Goal: Information Seeking & Learning: Learn about a topic

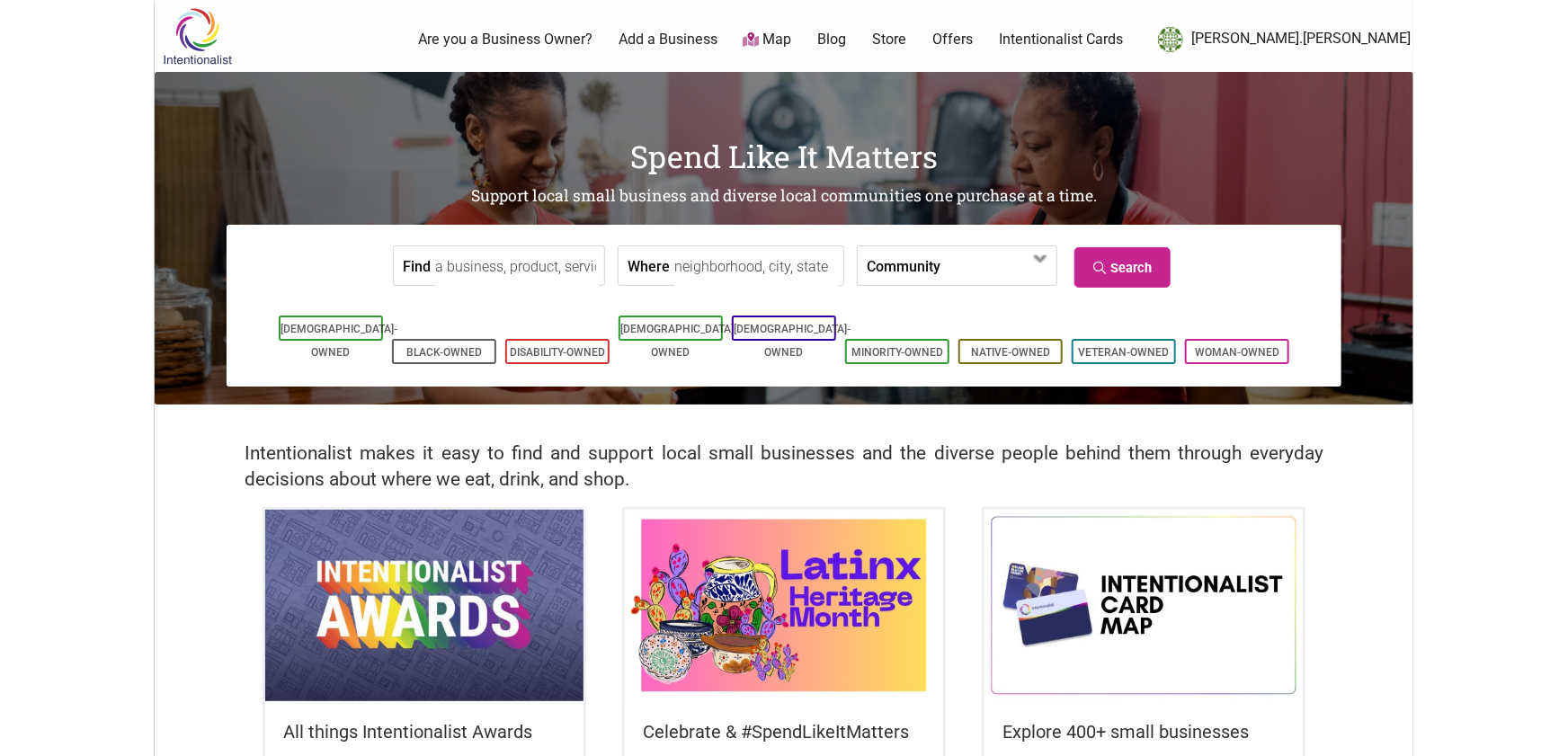
click at [770, 267] on input "Where" at bounding box center [756, 266] width 165 height 40
type input "seattle, wa"
click at [969, 268] on span at bounding box center [991, 267] width 77 height 30
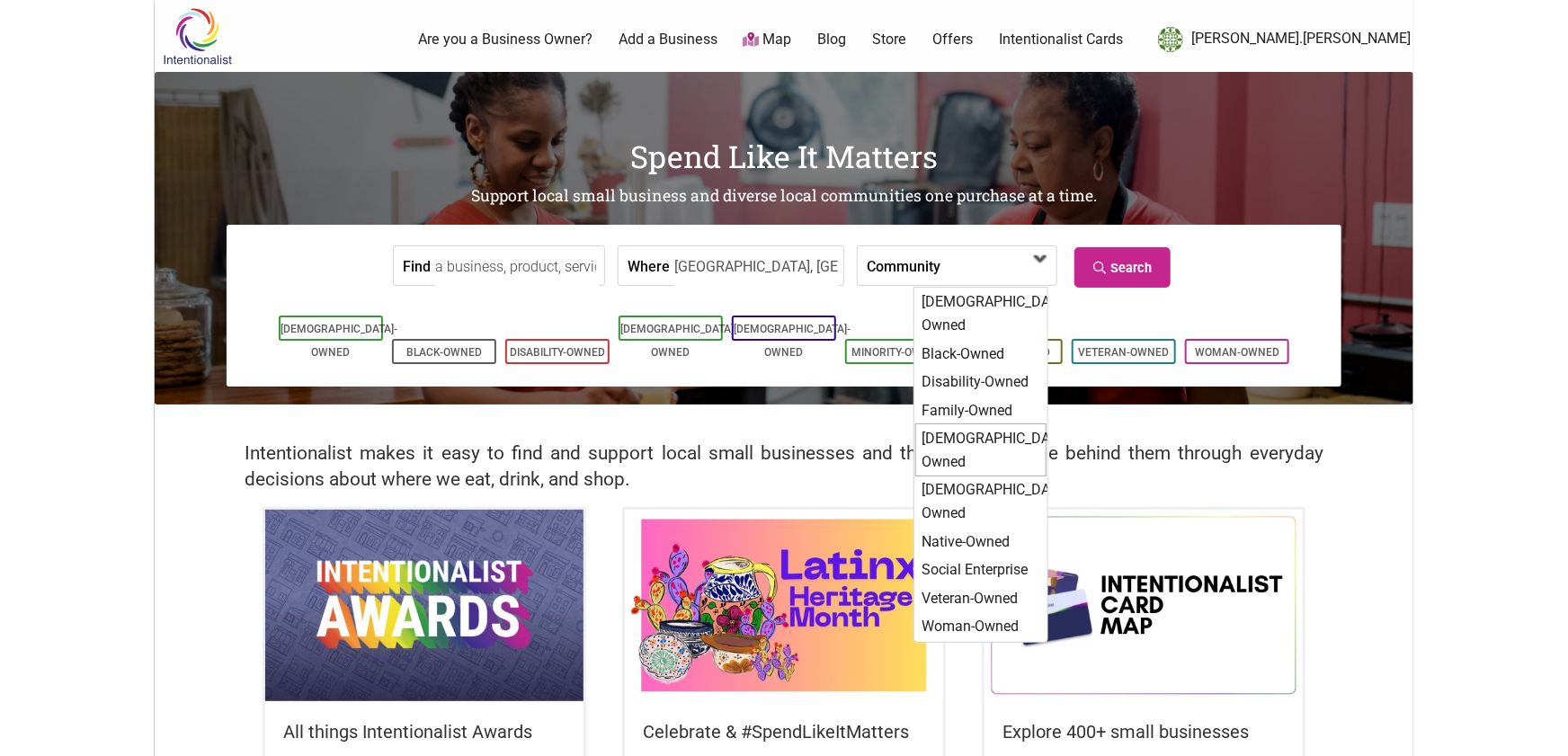
click at [974, 423] on div "[DEMOGRAPHIC_DATA]-Owned" at bounding box center [981, 449] width 132 height 53
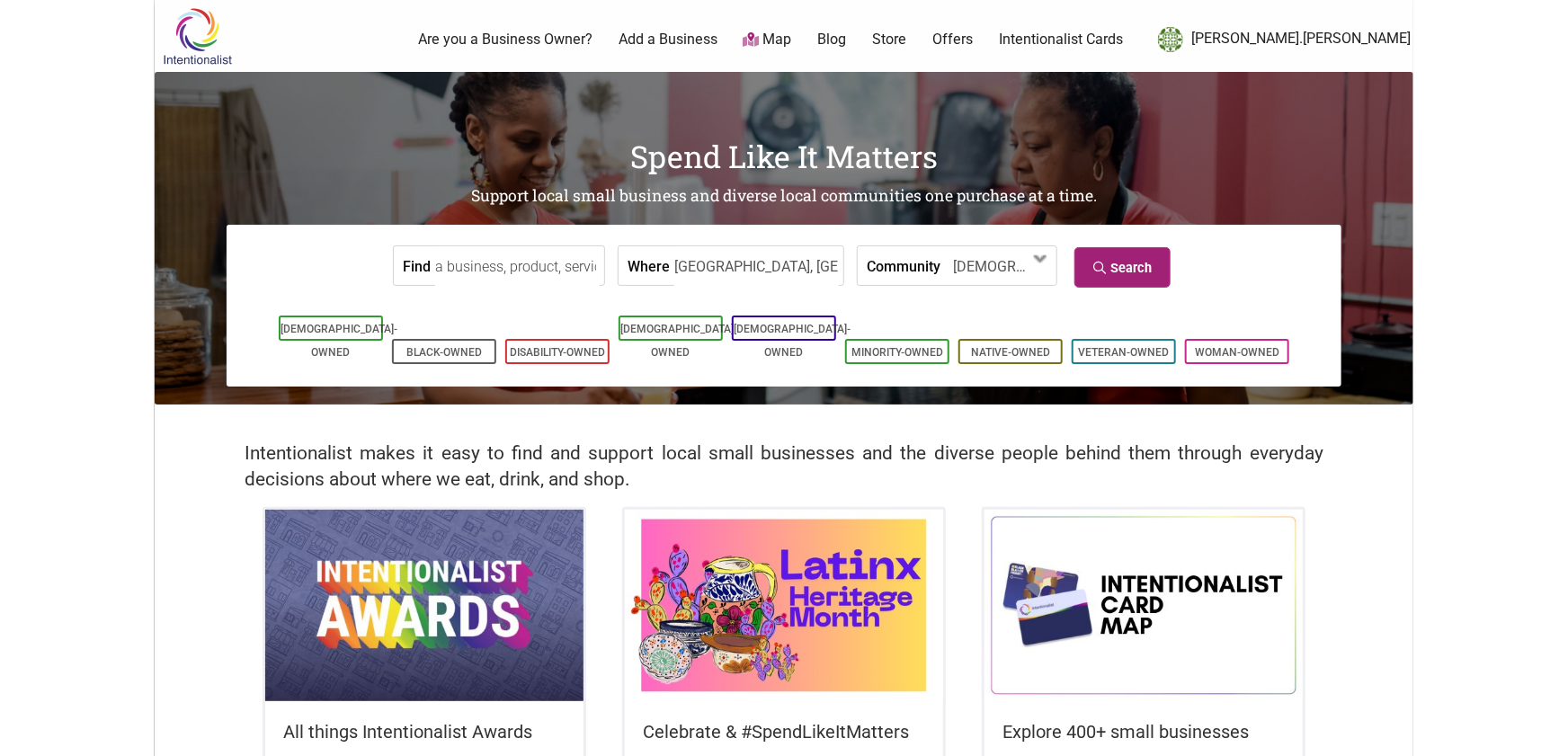
click at [1111, 255] on link "Search" at bounding box center [1122, 267] width 96 height 40
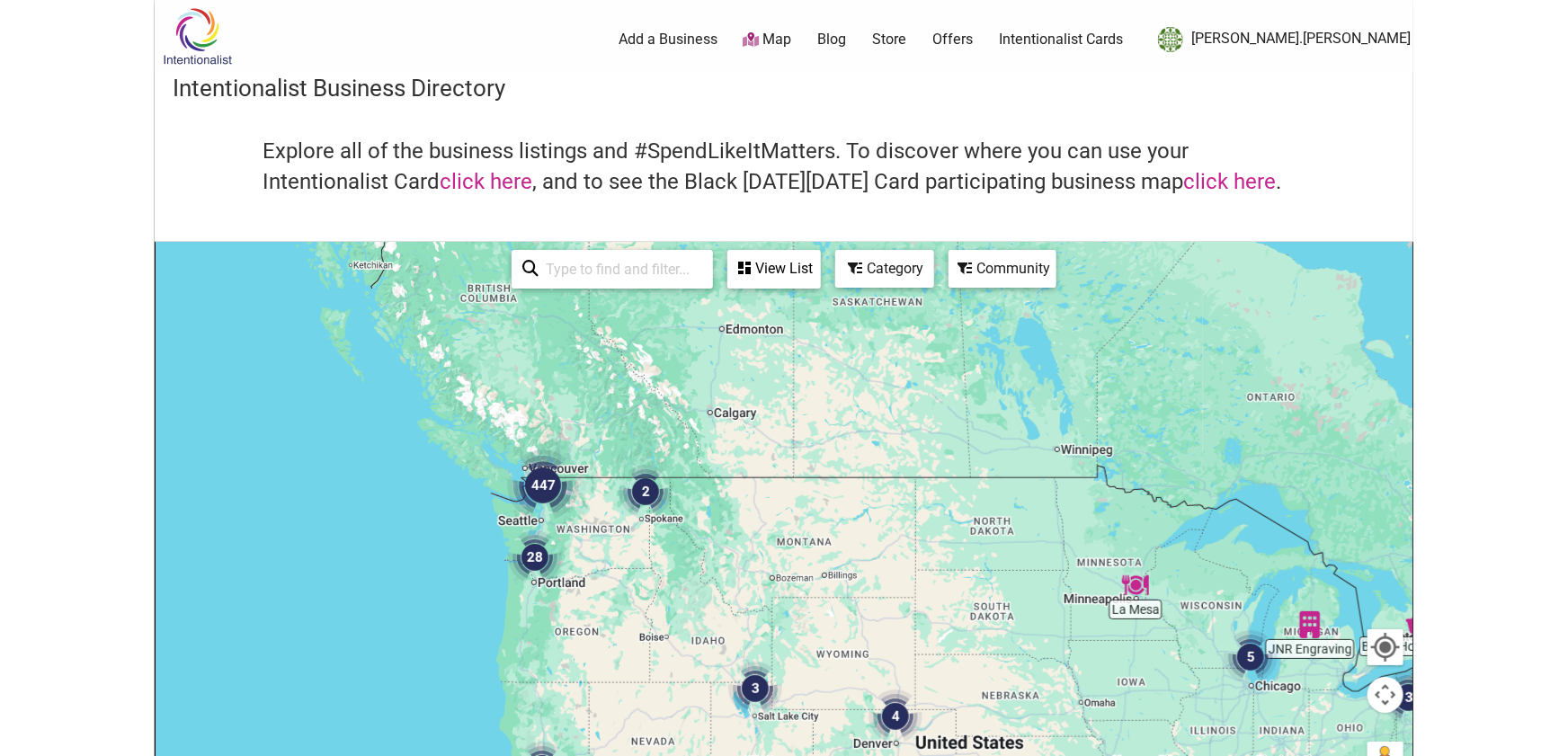
drag, startPoint x: 366, startPoint y: 331, endPoint x: 589, endPoint y: 522, distance: 293.6
click at [649, 527] on div at bounding box center [784, 592] width 1257 height 700
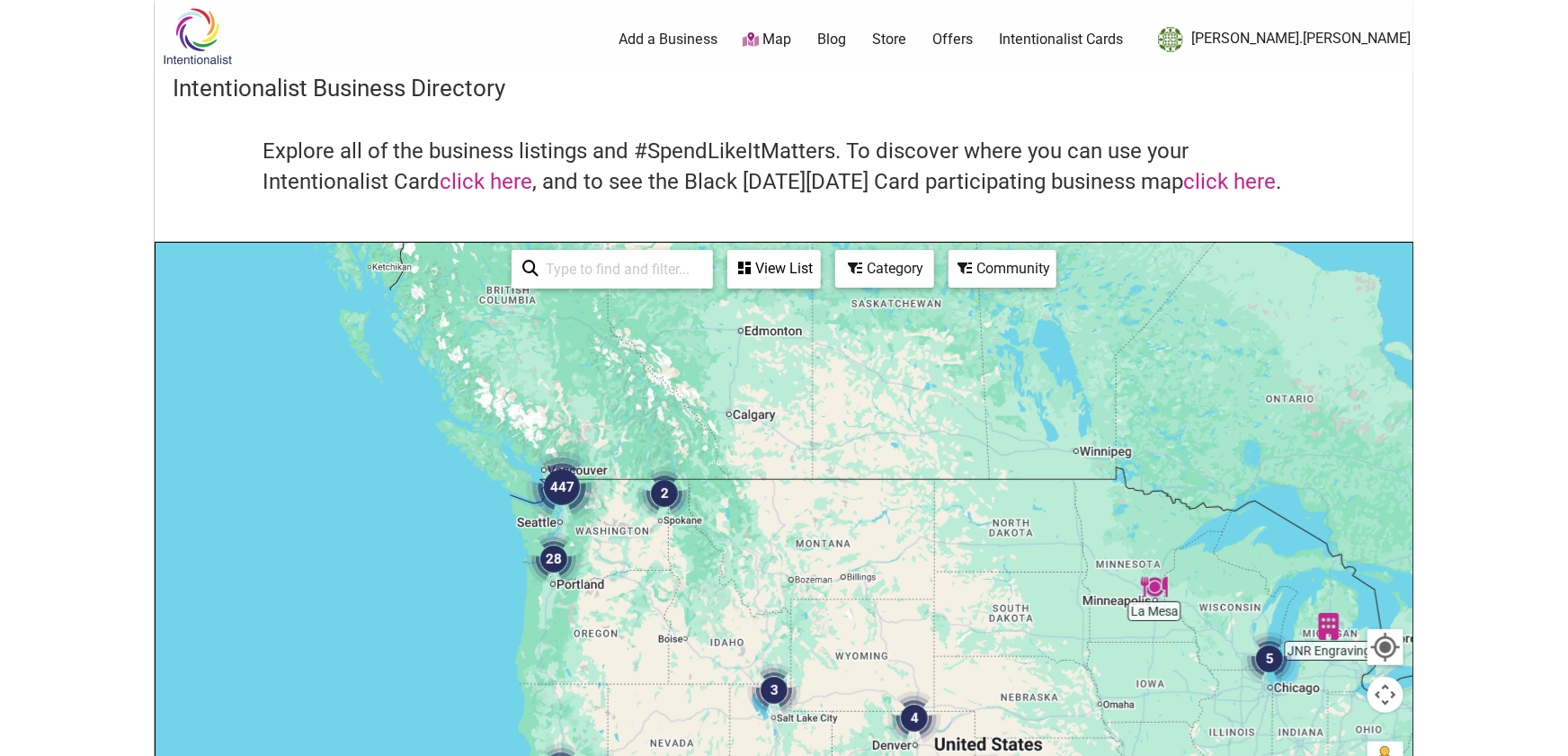
click at [572, 496] on img "447" at bounding box center [562, 487] width 71 height 71
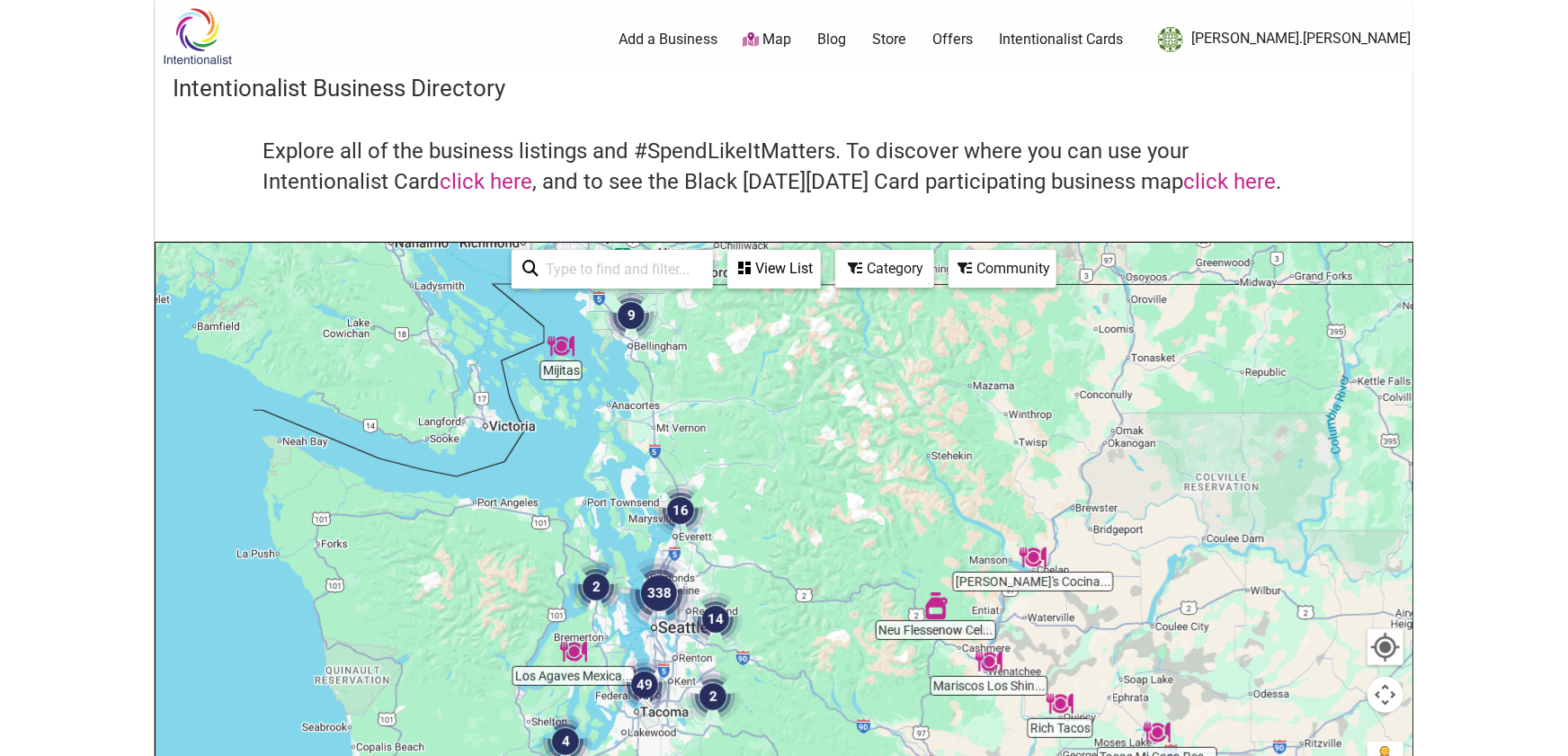
click at [663, 581] on img "338" at bounding box center [658, 593] width 71 height 71
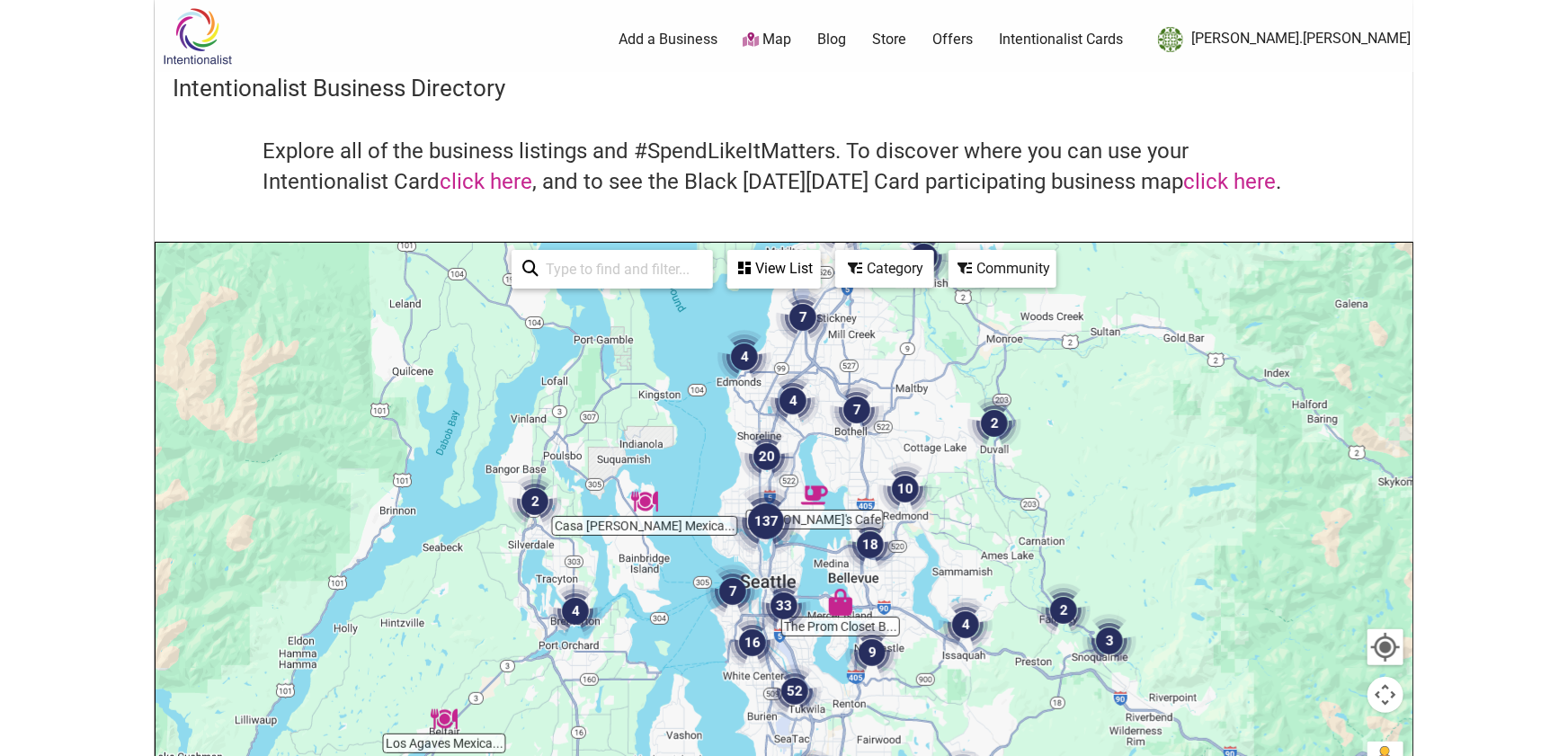
drag, startPoint x: 1181, startPoint y: 575, endPoint x: 1145, endPoint y: 541, distance: 49.5
click at [1145, 541] on div "To navigate, press the arrow keys." at bounding box center [784, 592] width 1257 height 700
click at [770, 532] on img "137" at bounding box center [766, 521] width 71 height 71
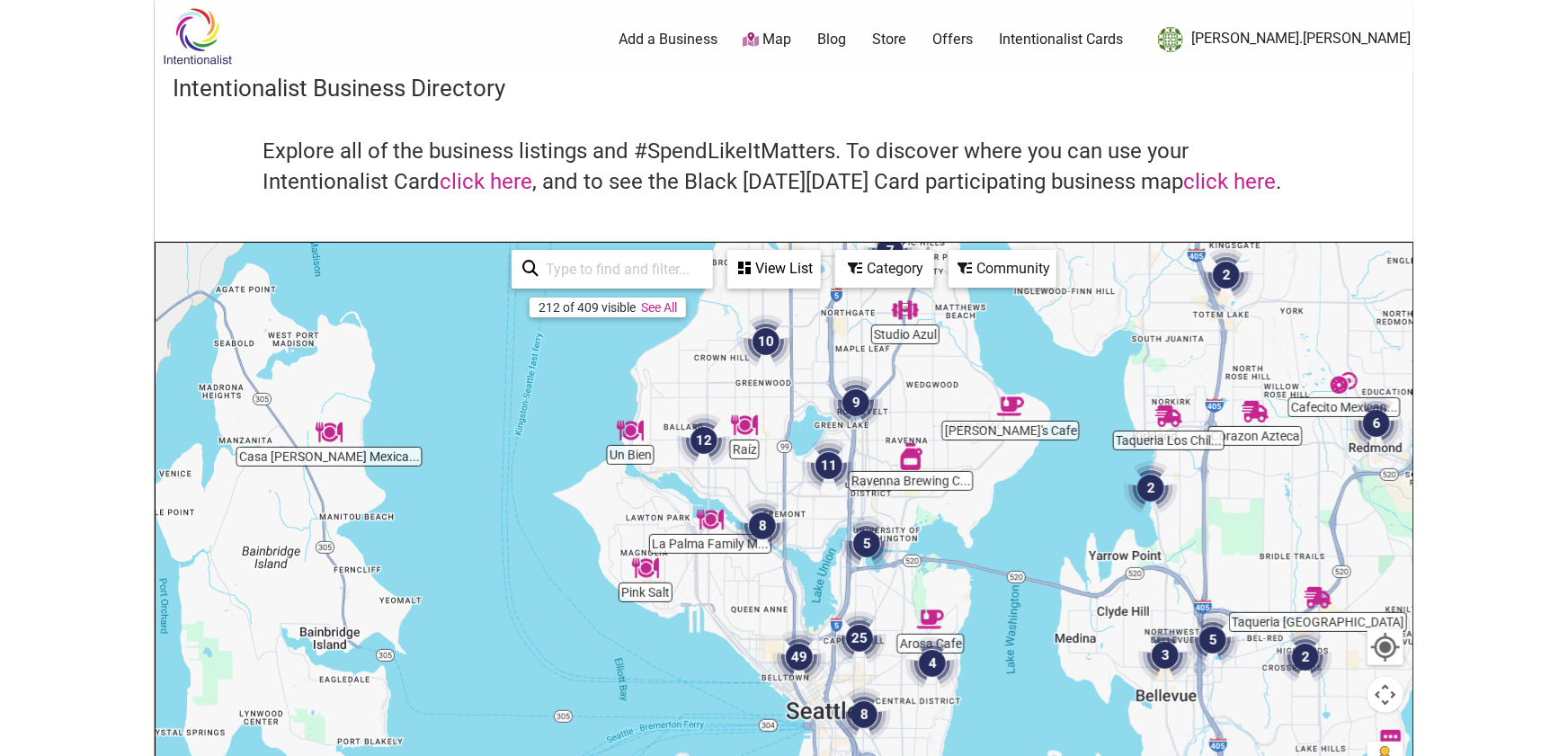
click at [896, 268] on div "Category" at bounding box center [884, 269] width 95 height 34
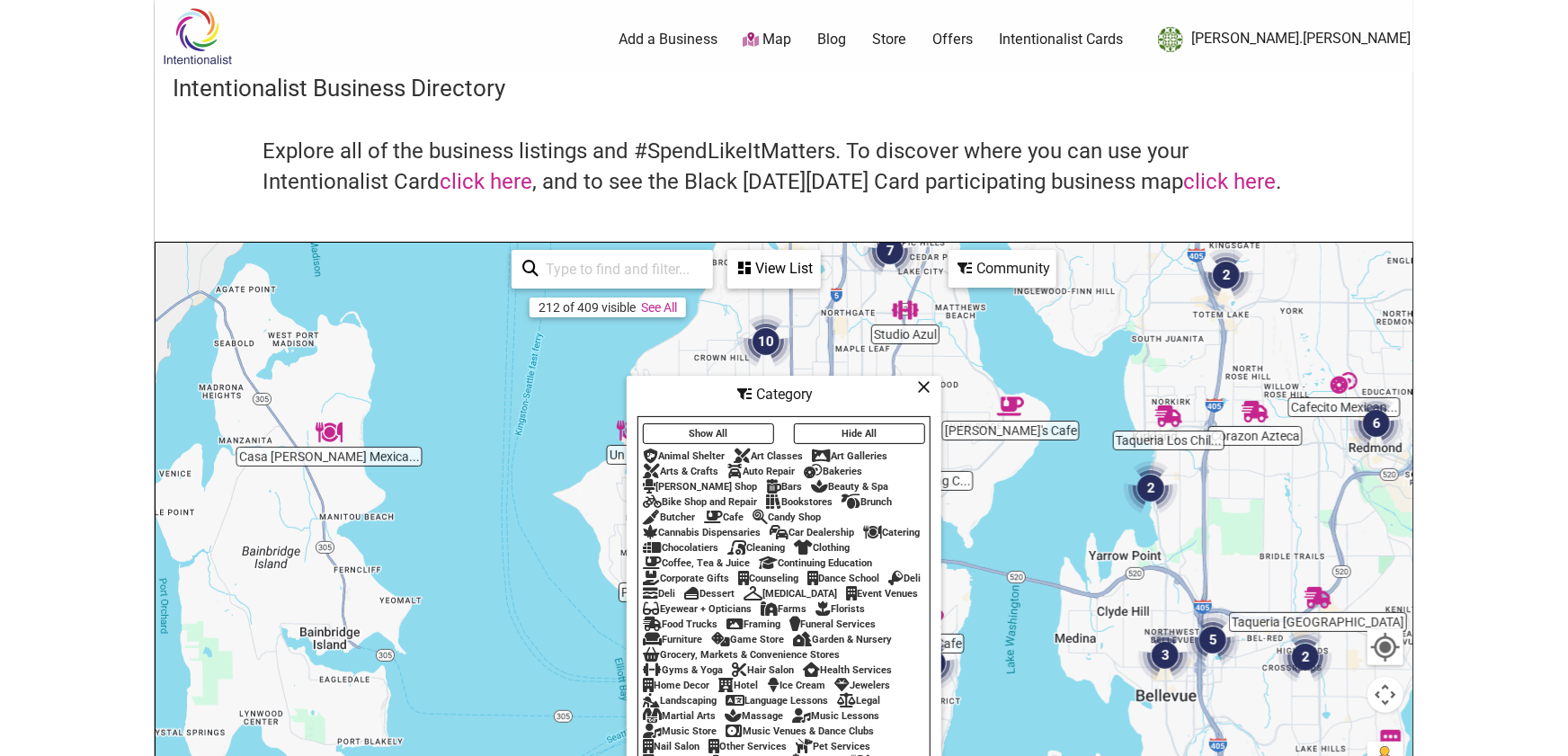
click at [862, 433] on button "Hide All" at bounding box center [860, 433] width 132 height 21
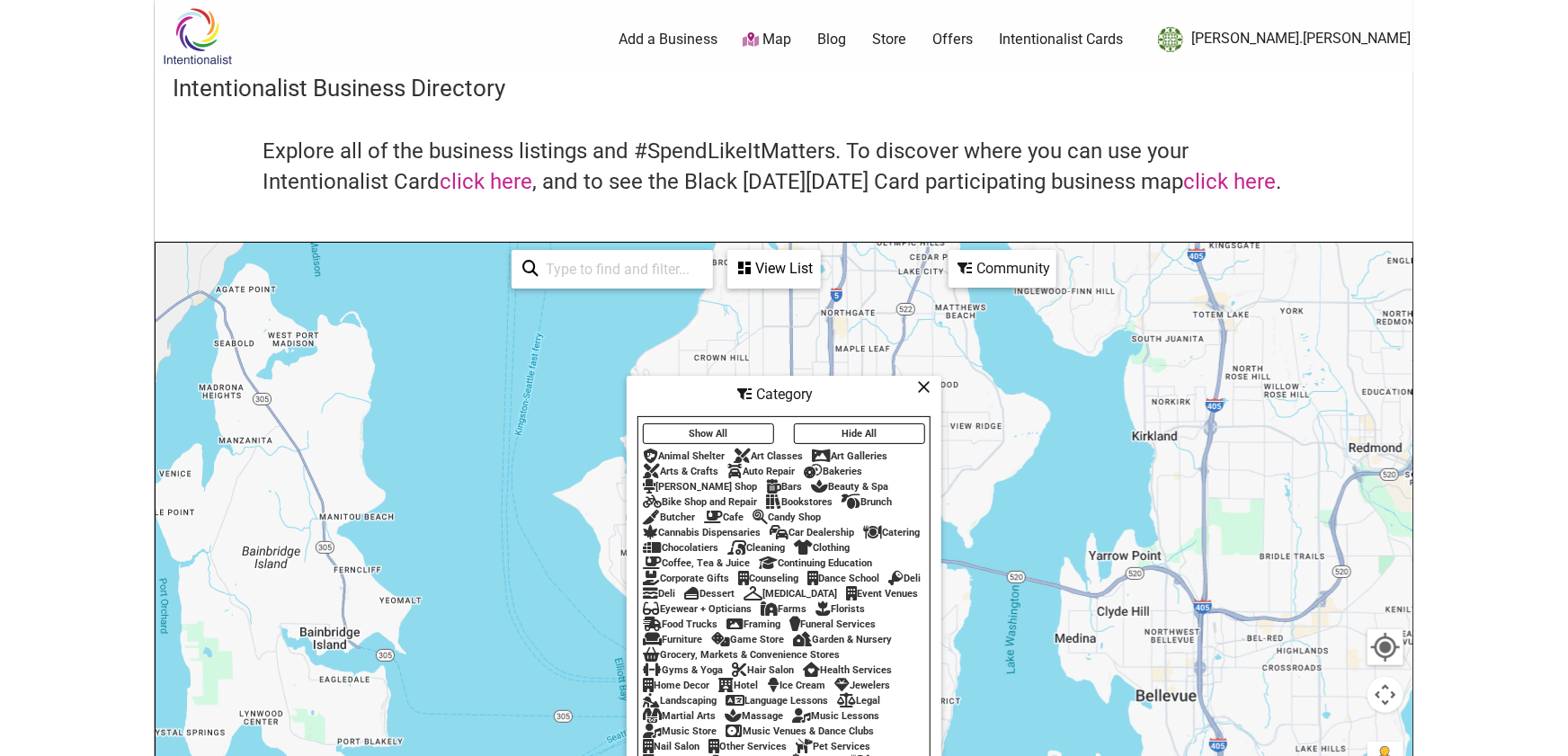
click at [849, 470] on div "Bakeries" at bounding box center [832, 471] width 58 height 11
click at [778, 320] on div "To navigate, press the arrow keys." at bounding box center [784, 592] width 1257 height 700
click at [766, 271] on div "View List" at bounding box center [774, 269] width 90 height 34
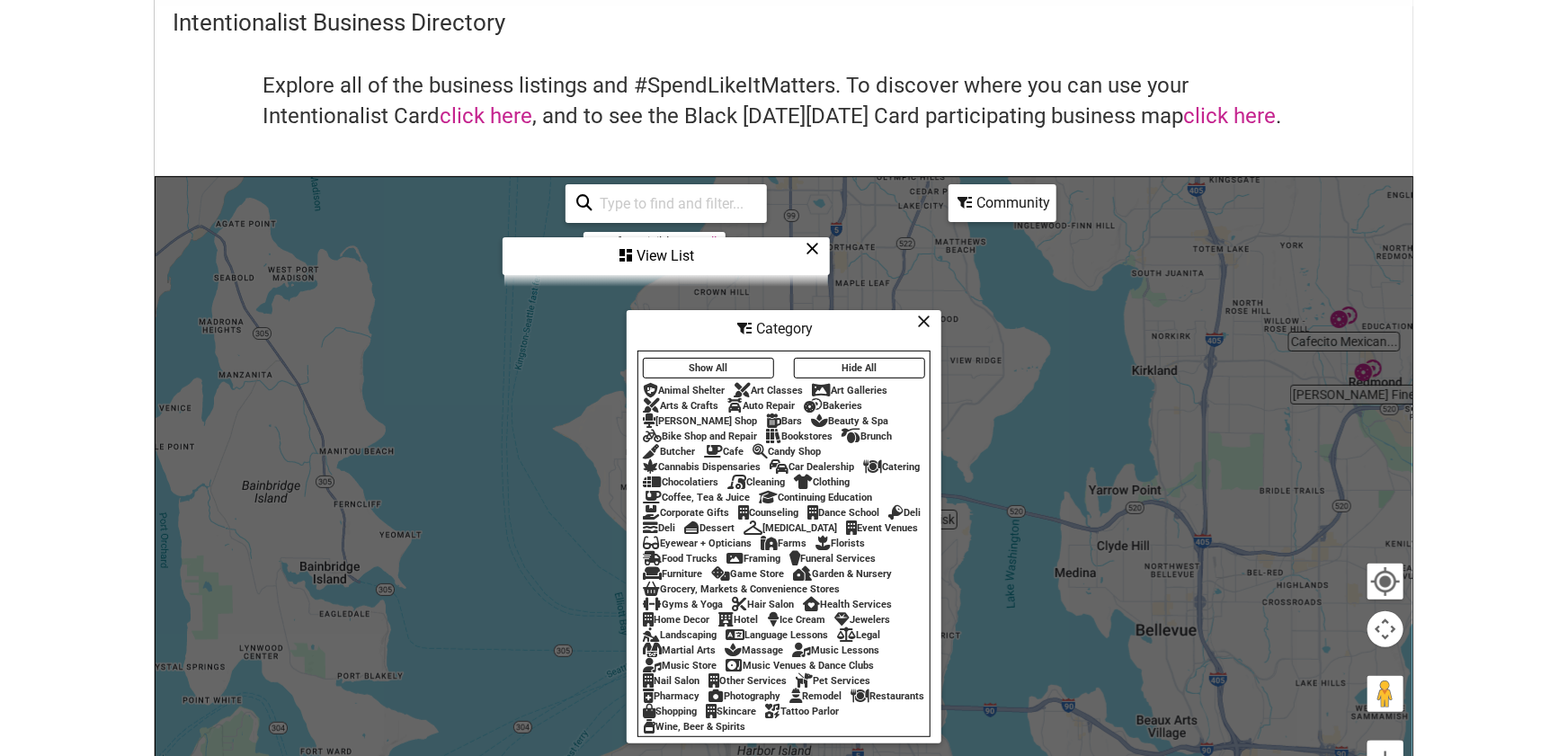
scroll to position [200, 0]
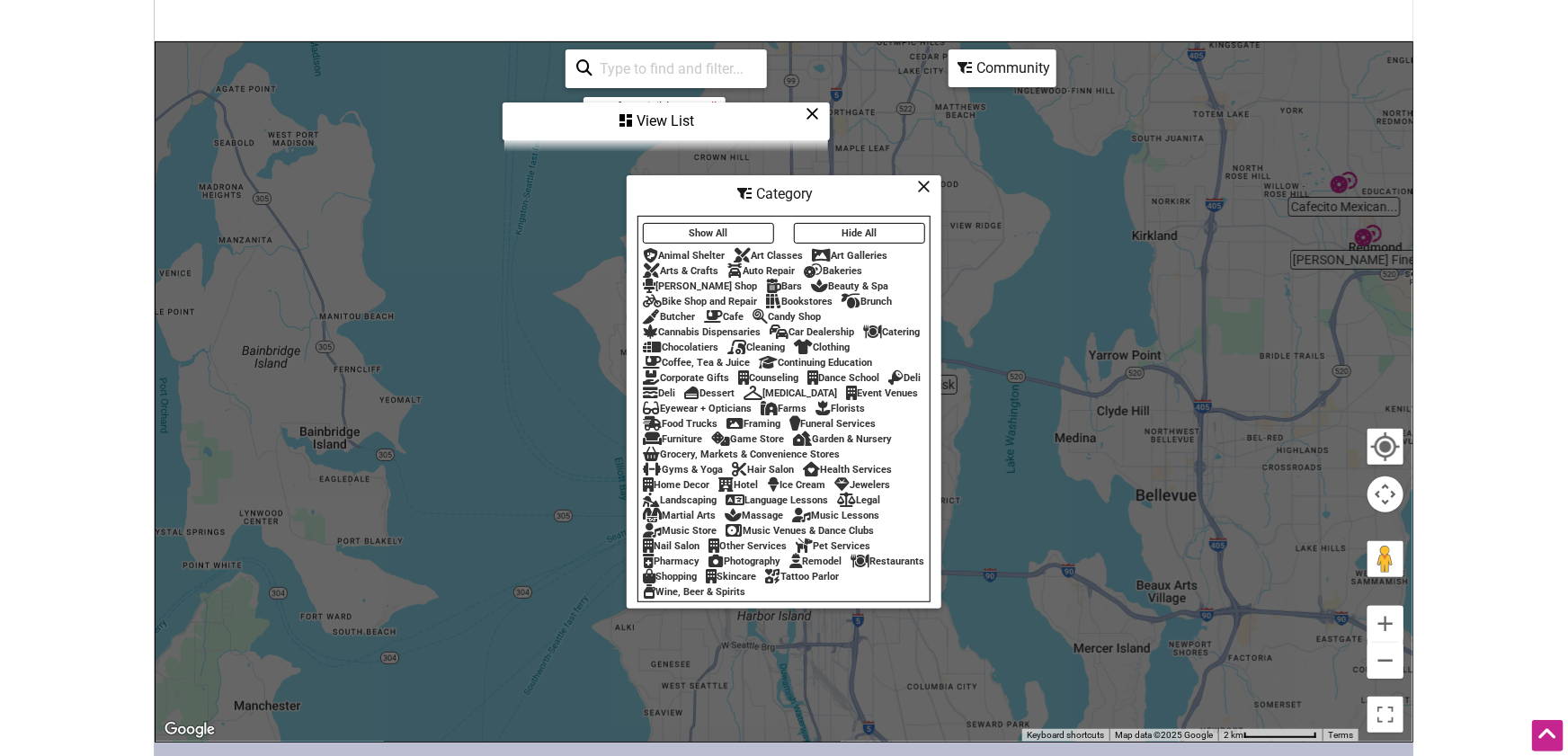
click at [926, 187] on icon at bounding box center [924, 186] width 13 height 1
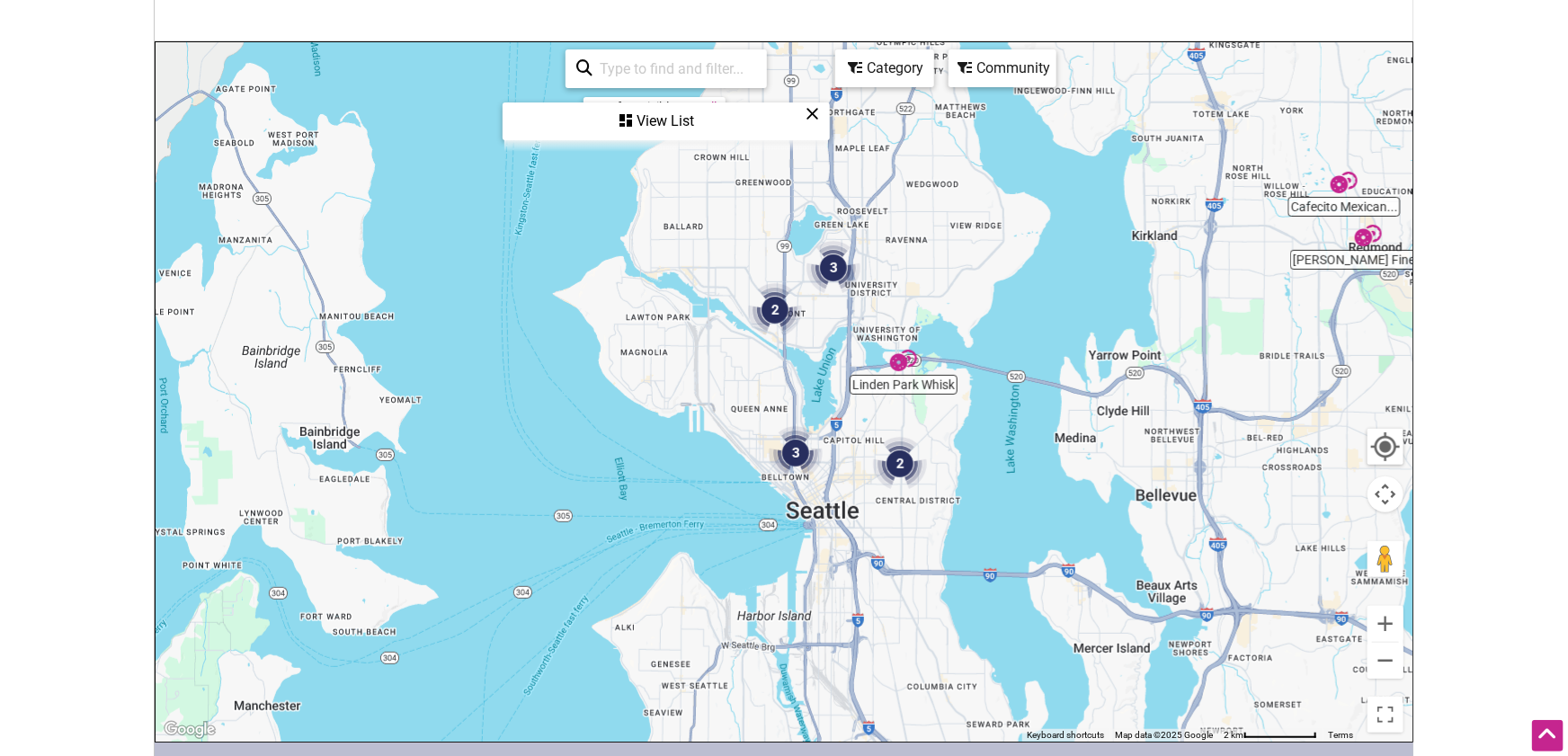
click at [673, 115] on div "View List" at bounding box center [666, 121] width 324 height 34
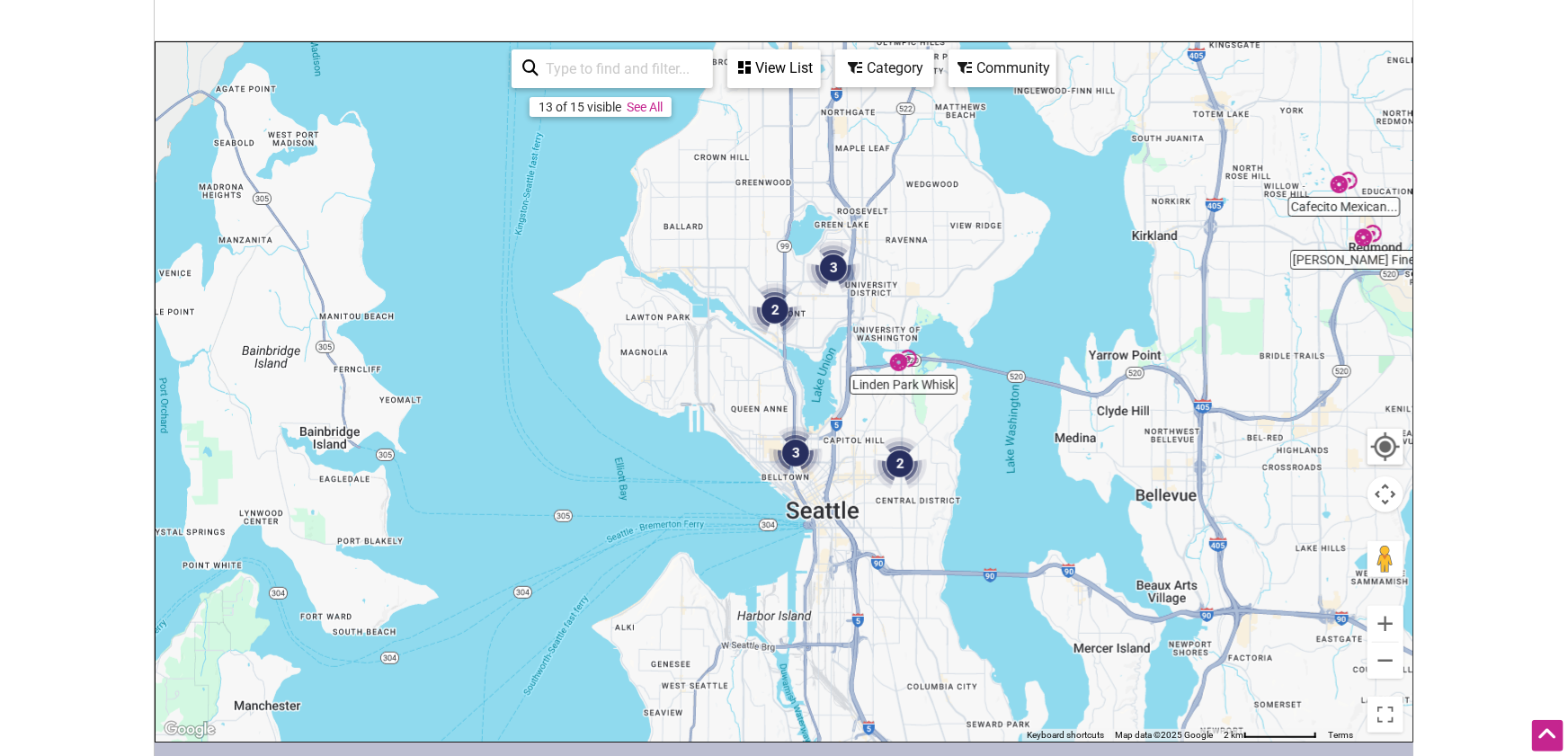
click at [783, 77] on div "View List" at bounding box center [774, 68] width 90 height 34
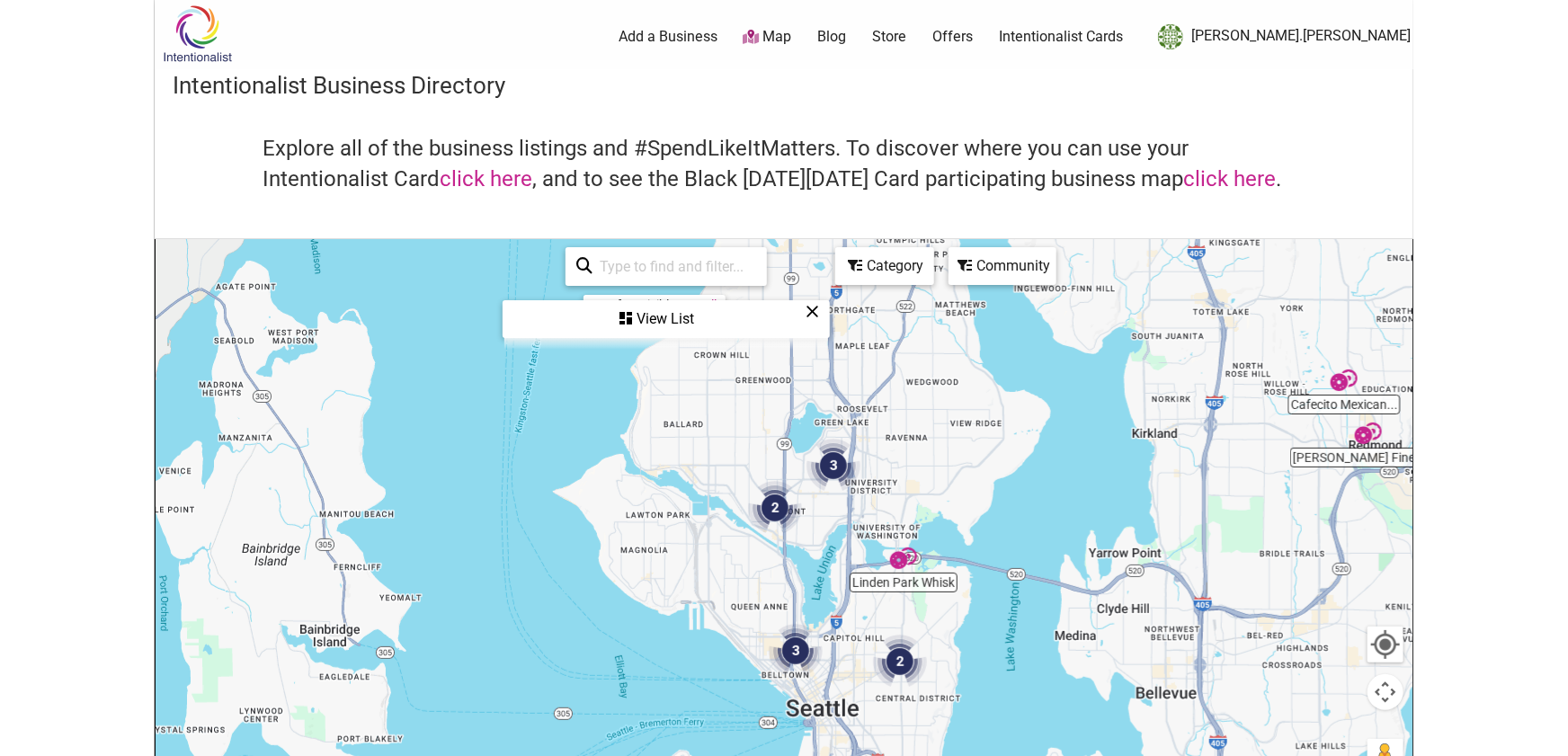
scroll to position [0, 0]
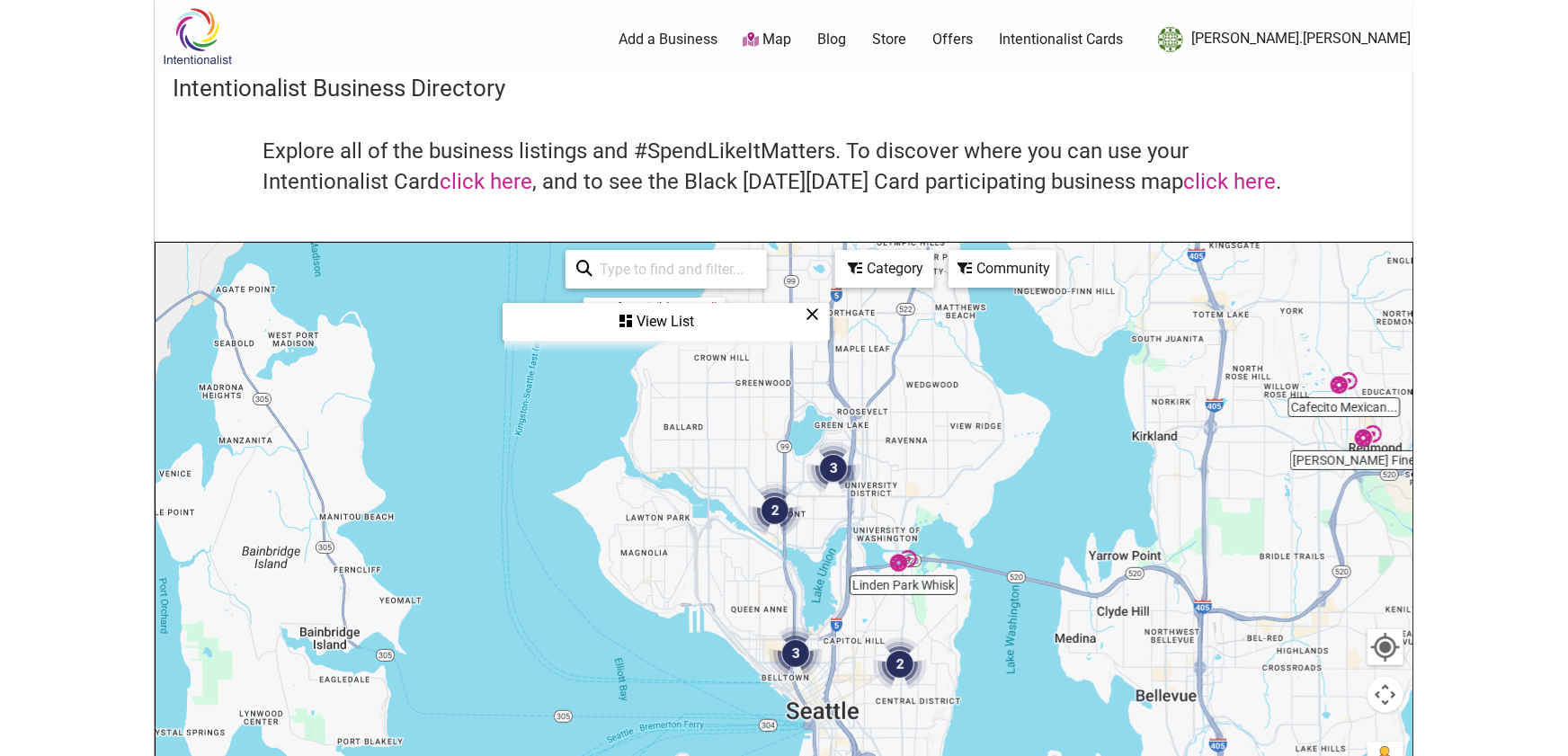
click at [784, 502] on img "2" at bounding box center [774, 510] width 54 height 54
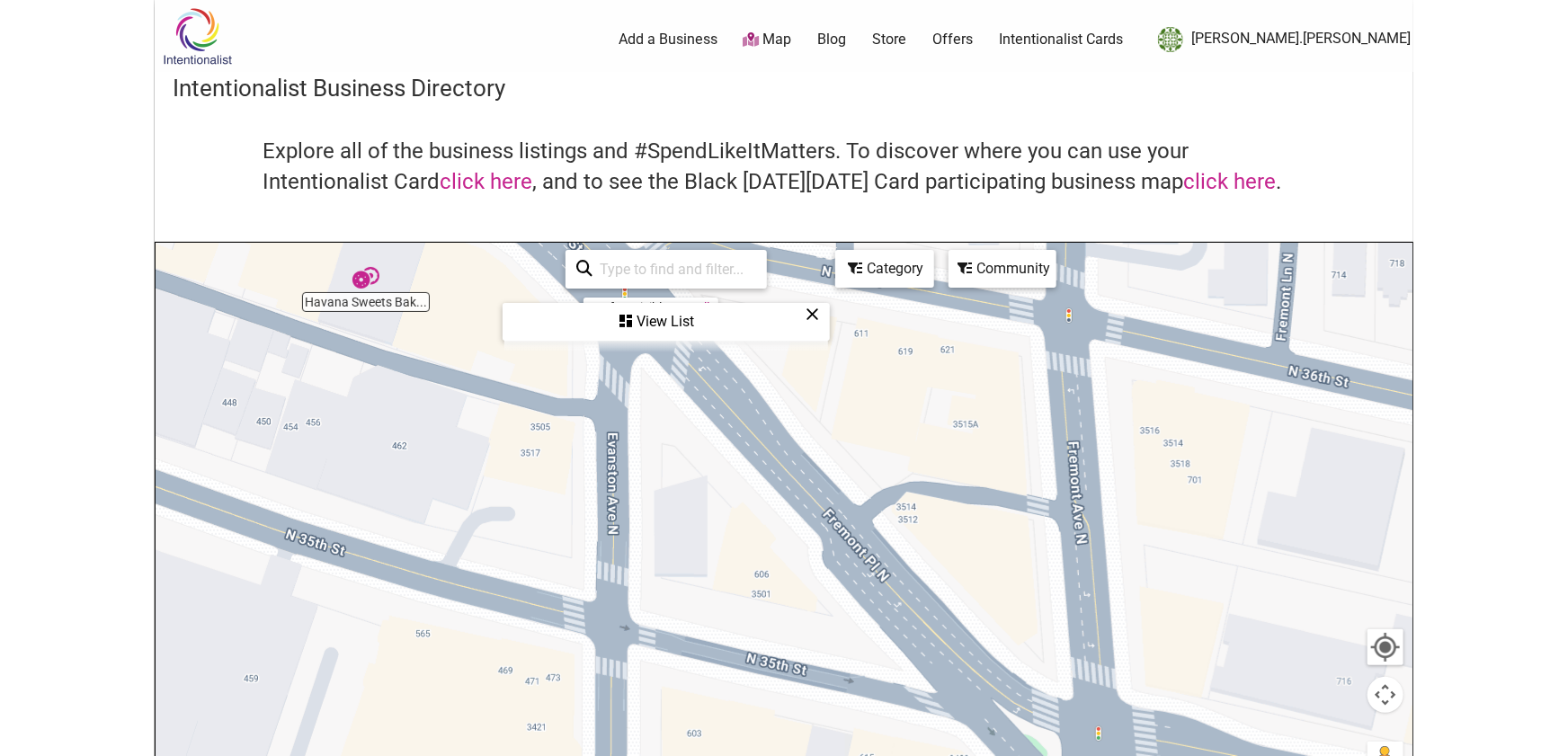
click at [670, 326] on div "View List" at bounding box center [666, 322] width 324 height 34
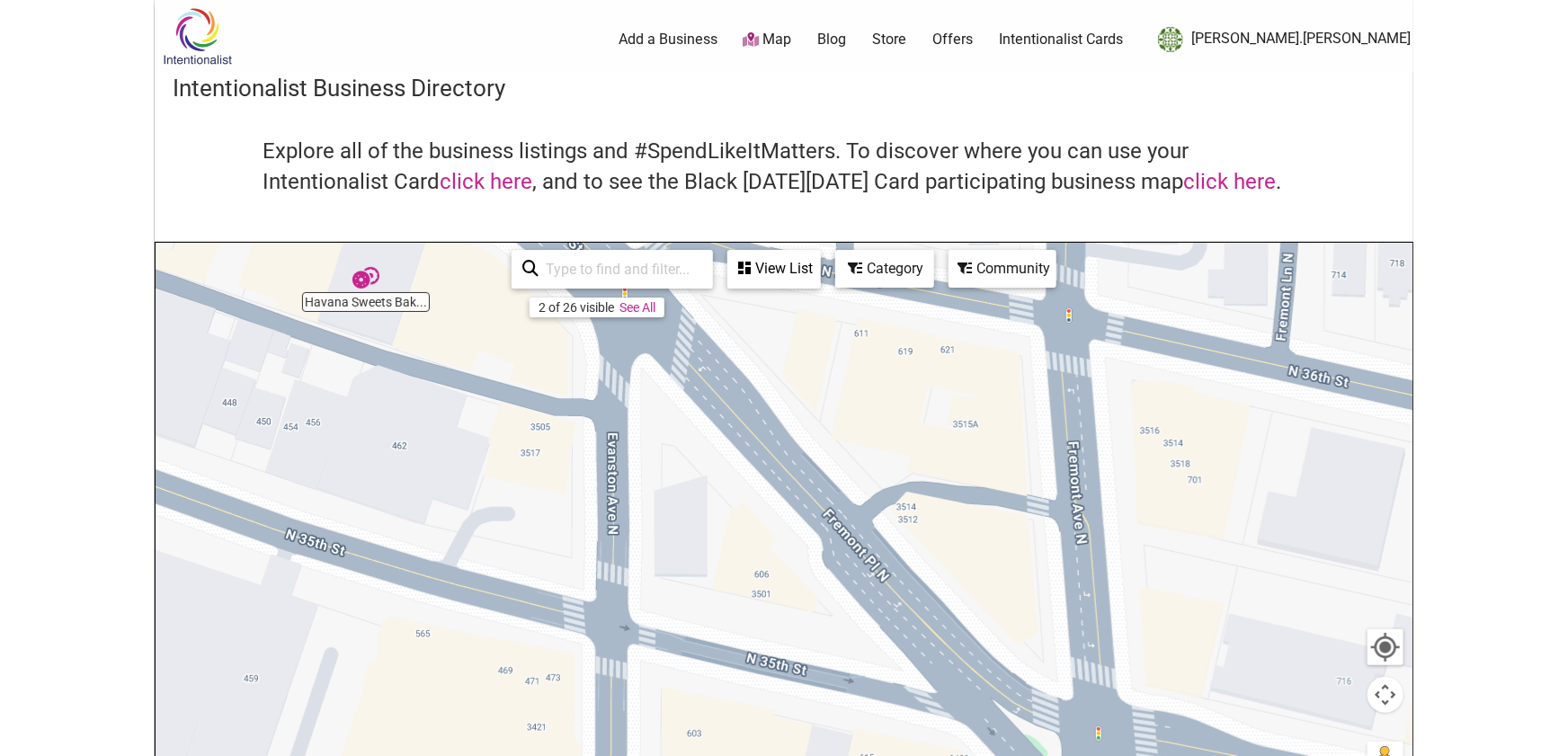
click at [653, 317] on div "To navigate, press the arrow keys." at bounding box center [784, 592] width 1257 height 700
click at [651, 305] on link "See All" at bounding box center [638, 307] width 36 height 14
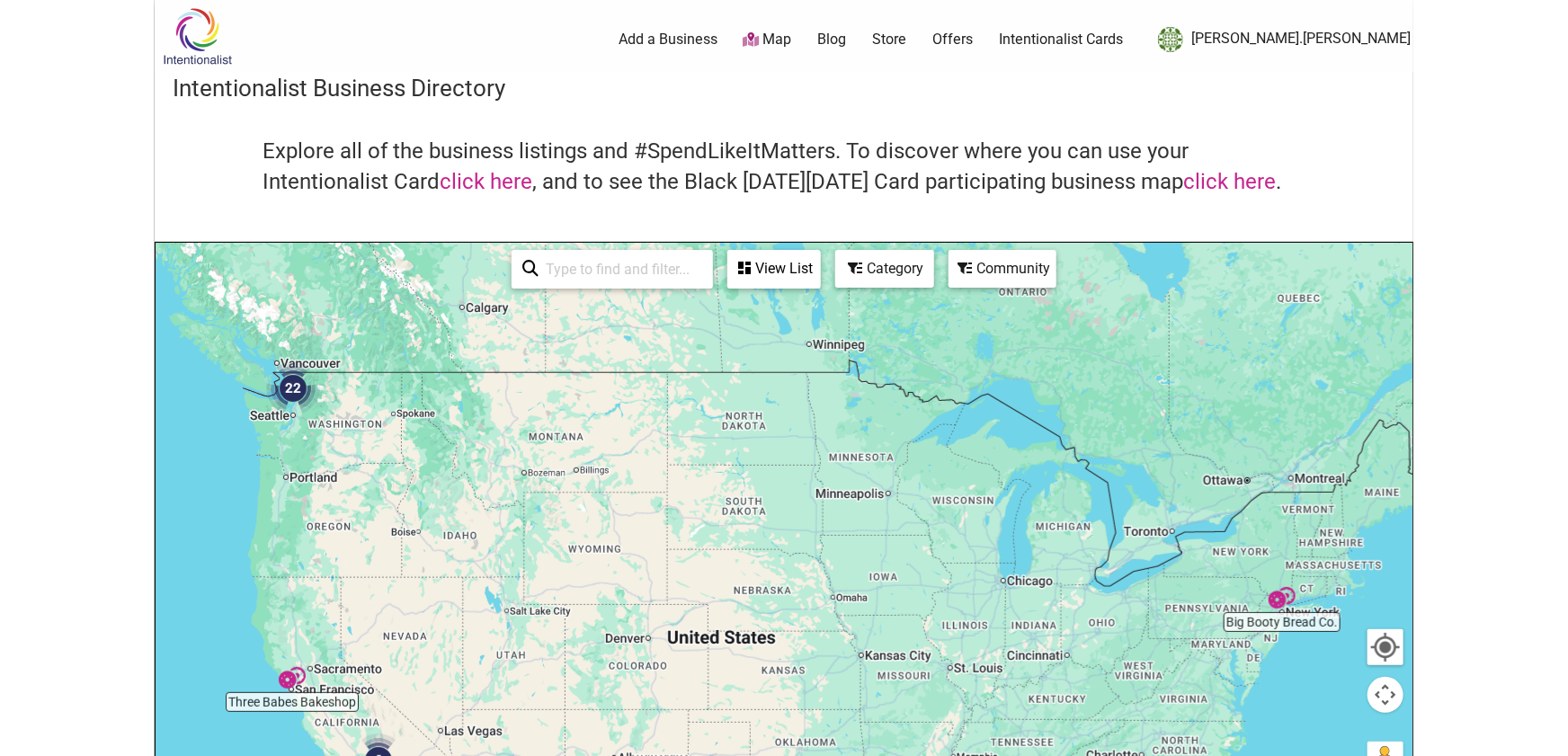
click at [749, 265] on icon at bounding box center [744, 267] width 12 height 14
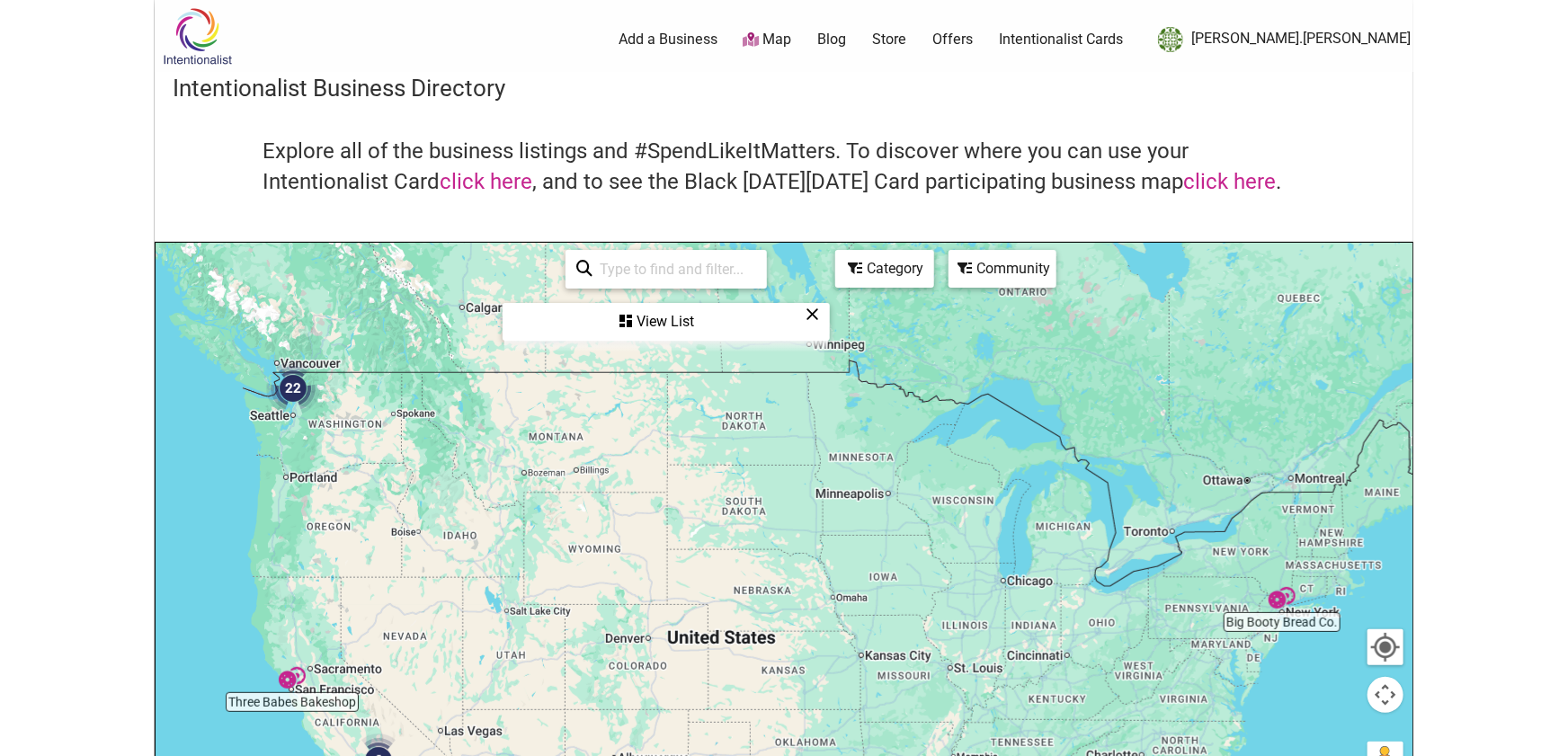
scroll to position [5, 0]
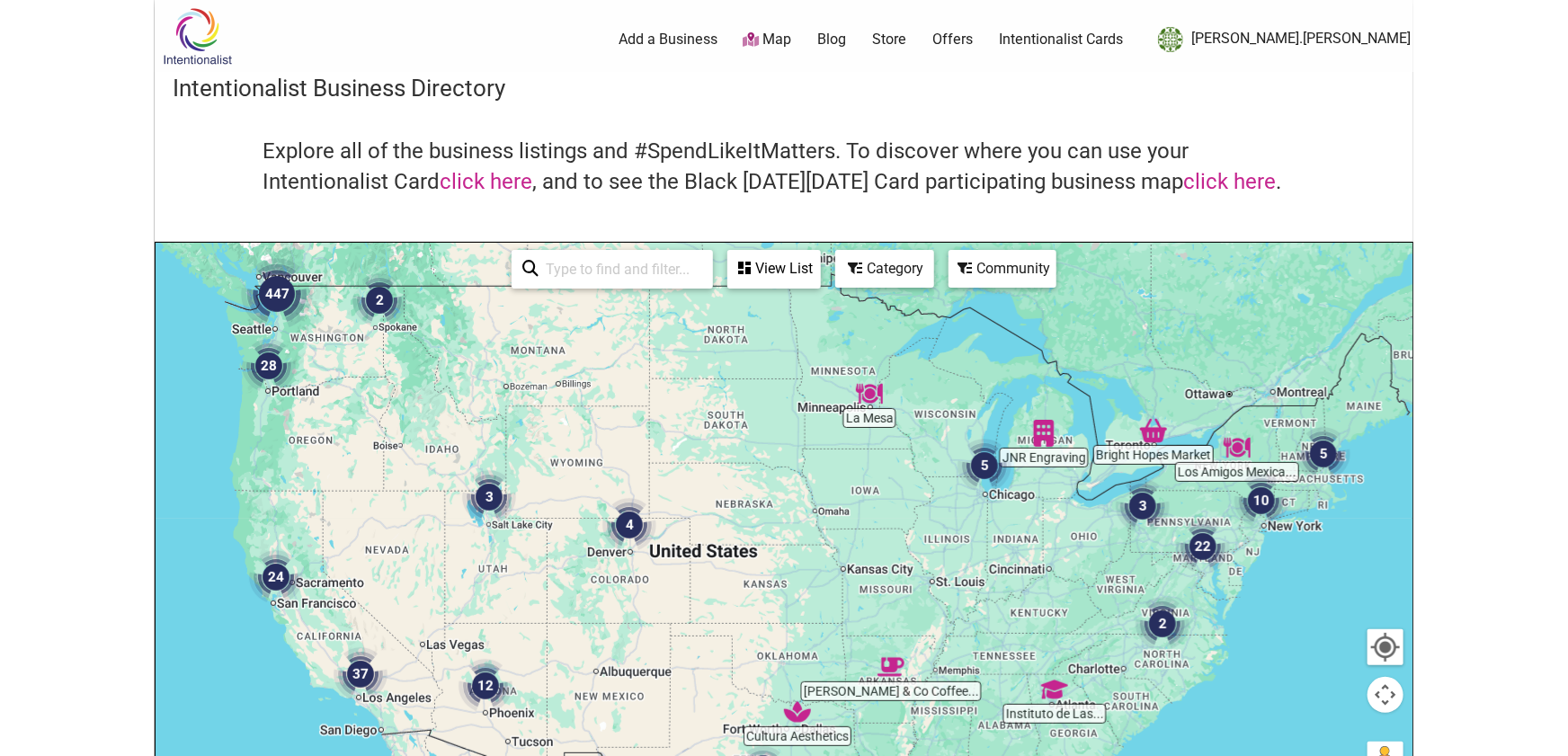
click at [854, 267] on icon at bounding box center [855, 267] width 14 height 14
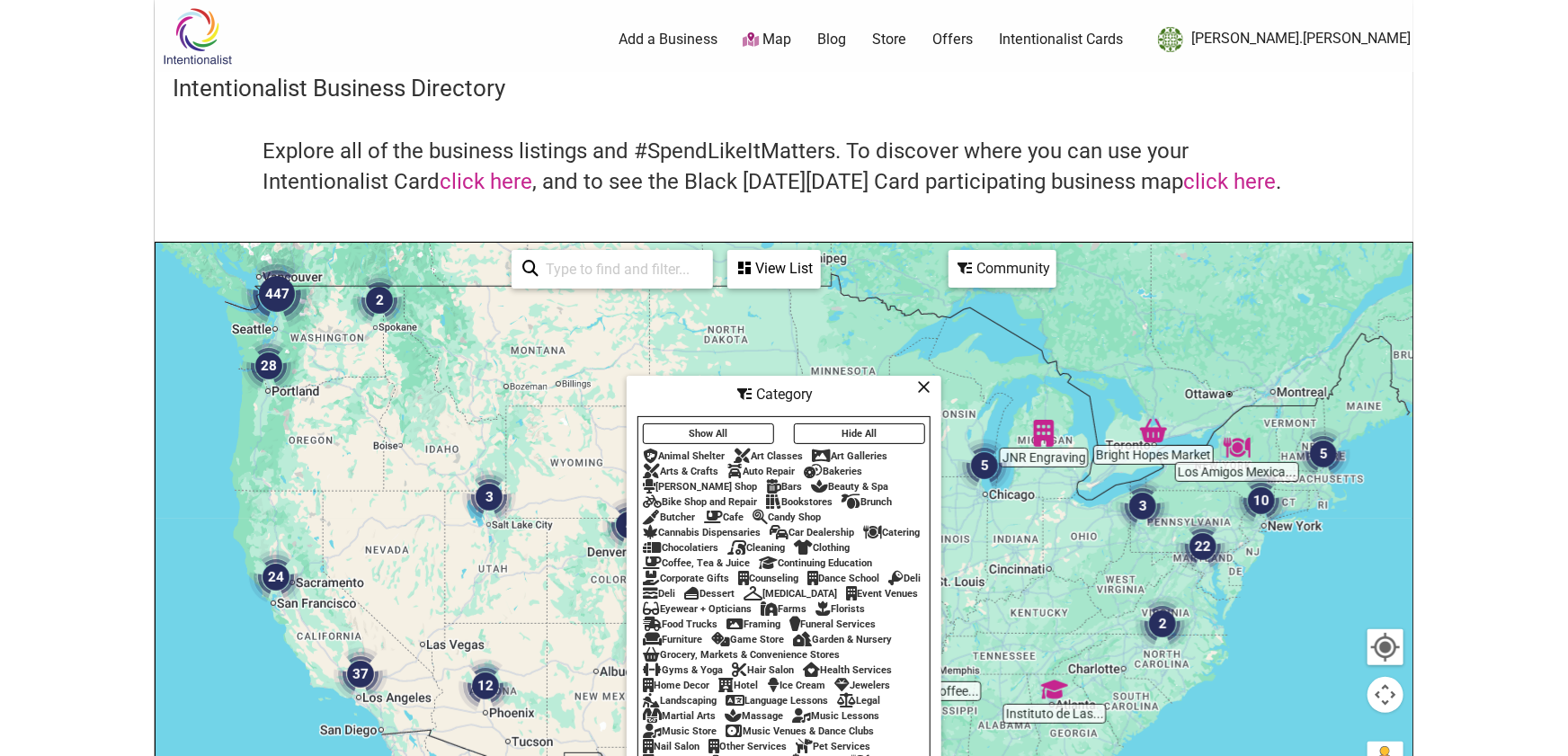
click at [846, 433] on button "Hide All" at bounding box center [860, 433] width 132 height 21
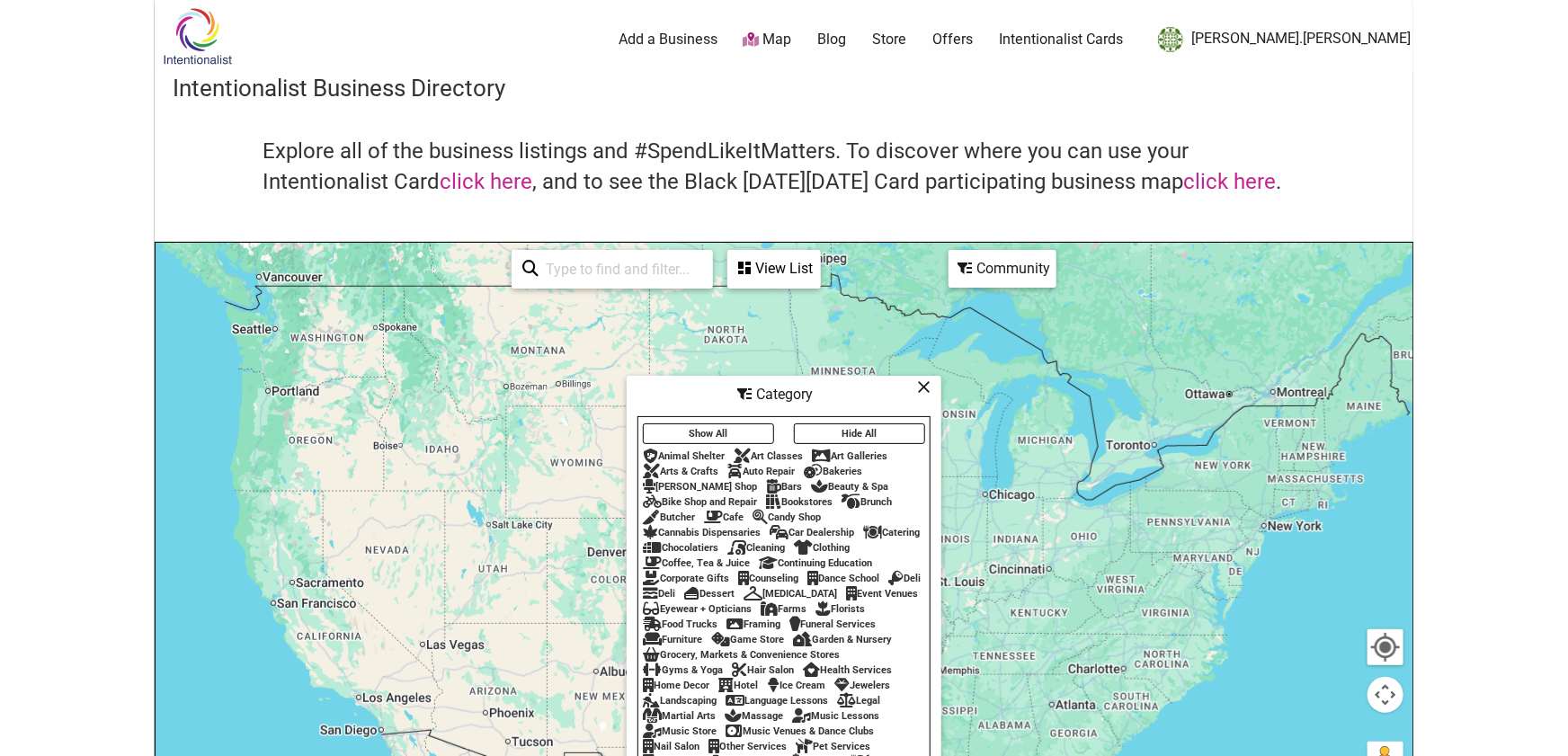
click at [847, 471] on div "Bakeries" at bounding box center [832, 471] width 58 height 11
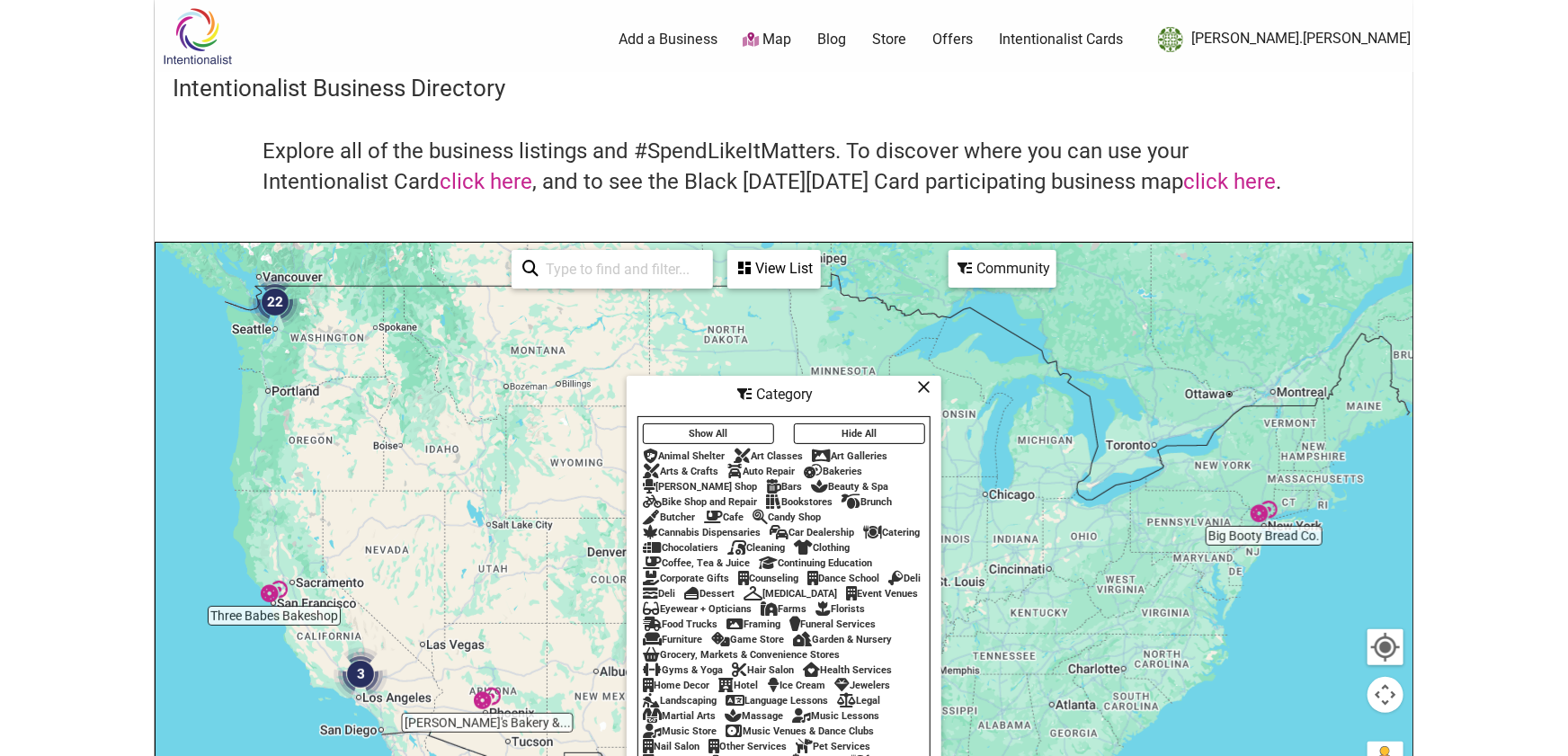
click at [980, 260] on div "Community" at bounding box center [1002, 269] width 104 height 34
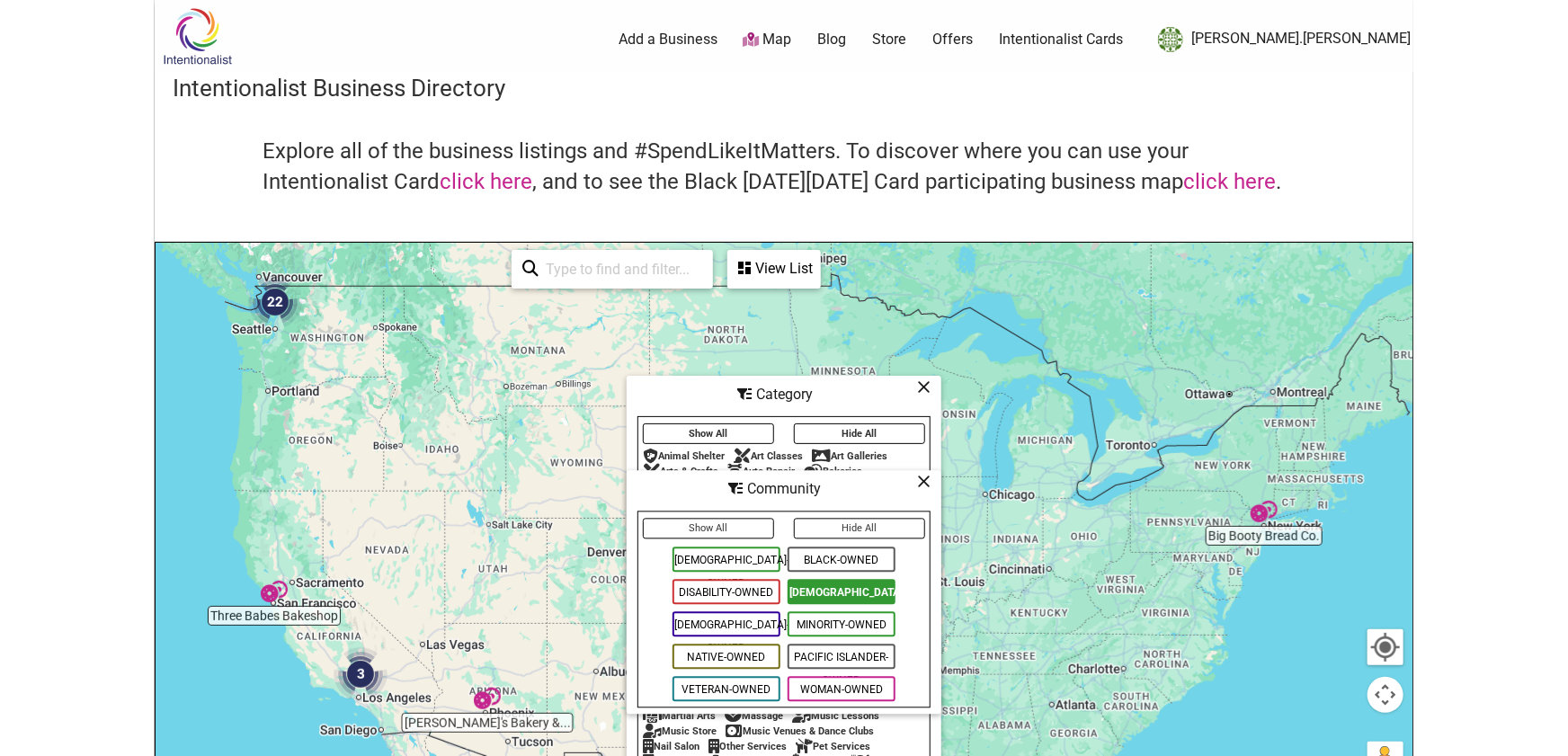
click at [927, 482] on icon at bounding box center [924, 481] width 13 height 1
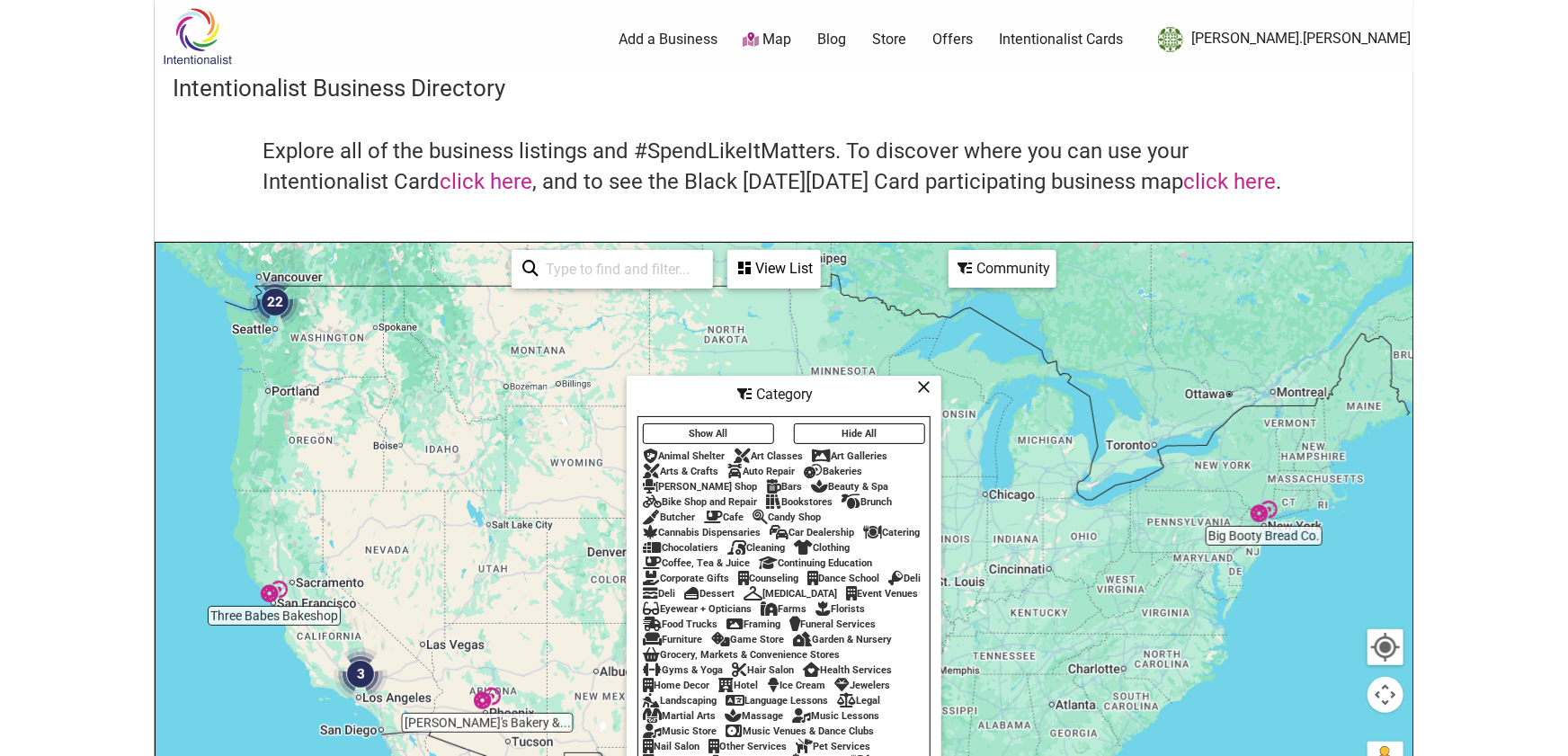
click at [925, 386] on icon at bounding box center [924, 386] width 13 height 1
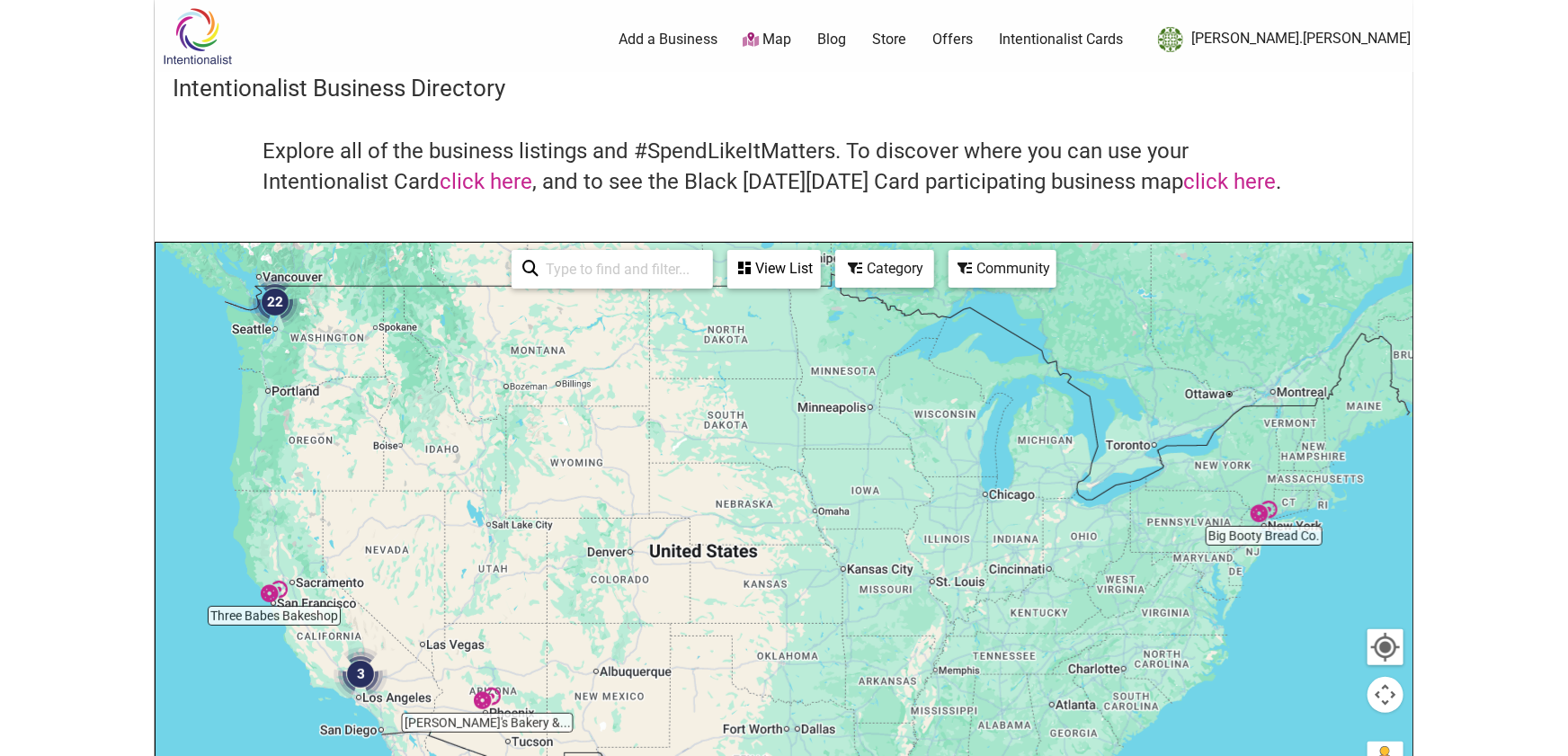
click at [756, 276] on div "View List" at bounding box center [774, 269] width 90 height 34
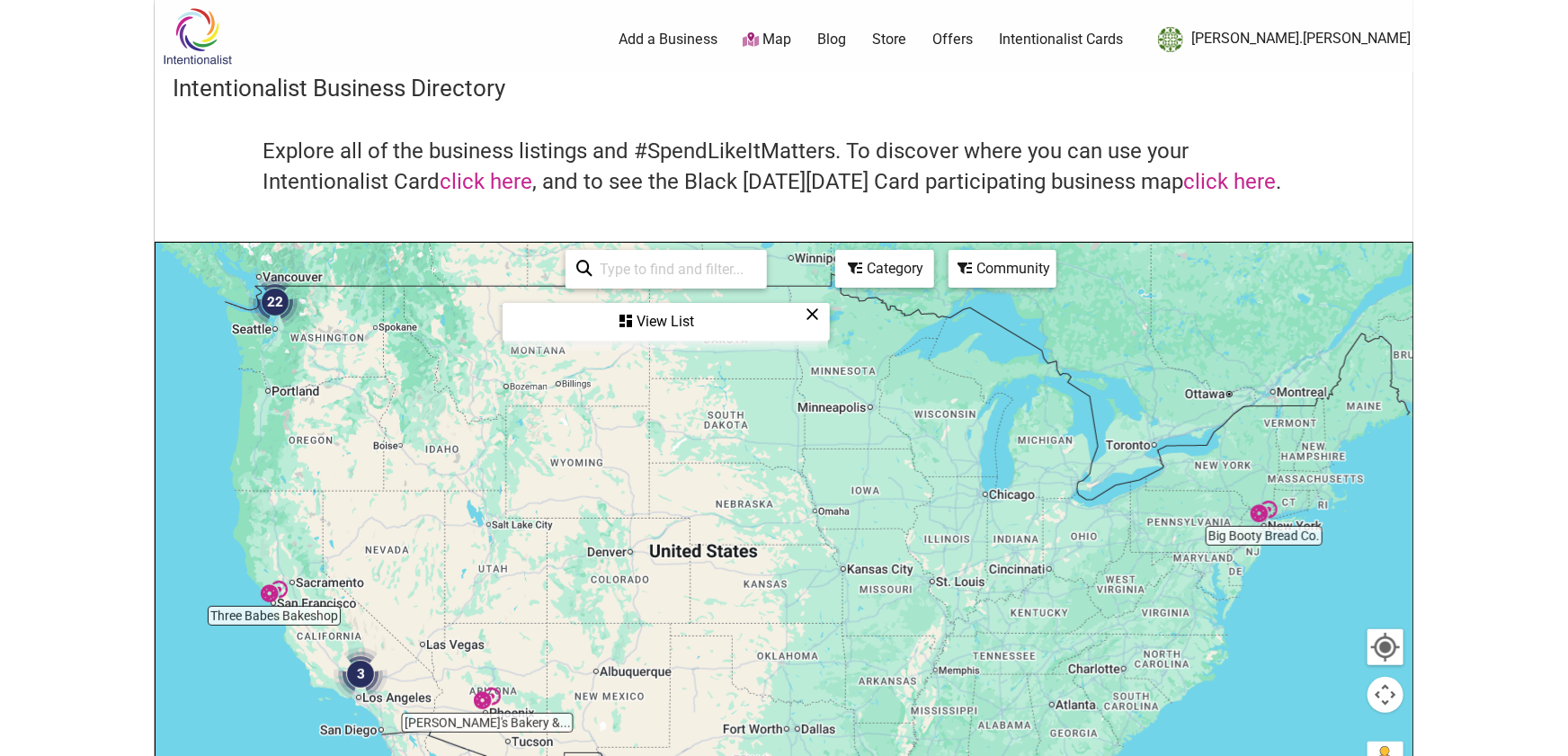
click at [275, 304] on img "22" at bounding box center [275, 301] width 54 height 54
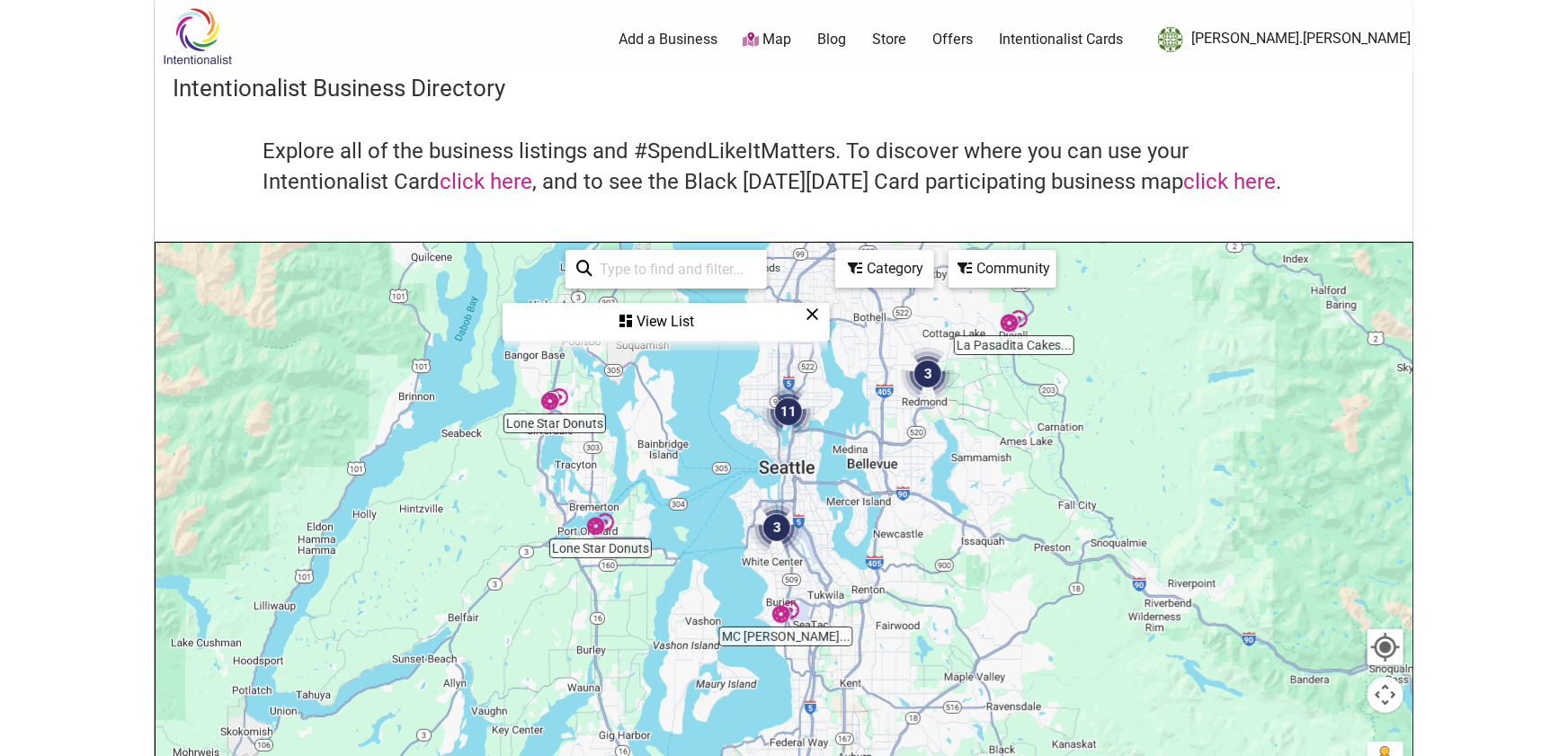
click at [784, 408] on img "11" at bounding box center [788, 411] width 54 height 54
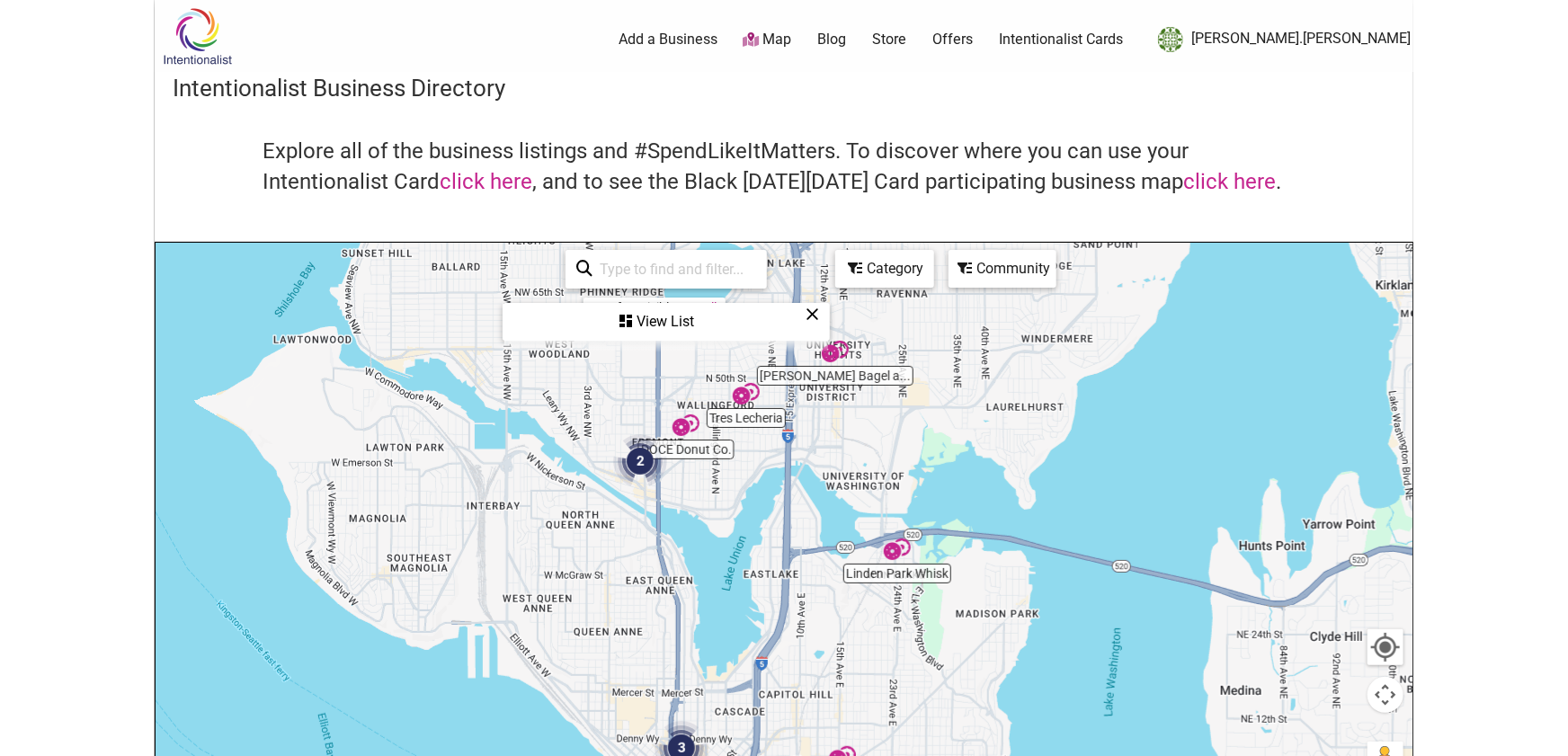
click at [636, 462] on img "2" at bounding box center [640, 461] width 54 height 54
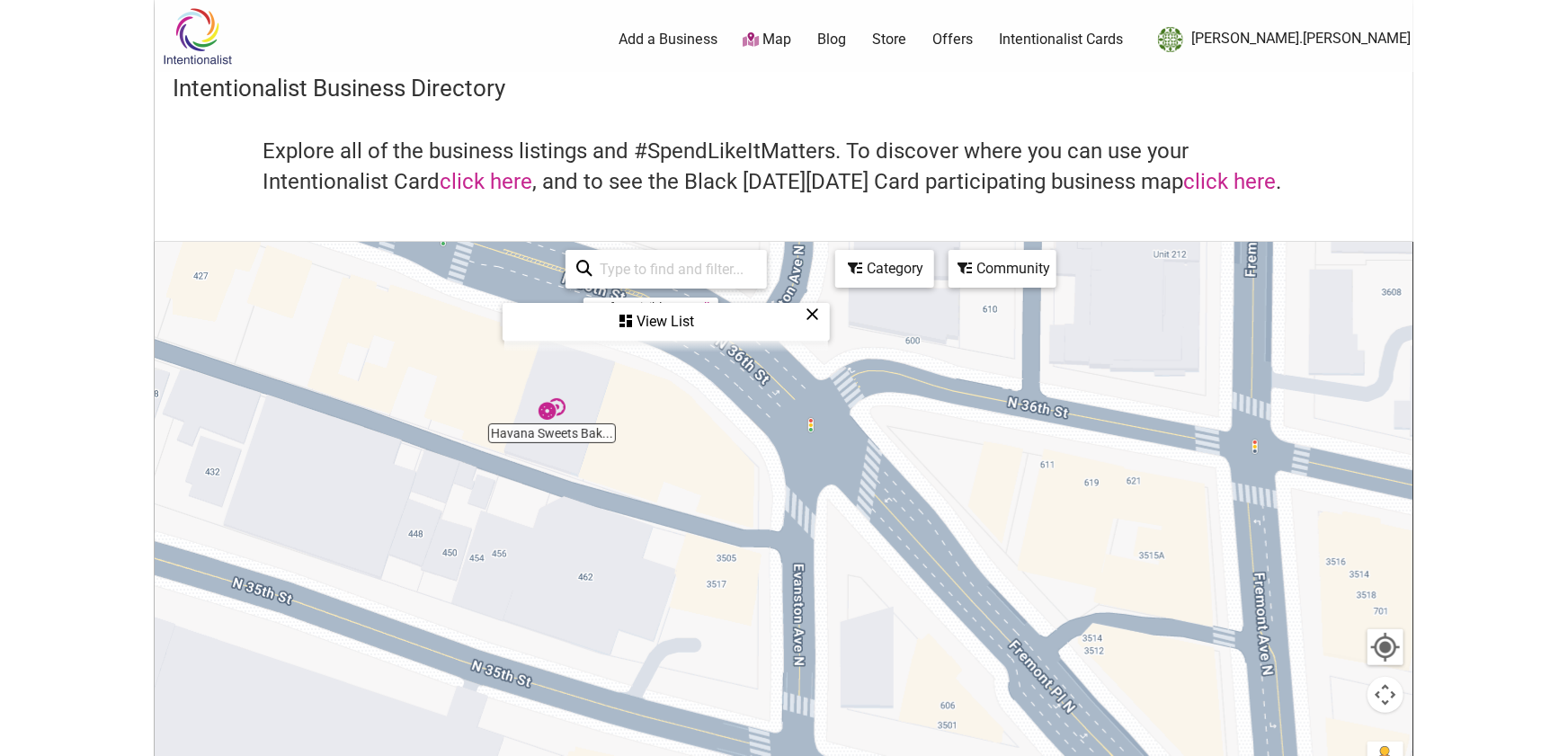
drag, startPoint x: 639, startPoint y: 468, endPoint x: 791, endPoint y: 564, distance: 179.8
click at [791, 564] on div "To navigate, press the arrow keys." at bounding box center [784, 592] width 1257 height 700
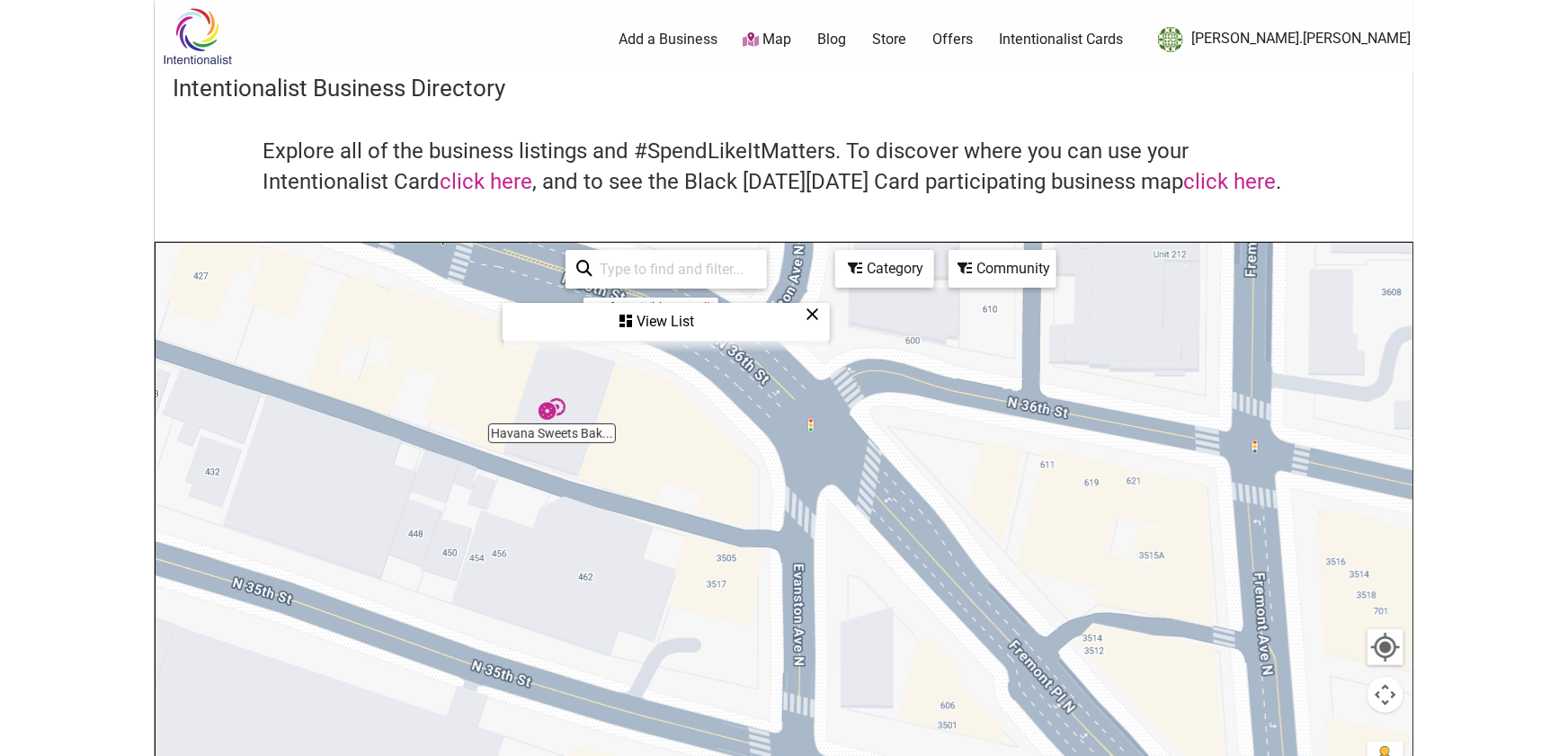
click at [815, 314] on icon at bounding box center [812, 314] width 13 height 1
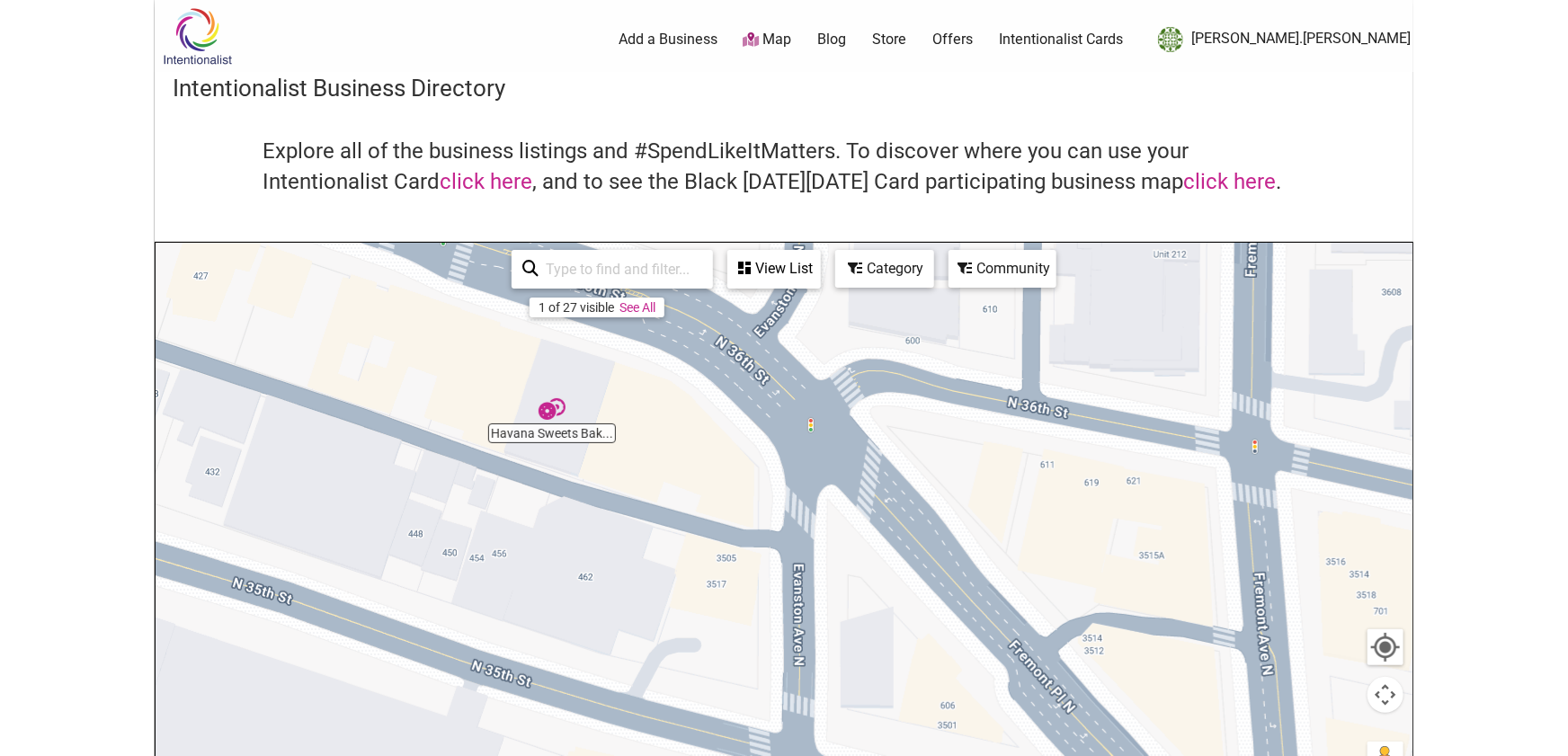
click at [558, 405] on img "Havana Sweets Bakeshop" at bounding box center [552, 409] width 27 height 27
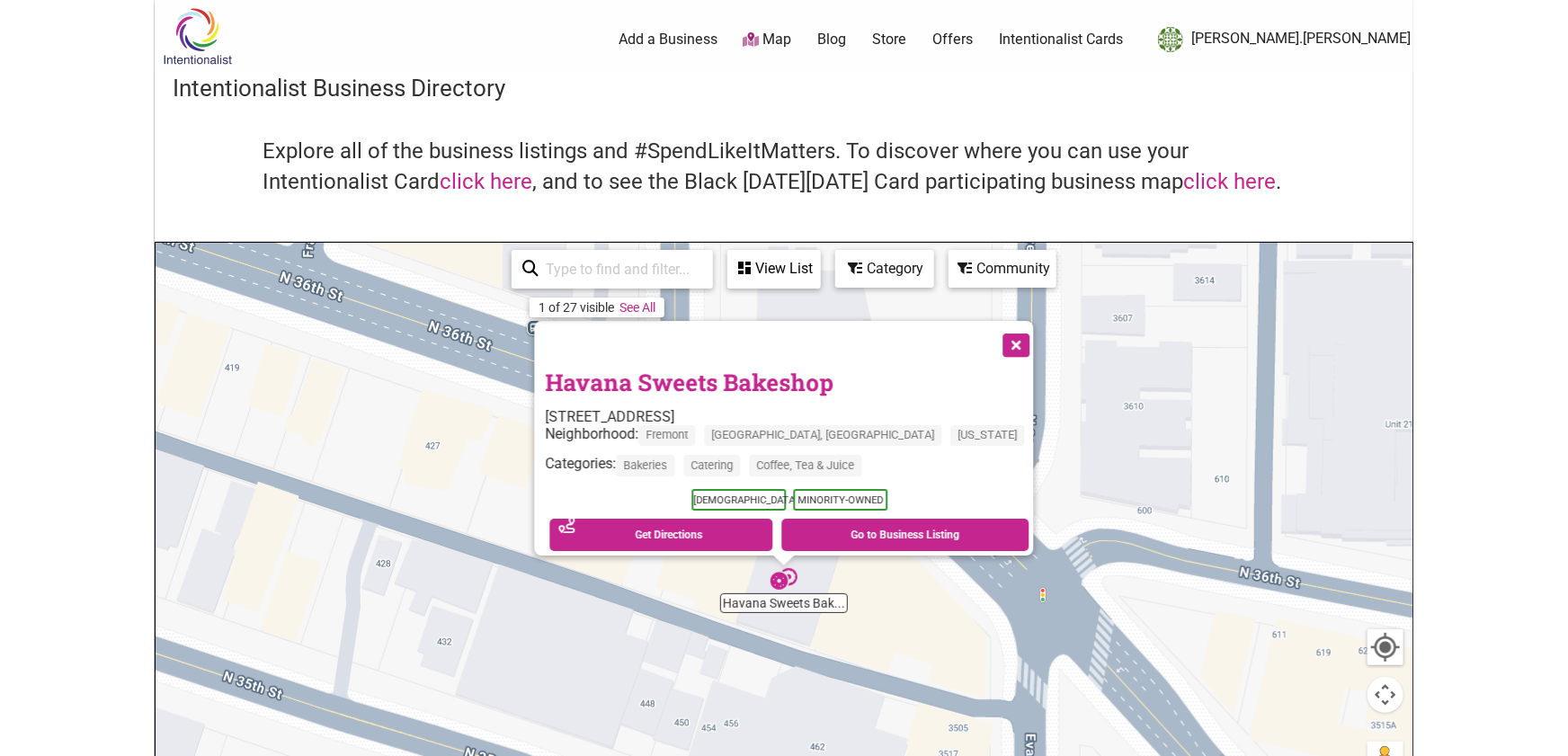
click at [992, 338] on button "Close" at bounding box center [1015, 343] width 45 height 45
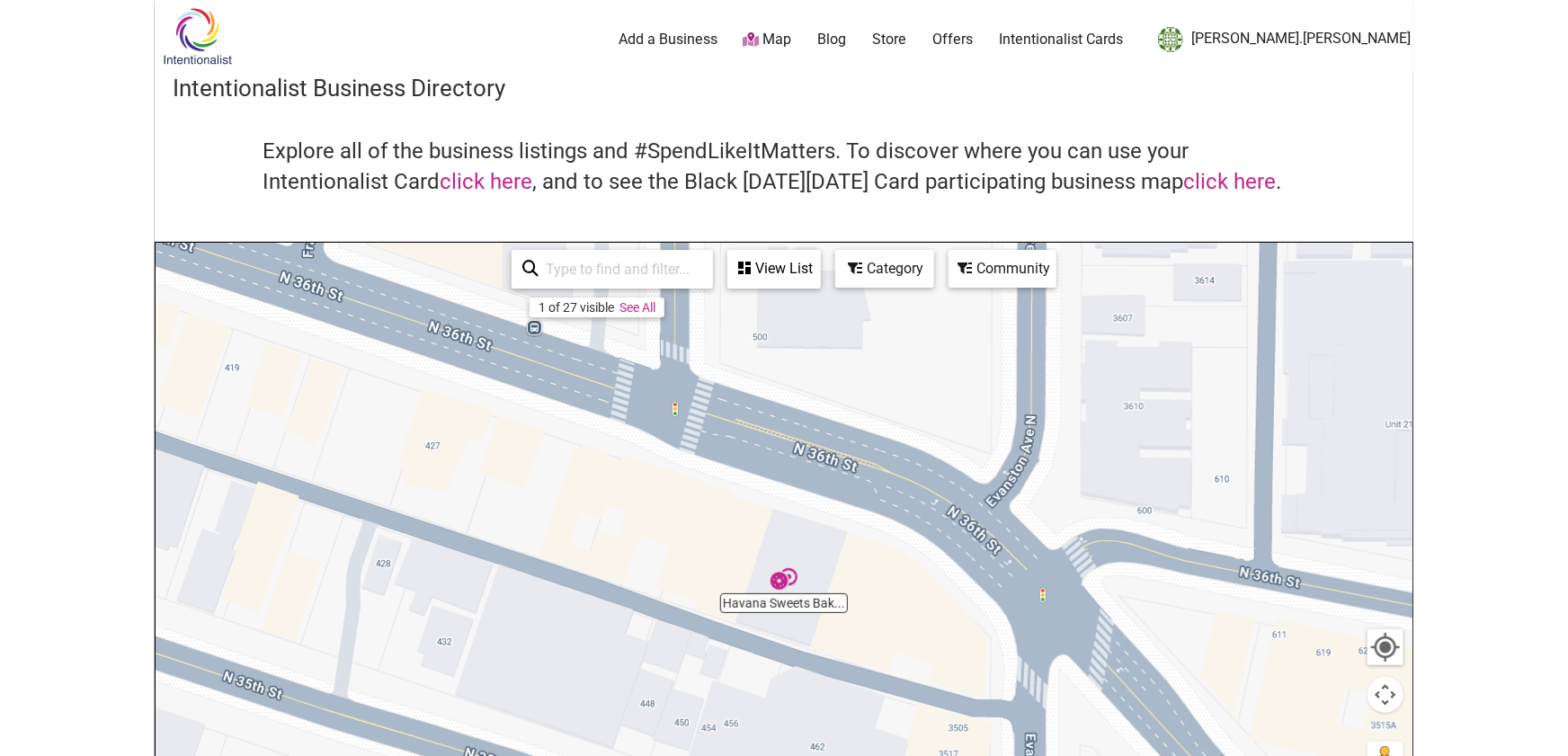
click at [793, 574] on img "Havana Sweets Bakeshop" at bounding box center [784, 578] width 27 height 27
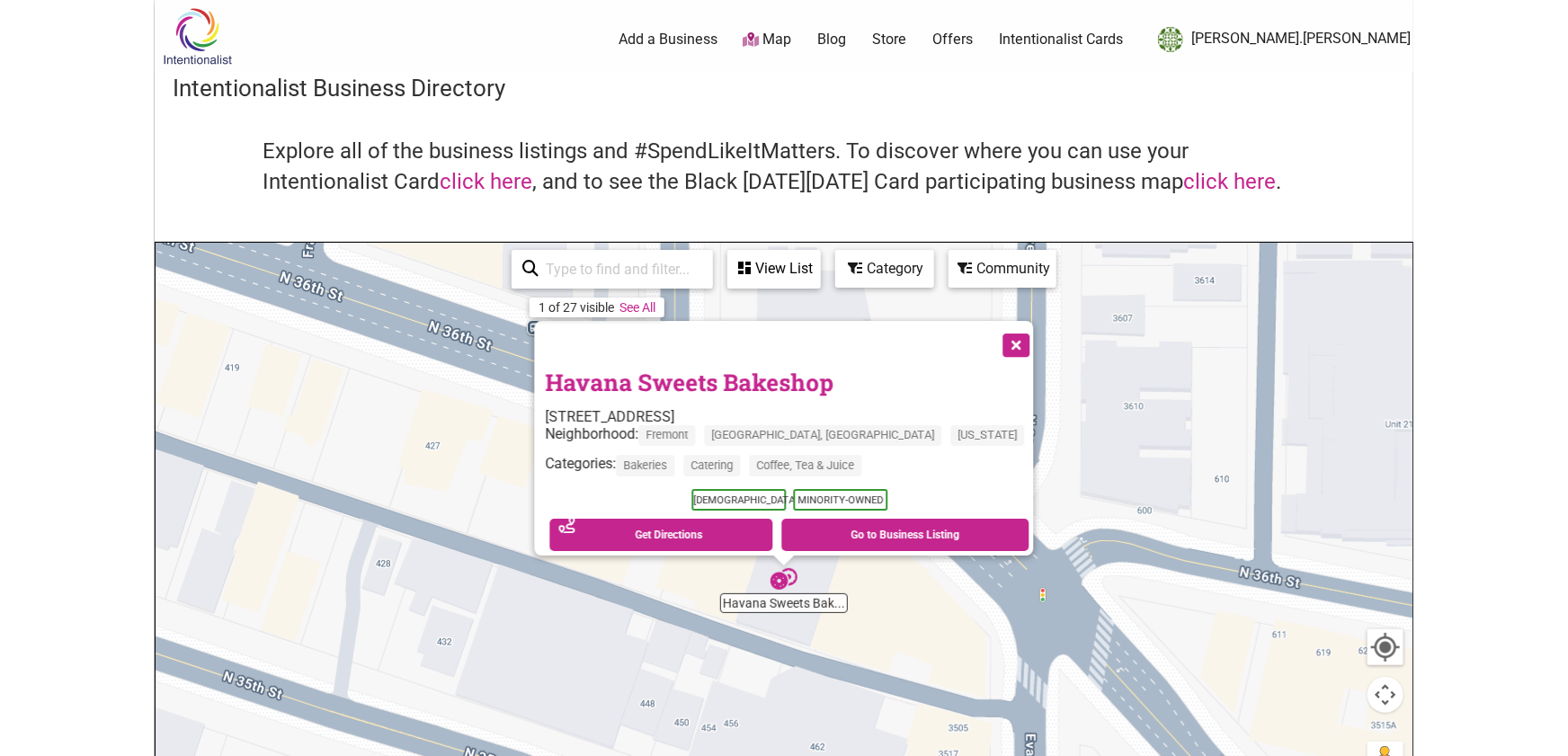
click at [782, 579] on img "Havana Sweets Bakeshop" at bounding box center [784, 578] width 27 height 27
drag, startPoint x: 945, startPoint y: 331, endPoint x: 958, endPoint y: 347, distance: 20.6
click at [992, 331] on button "Close" at bounding box center [1015, 343] width 45 height 45
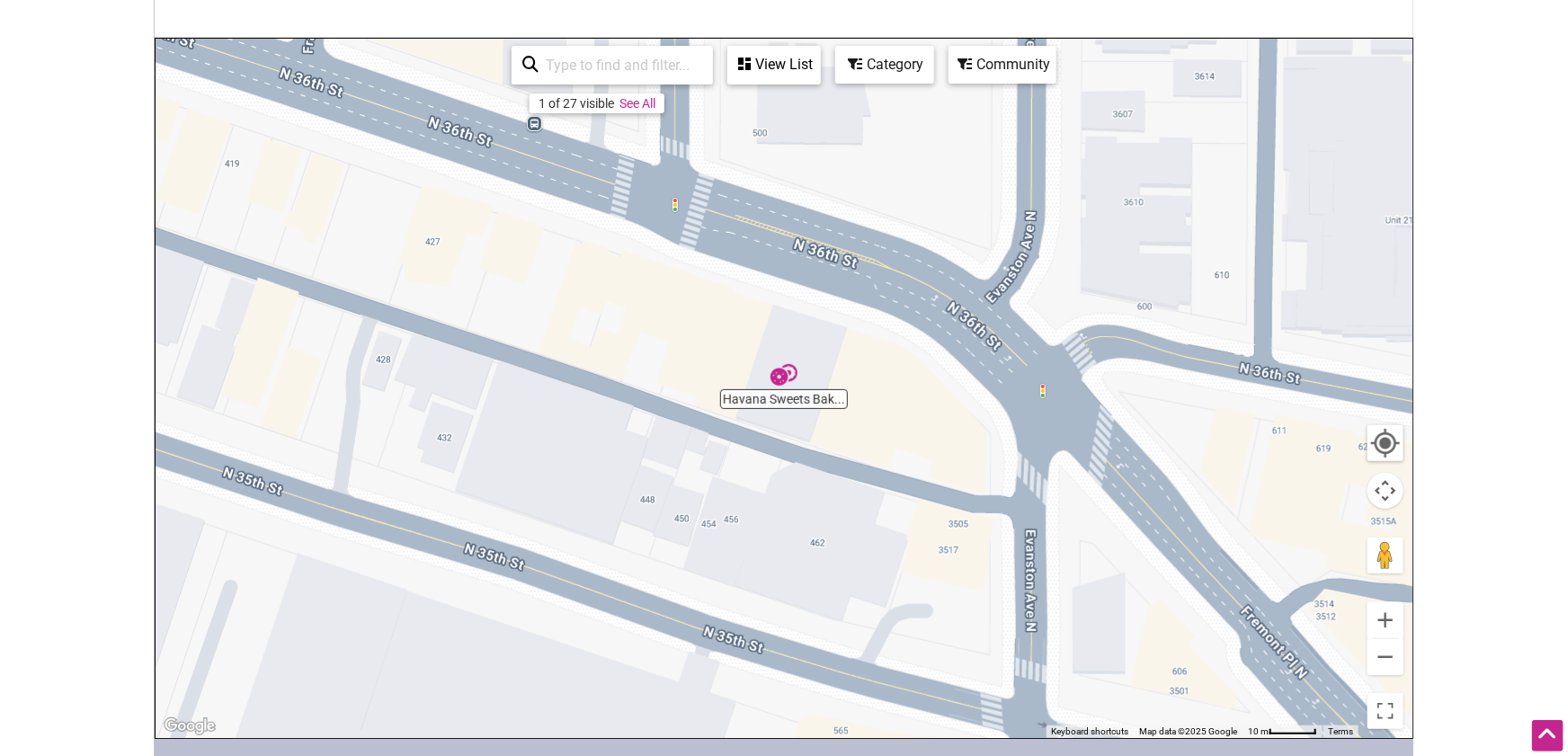
scroll to position [196, 0]
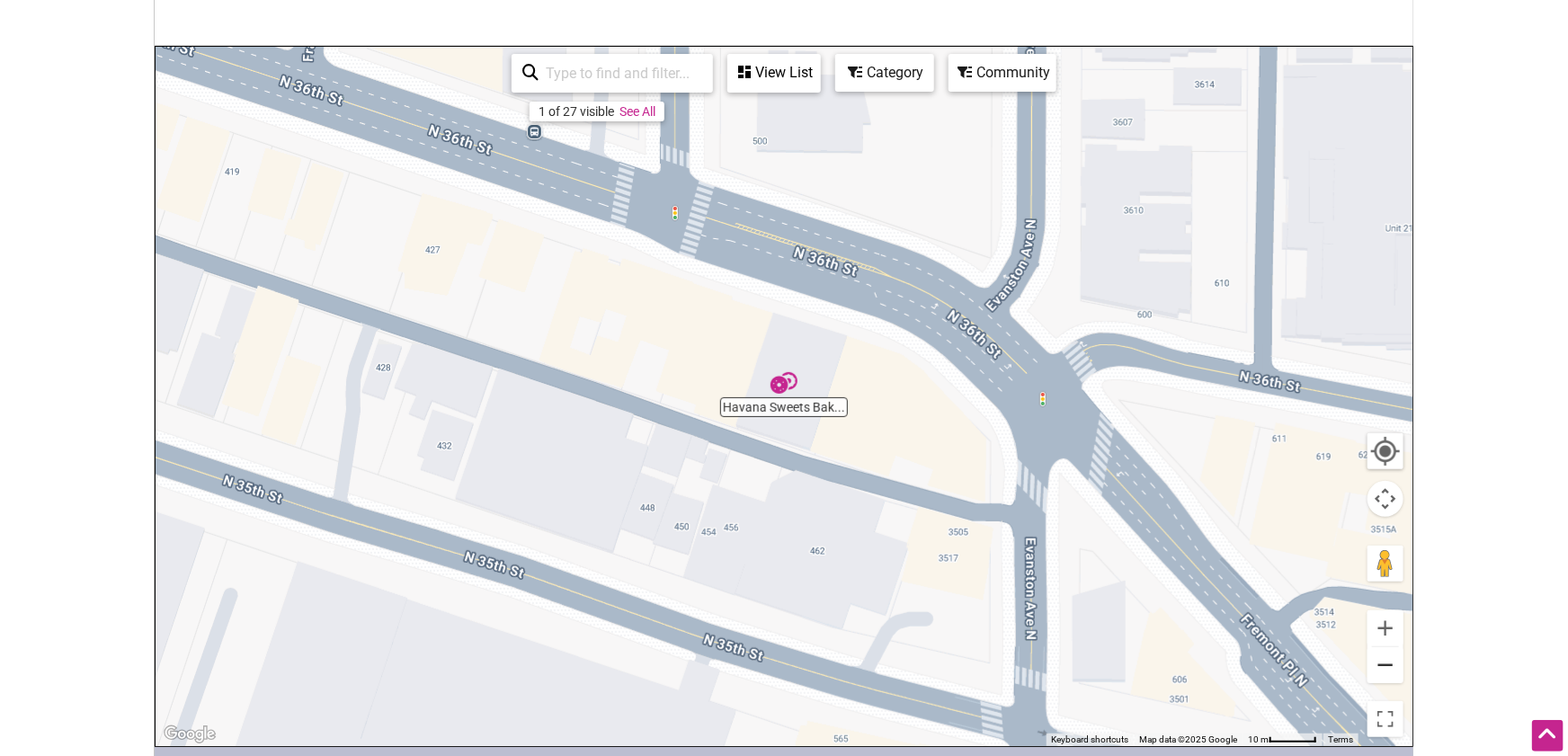
click at [1388, 662] on button "Zoom out" at bounding box center [1386, 665] width 36 height 36
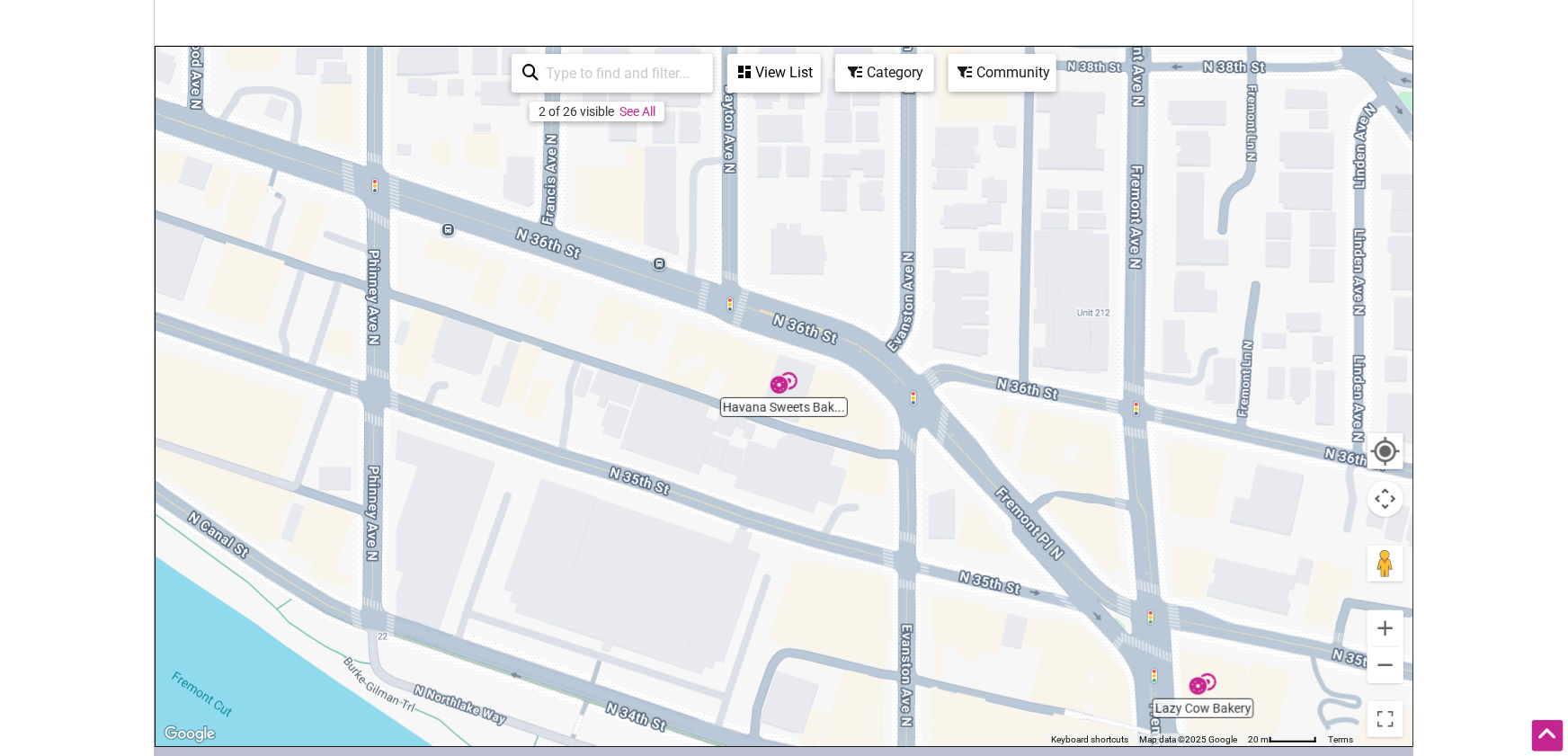
click at [1205, 686] on img "Lazy Cow Bakery" at bounding box center [1202, 684] width 27 height 27
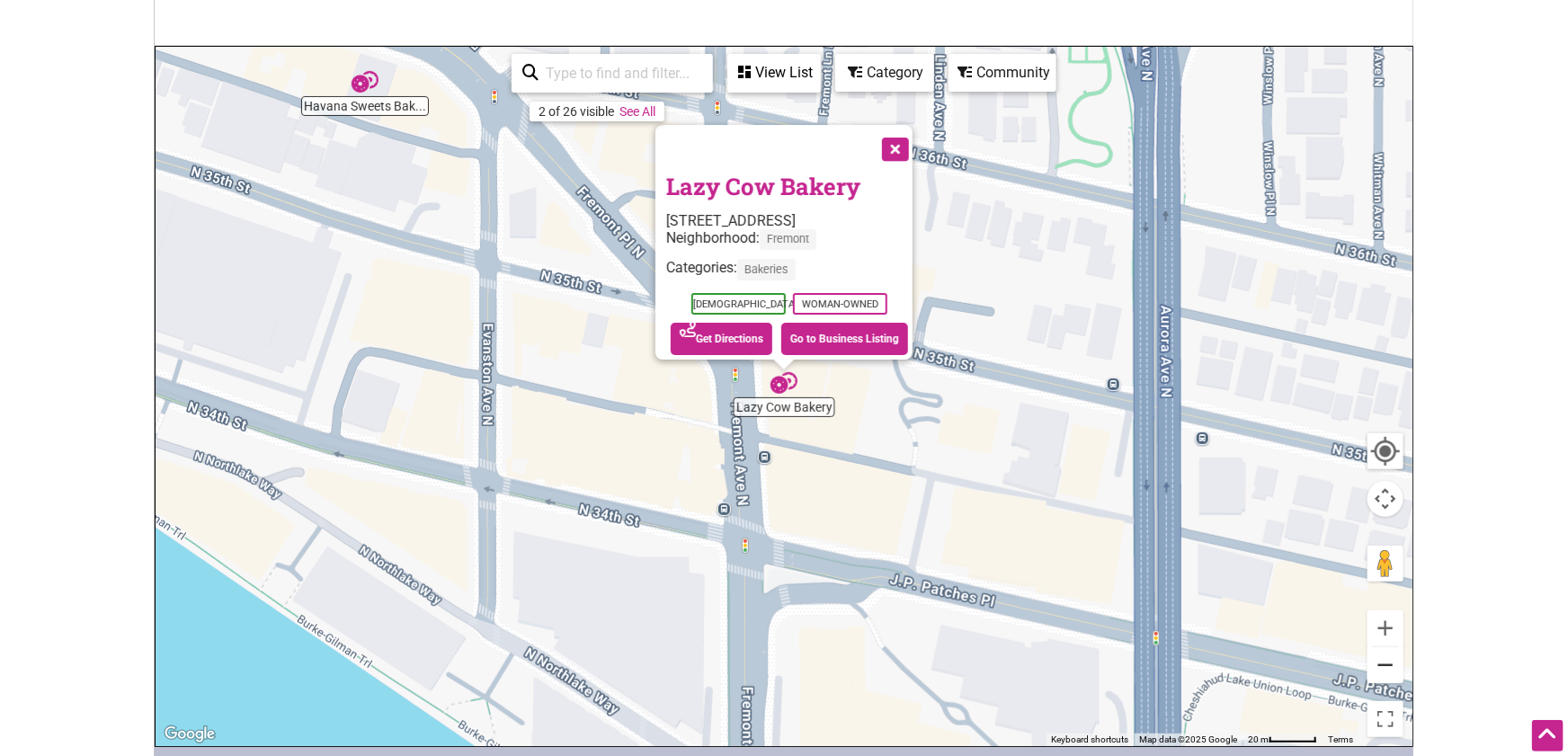
click at [1384, 679] on button "Zoom out" at bounding box center [1386, 665] width 36 height 36
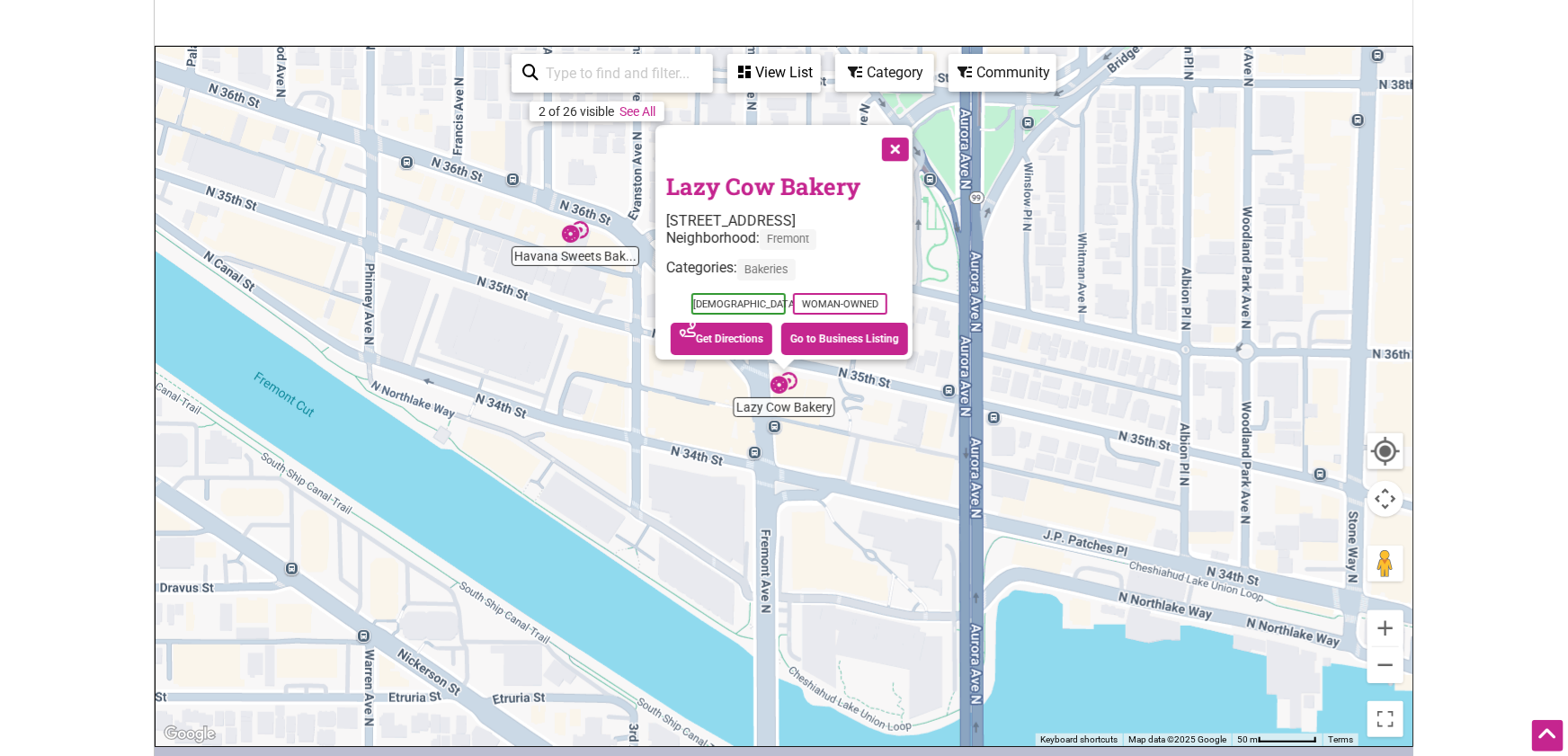
click at [916, 142] on button "Close" at bounding box center [894, 148] width 45 height 45
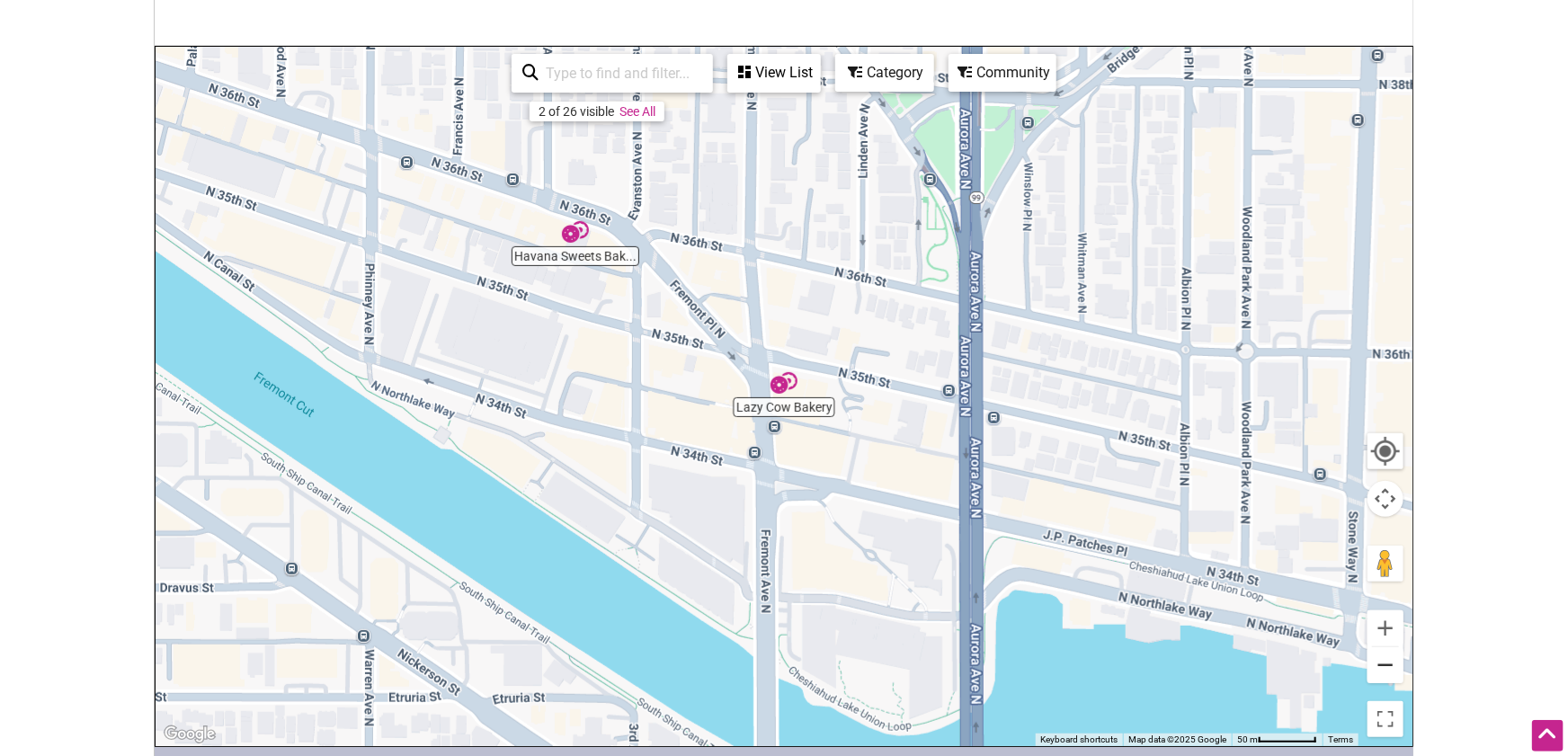
click at [1389, 668] on button "Zoom out" at bounding box center [1386, 665] width 36 height 36
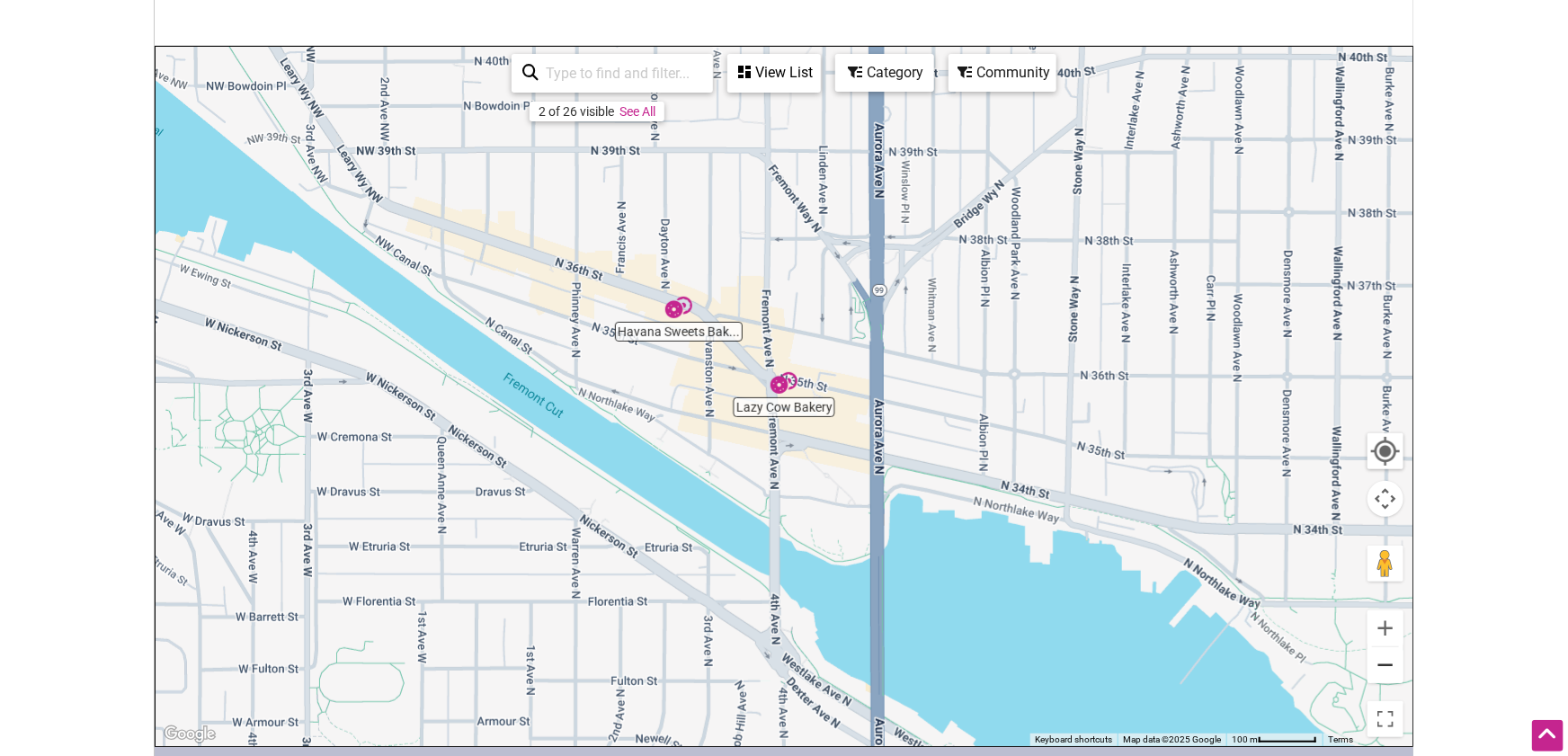
click at [1389, 668] on button "Zoom out" at bounding box center [1386, 665] width 36 height 36
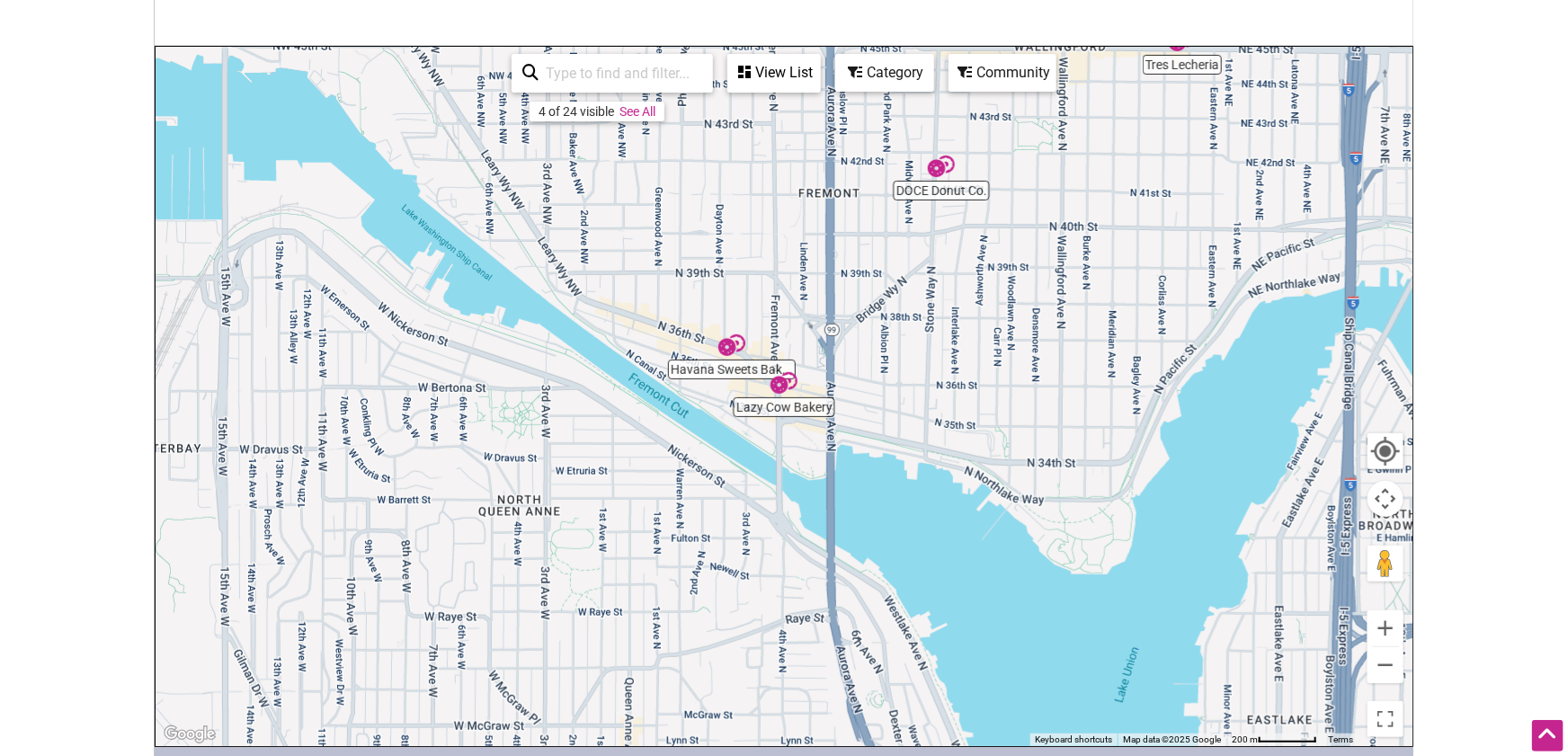
click at [940, 166] on img "DOCE Donut Co." at bounding box center [941, 165] width 27 height 27
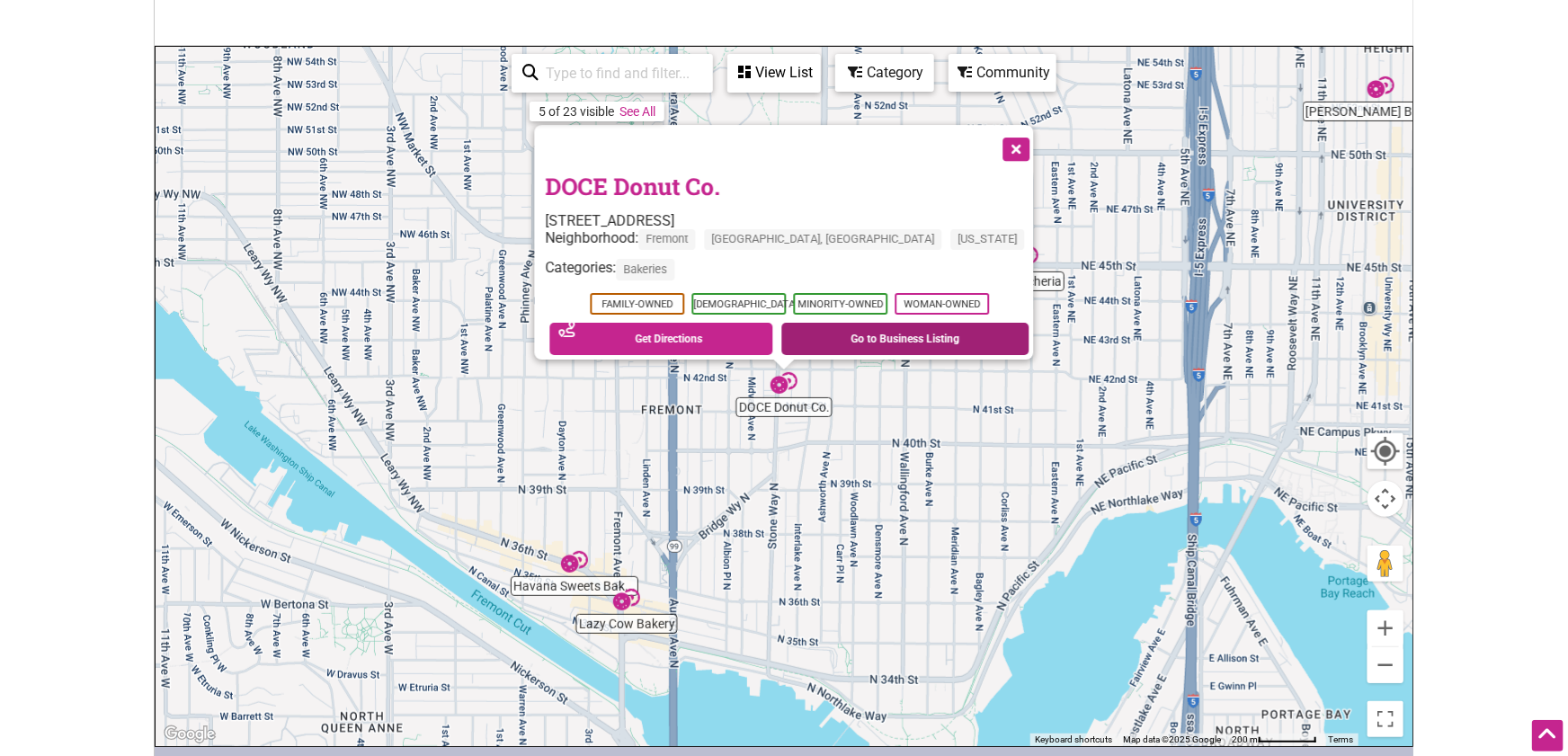
click at [905, 327] on link "Go to Business Listing" at bounding box center [906, 339] width 248 height 32
click at [992, 141] on button "Close" at bounding box center [1015, 148] width 45 height 45
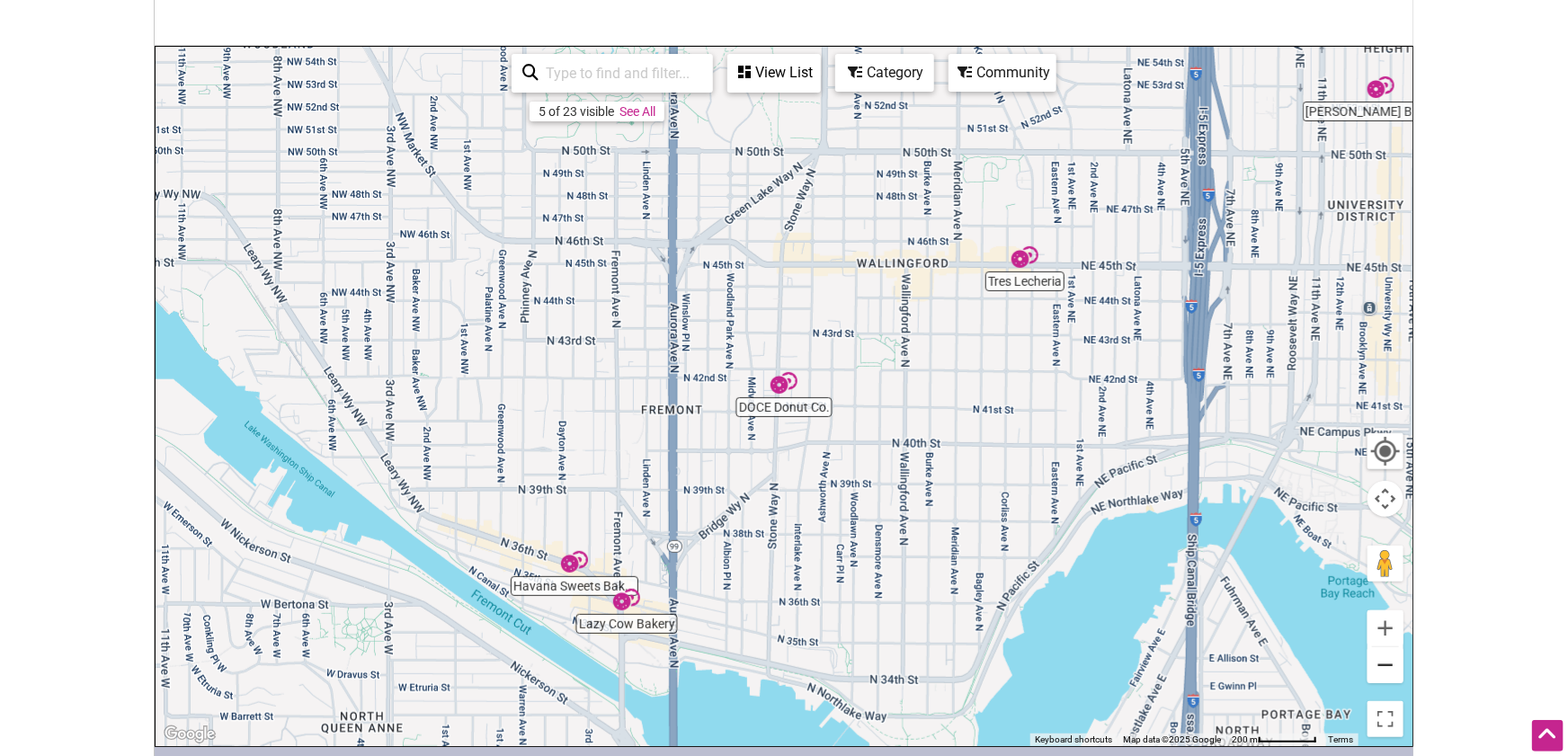
click at [1392, 669] on button "Zoom out" at bounding box center [1386, 665] width 36 height 36
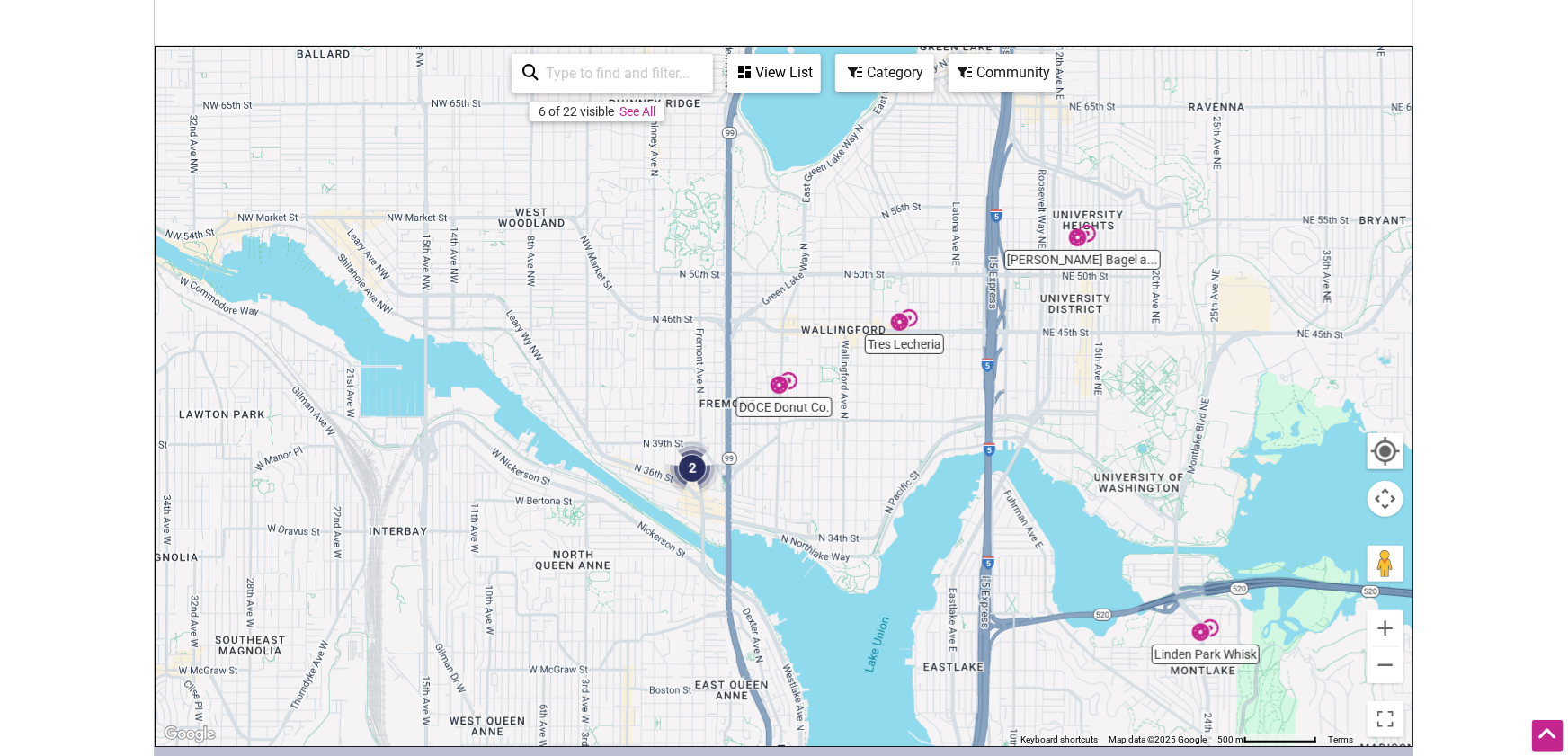
click at [693, 466] on img "2" at bounding box center [691, 467] width 54 height 54
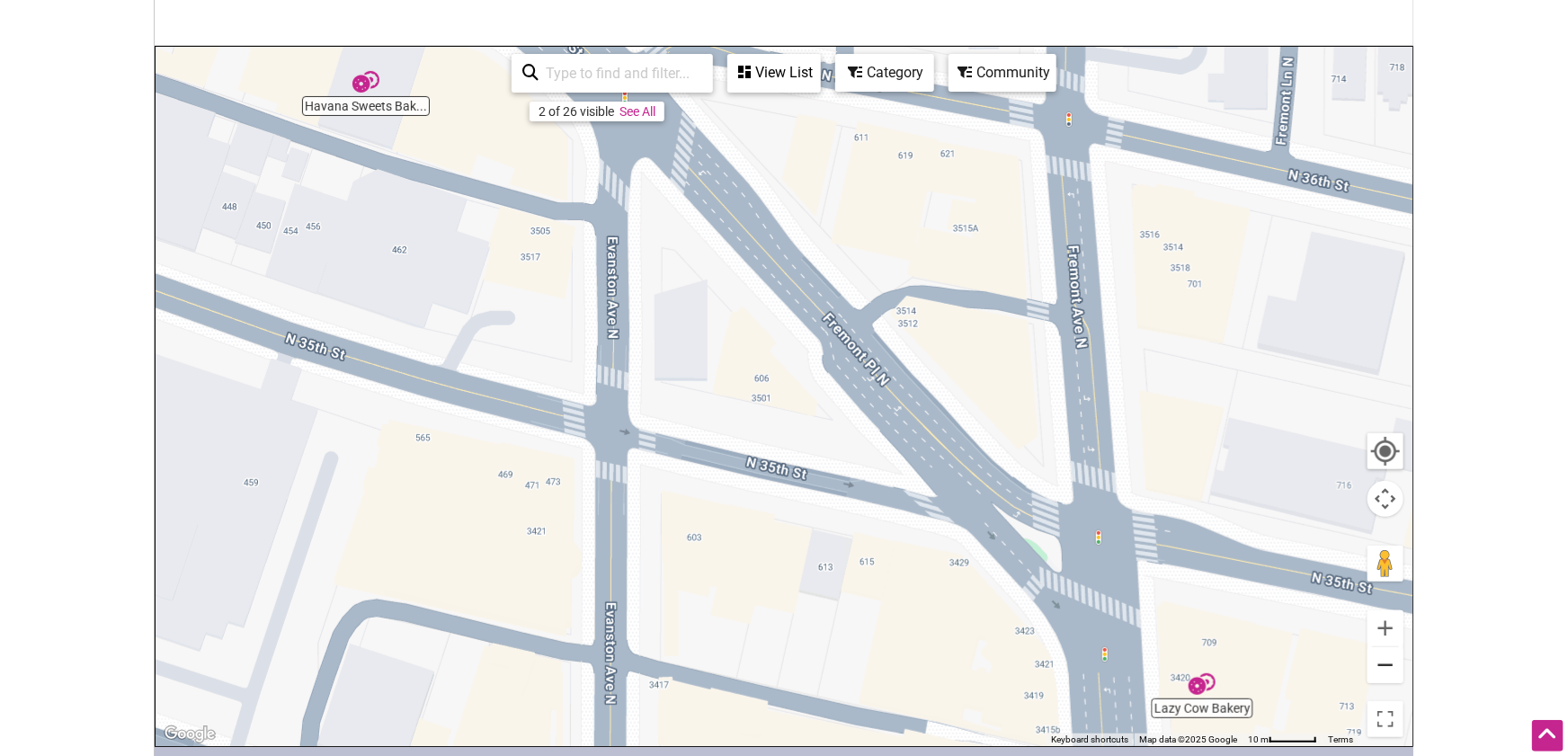
click at [1386, 663] on button "Zoom out" at bounding box center [1386, 665] width 36 height 36
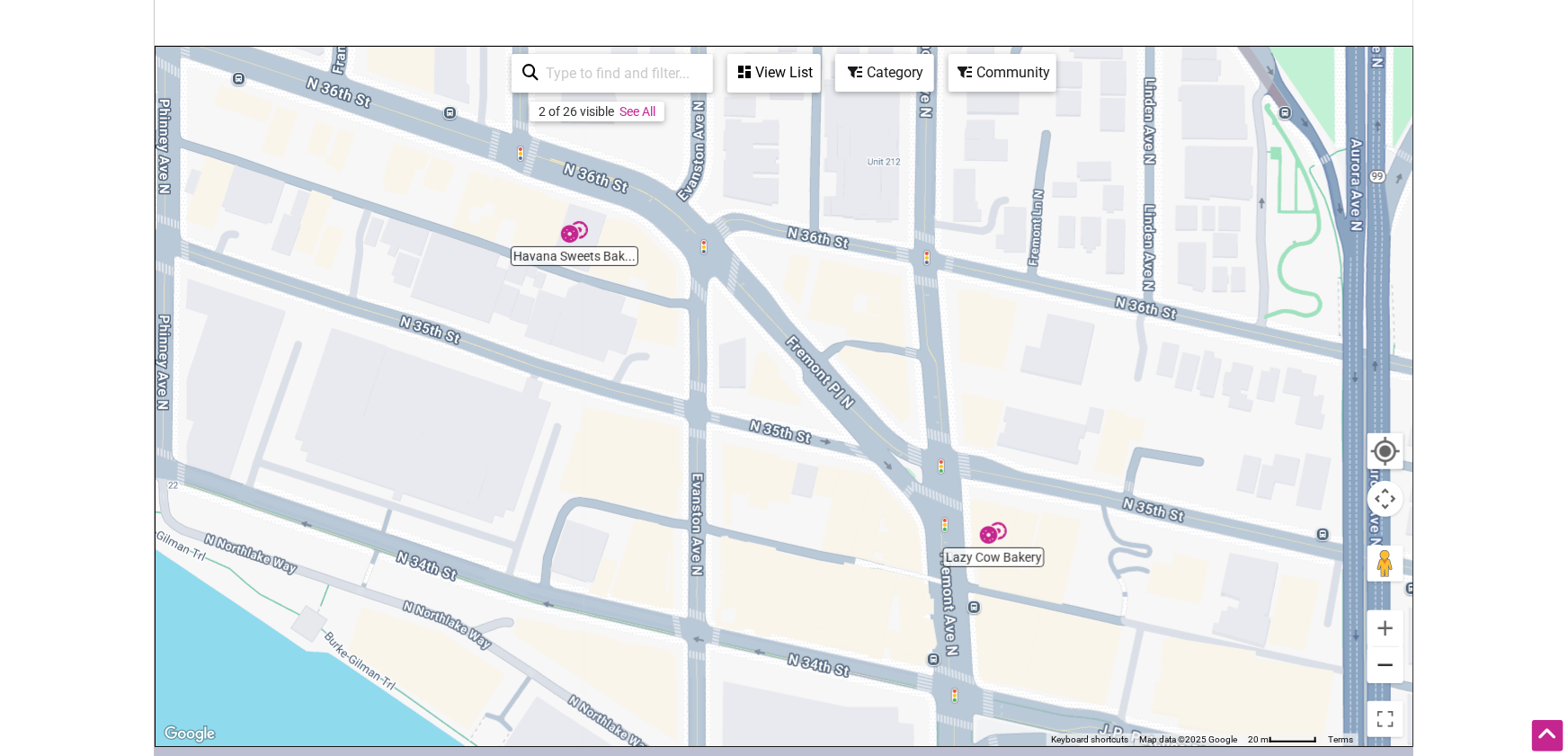
click at [1386, 663] on button "Zoom out" at bounding box center [1386, 665] width 36 height 36
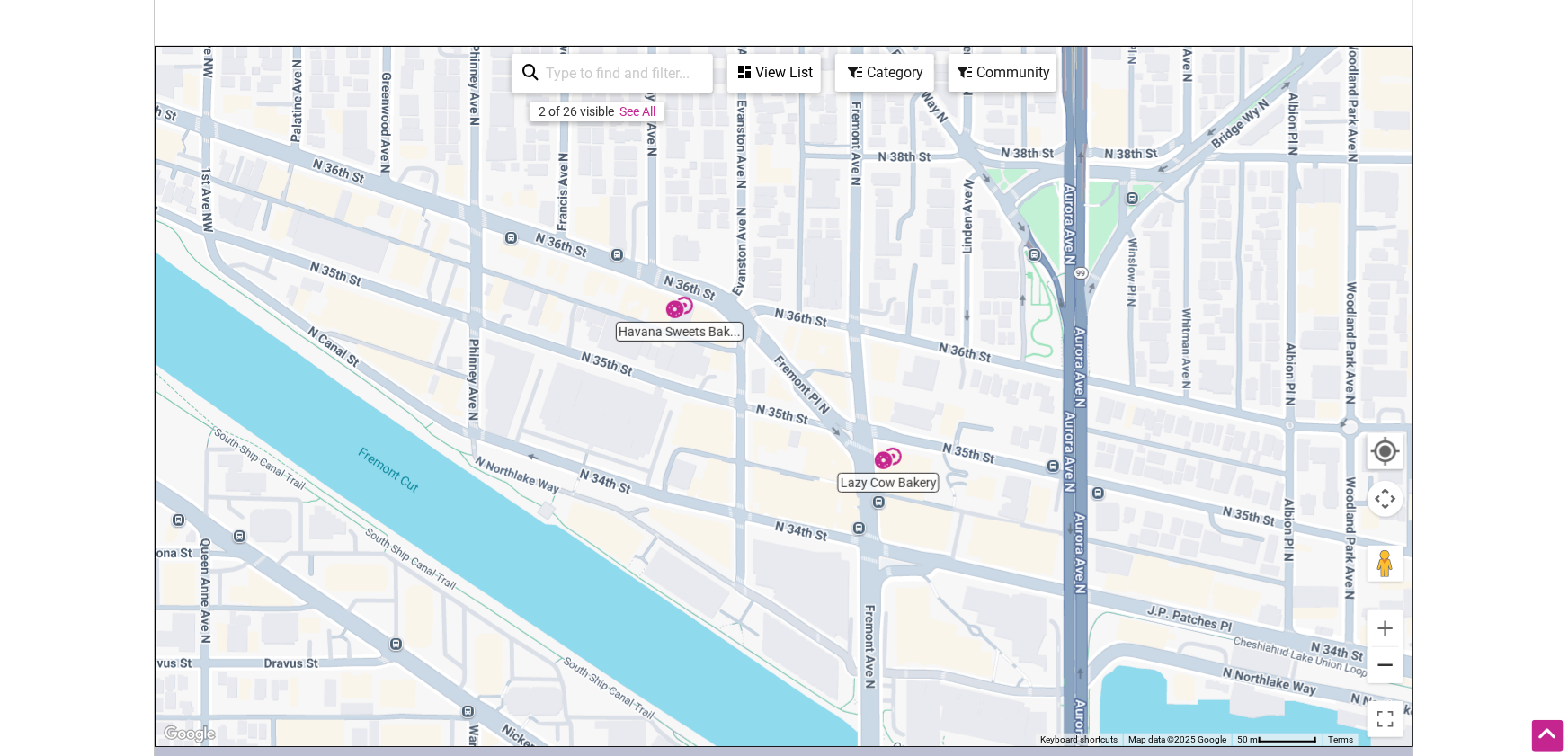
click at [1386, 663] on button "Zoom out" at bounding box center [1386, 665] width 36 height 36
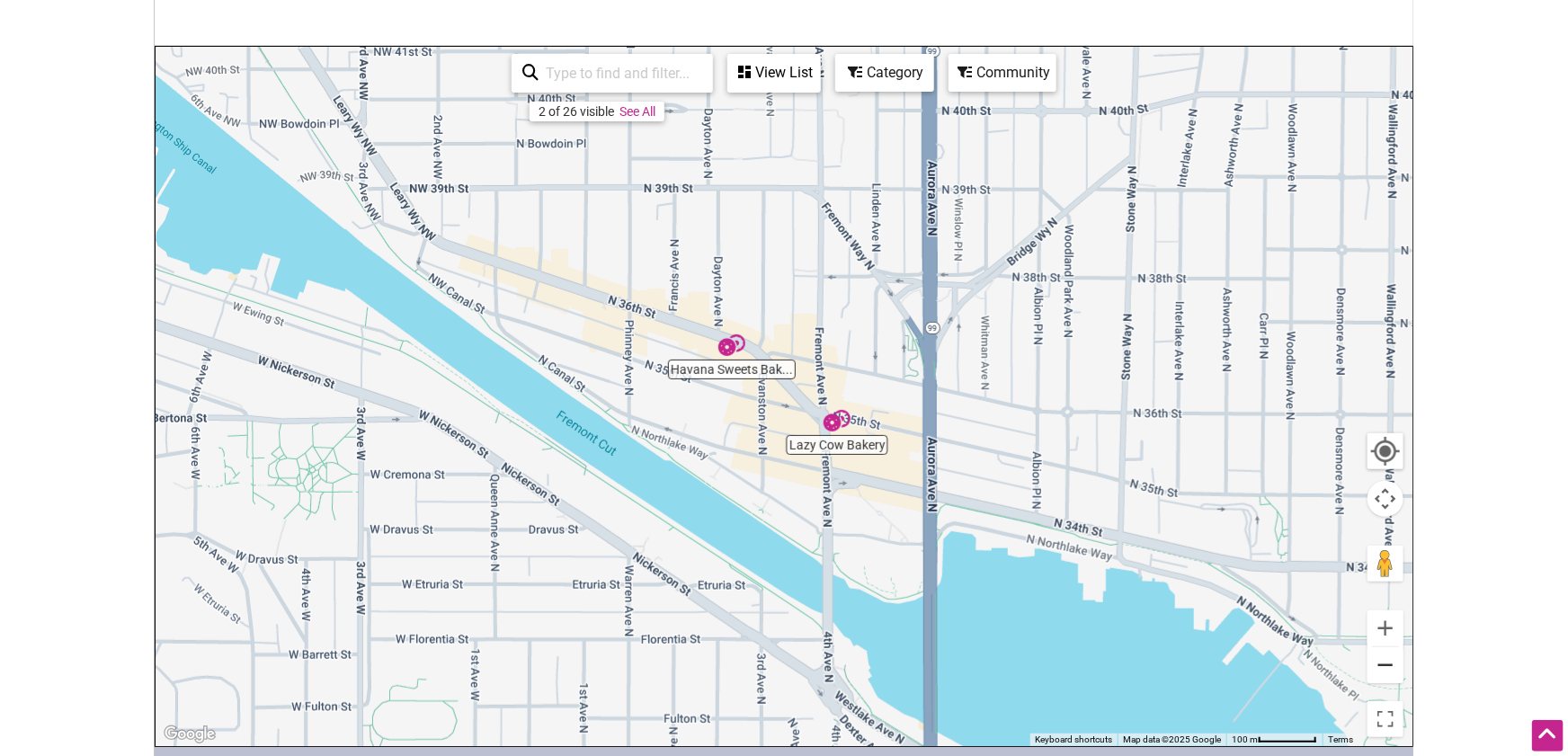
click at [1386, 663] on button "Zoom out" at bounding box center [1386, 665] width 36 height 36
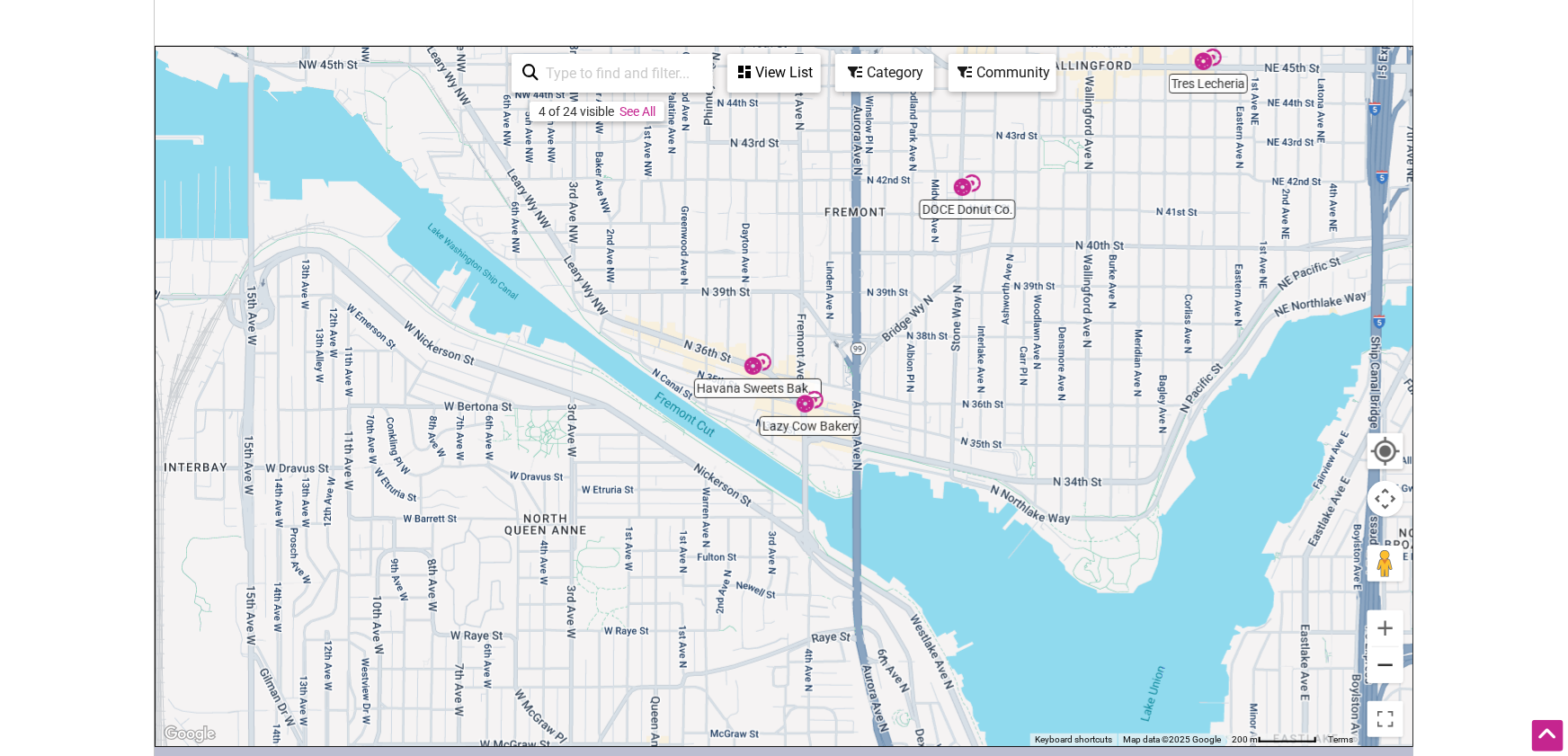
click at [1386, 663] on button "Zoom out" at bounding box center [1386, 665] width 36 height 36
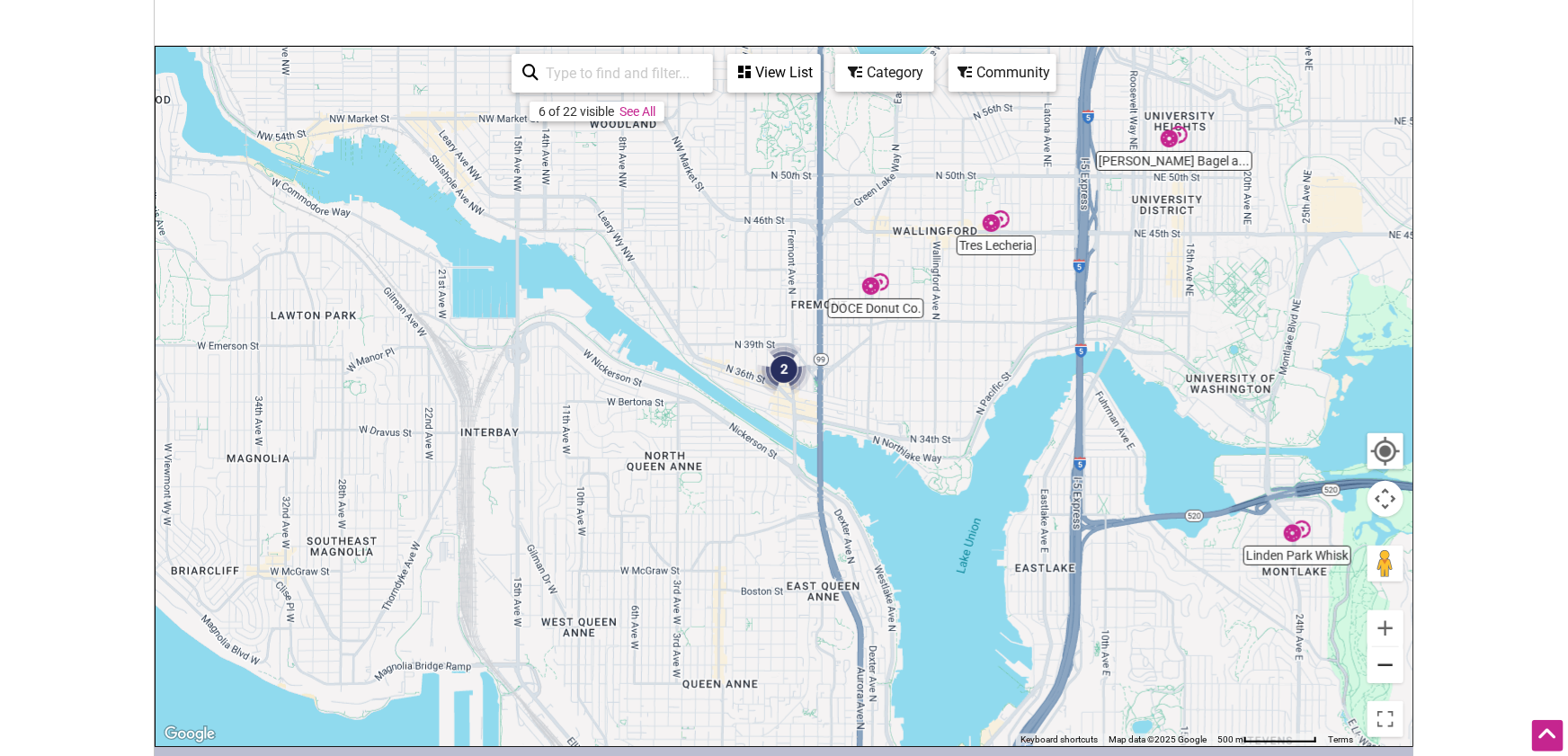
click at [1386, 663] on button "Zoom out" at bounding box center [1386, 665] width 36 height 36
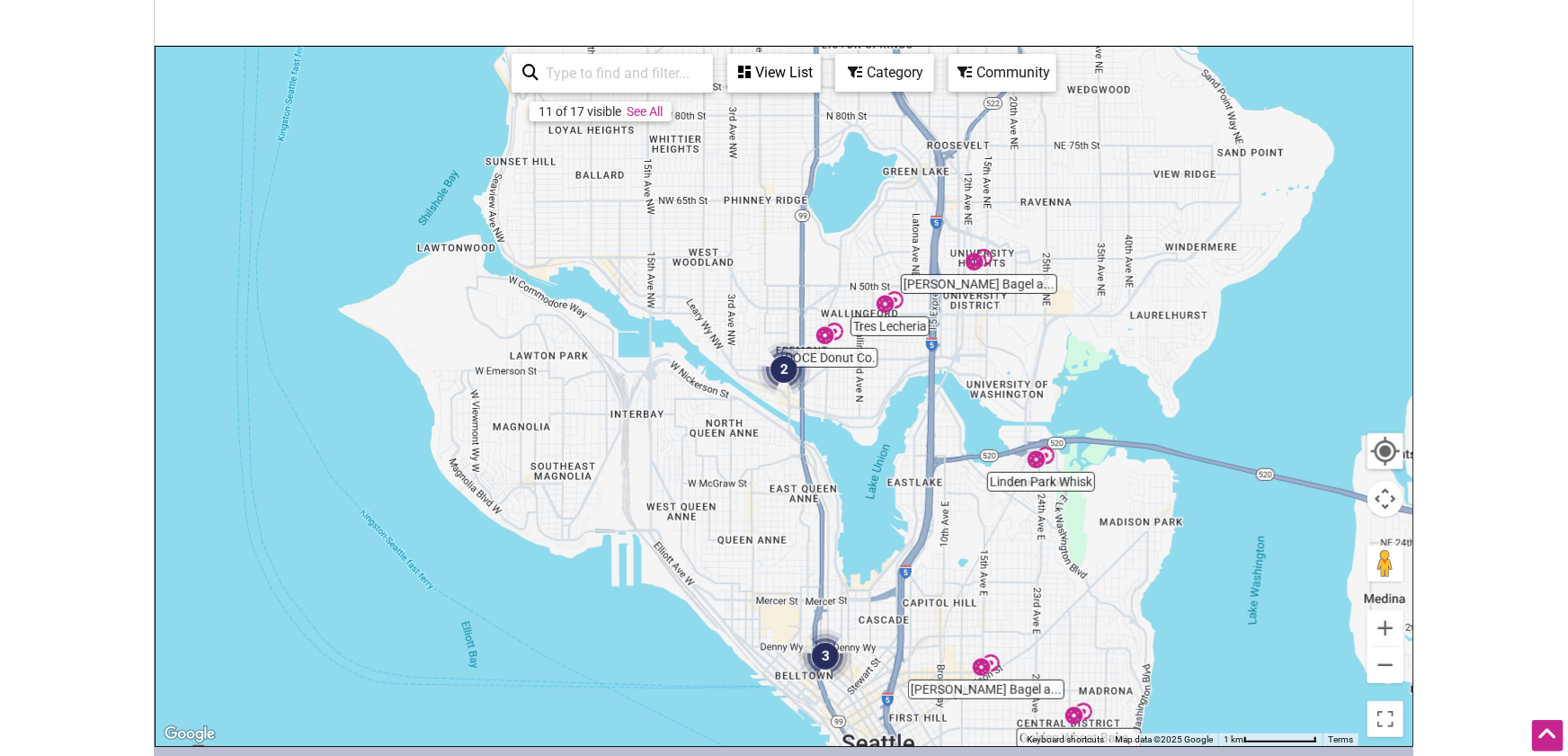
click at [888, 304] on img "Tres Lecheria" at bounding box center [890, 302] width 27 height 27
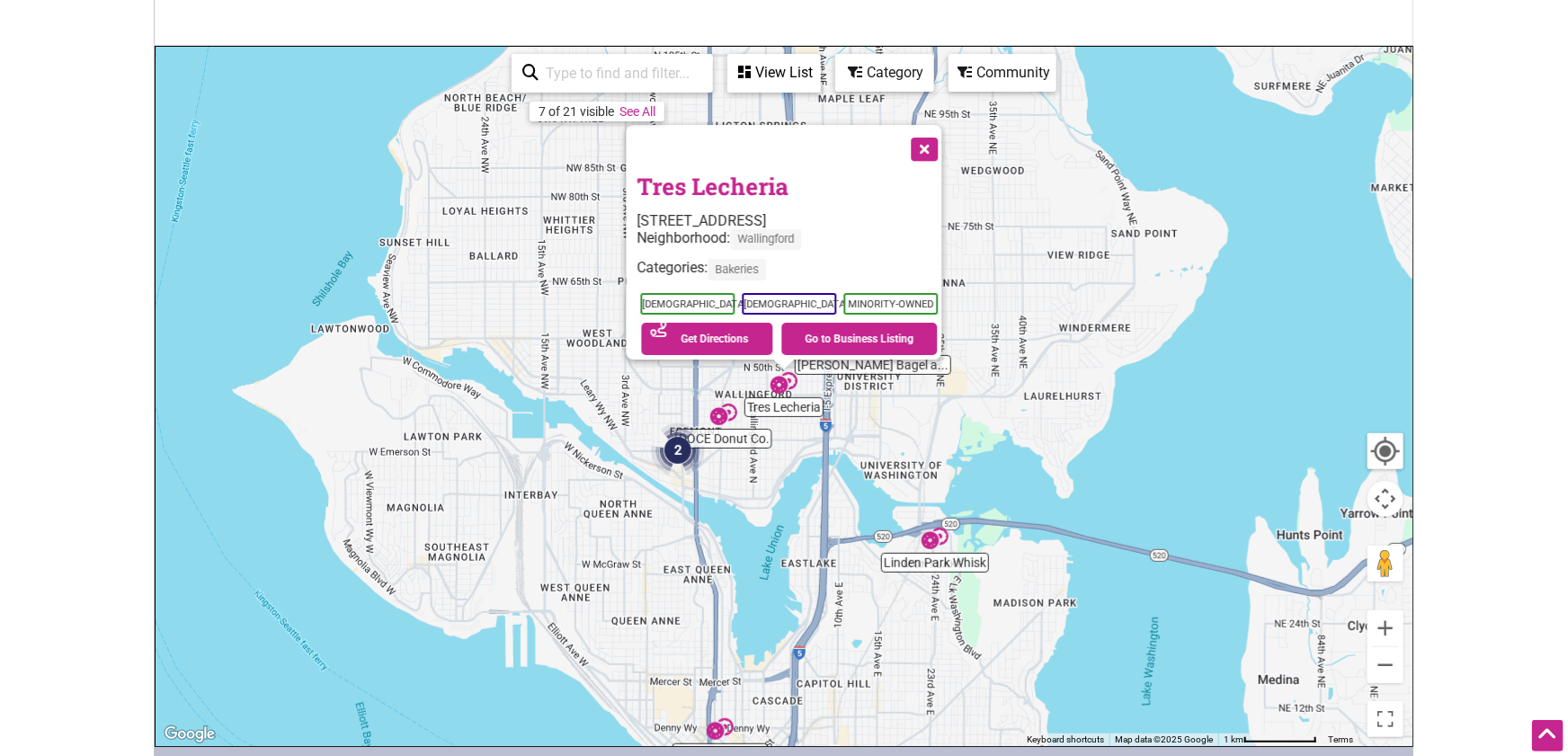
click at [942, 132] on button "Close" at bounding box center [924, 148] width 45 height 45
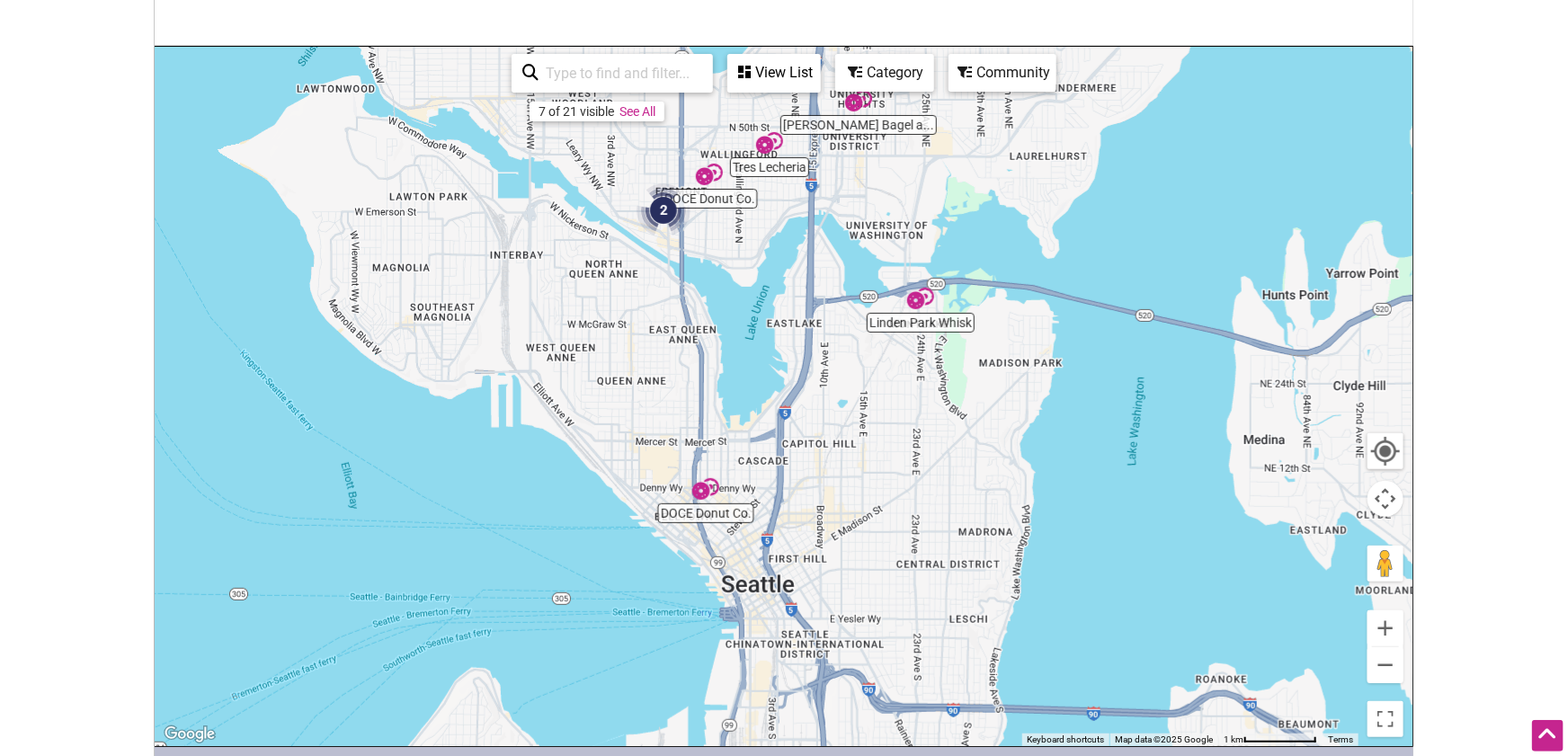
drag, startPoint x: 884, startPoint y: 341, endPoint x: 891, endPoint y: 181, distance: 160.2
click at [891, 181] on div "To navigate, press the arrow keys." at bounding box center [784, 397] width 1257 height 700
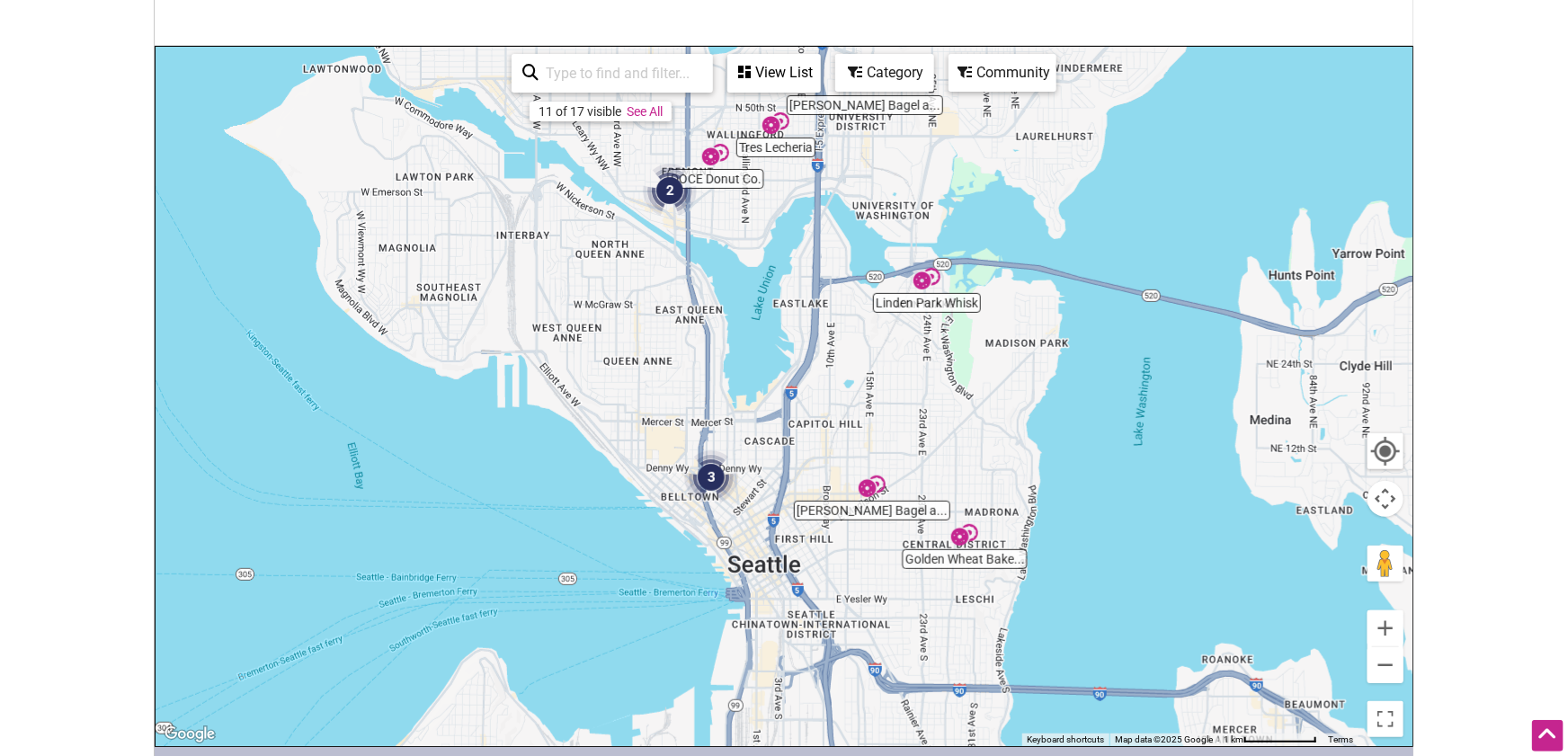
click at [927, 282] on img "Linden Park Whisk" at bounding box center [927, 278] width 27 height 27
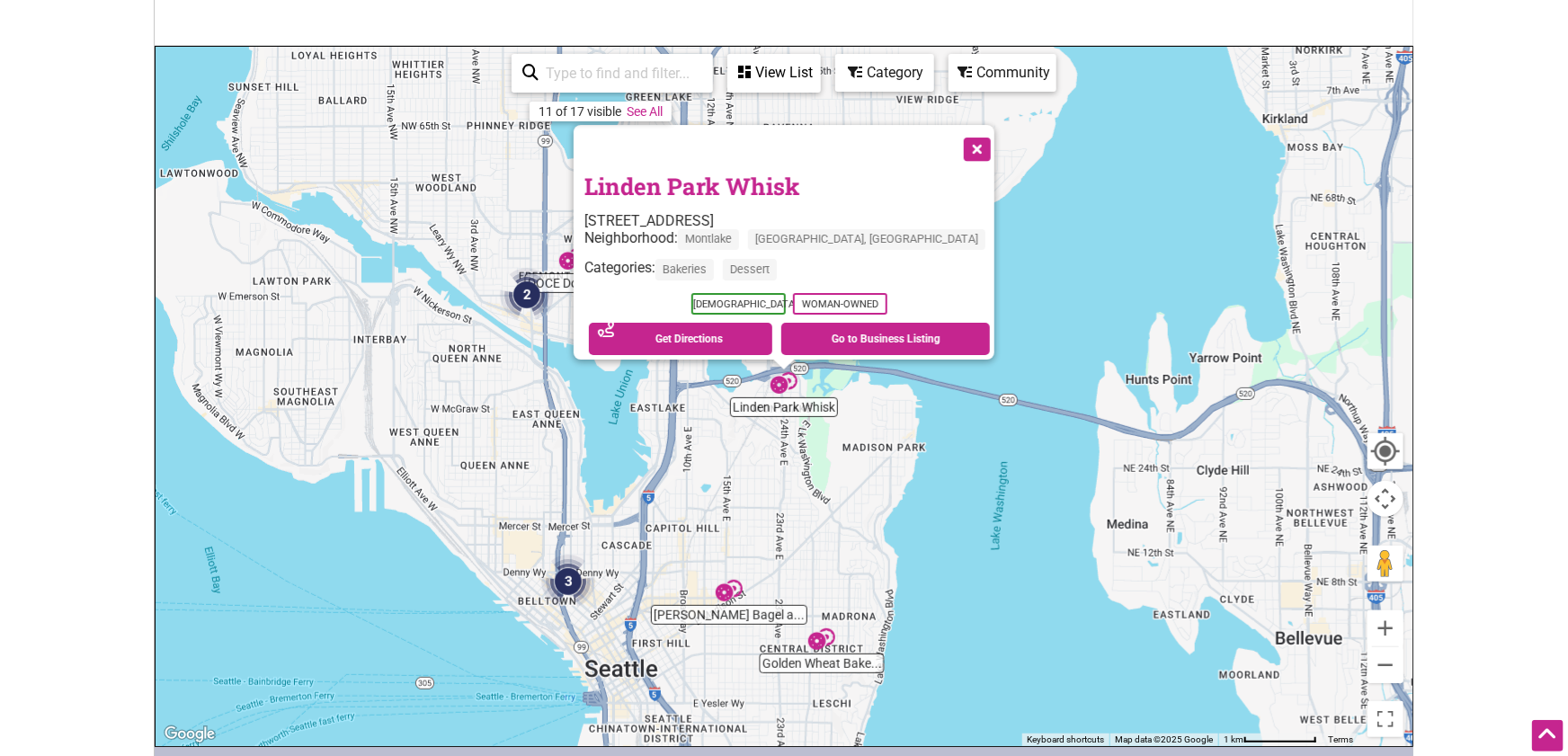
click at [953, 136] on button "Close" at bounding box center [975, 148] width 45 height 45
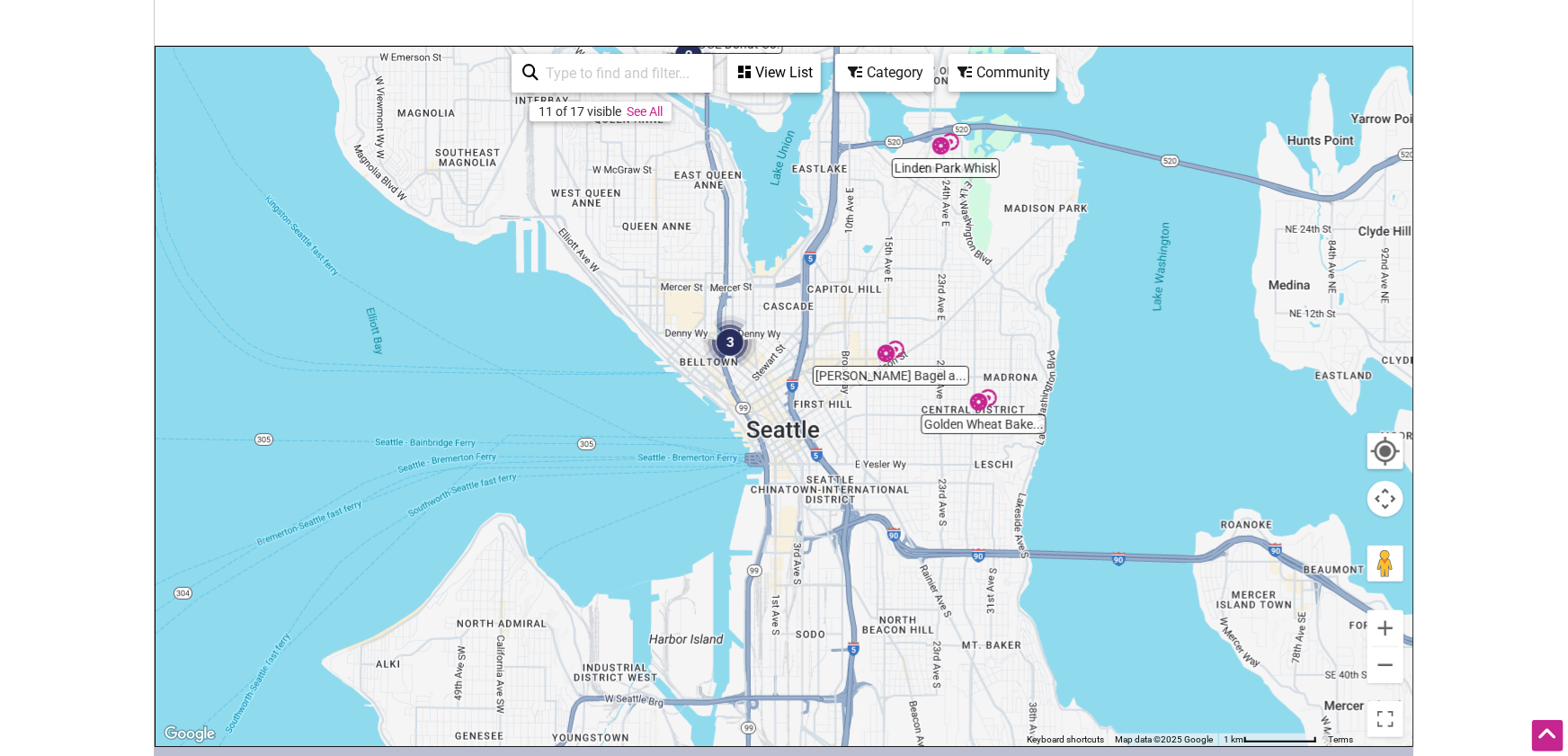
drag, startPoint x: 895, startPoint y: 408, endPoint x: 1059, endPoint y: 164, distance: 294.0
click at [1059, 164] on div "To navigate, press the arrow keys." at bounding box center [784, 397] width 1257 height 700
click at [980, 398] on img "Golden Wheat Bakery — Central District" at bounding box center [983, 400] width 27 height 27
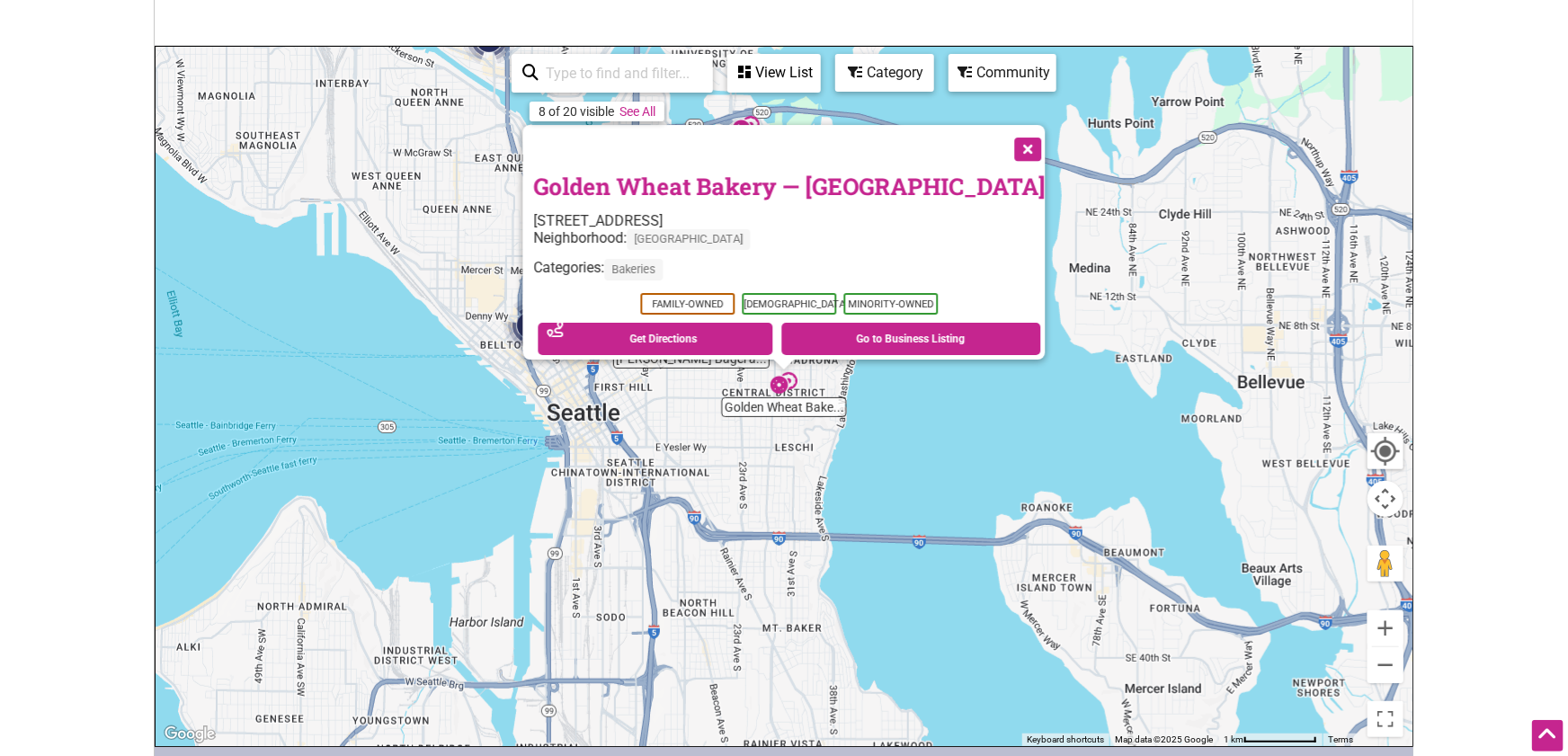
click at [1005, 137] on button "Close" at bounding box center [1027, 148] width 45 height 45
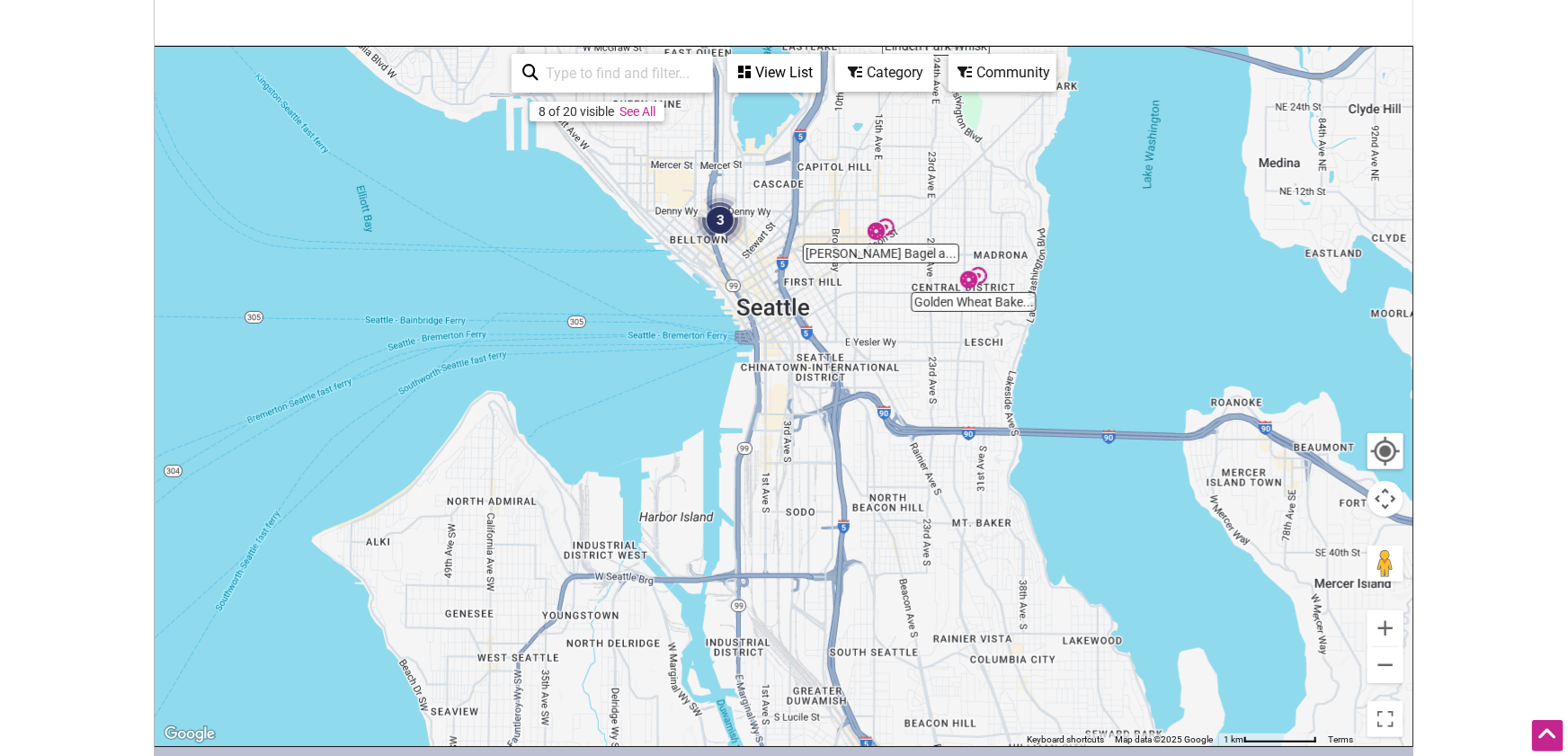
drag, startPoint x: 732, startPoint y: 412, endPoint x: 847, endPoint y: 275, distance: 178.9
click at [924, 306] on div "To navigate, press the arrow keys." at bounding box center [784, 397] width 1257 height 700
click at [723, 220] on img "3" at bounding box center [720, 219] width 54 height 54
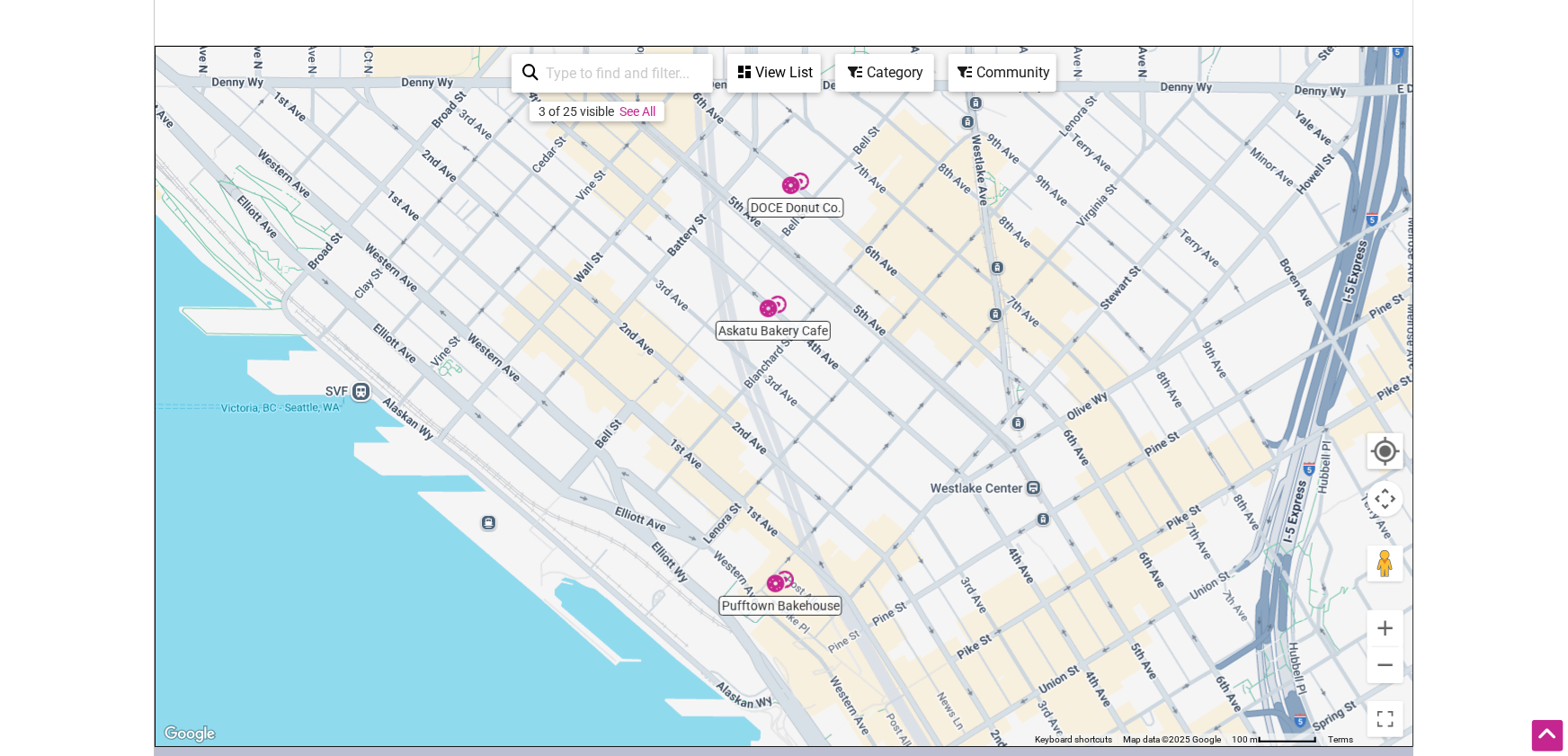
click at [769, 336] on div "To navigate, press the arrow keys." at bounding box center [784, 397] width 1257 height 700
click at [769, 311] on img "Askatu Bakery Cafe" at bounding box center [773, 307] width 27 height 27
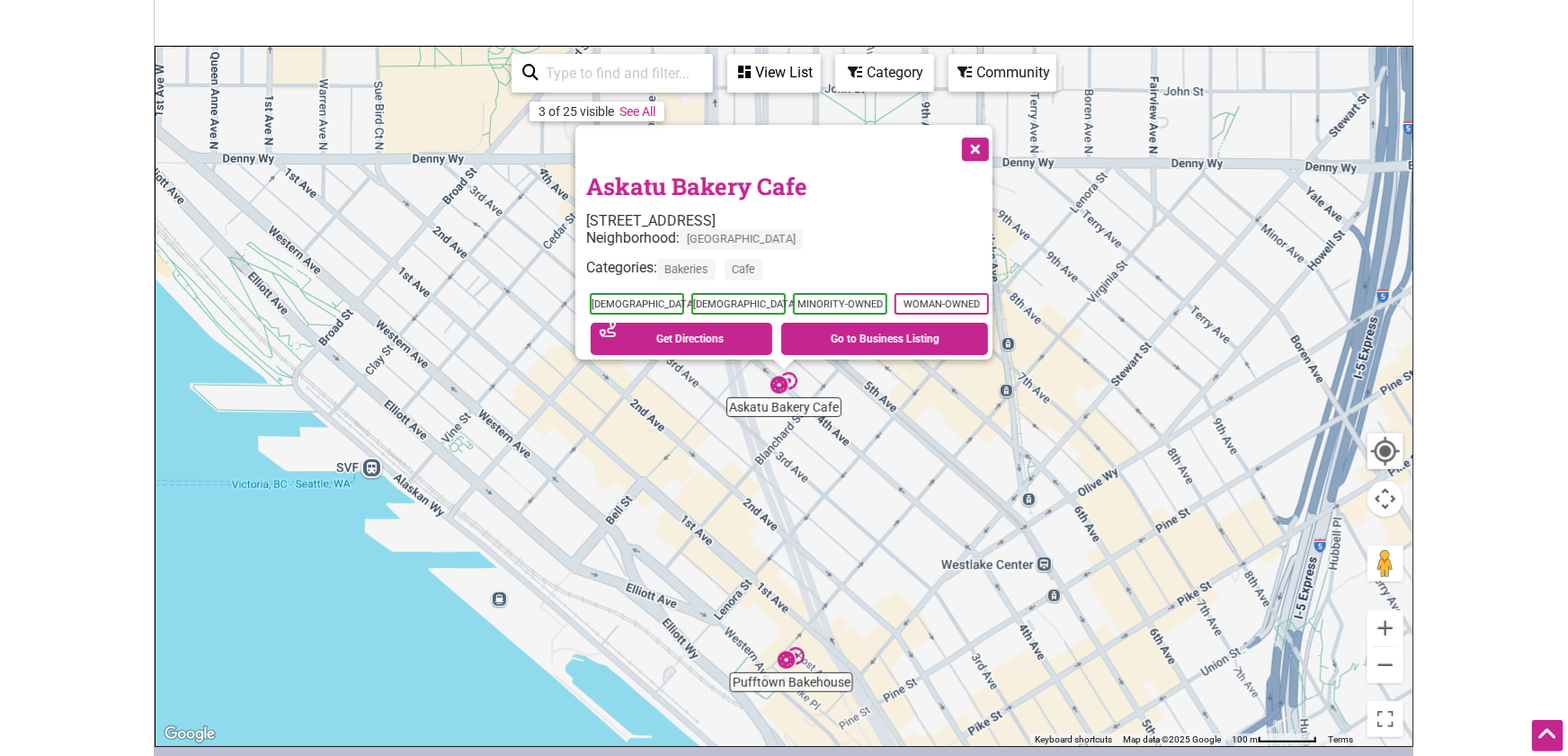
click at [793, 664] on img "Pufftown Bakehouse" at bounding box center [791, 657] width 27 height 27
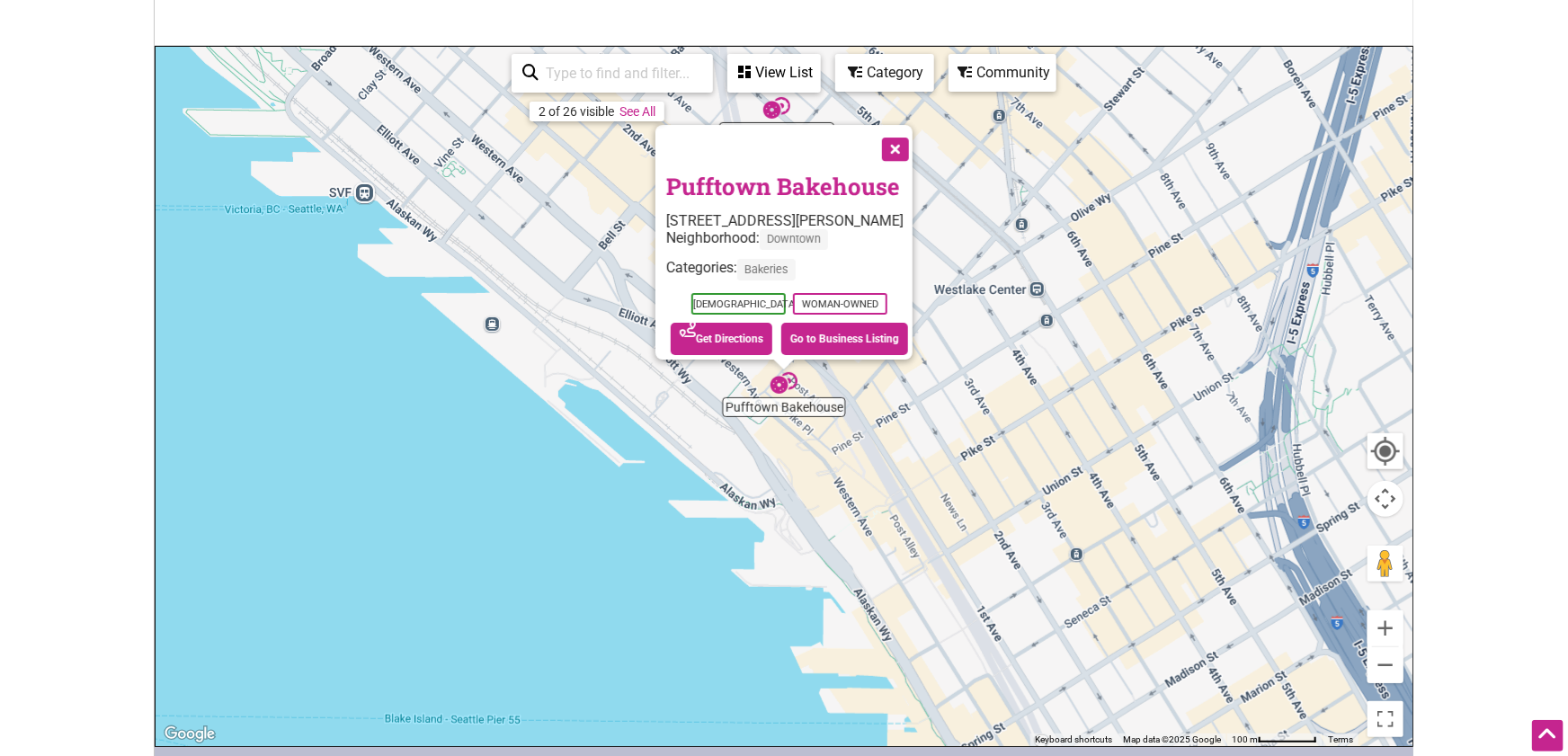
click at [909, 134] on button "Close" at bounding box center [894, 148] width 45 height 45
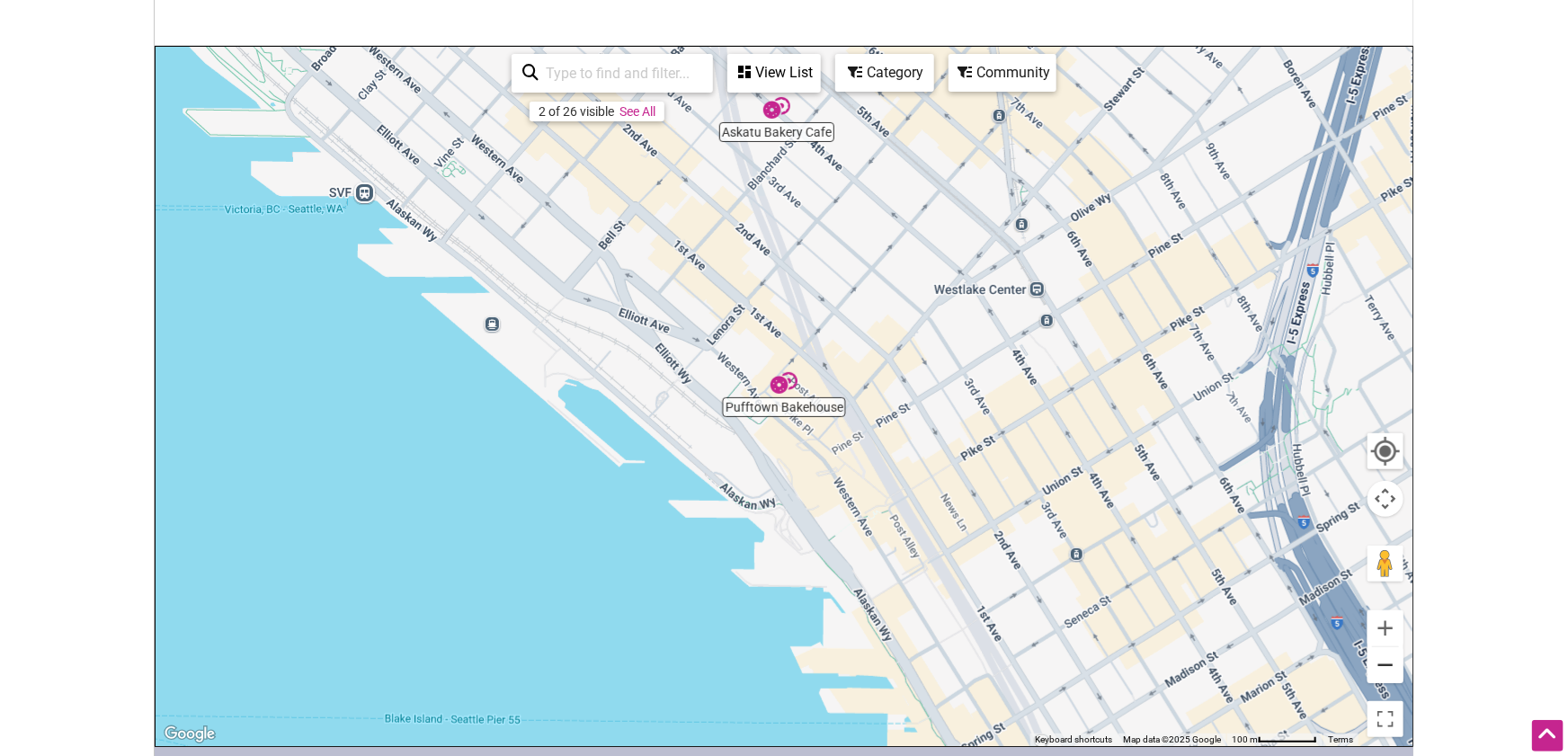
click at [1385, 668] on button "Zoom out" at bounding box center [1386, 665] width 36 height 36
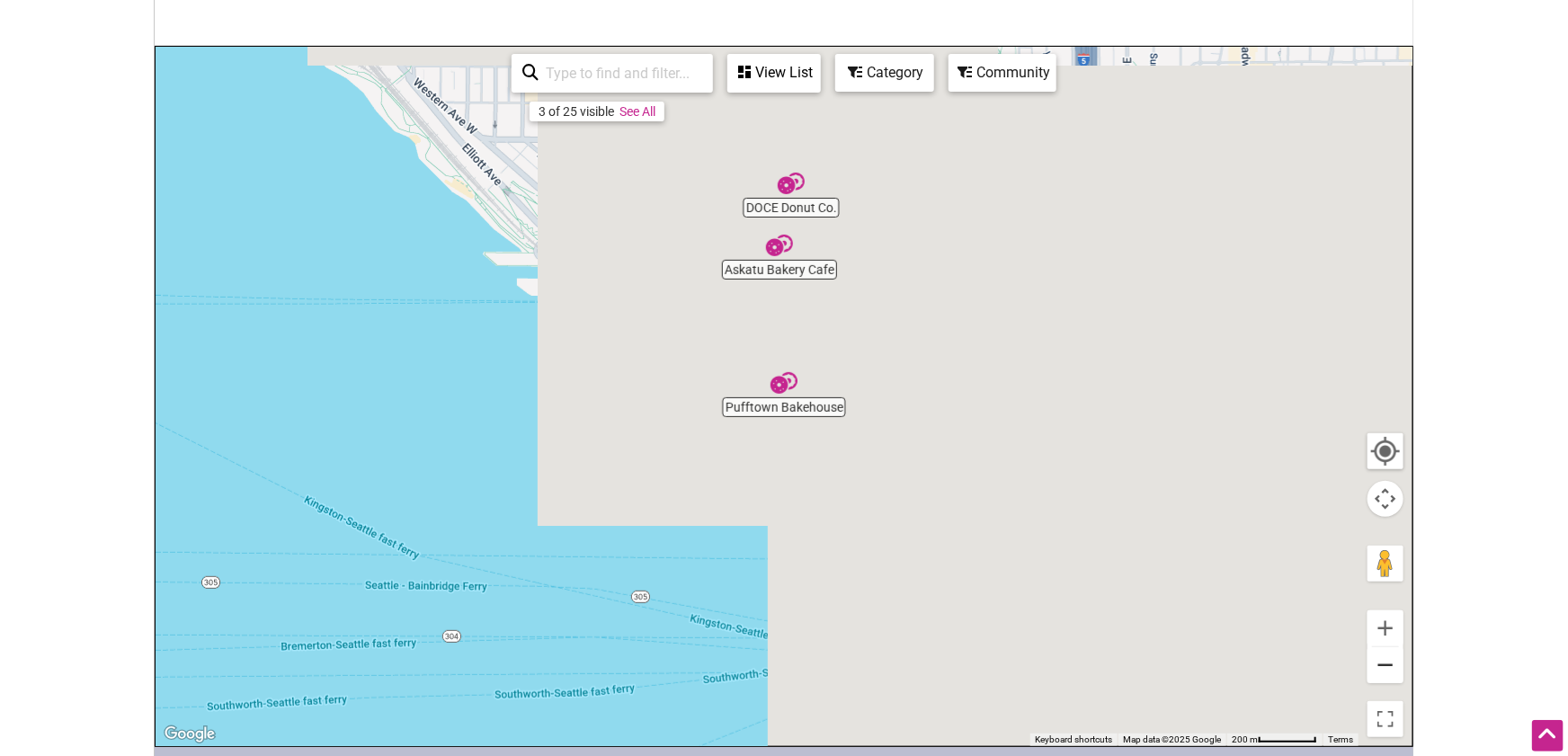
click at [1385, 668] on button "Zoom out" at bounding box center [1386, 665] width 36 height 36
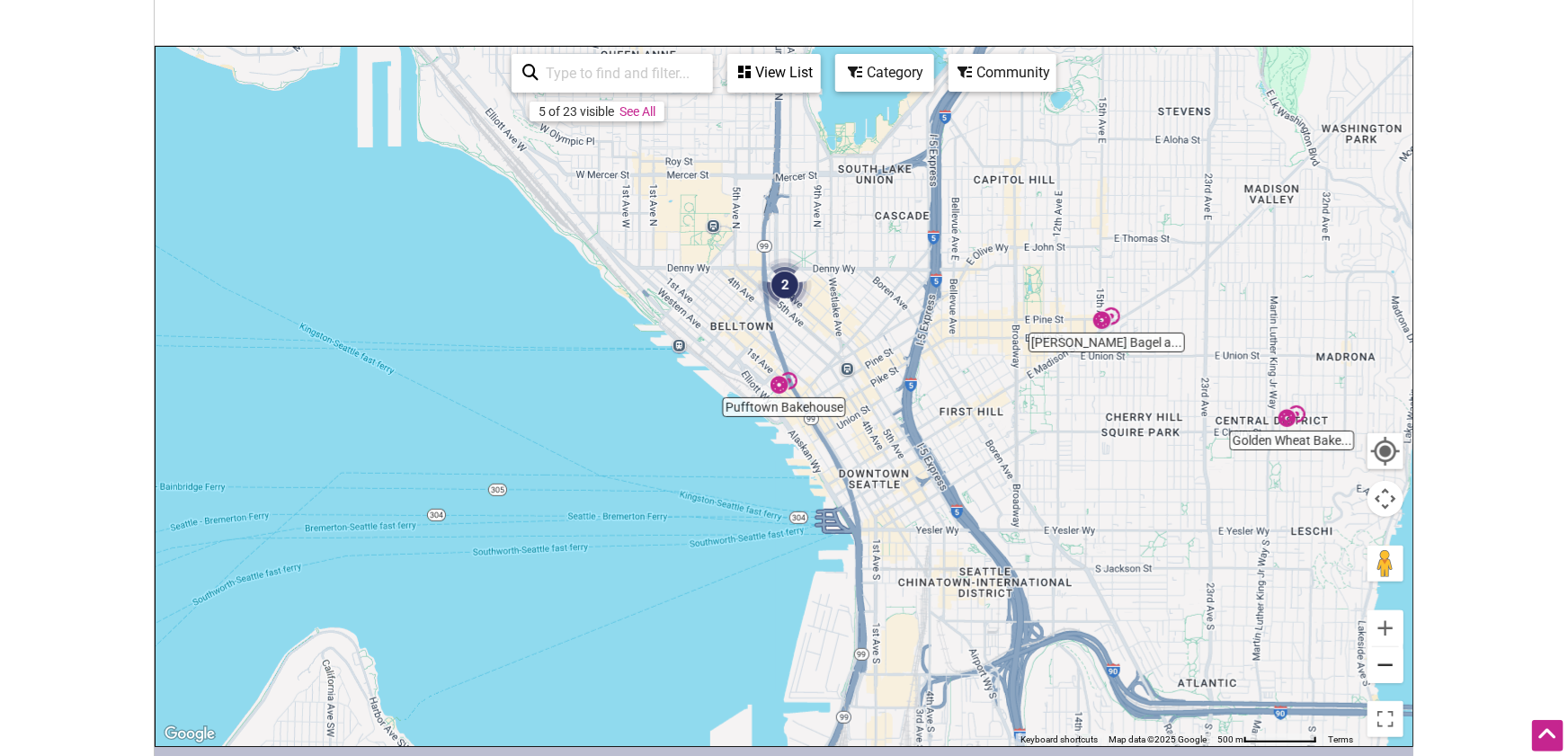
click at [1385, 668] on button "Zoom out" at bounding box center [1386, 665] width 36 height 36
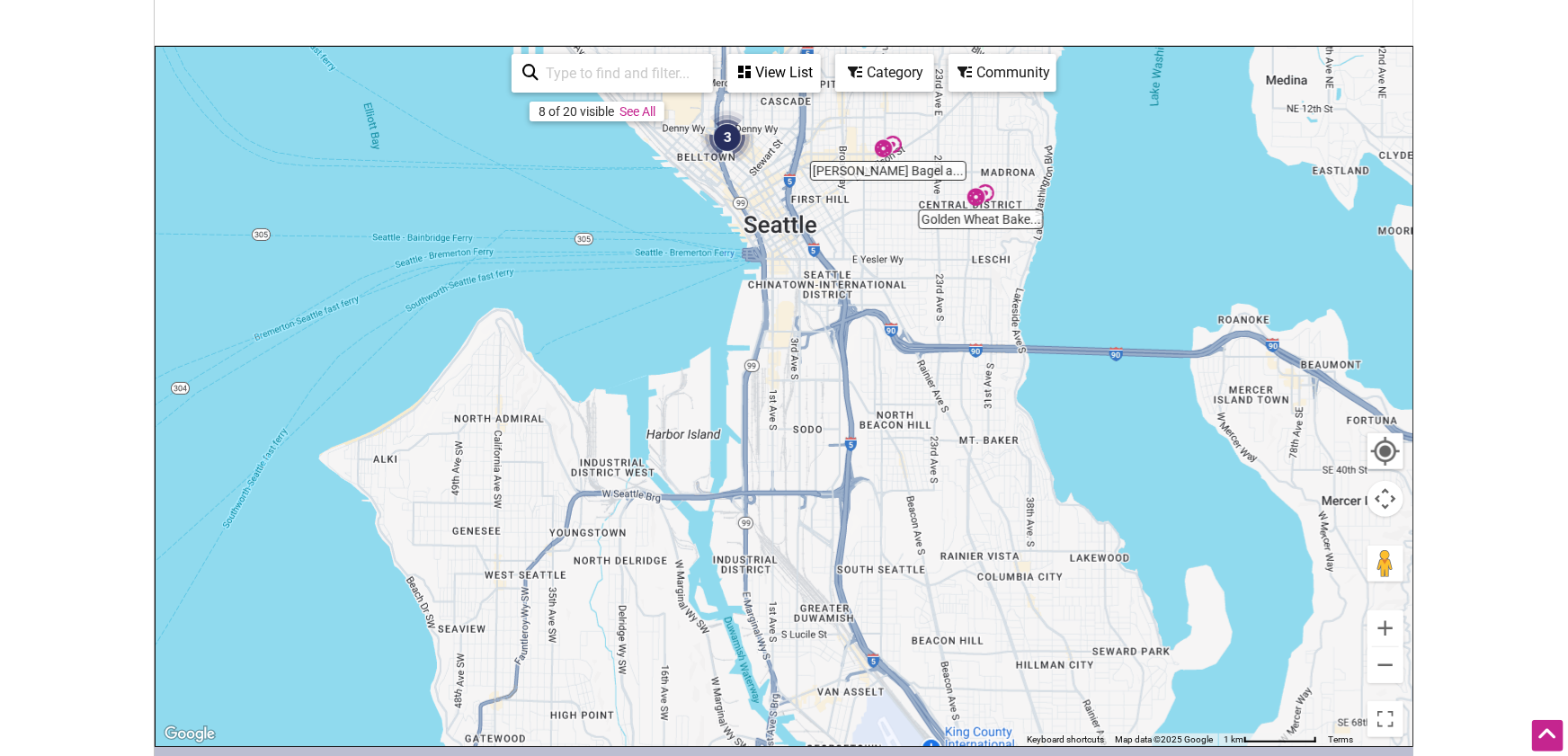
drag, startPoint x: 1227, startPoint y: 649, endPoint x: 1169, endPoint y: 437, distance: 219.8
click at [1169, 437] on div "To navigate, press the arrow keys." at bounding box center [784, 397] width 1257 height 700
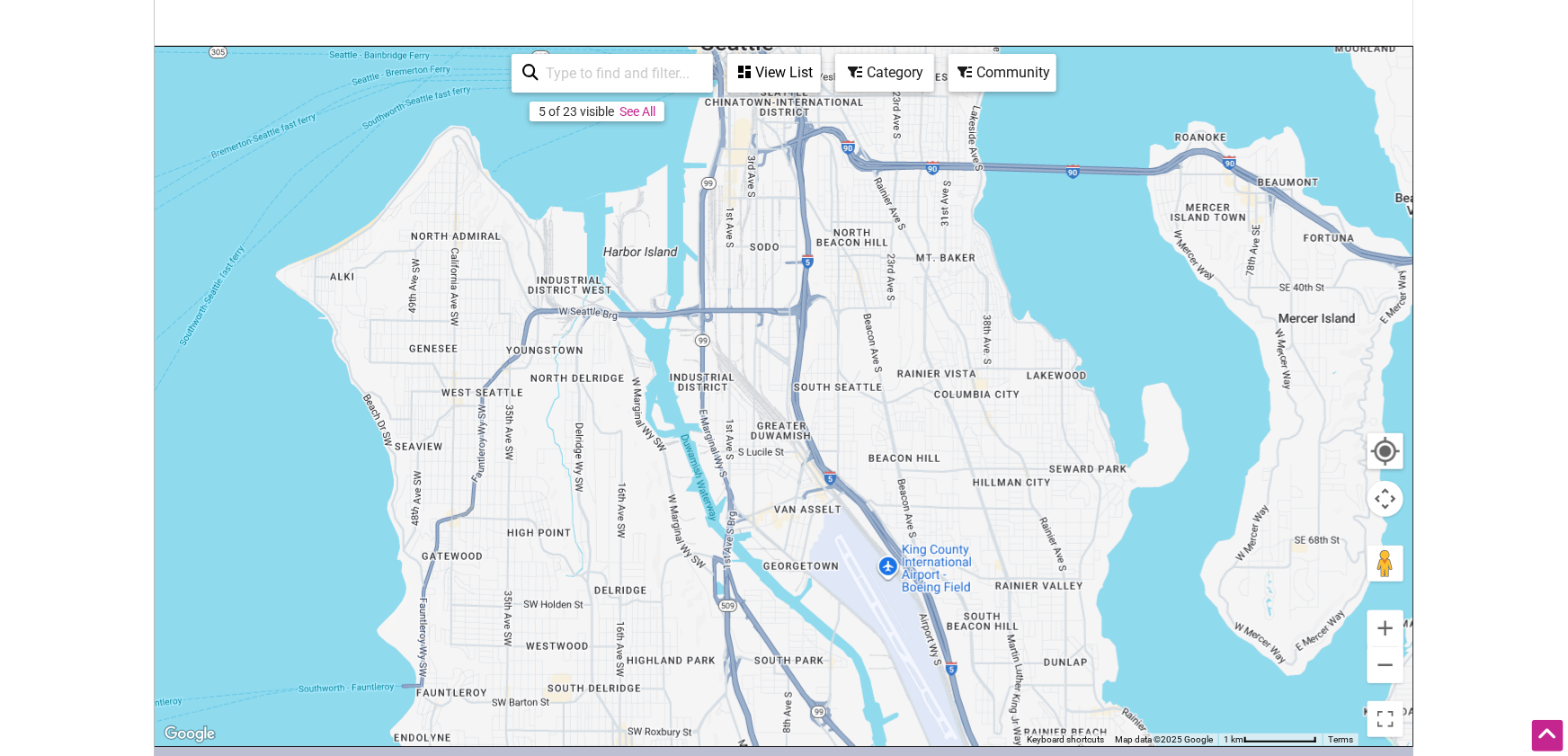
drag, startPoint x: 1173, startPoint y: 600, endPoint x: 1130, endPoint y: 413, distance: 191.9
click at [1130, 413] on div "To navigate, press the arrow keys." at bounding box center [784, 397] width 1257 height 700
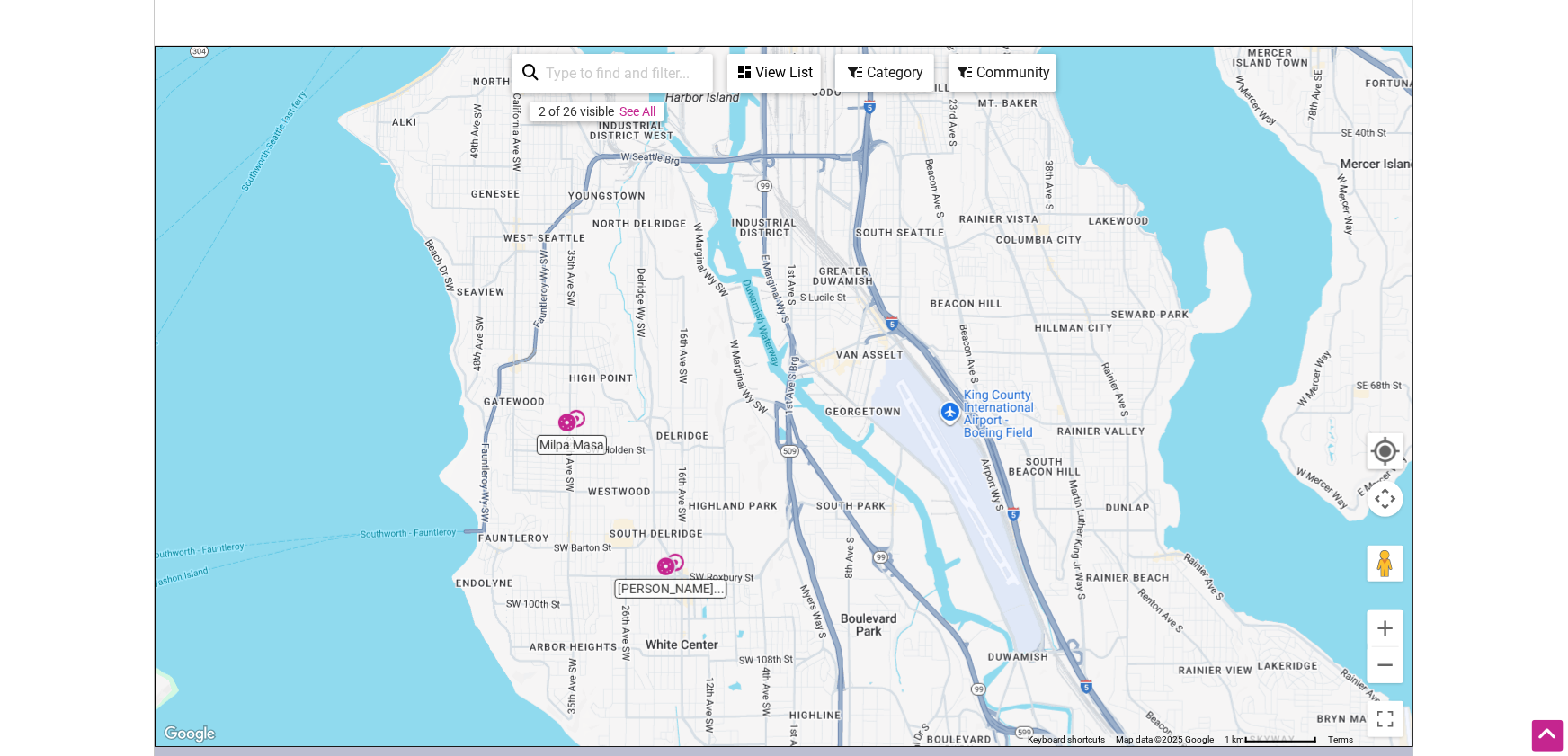
drag, startPoint x: 1047, startPoint y: 569, endPoint x: 1106, endPoint y: 425, distance: 155.6
click at [1106, 425] on div "To navigate, press the arrow keys." at bounding box center [784, 397] width 1257 height 700
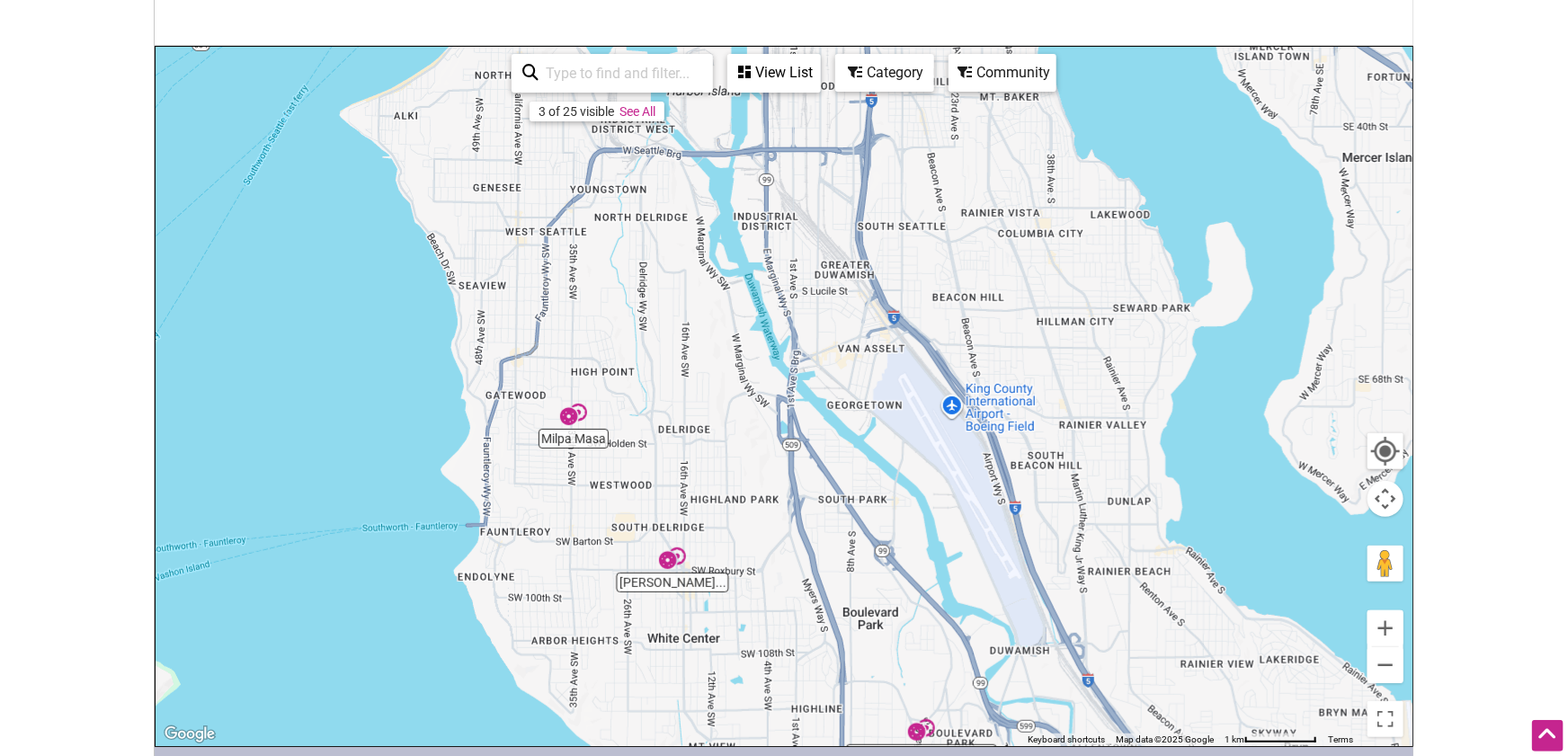
click at [568, 417] on img "Milpa Masa" at bounding box center [573, 414] width 27 height 27
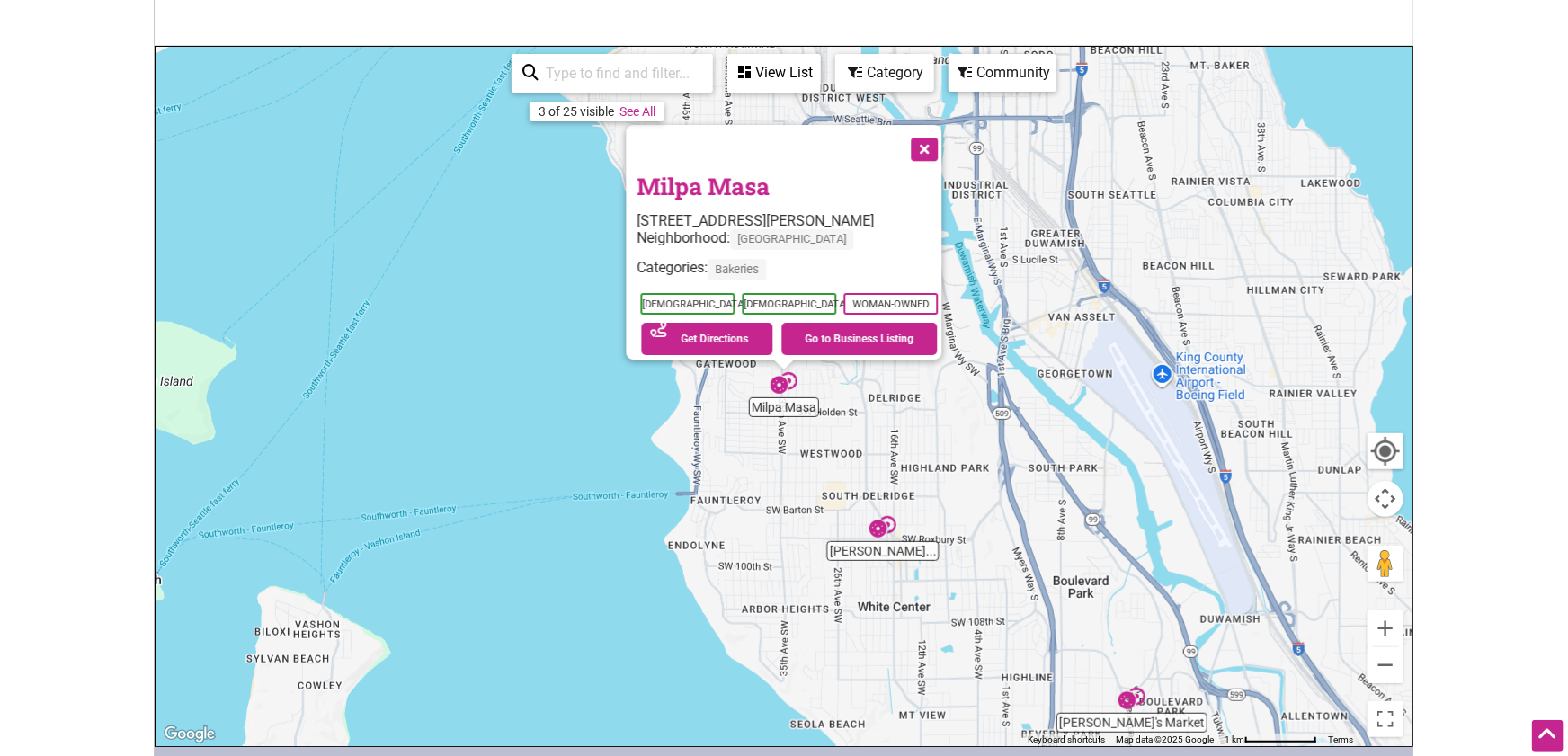
click at [931, 138] on button "Close" at bounding box center [924, 148] width 45 height 45
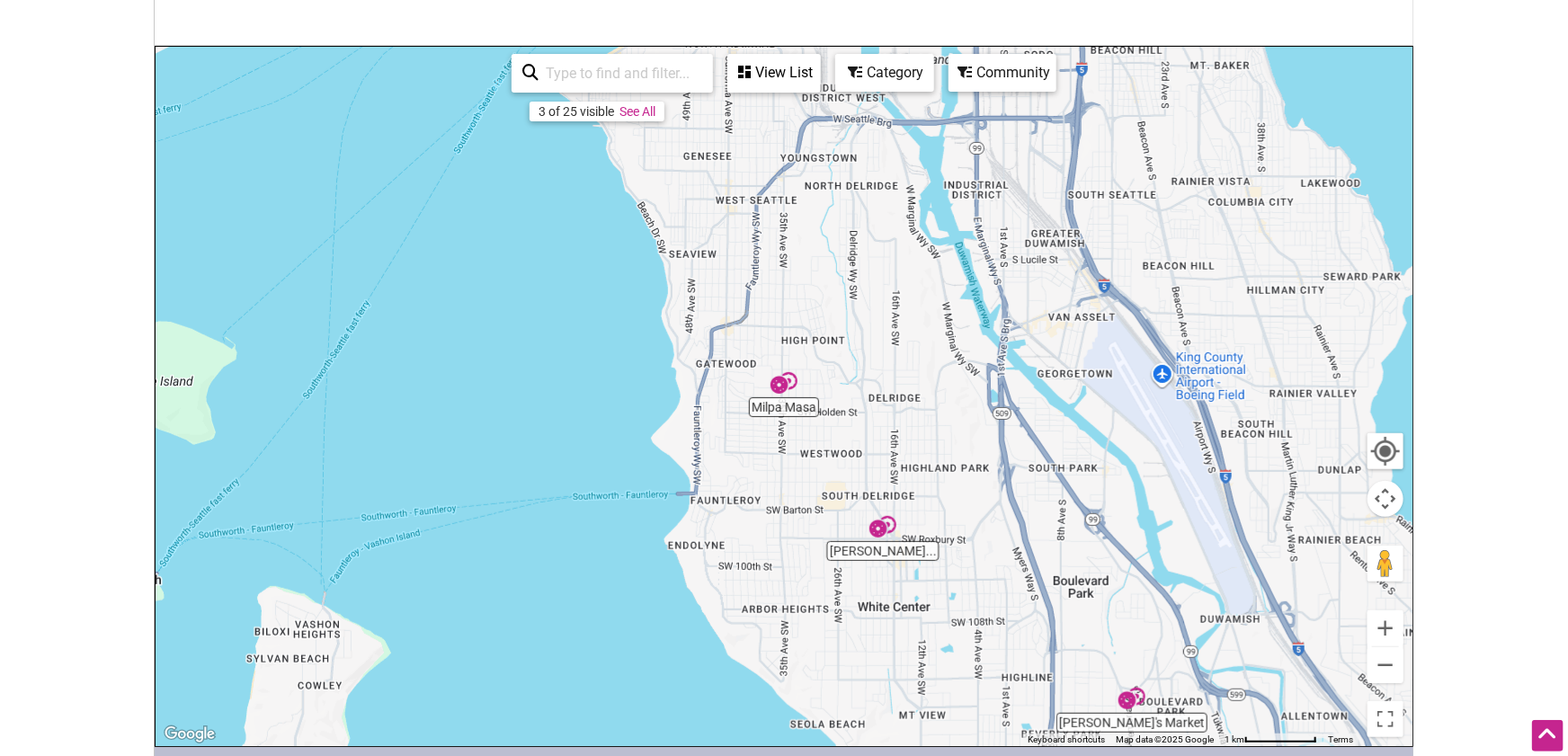
click at [872, 553] on div "To navigate, press the arrow keys." at bounding box center [784, 397] width 1257 height 700
click at [884, 527] on img "Salvadorean Bakery and Restaurant" at bounding box center [882, 527] width 27 height 27
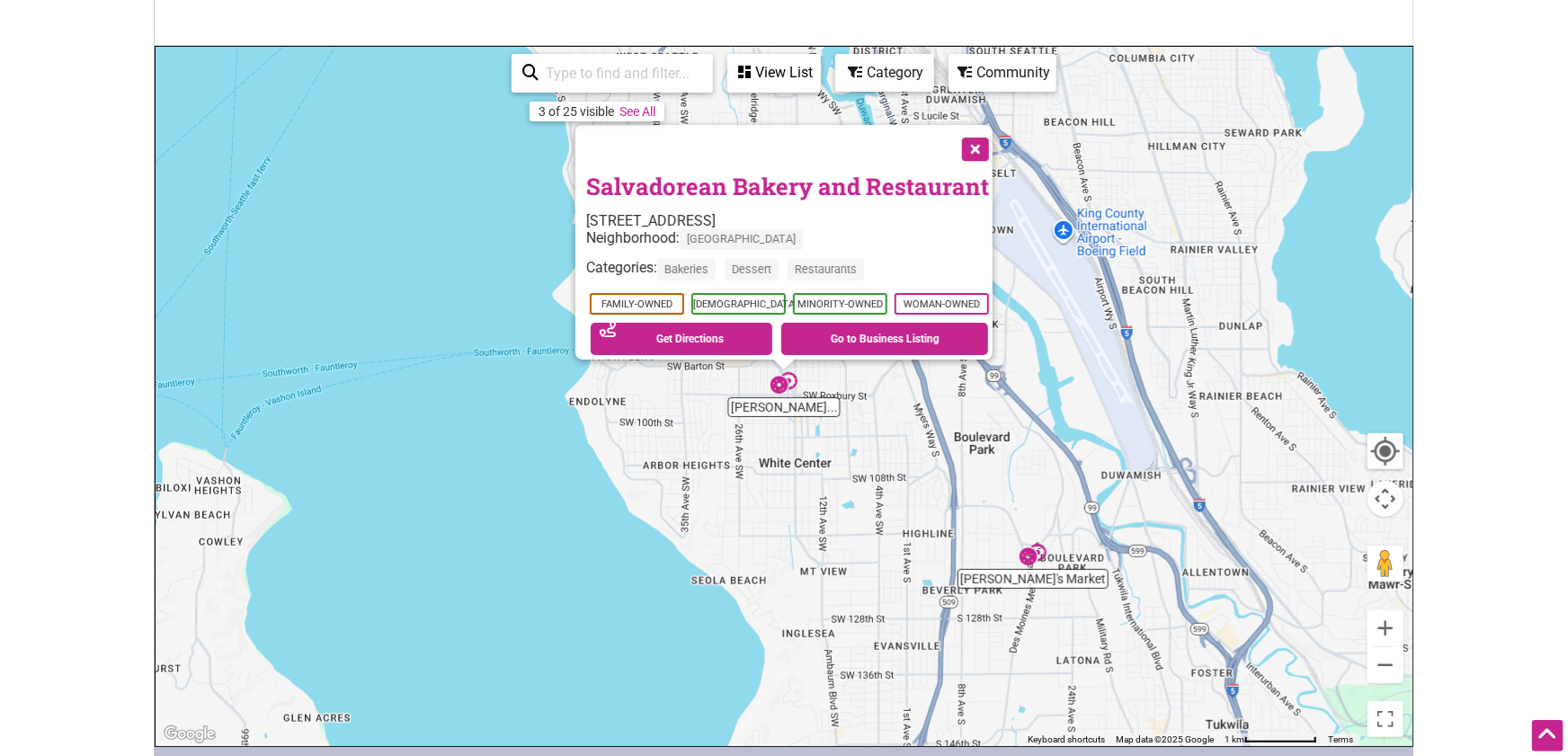
click at [1031, 555] on img "Luciana's Market" at bounding box center [1033, 554] width 27 height 27
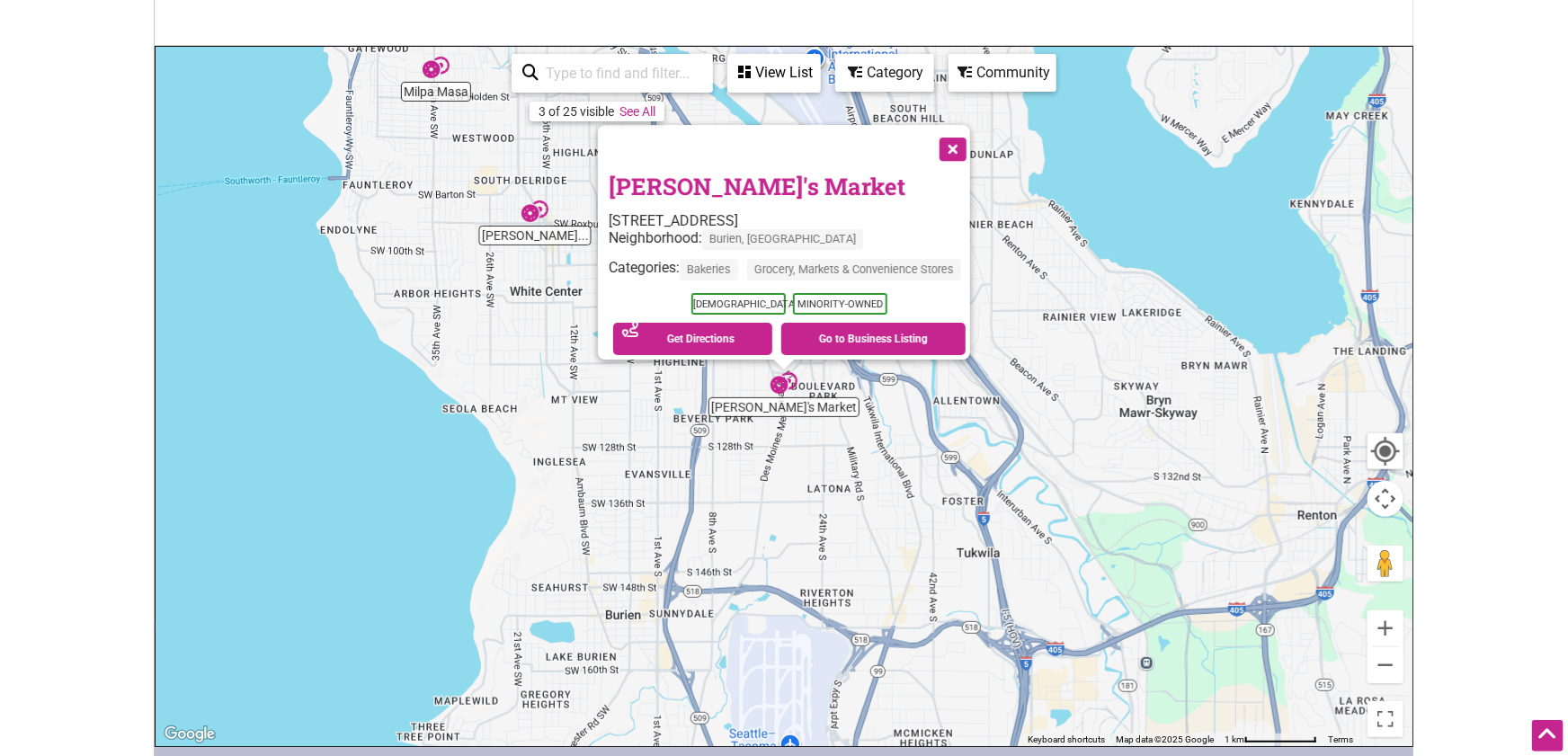
click at [966, 143] on button "Close" at bounding box center [951, 148] width 45 height 45
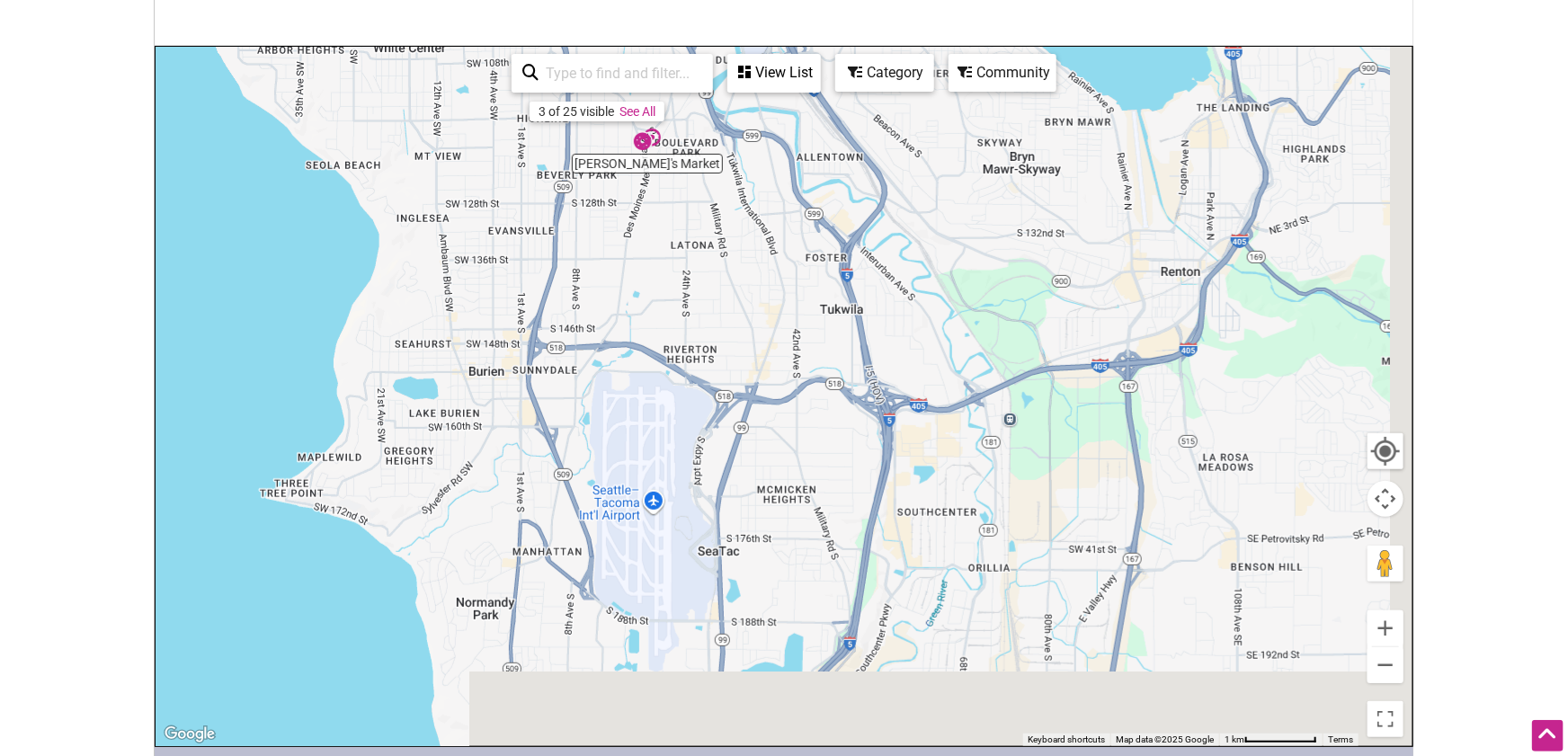
drag, startPoint x: 1144, startPoint y: 643, endPoint x: 1015, endPoint y: 393, distance: 281.3
click at [1015, 393] on div "To navigate, press the arrow keys." at bounding box center [784, 397] width 1257 height 700
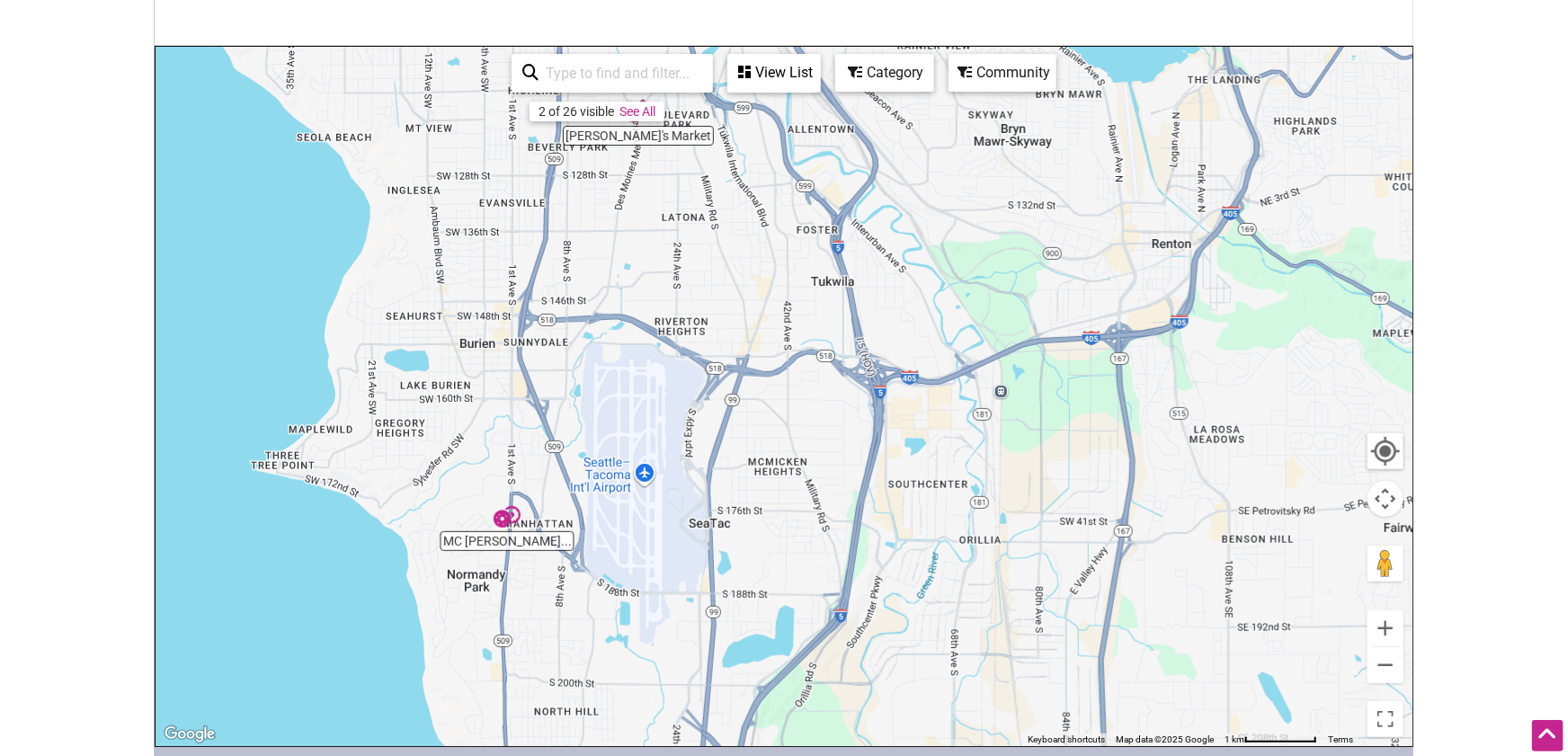
click at [503, 513] on img "MC Mikes Burgers & Bakery" at bounding box center [507, 516] width 27 height 27
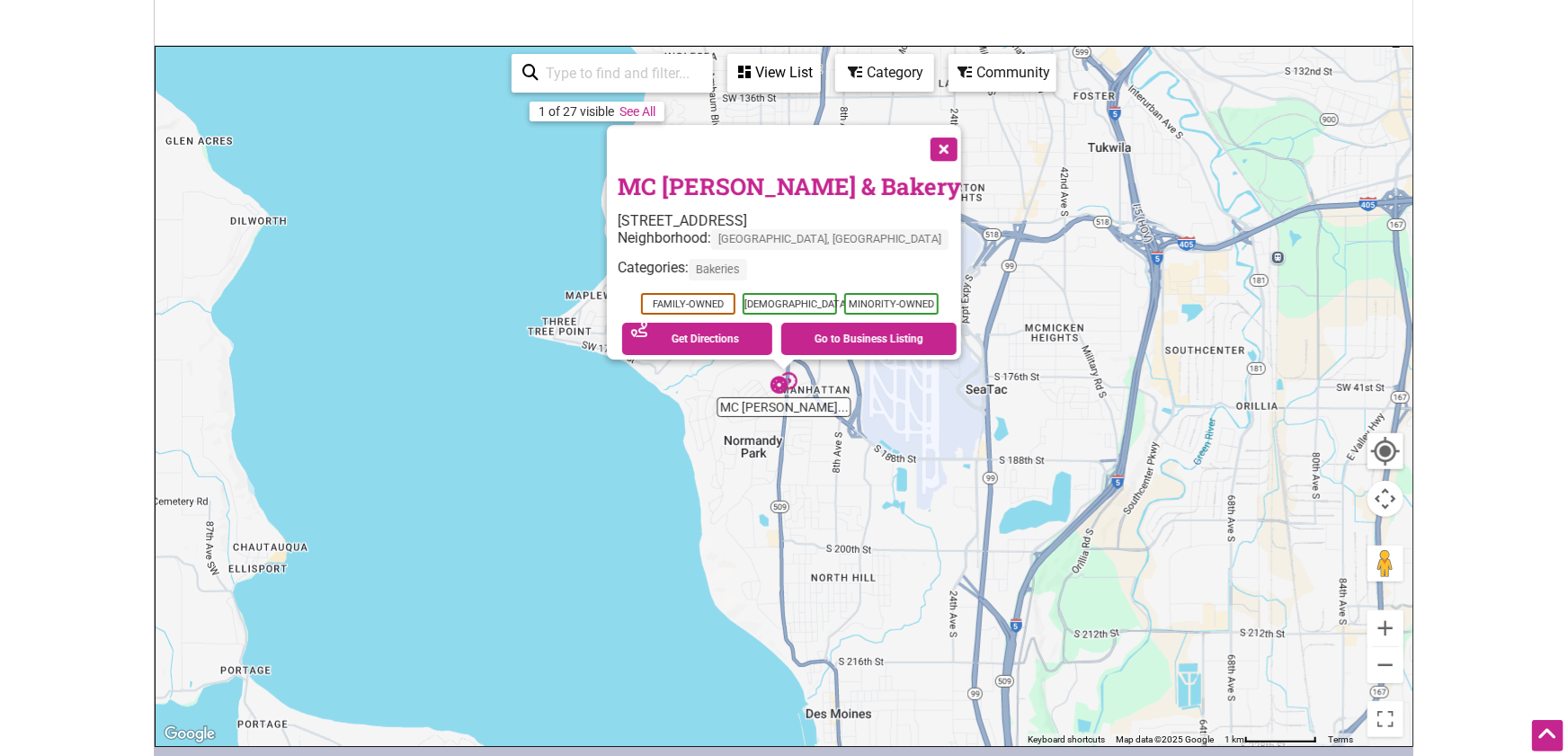
click at [942, 139] on button "Close" at bounding box center [942, 148] width 45 height 45
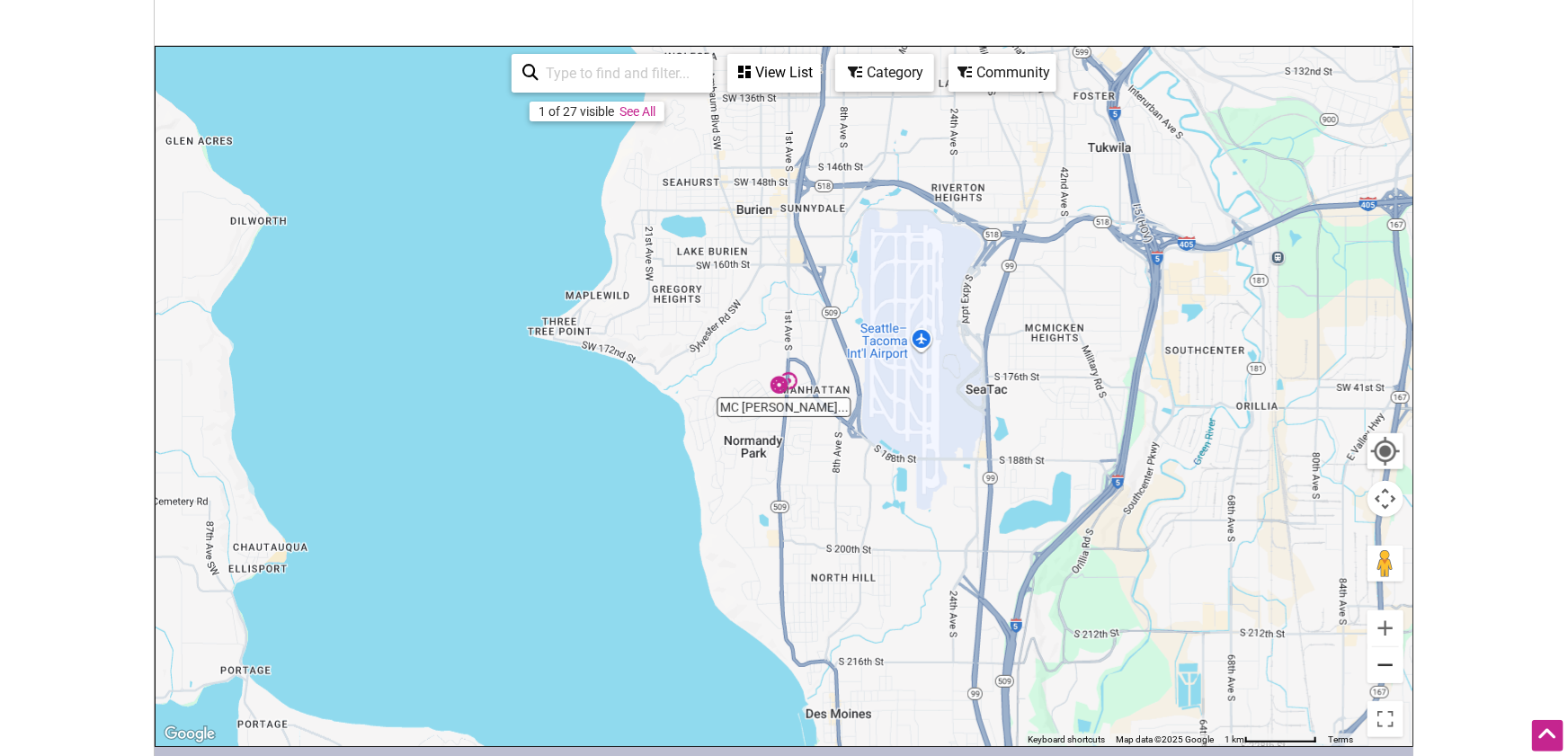
click at [1392, 667] on button "Zoom out" at bounding box center [1386, 665] width 36 height 36
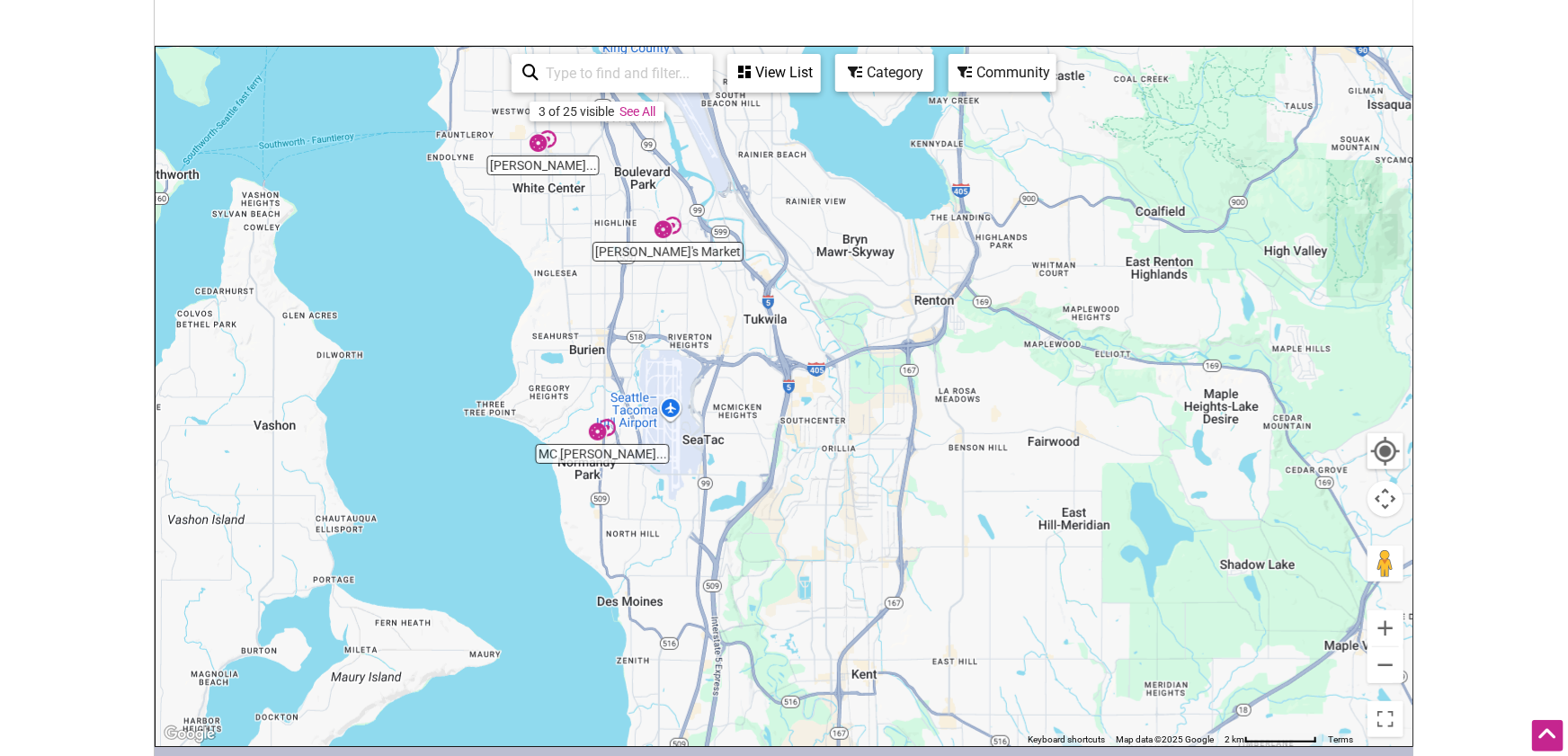
drag, startPoint x: 1259, startPoint y: 592, endPoint x: 1083, endPoint y: 638, distance: 181.9
click at [1083, 638] on div "To navigate, press the arrow keys." at bounding box center [784, 397] width 1257 height 700
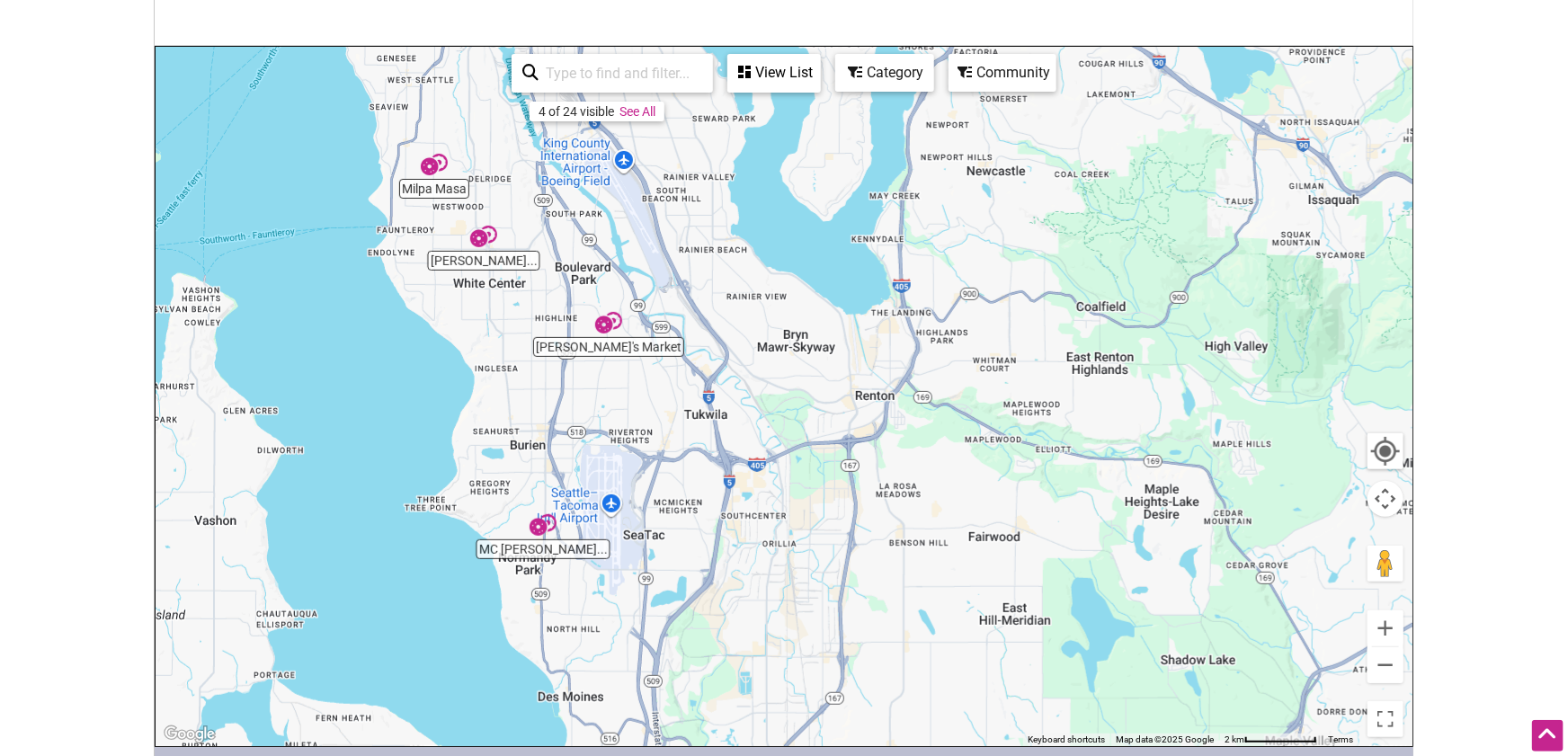
drag, startPoint x: 1130, startPoint y: 562, endPoint x: 1077, endPoint y: 665, distance: 115.8
click at [1077, 665] on div "To navigate, press the arrow keys." at bounding box center [784, 397] width 1257 height 700
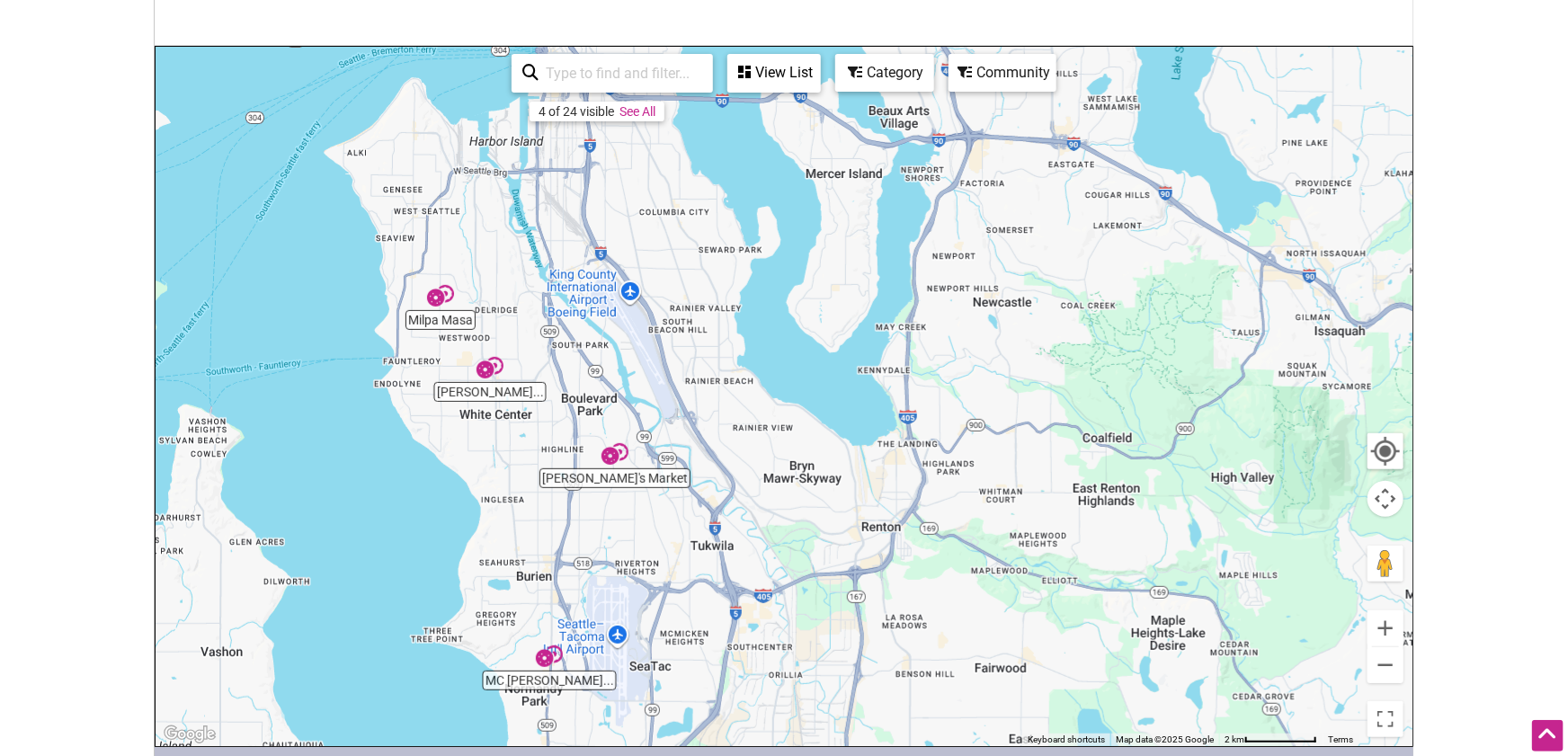
drag, startPoint x: 1074, startPoint y: 550, endPoint x: 1086, endPoint y: 689, distance: 139.5
click at [1086, 689] on div "To navigate, press the arrow keys." at bounding box center [784, 397] width 1257 height 700
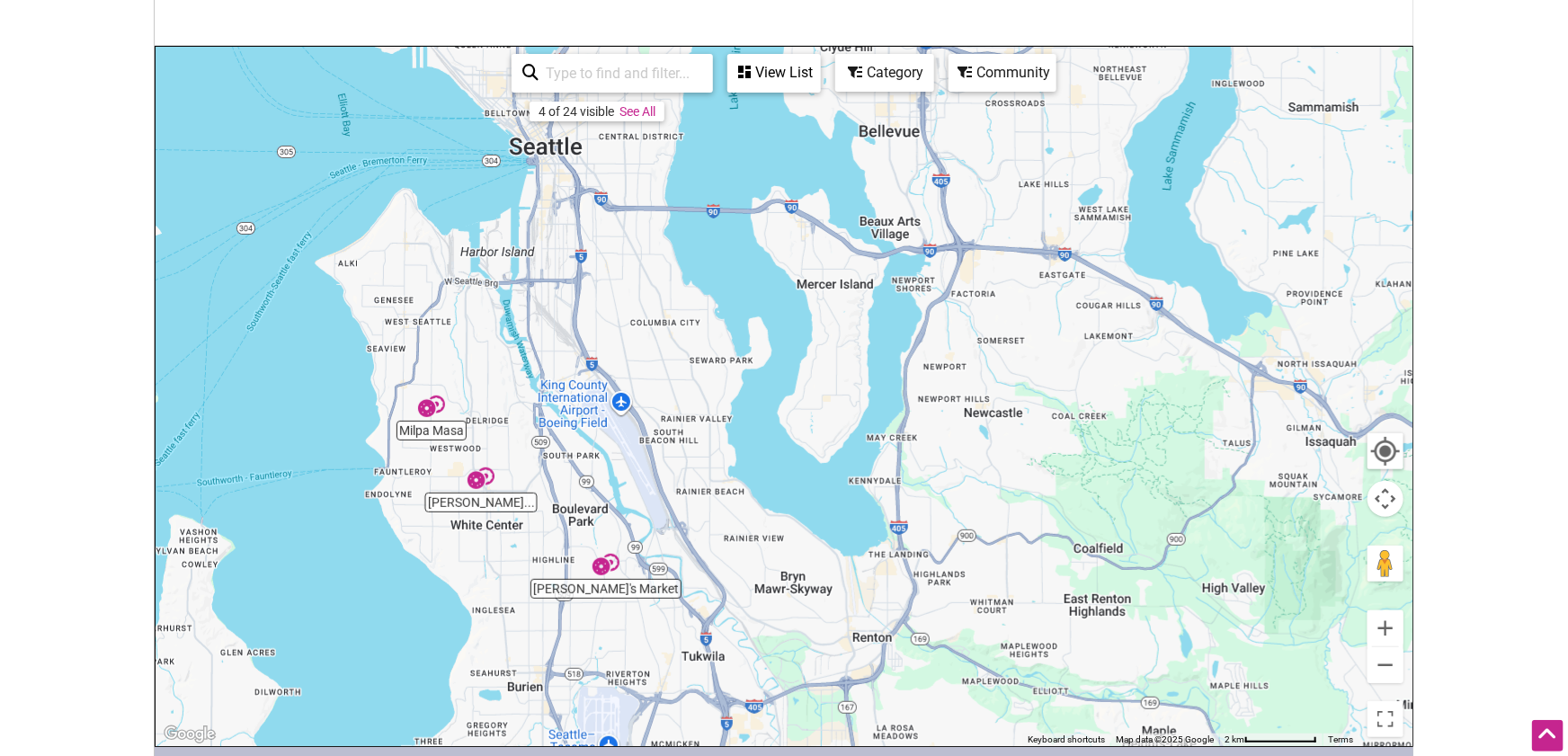
drag, startPoint x: 1058, startPoint y: 556, endPoint x: 1046, endPoint y: 654, distance: 98.7
click at [1046, 654] on div "To navigate, press the arrow keys." at bounding box center [784, 397] width 1257 height 700
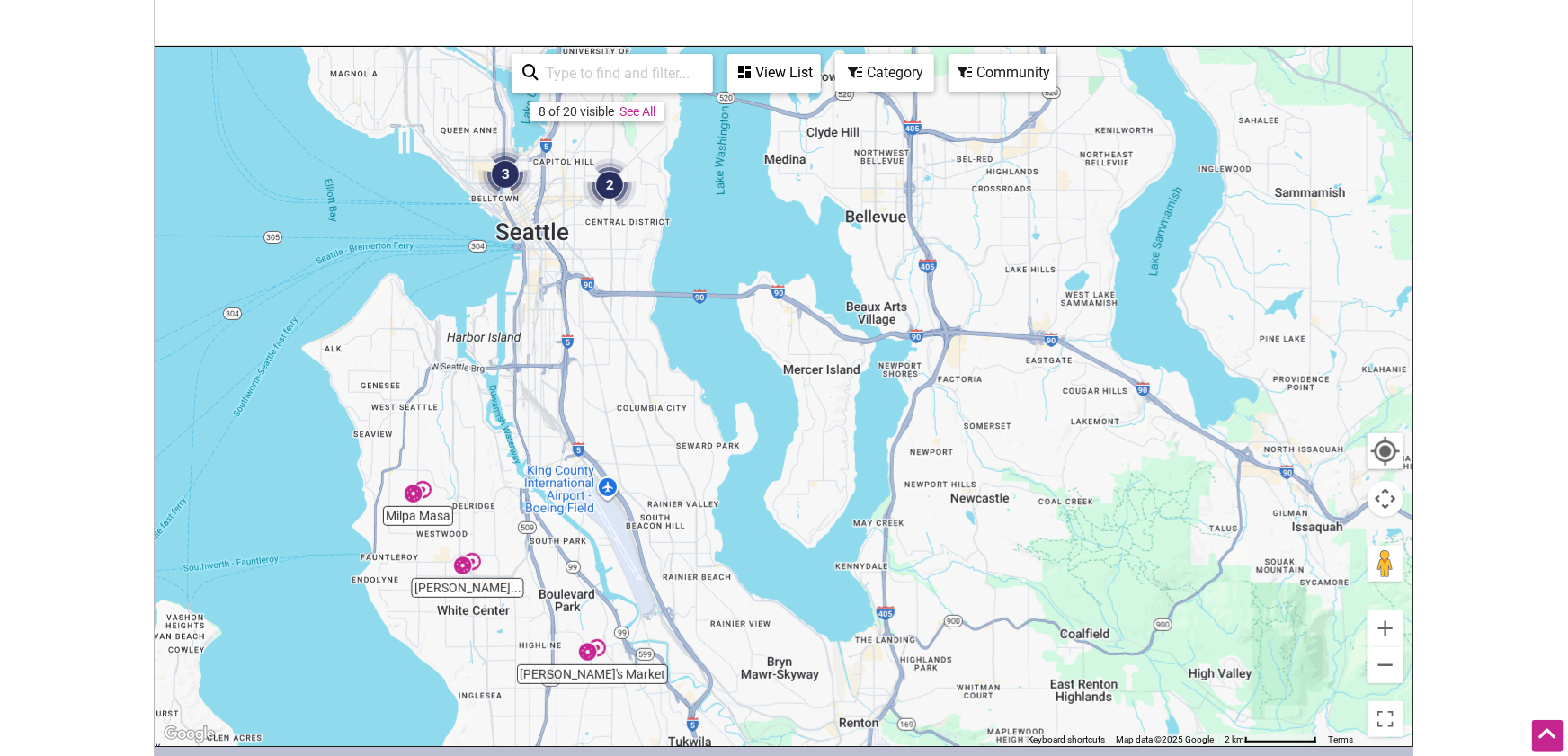
drag, startPoint x: 1034, startPoint y: 570, endPoint x: 1019, endPoint y: 664, distance: 95.2
click at [1019, 663] on div "To navigate, press the arrow keys." at bounding box center [784, 397] width 1257 height 700
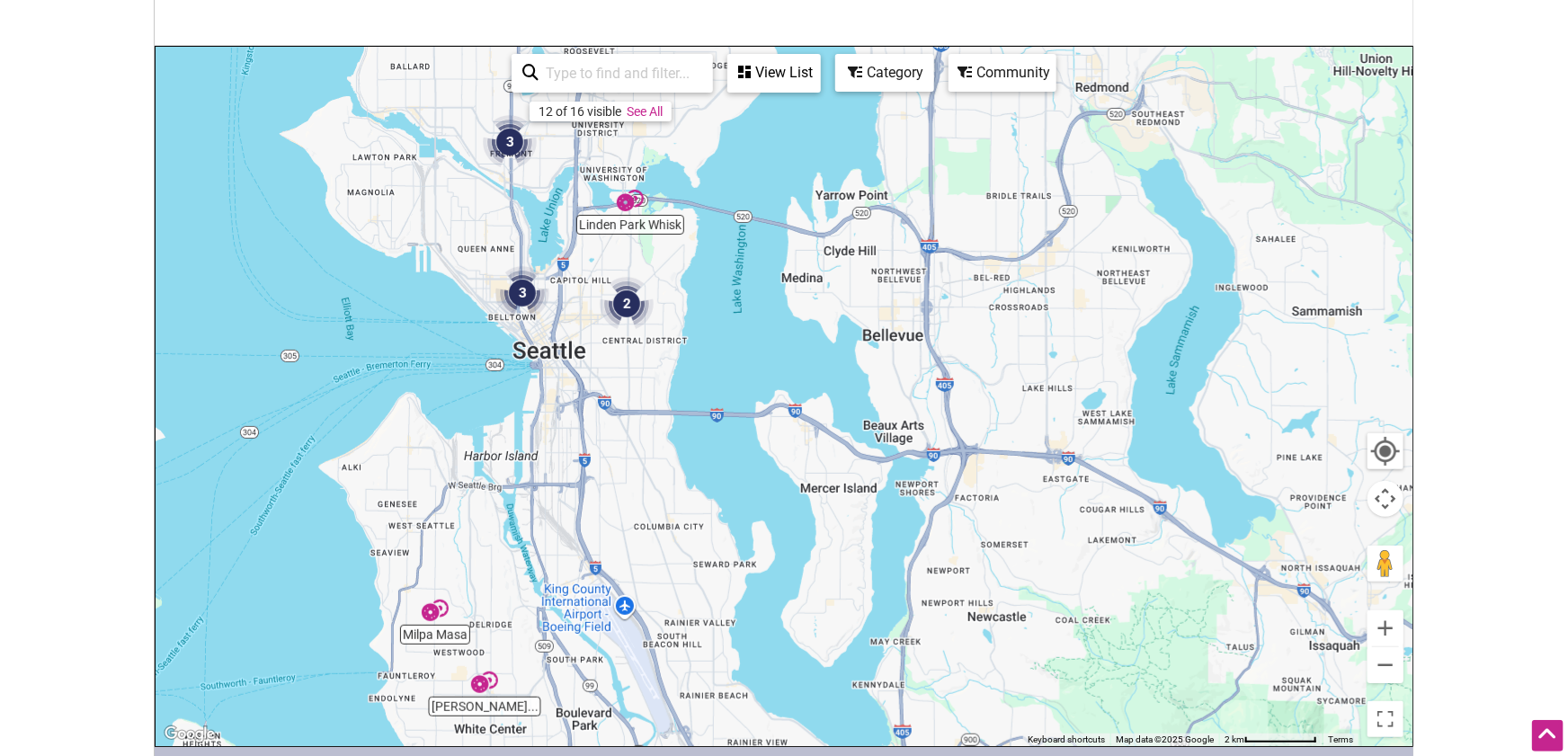
drag, startPoint x: 1015, startPoint y: 506, endPoint x: 1037, endPoint y: 623, distance: 119.1
click at [1037, 621] on div "To navigate, press the arrow keys." at bounding box center [784, 397] width 1257 height 700
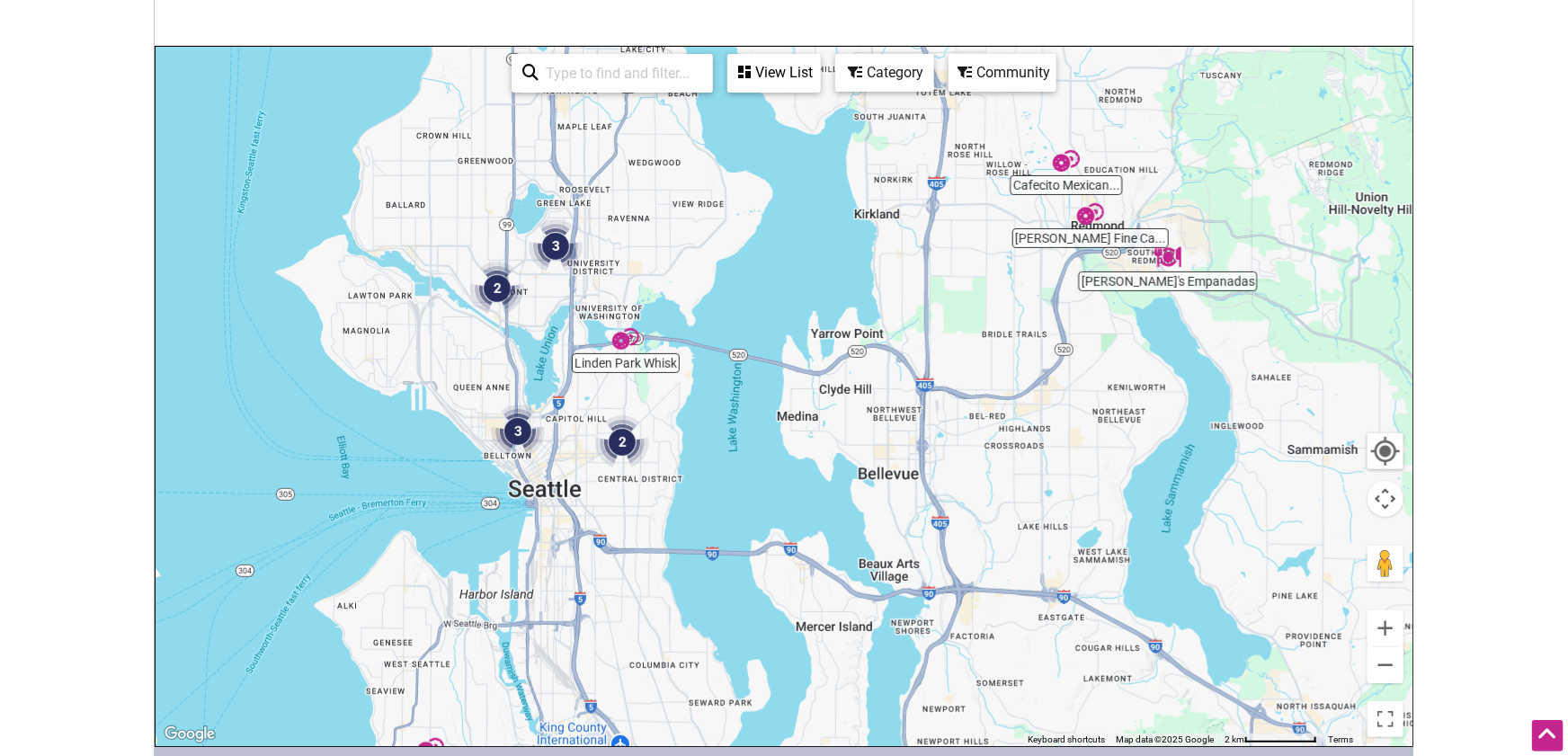
drag, startPoint x: 1036, startPoint y: 493, endPoint x: 1030, endPoint y: 619, distance: 126.1
click at [1030, 617] on div "To navigate, press the arrow keys." at bounding box center [784, 397] width 1257 height 700
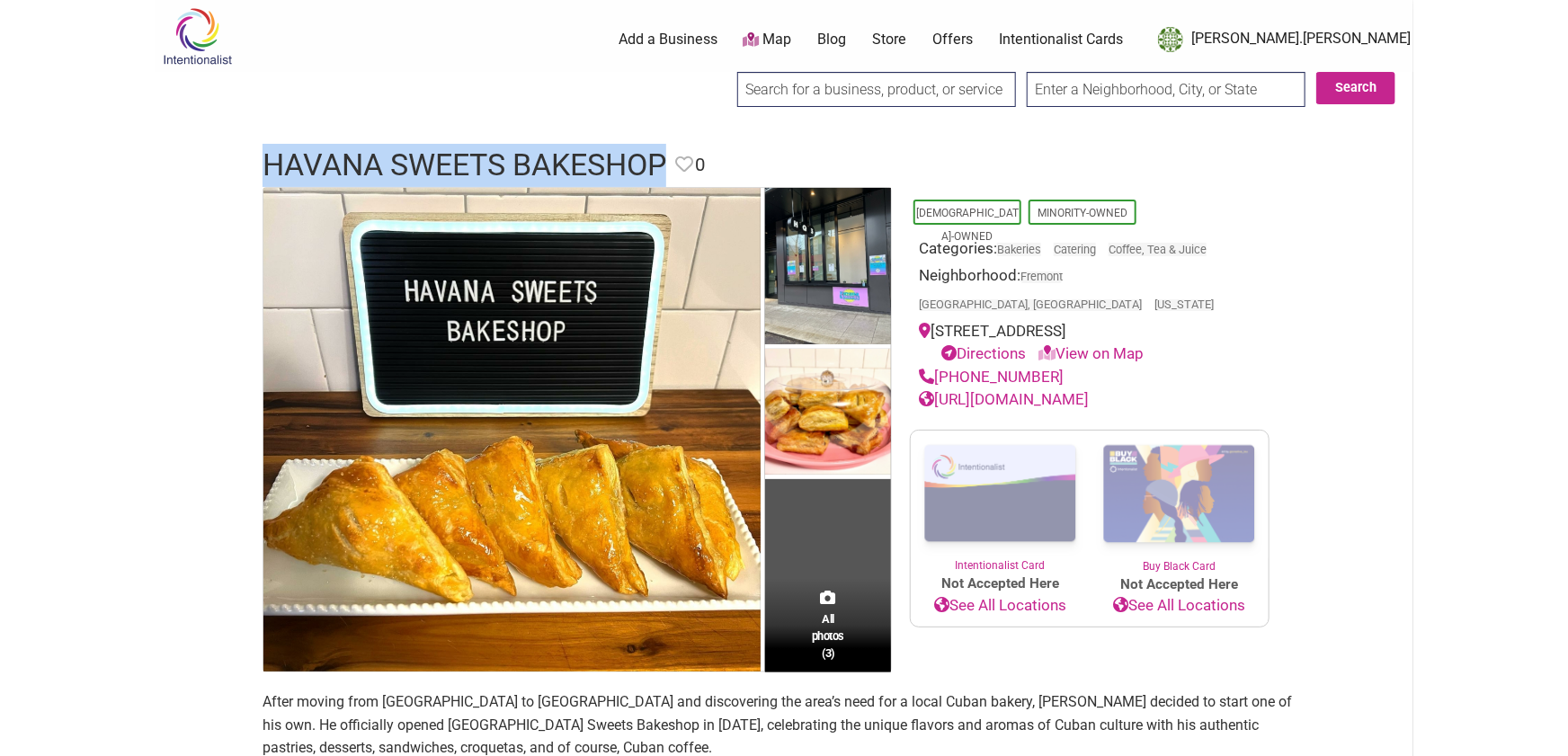
drag, startPoint x: 655, startPoint y: 159, endPoint x: 266, endPoint y: 161, distance: 389.0
click at [266, 161] on header "Havana Sweets Bakeshop Favorite Favorite 0" at bounding box center [784, 165] width 1043 height 43
copy h1 "Havana Sweets Bakeshop"
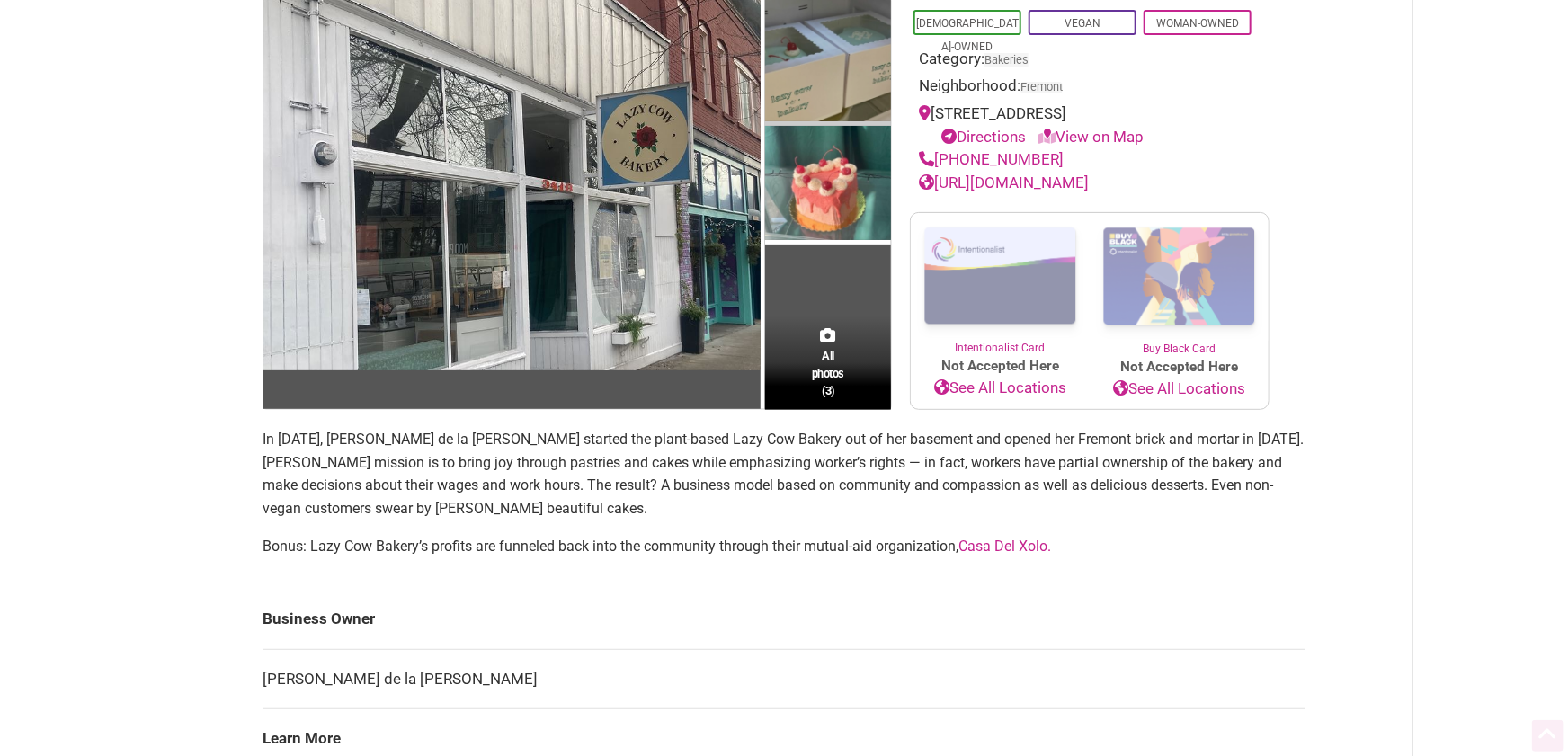
scroll to position [257, 0]
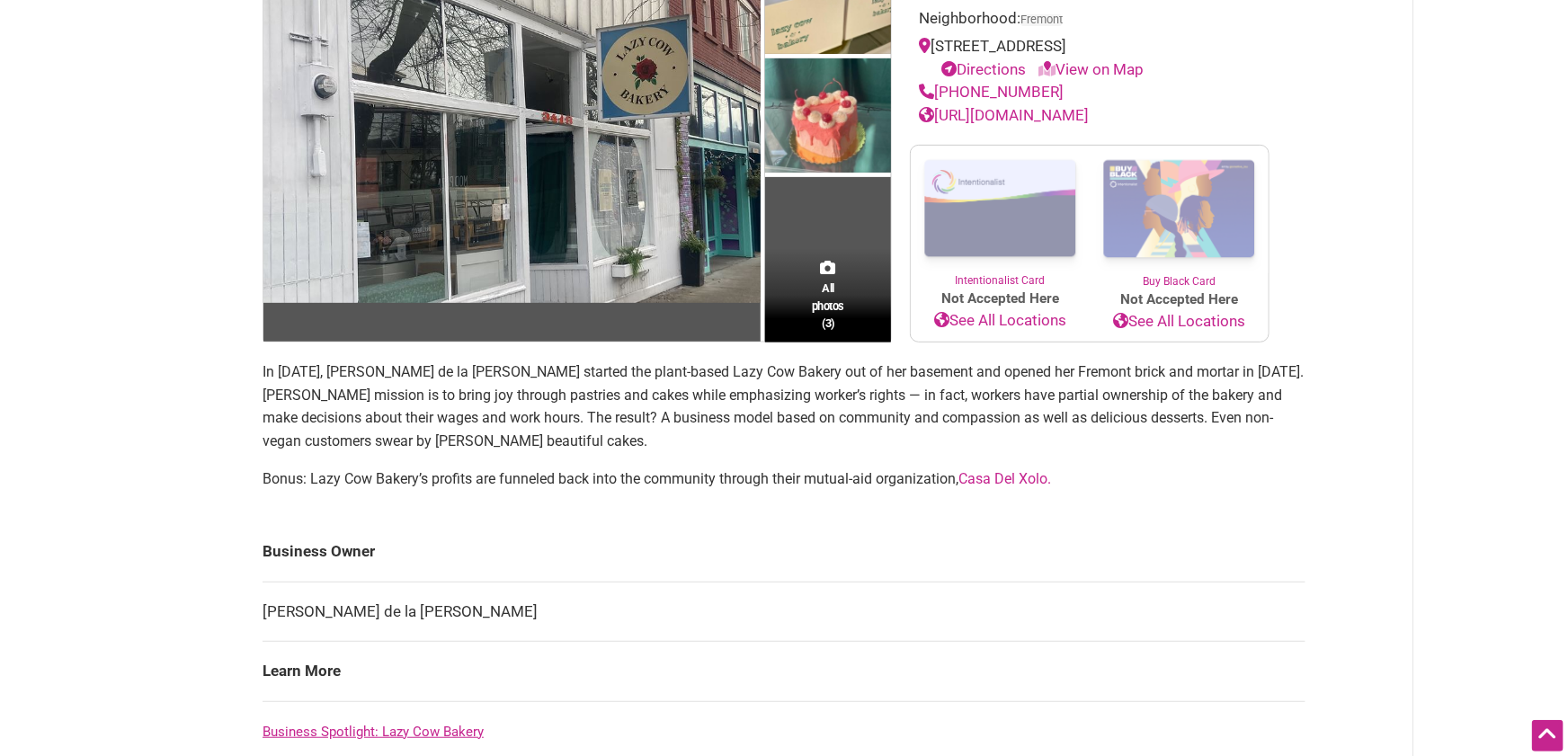
drag, startPoint x: 649, startPoint y: 427, endPoint x: 715, endPoint y: 431, distance: 66.1
click at [653, 426] on p "In 2020, Lara de la Rosa started the plant-based Lazy Cow Bakery out of her bas…" at bounding box center [784, 405] width 1043 height 91
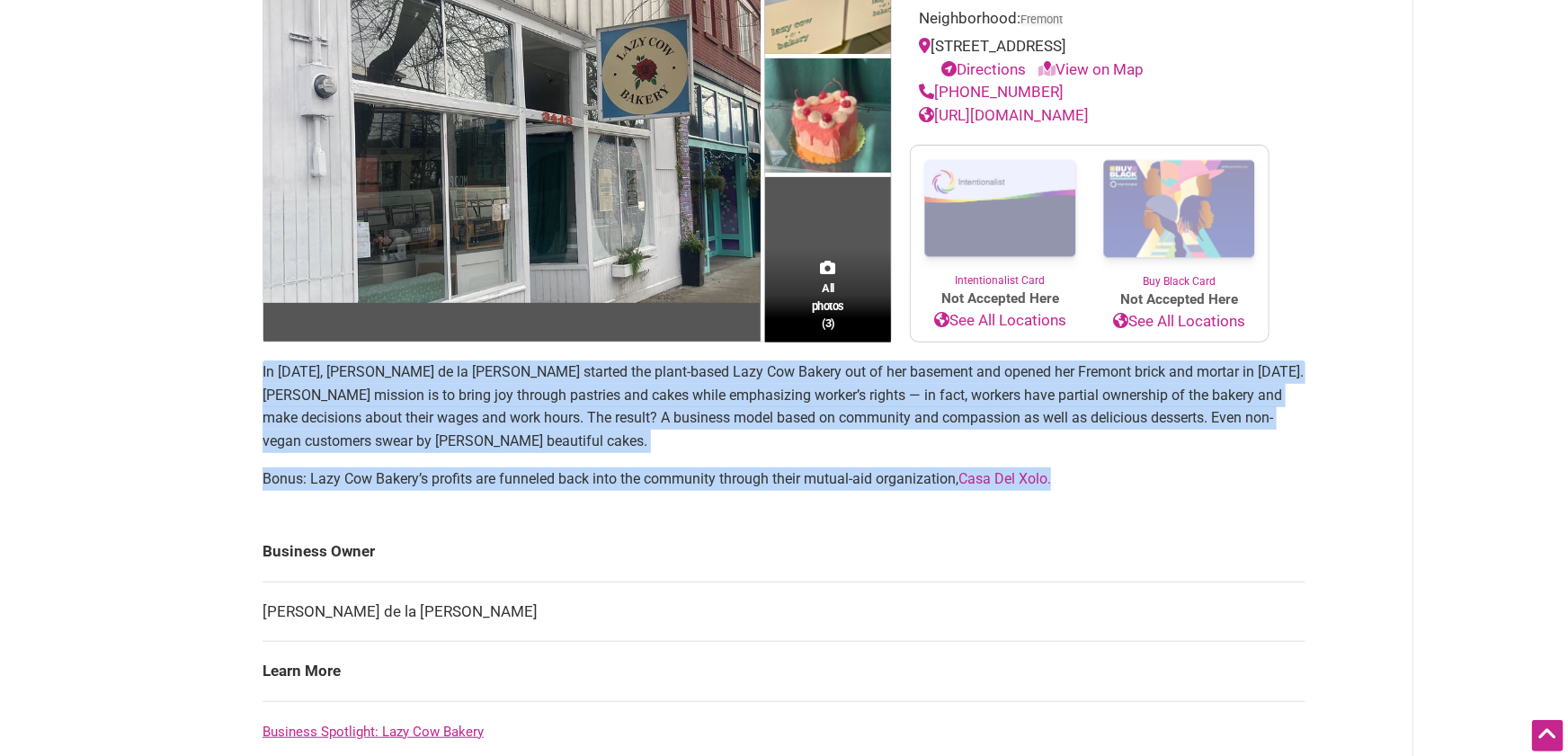
drag, startPoint x: 1157, startPoint y: 477, endPoint x: 325, endPoint y: 376, distance: 838.1
click at [260, 373] on div "All photos (3) Latino-Owned Vegan Woman-Owned Category: Bakeries Neighborhood: …" at bounding box center [784, 539] width 1079 height 1219
copy section "In 2020, Lara de la Rosa started the plant-based Lazy Cow Bakery out of her bas…"
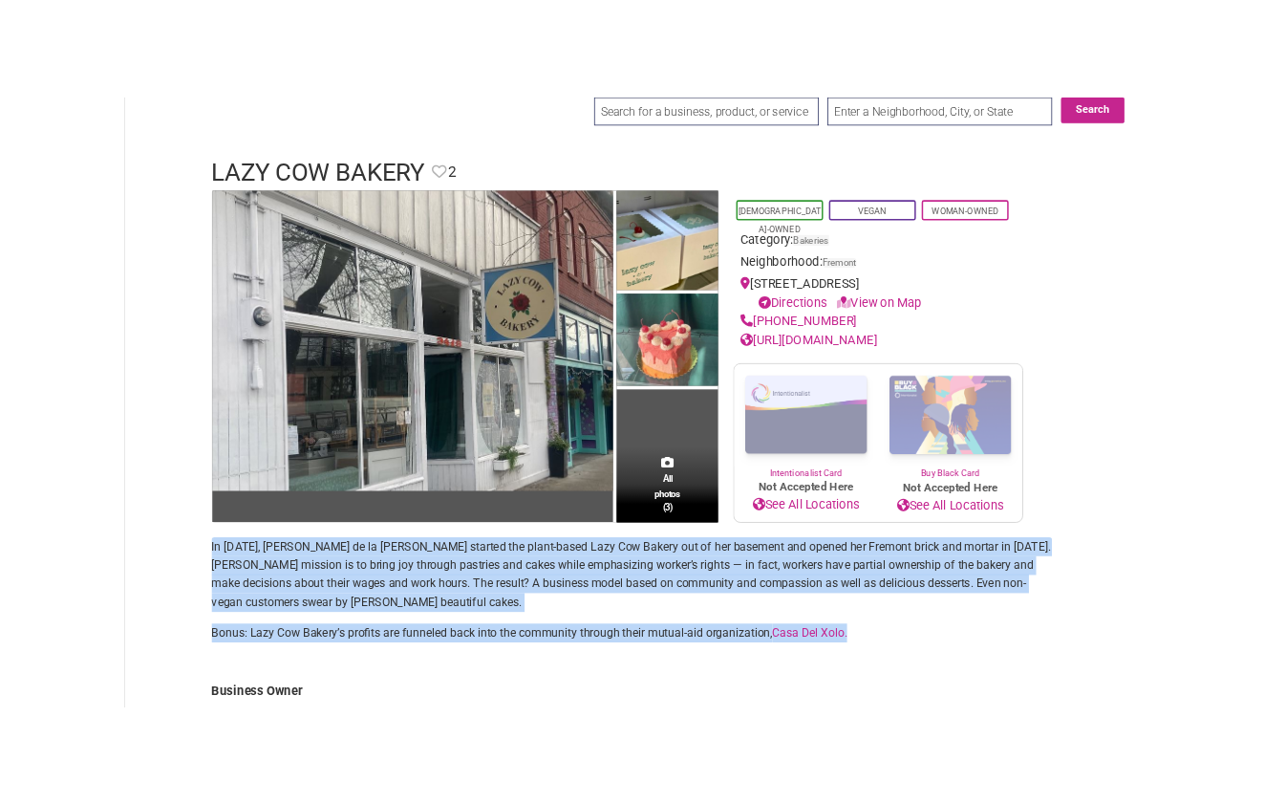
scroll to position [60, 0]
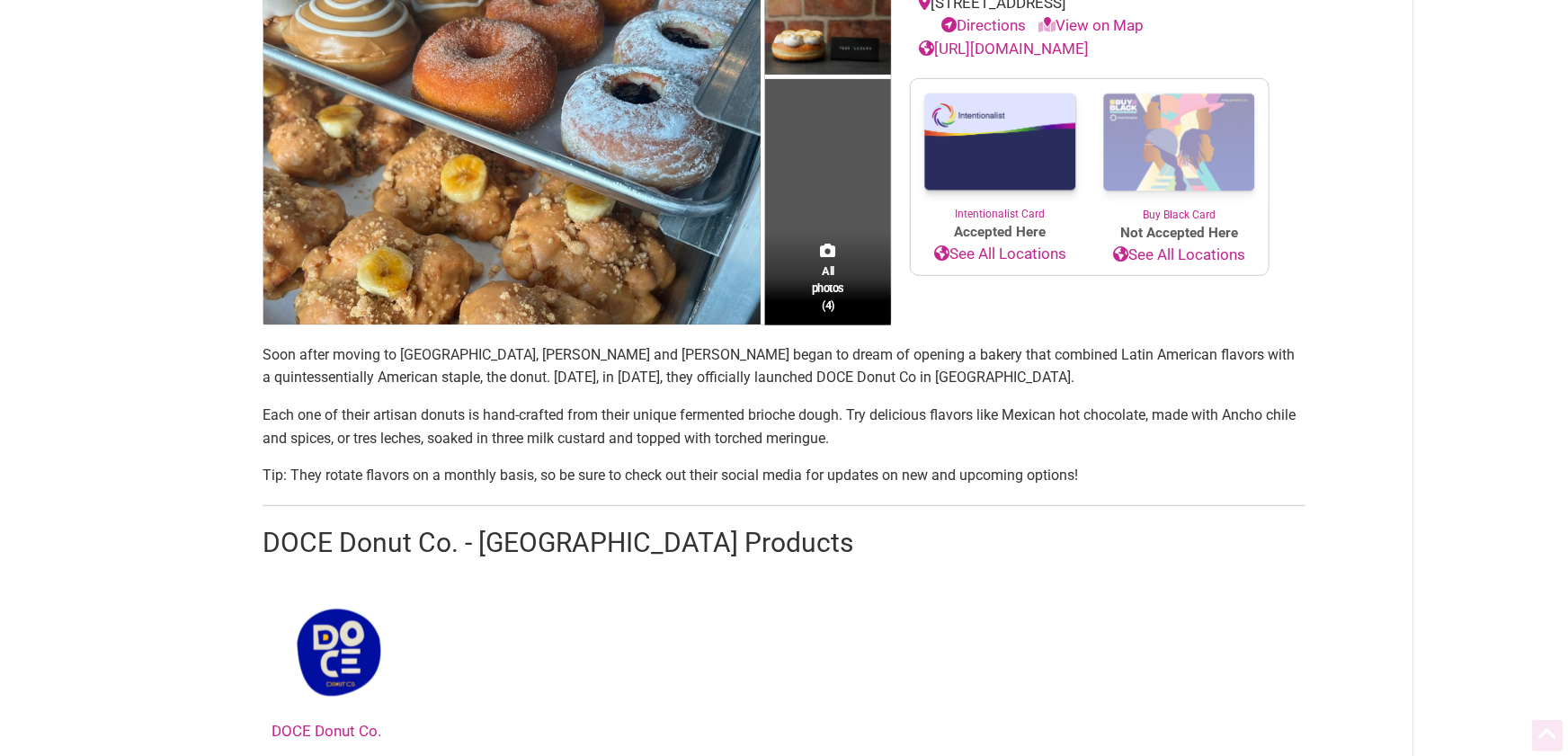
scroll to position [384, 0]
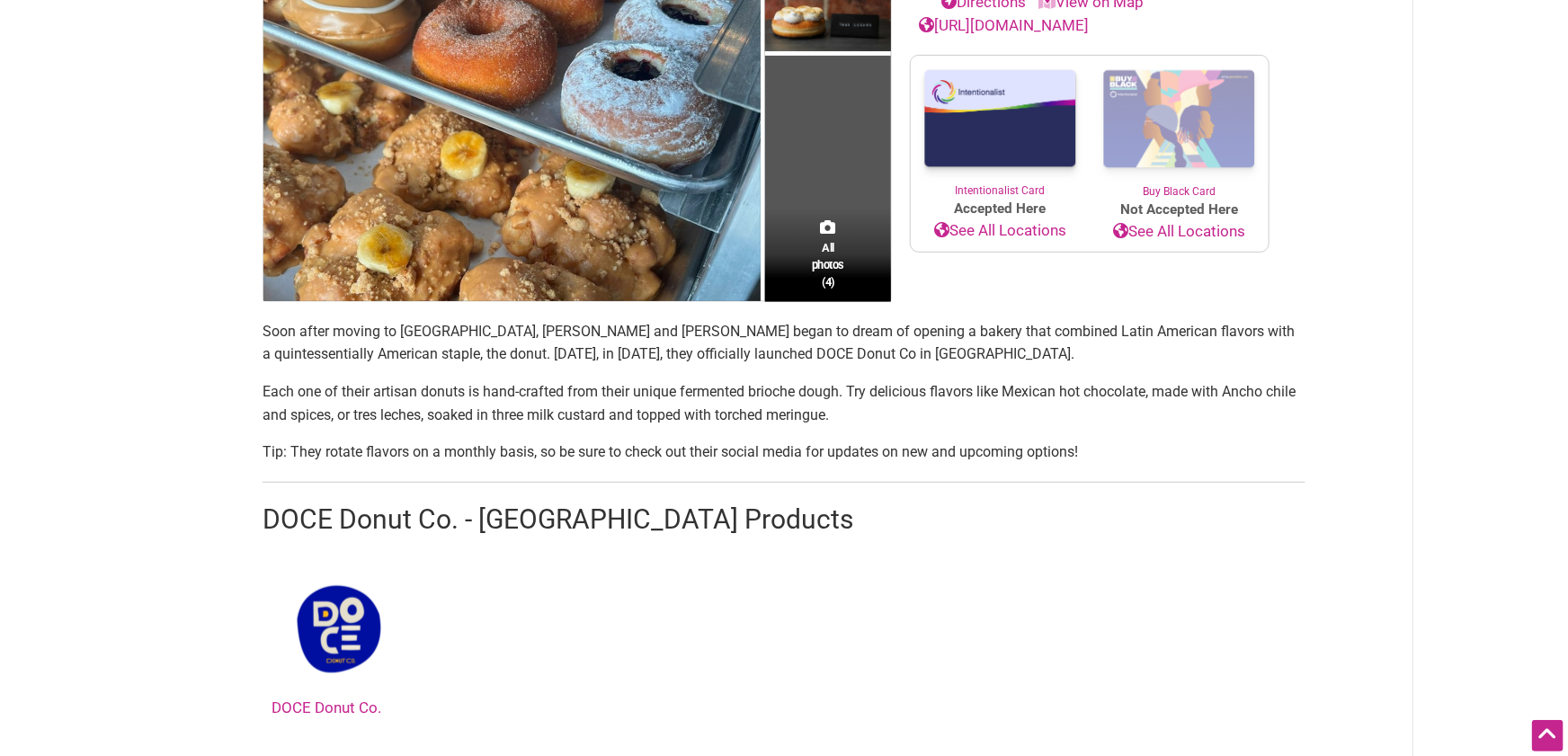
drag, startPoint x: 1080, startPoint y: 442, endPoint x: 250, endPoint y: 324, distance: 838.3
click at [250, 324] on div "All photos (4) Family-Owned [DEMOGRAPHIC_DATA]-Owned Minority-Owned Woman-Owned…" at bounding box center [784, 567] width 1079 height 1527
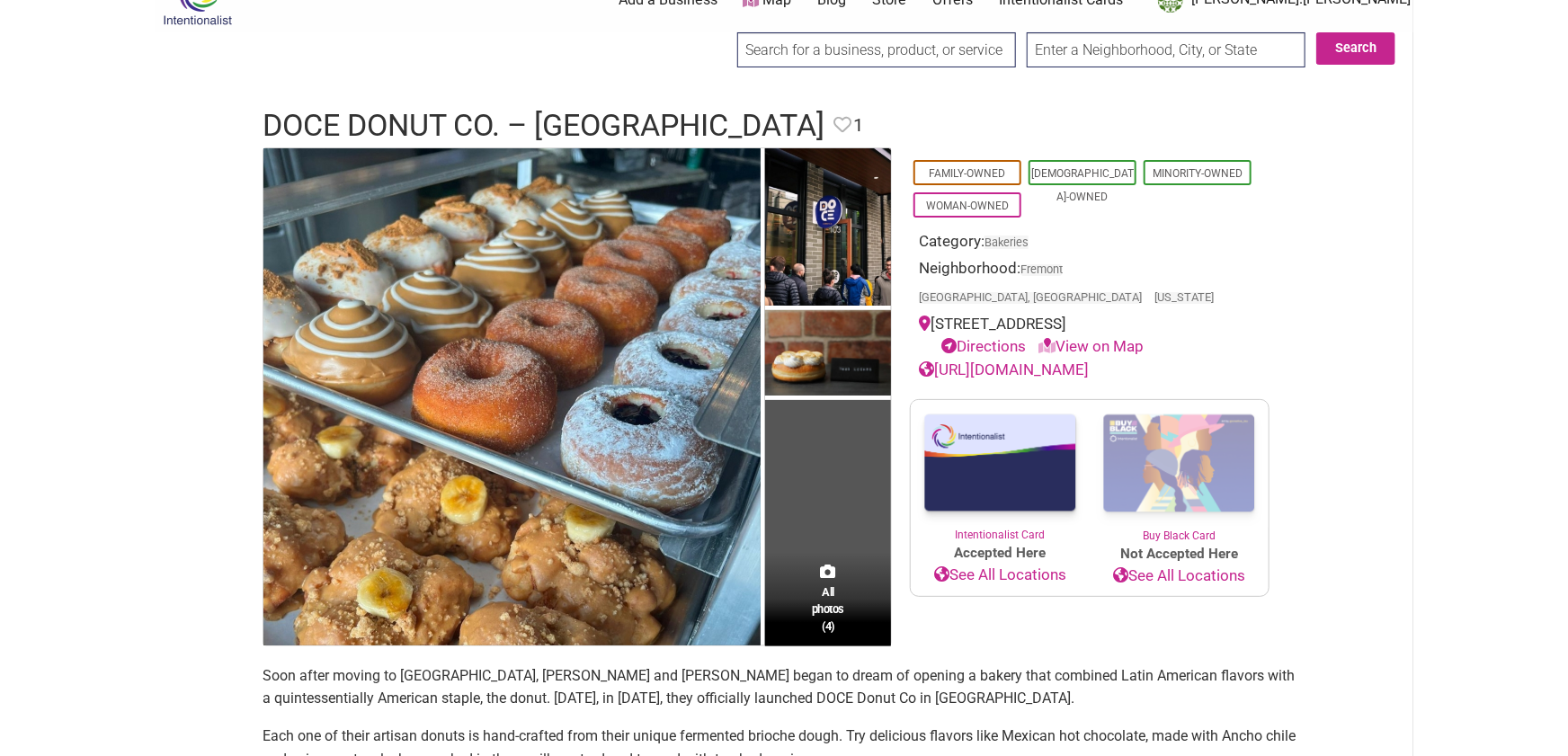
scroll to position [34, 0]
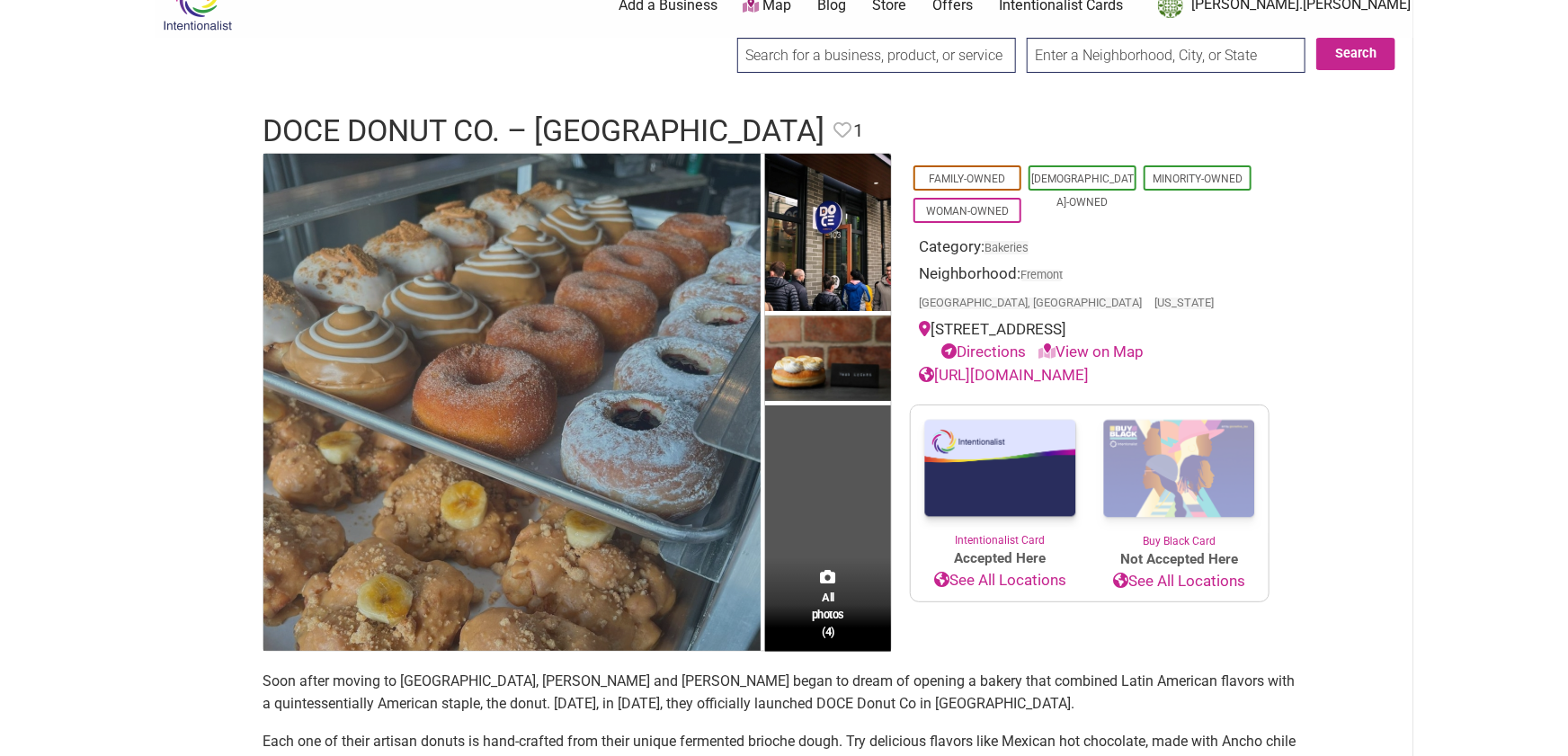
click at [535, 254] on img at bounding box center [512, 402] width 498 height 497
click at [483, 373] on img at bounding box center [512, 402] width 498 height 497
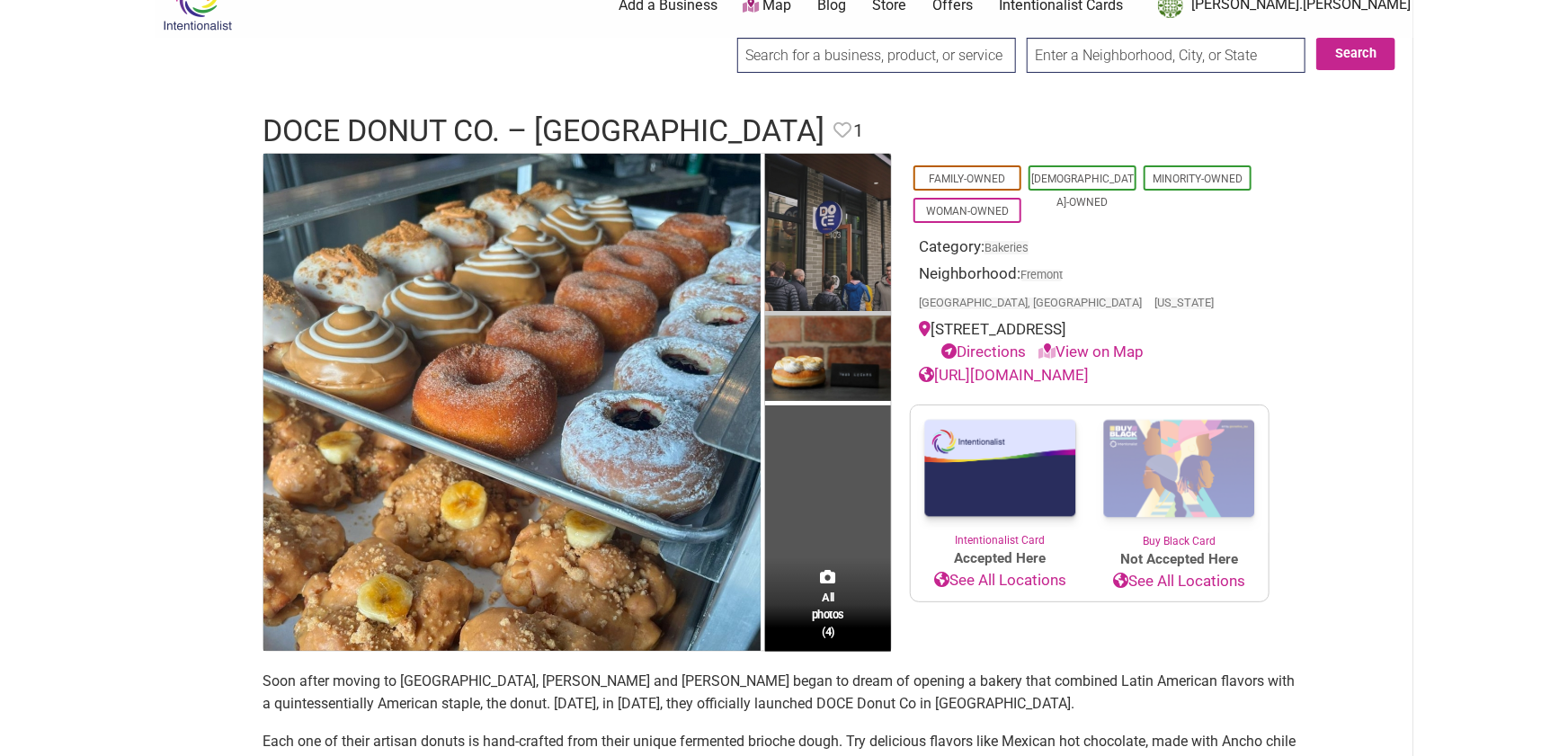
click at [803, 239] on img at bounding box center [828, 234] width 126 height 162
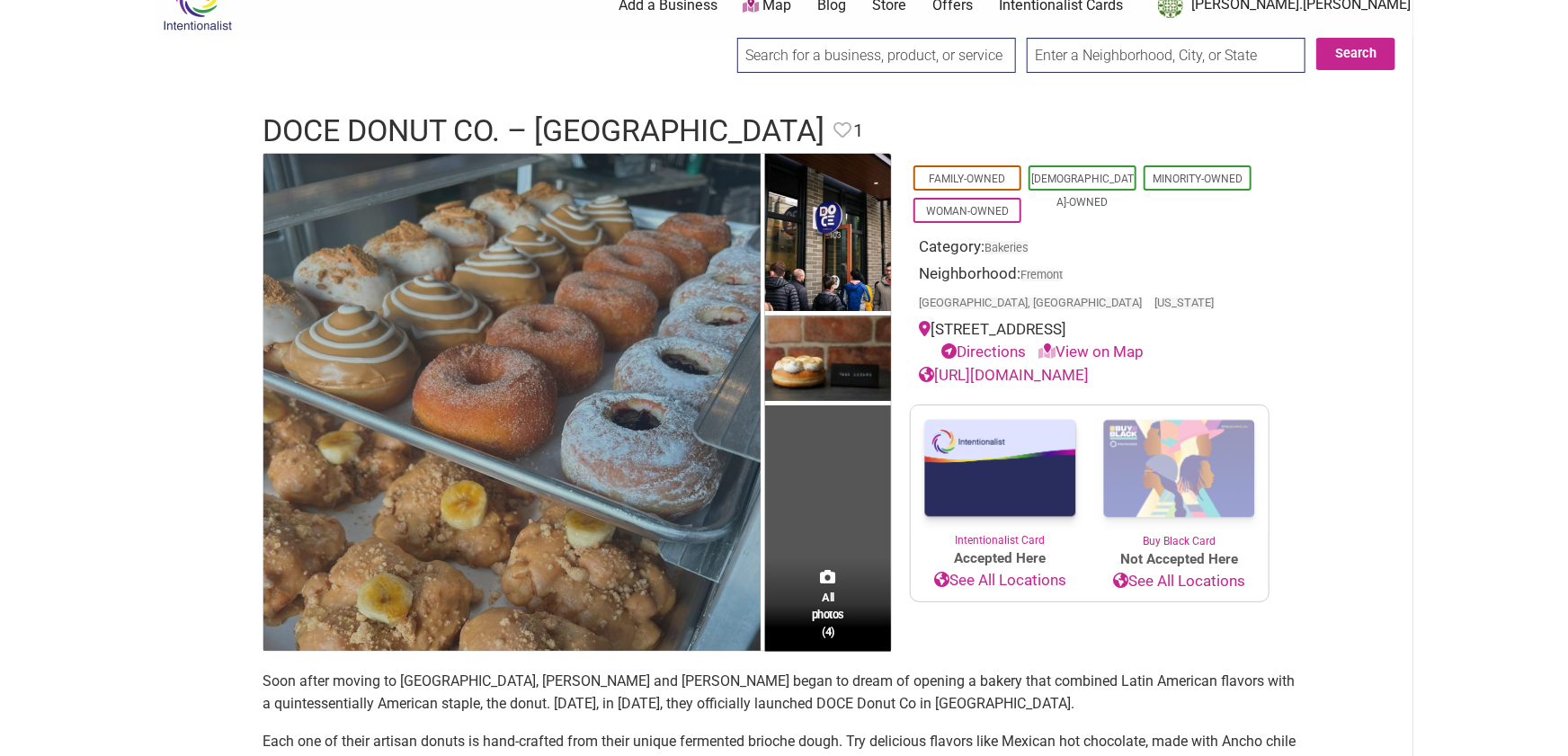
click at [553, 324] on img at bounding box center [512, 402] width 498 height 497
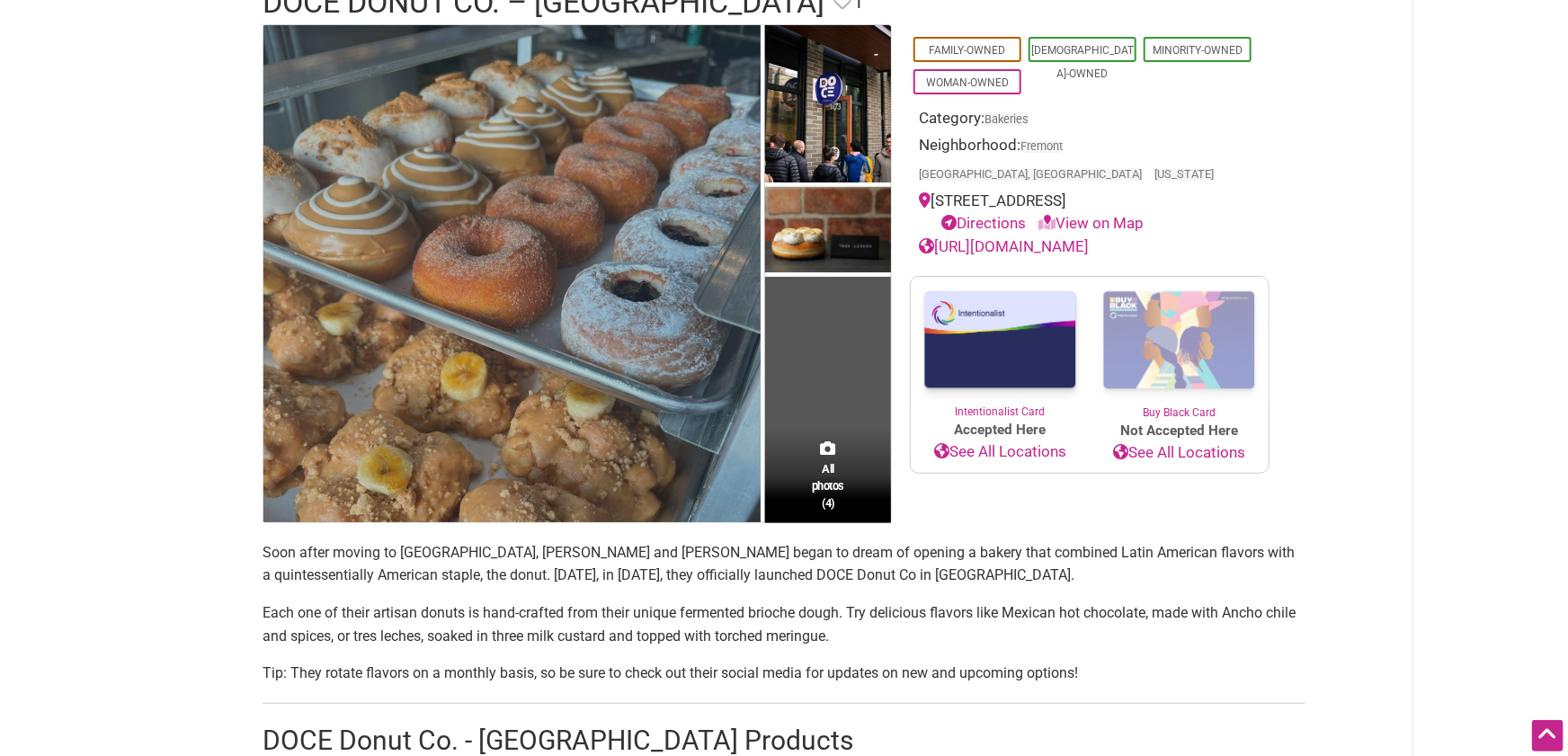
click at [539, 327] on img at bounding box center [512, 274] width 498 height 497
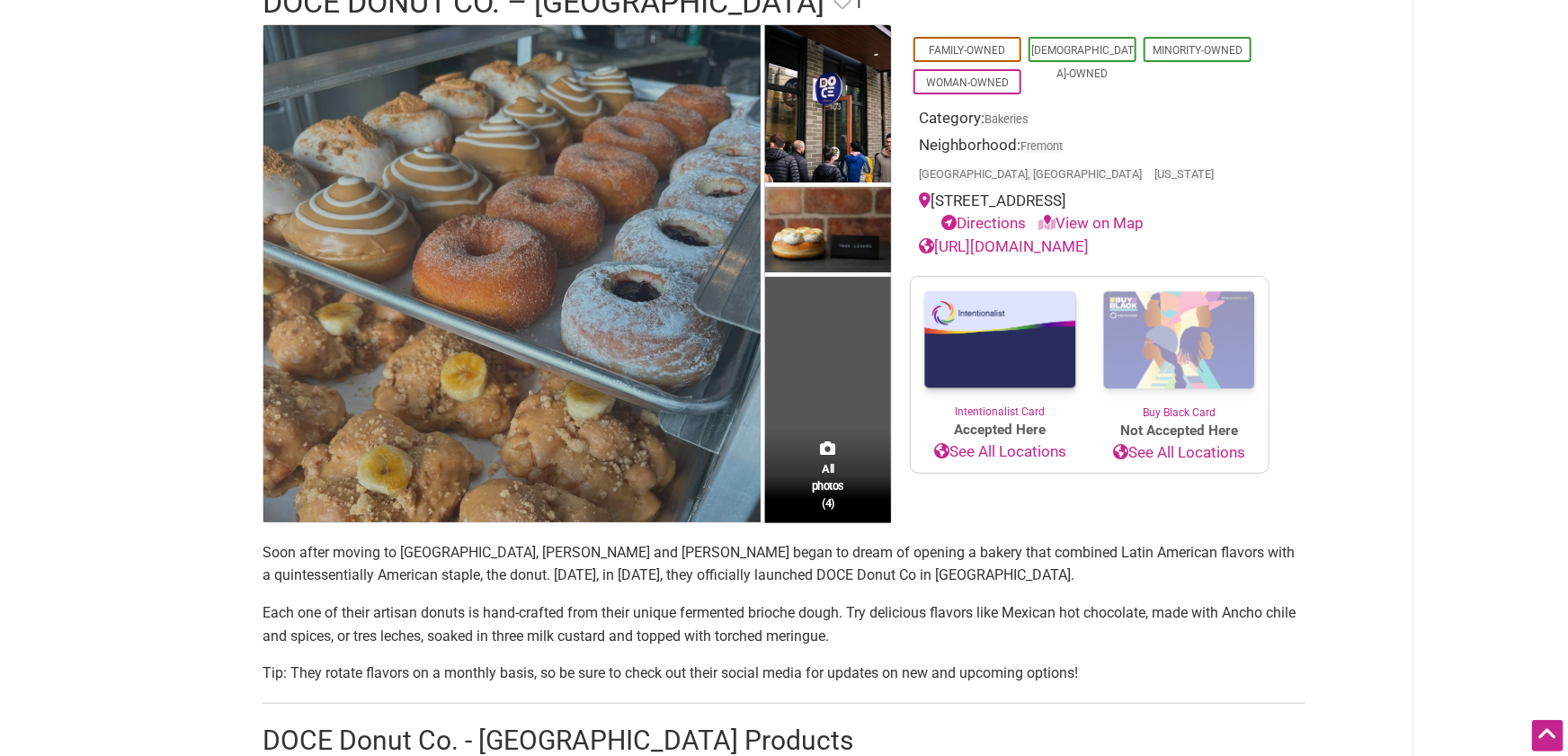
click at [515, 355] on img at bounding box center [512, 274] width 498 height 497
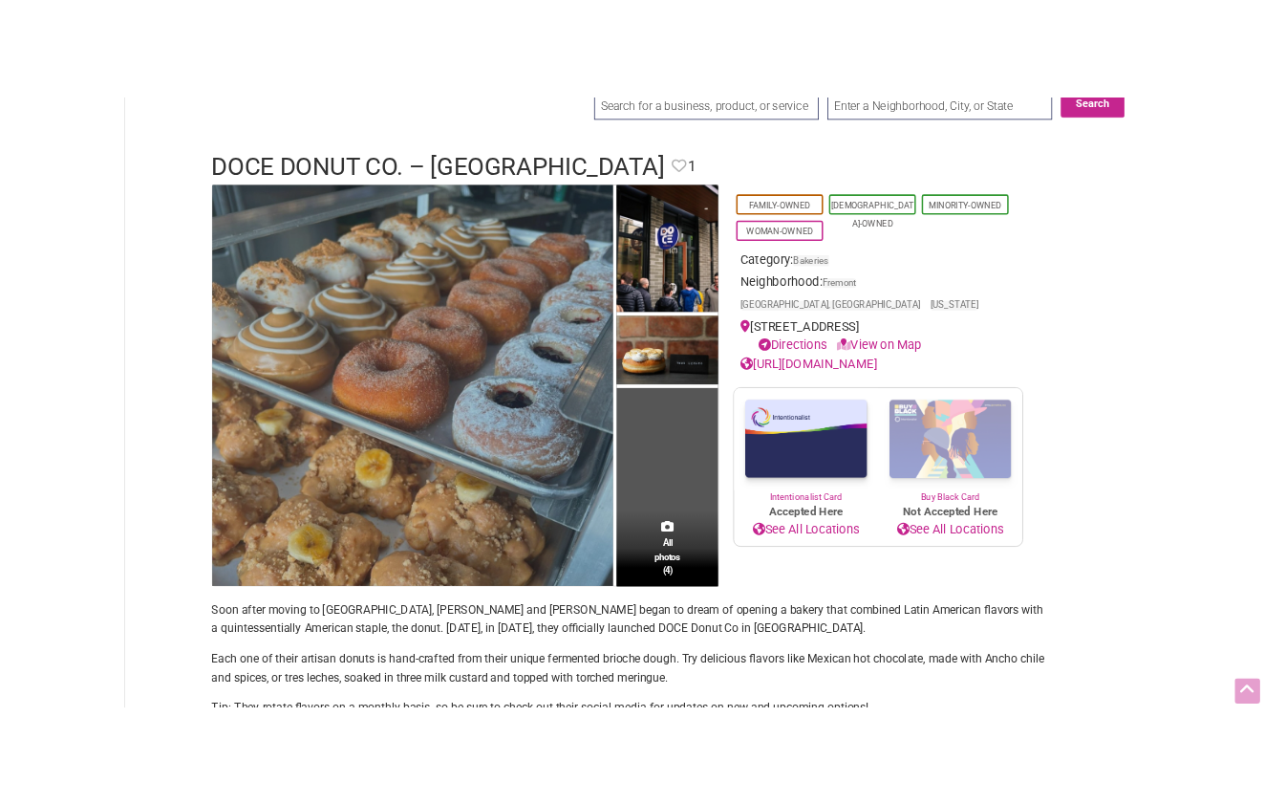
scroll to position [68, 0]
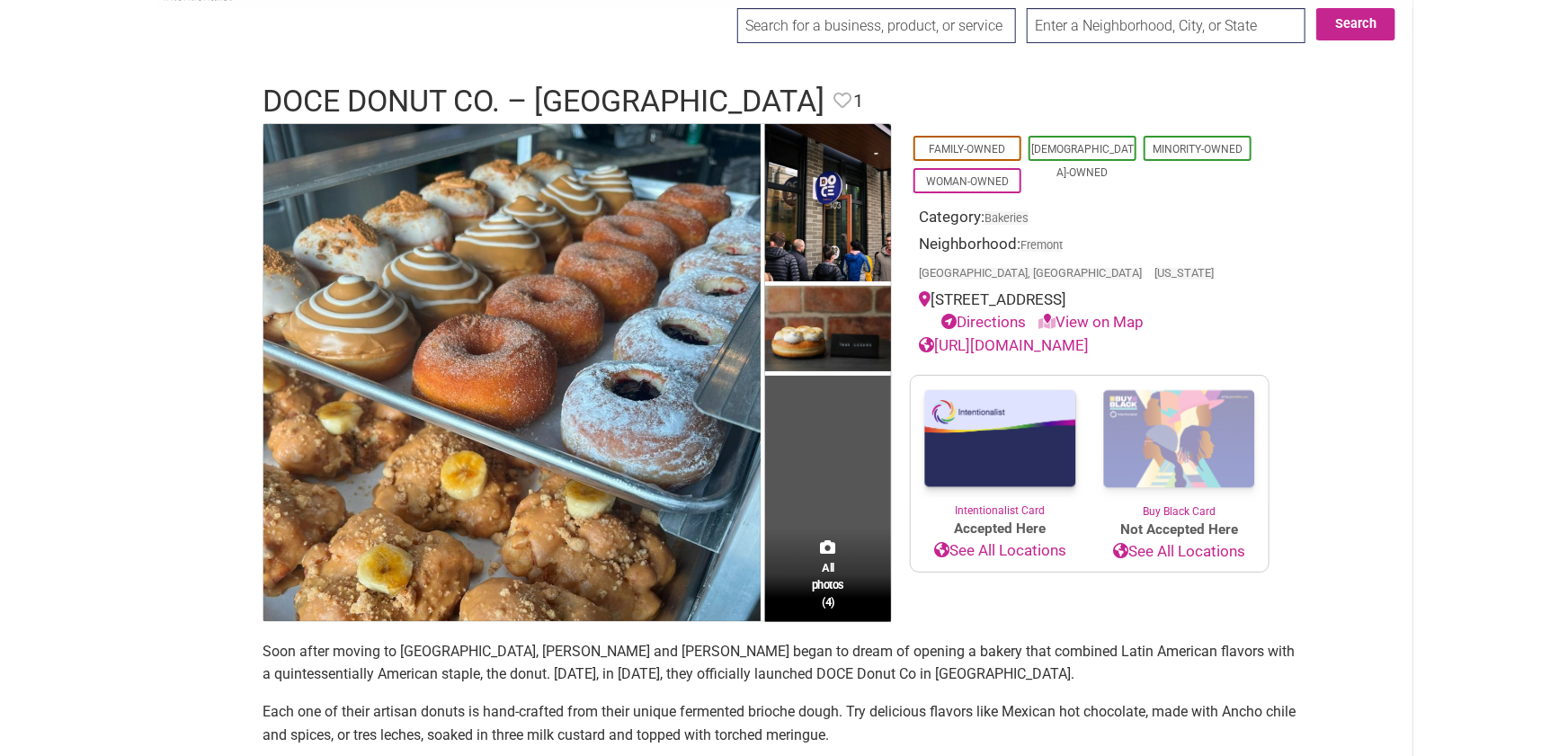
drag, startPoint x: 1390, startPoint y: 321, endPoint x: 1382, endPoint y: 315, distance: 10.0
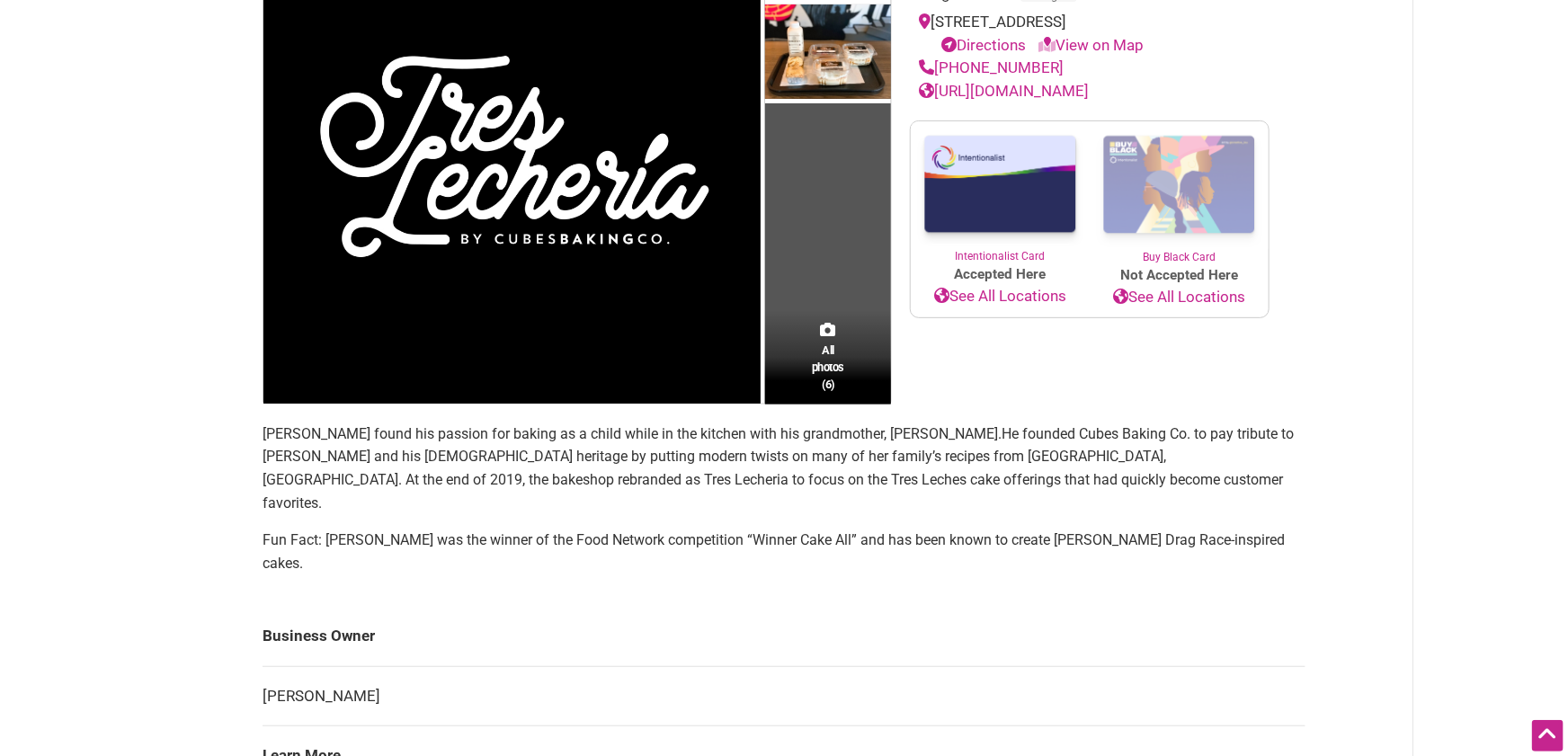
scroll to position [291, 0]
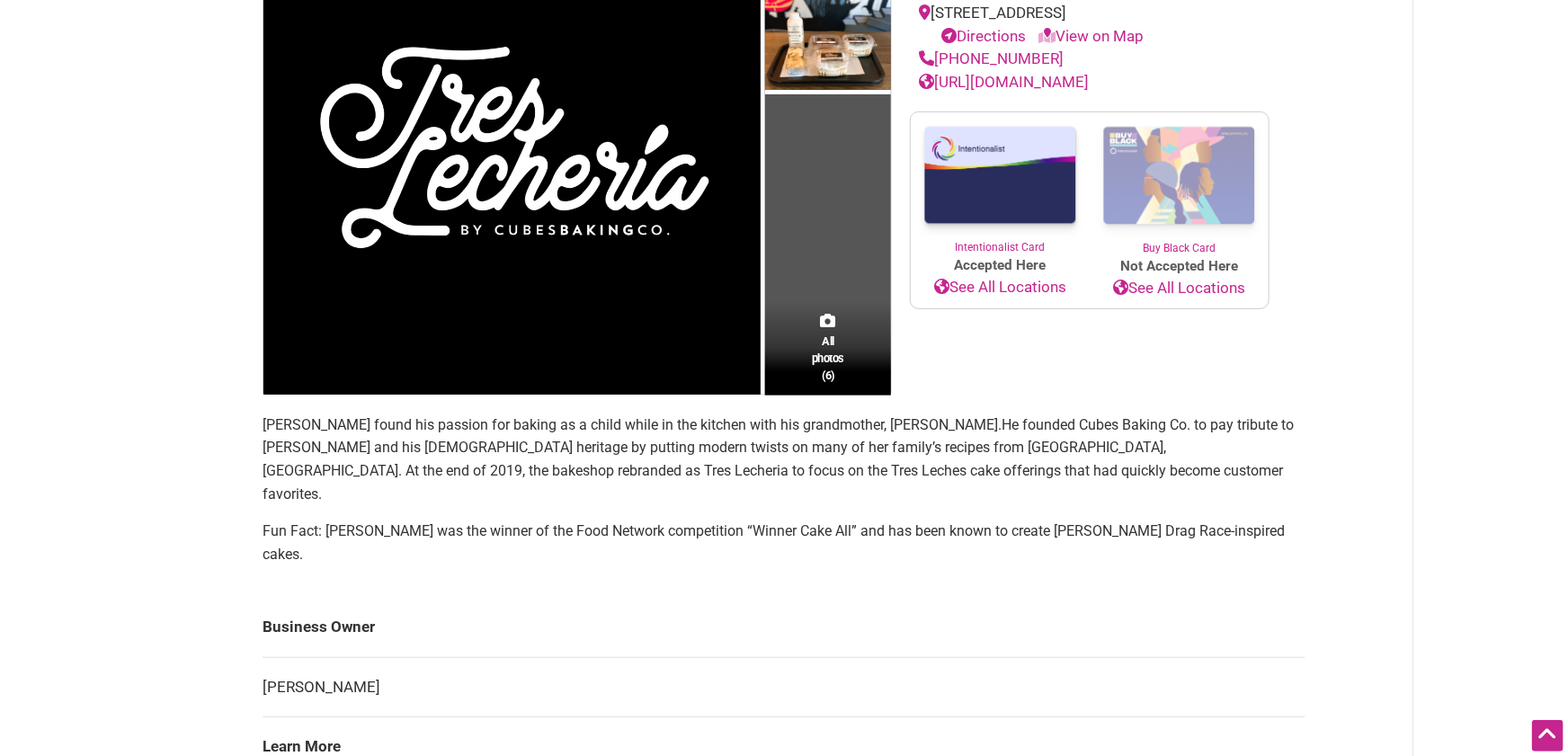
click at [1181, 526] on section "[PERSON_NAME] found his passion for baking as a child while in the kitchen with…" at bounding box center [784, 497] width 1043 height 167
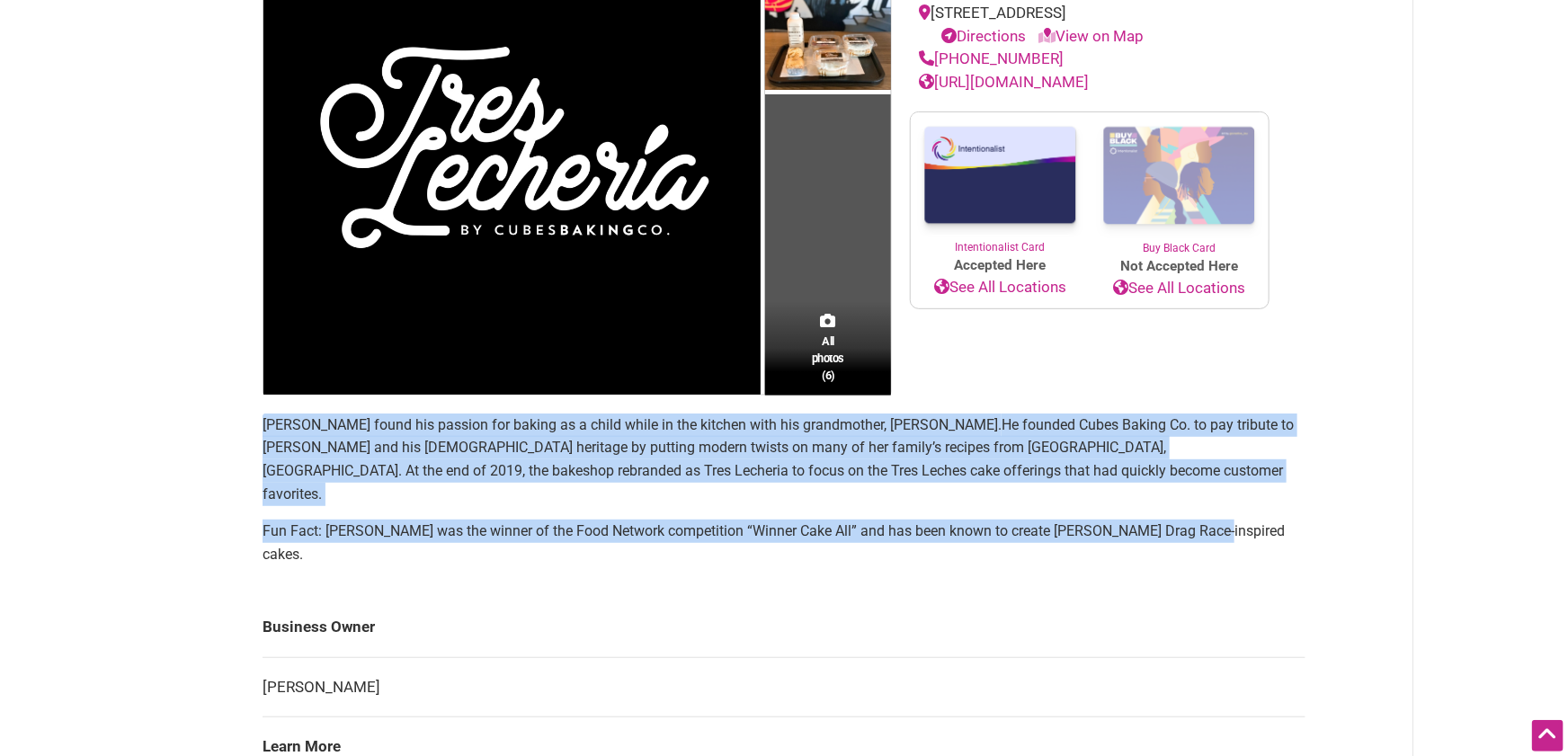
drag, startPoint x: 1098, startPoint y: 501, endPoint x: 250, endPoint y: 416, distance: 852.2
click at [250, 416] on div "All photos (6) [DEMOGRAPHIC_DATA]-Owned [DEMOGRAPHIC_DATA]-Owned Minority-Owned…" at bounding box center [784, 754] width 1079 height 1716
copy section "[PERSON_NAME] found his passion for baking as a child while in the kitchen with…"
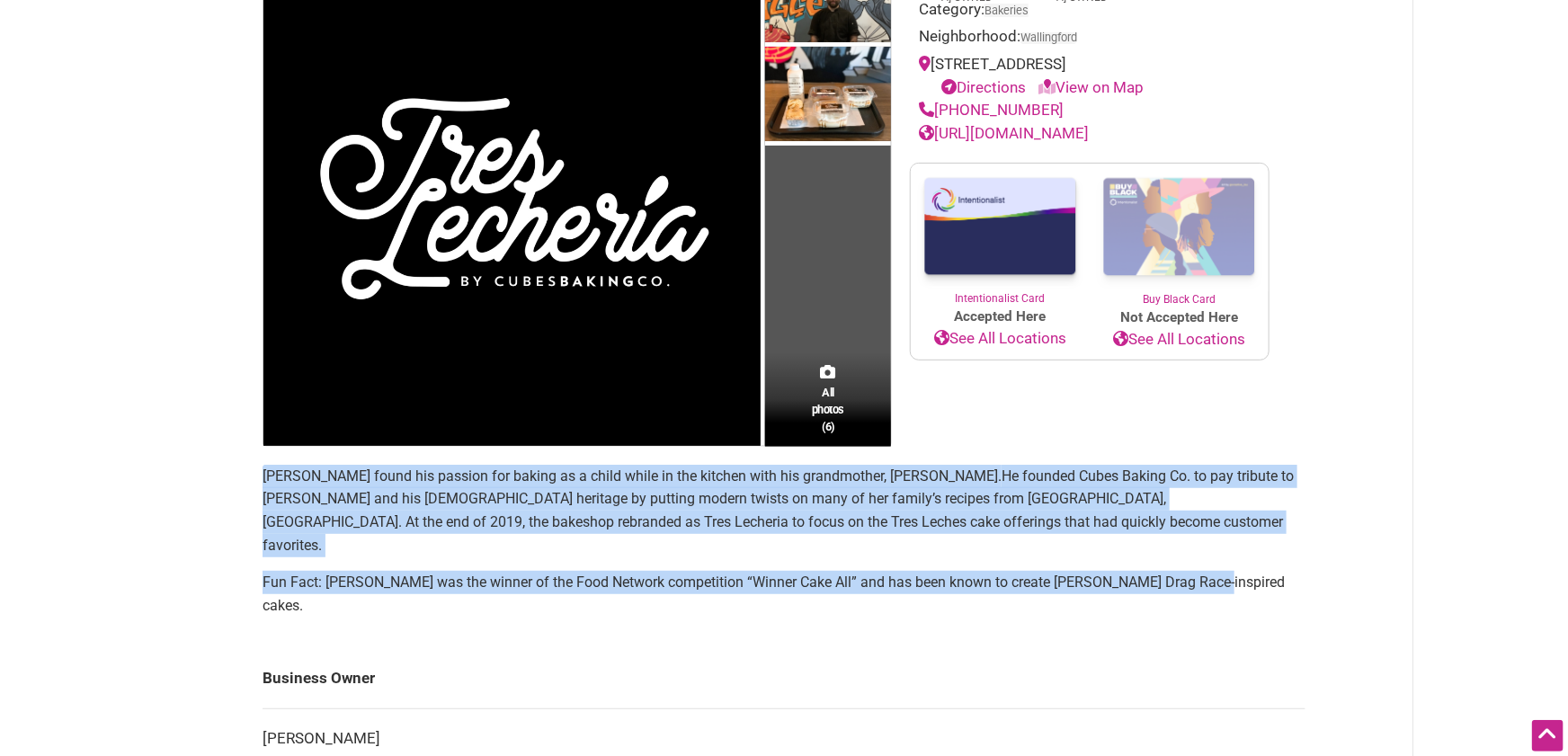
scroll to position [158, 0]
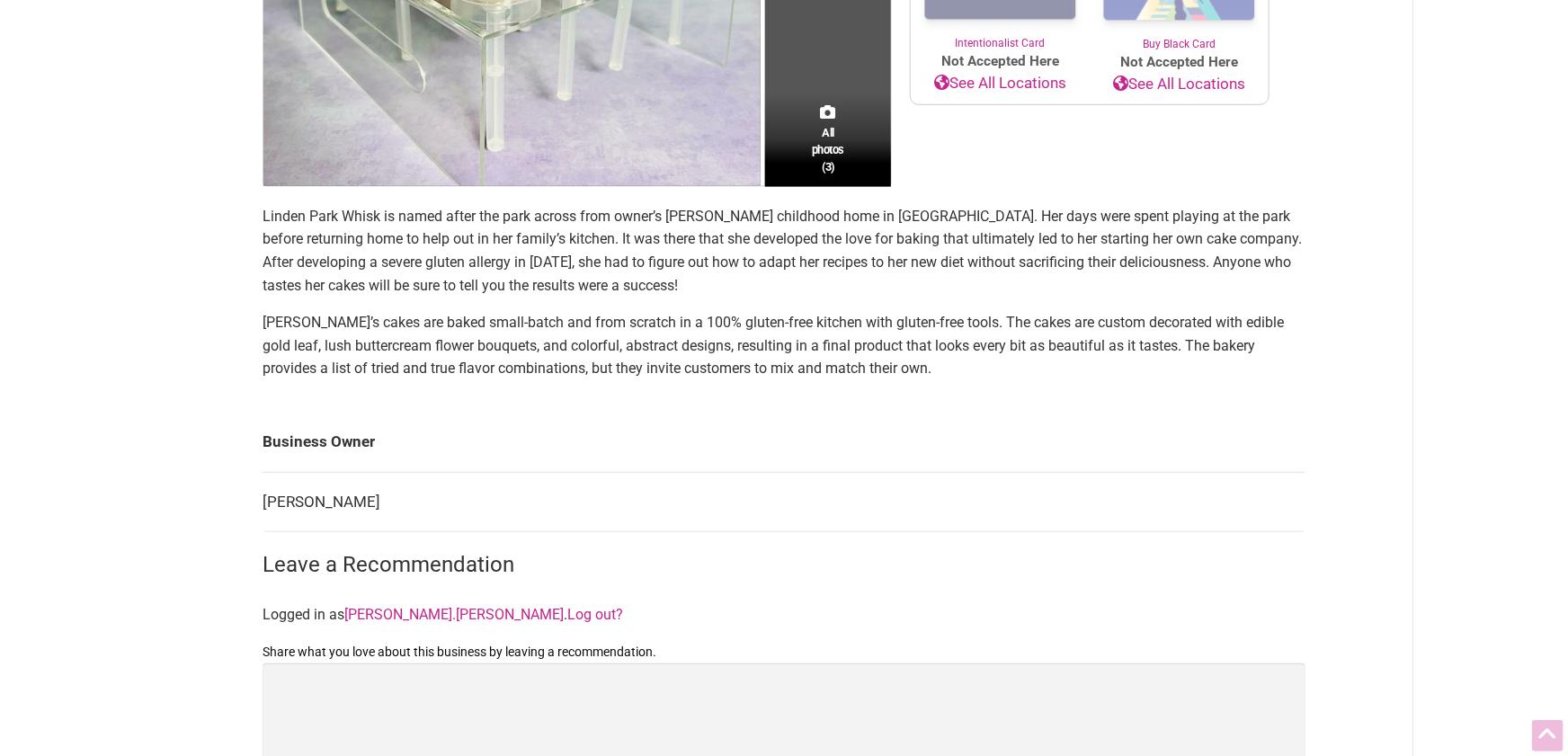
scroll to position [516, 0]
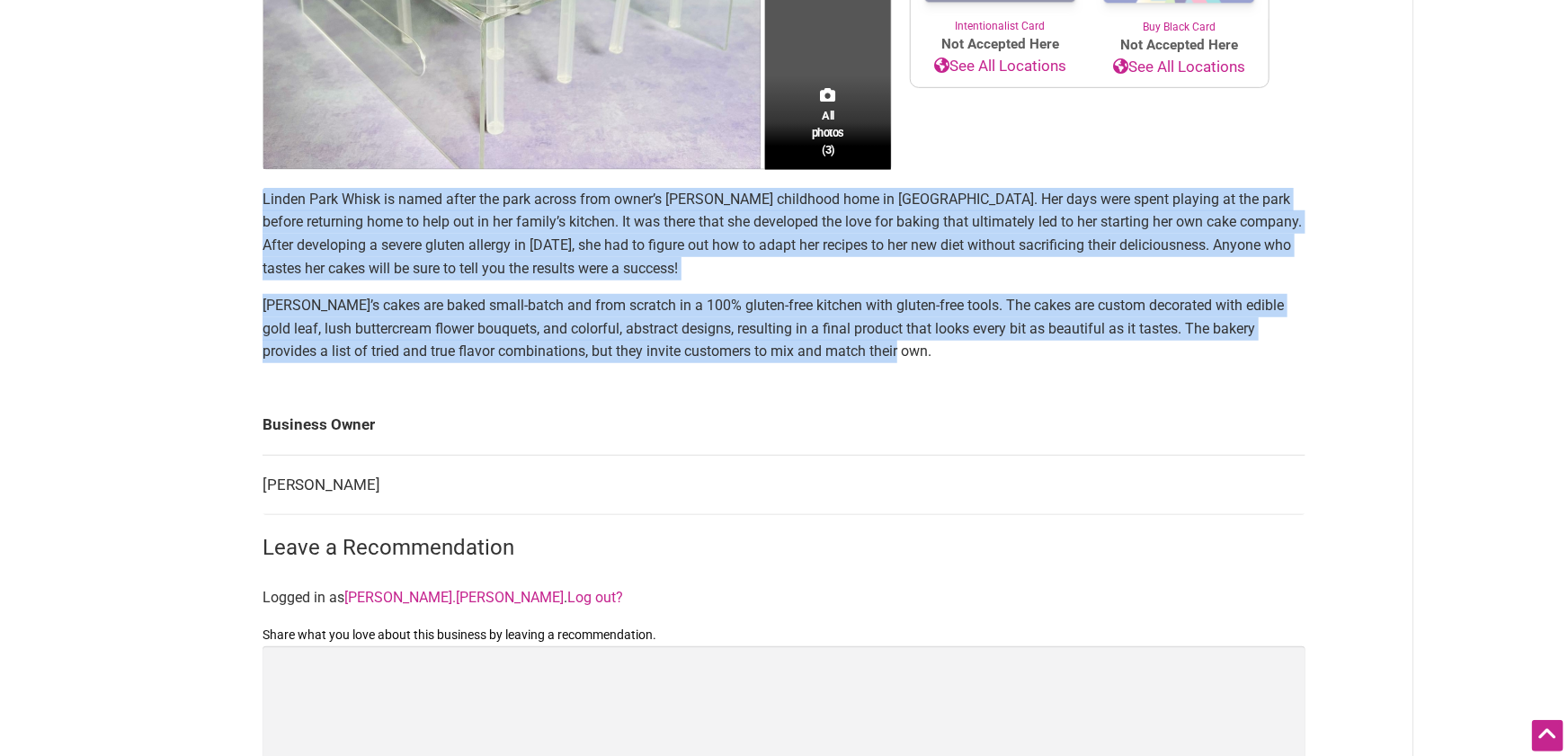
drag, startPoint x: 679, startPoint y: 336, endPoint x: 222, endPoint y: 207, distance: 474.9
click at [222, 207] on div "Intentionalist Spend like it matters 0 Add a Business Map Blog Store Offers Int…" at bounding box center [784, 418] width 1259 height 1869
copy section "Linden Park Whisk is named after the park across from owner’s Melizza Rosich ch…"
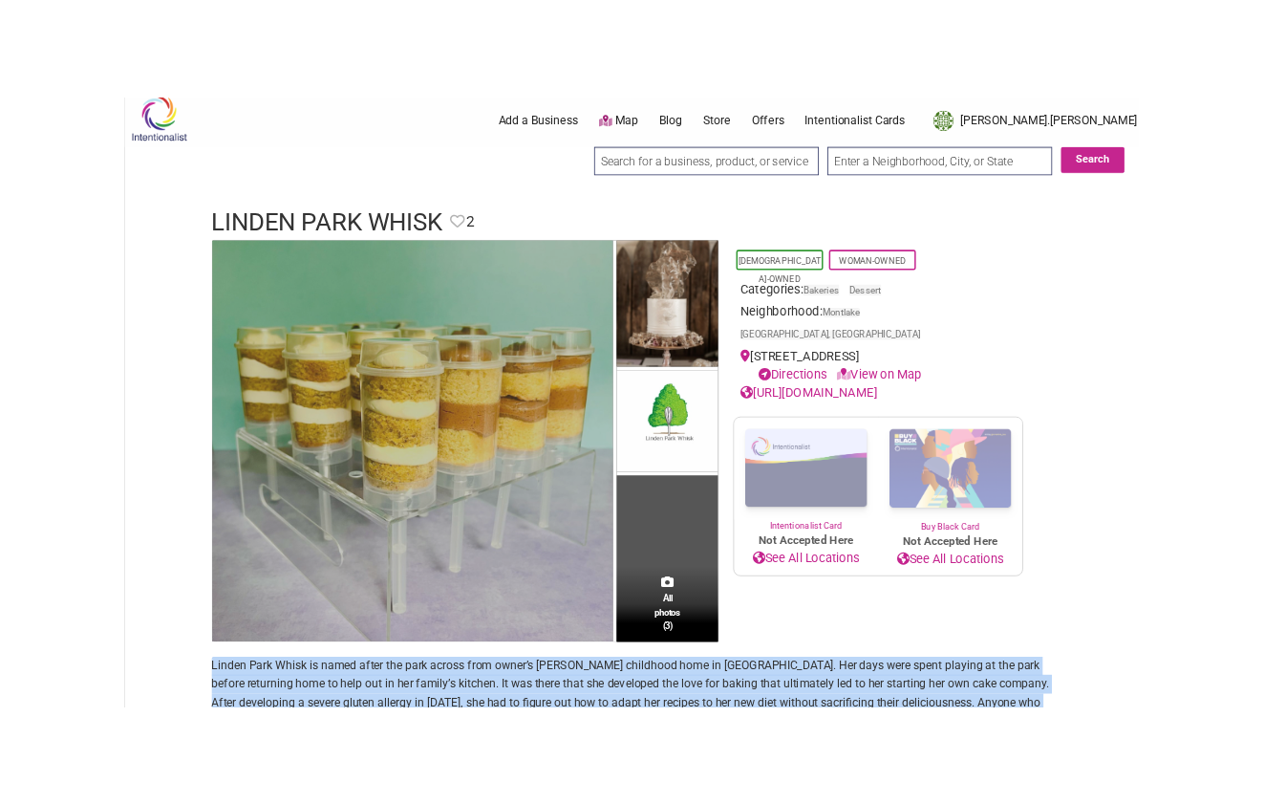
scroll to position [0, 0]
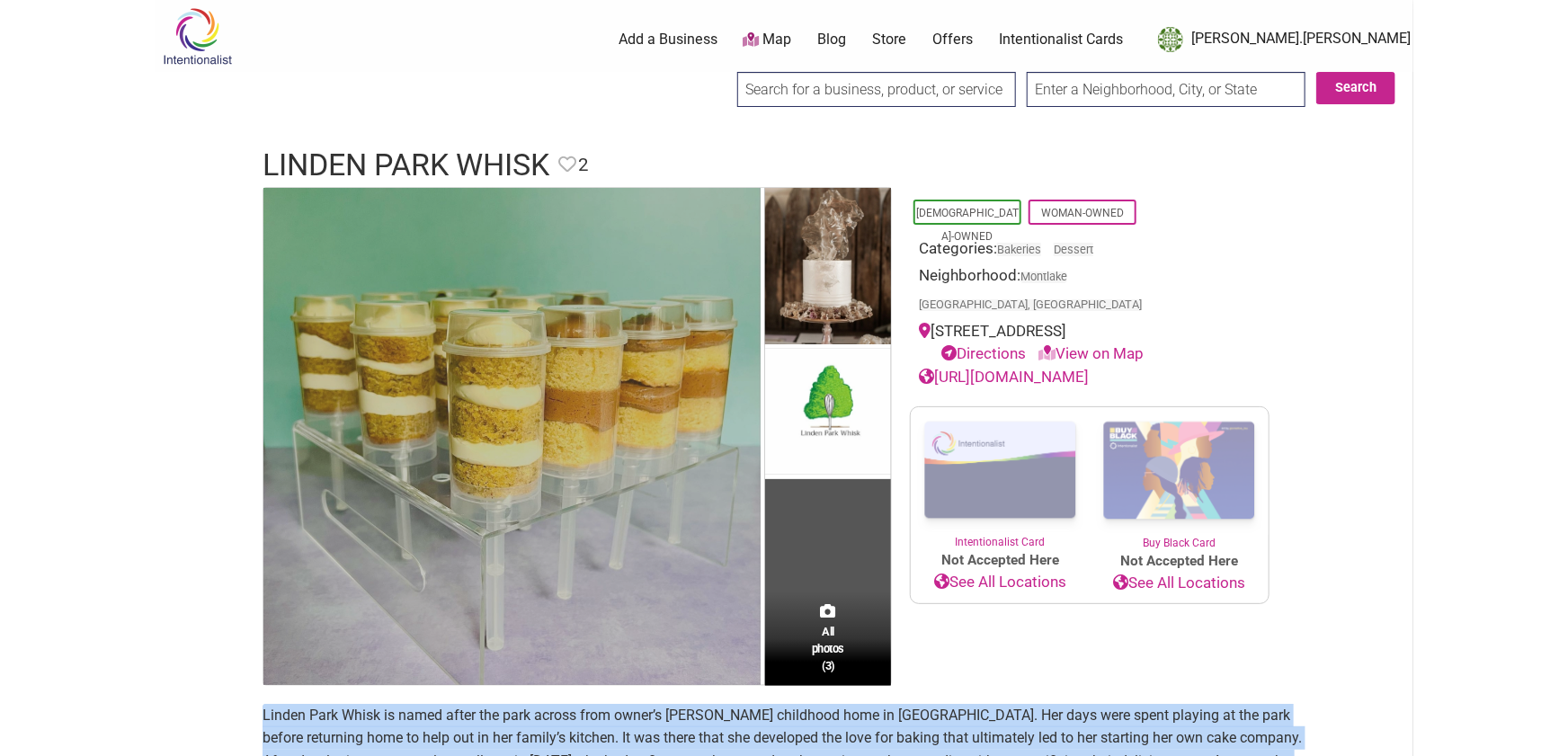
click at [498, 281] on img at bounding box center [512, 436] width 498 height 497
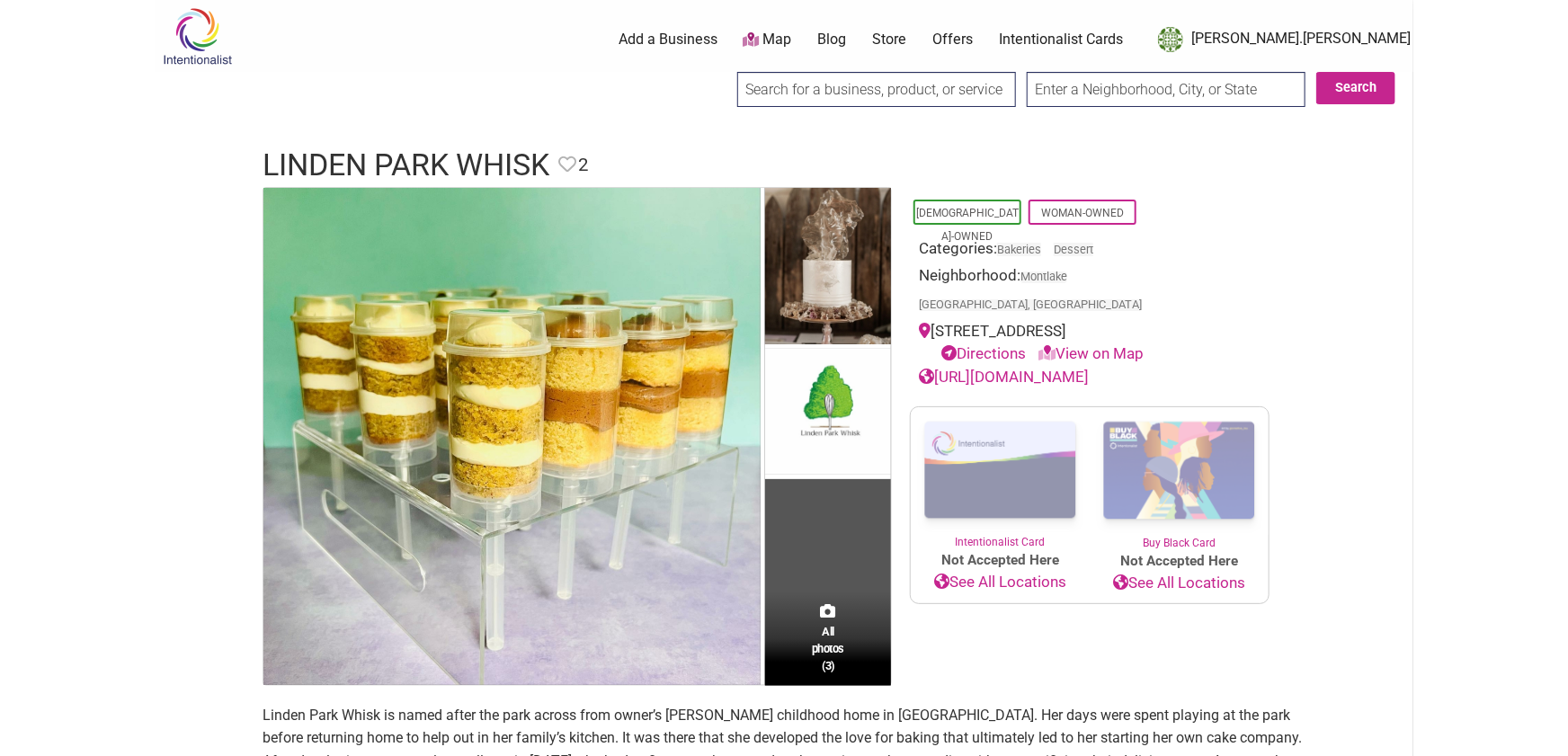
click at [811, 616] on div "All photos (3)" at bounding box center [828, 638] width 126 height 94
click at [831, 633] on span "All photos (3)" at bounding box center [828, 648] width 32 height 51
click at [1301, 423] on section "All photos (3) Latino-Owned Woman-Owned Categories: Bakeries Dessert Neighborho…" at bounding box center [784, 436] width 1043 height 498
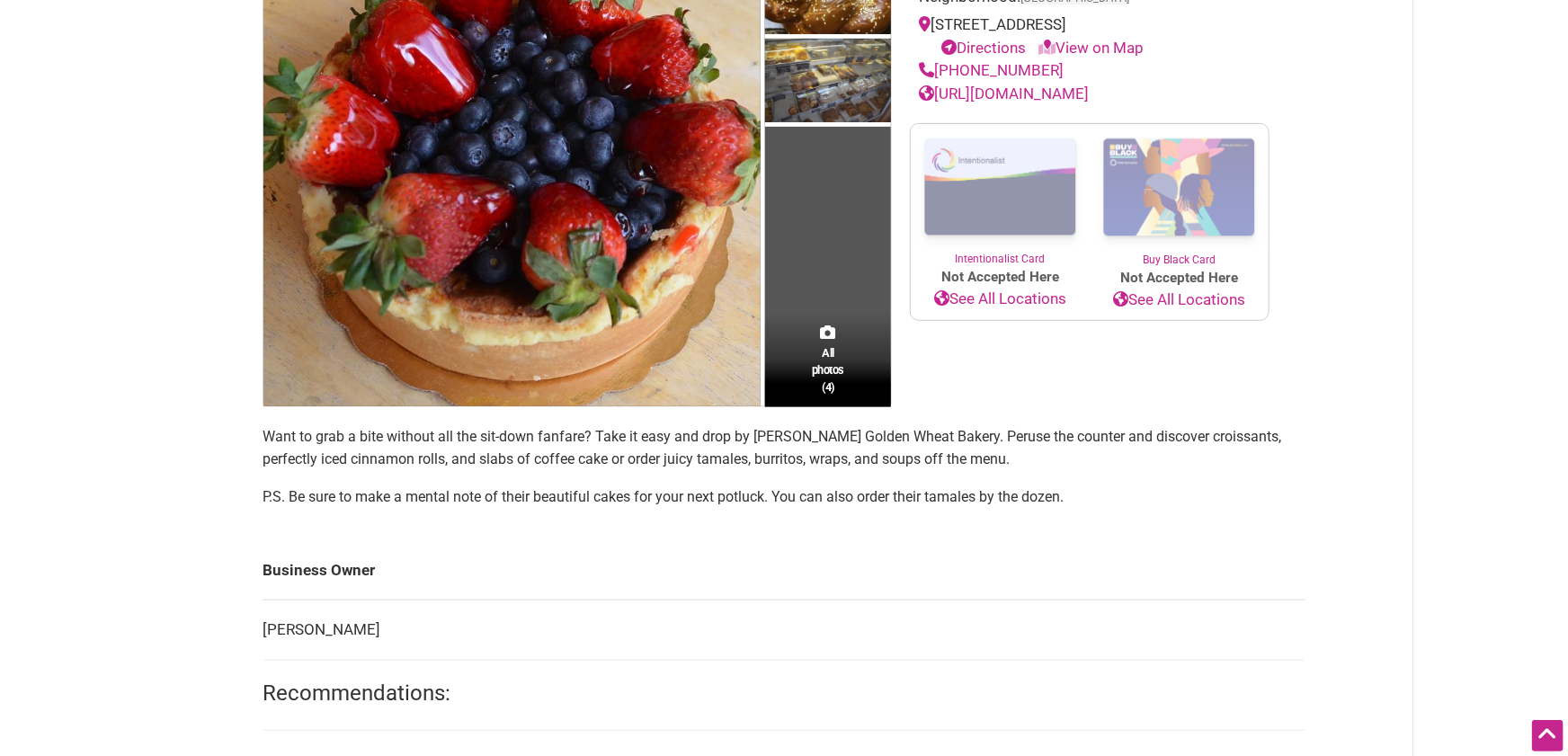
scroll to position [289, 0]
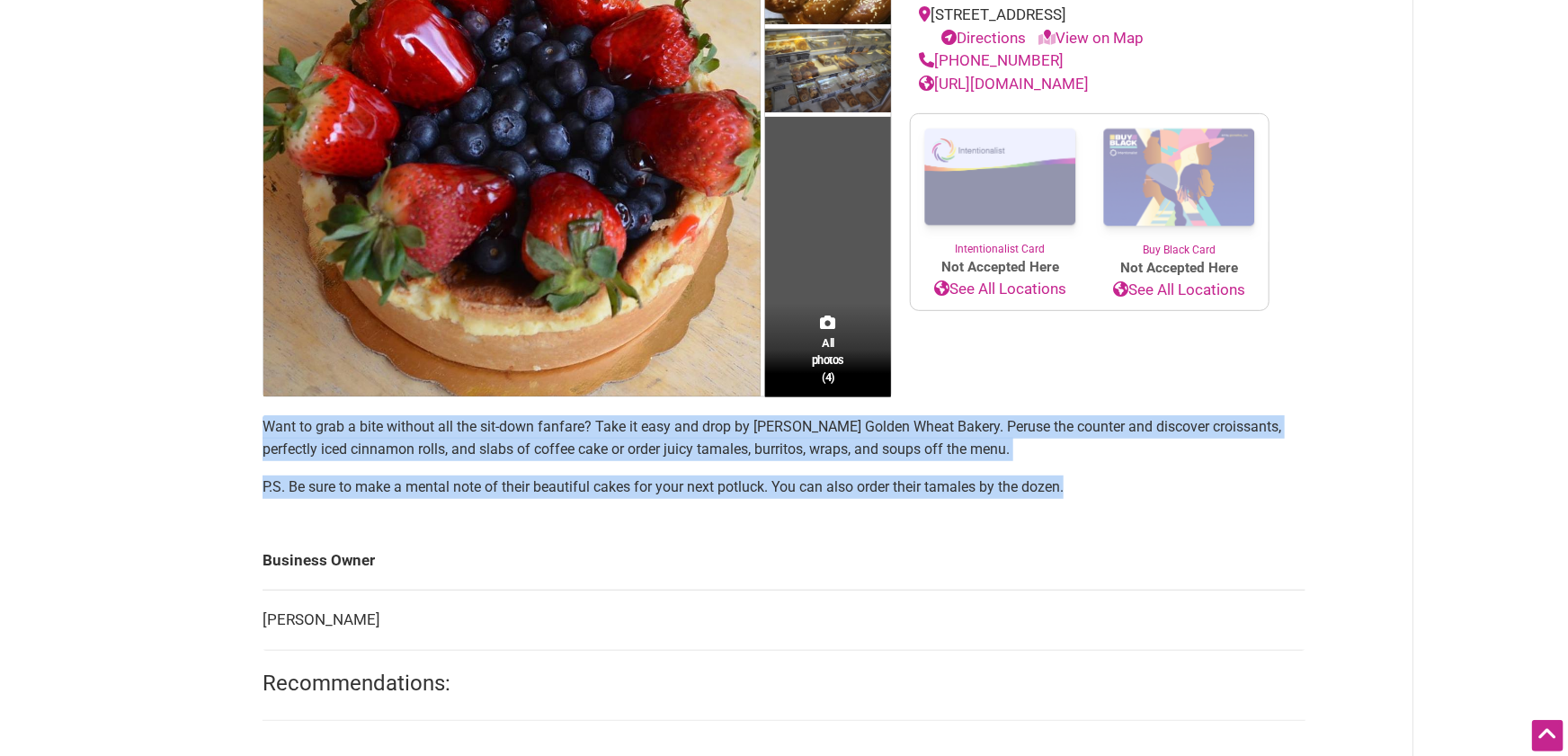
drag, startPoint x: 989, startPoint y: 490, endPoint x: 153, endPoint y: 435, distance: 837.8
copy section "Want to grab a bite without all the sit-down fanfare? Take it easy and drop by …"
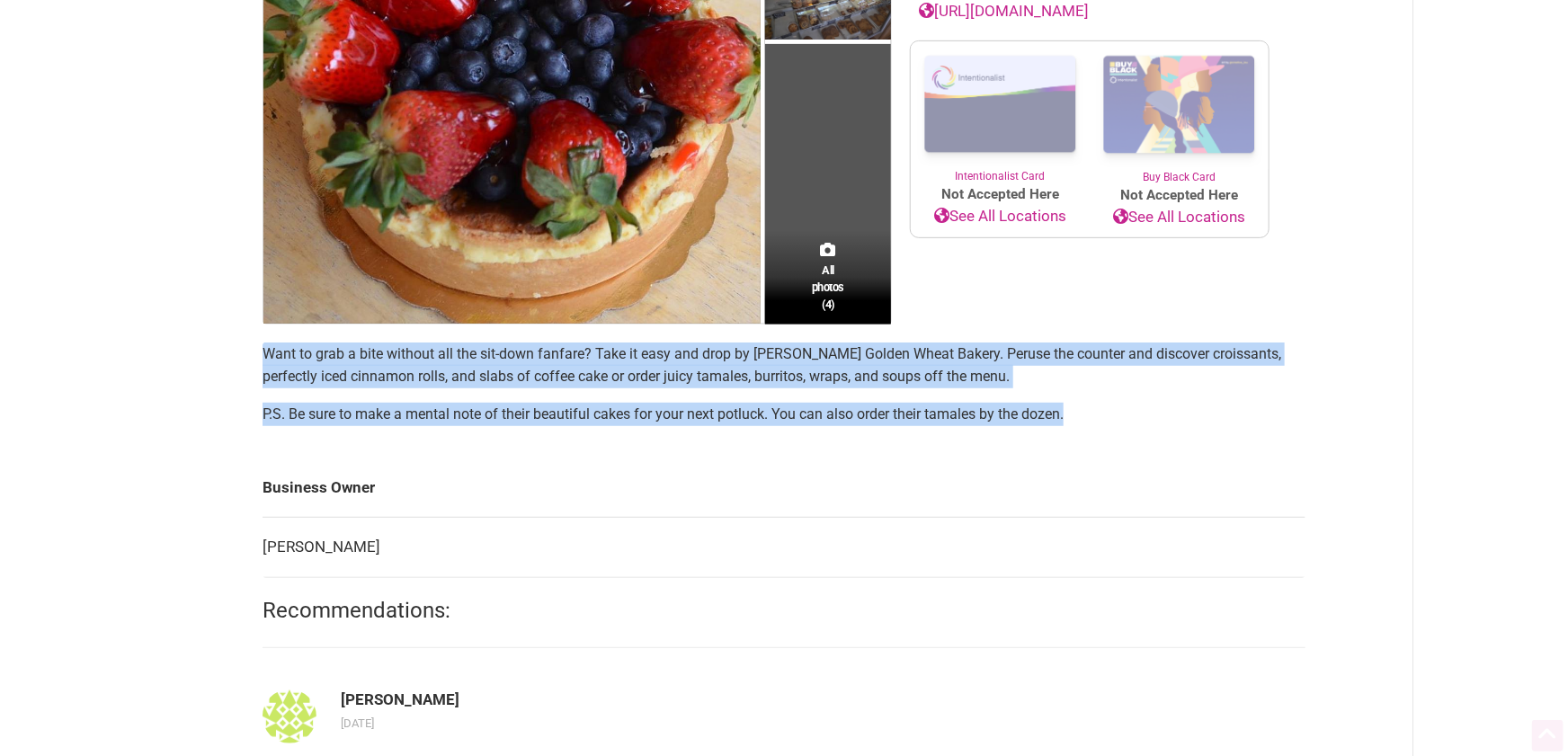
scroll to position [412, 0]
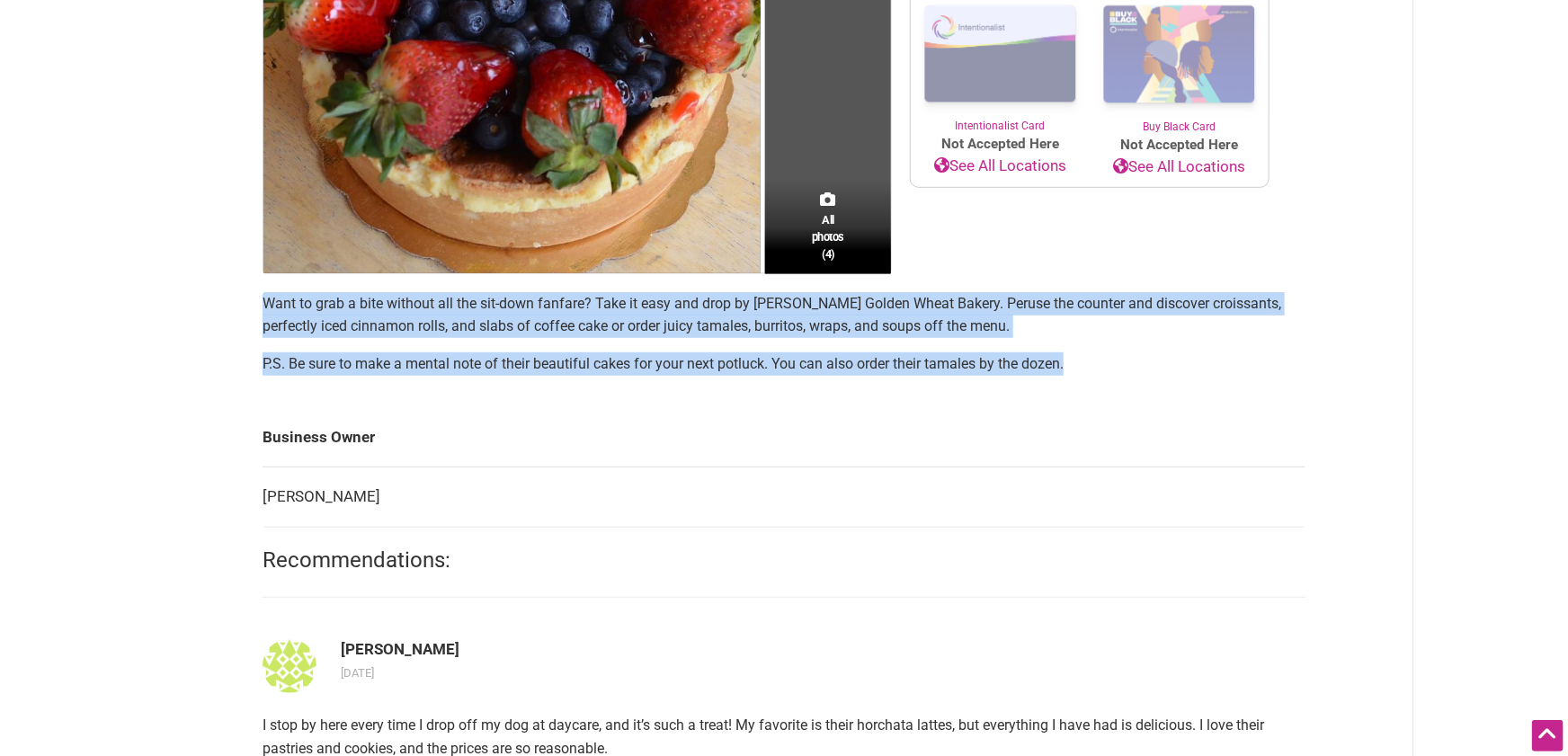
drag, startPoint x: 1113, startPoint y: 365, endPoint x: 220, endPoint y: 304, distance: 895.1
copy section "Want to grab a bite without all the sit-down fanfare? Take it easy and drop by …"
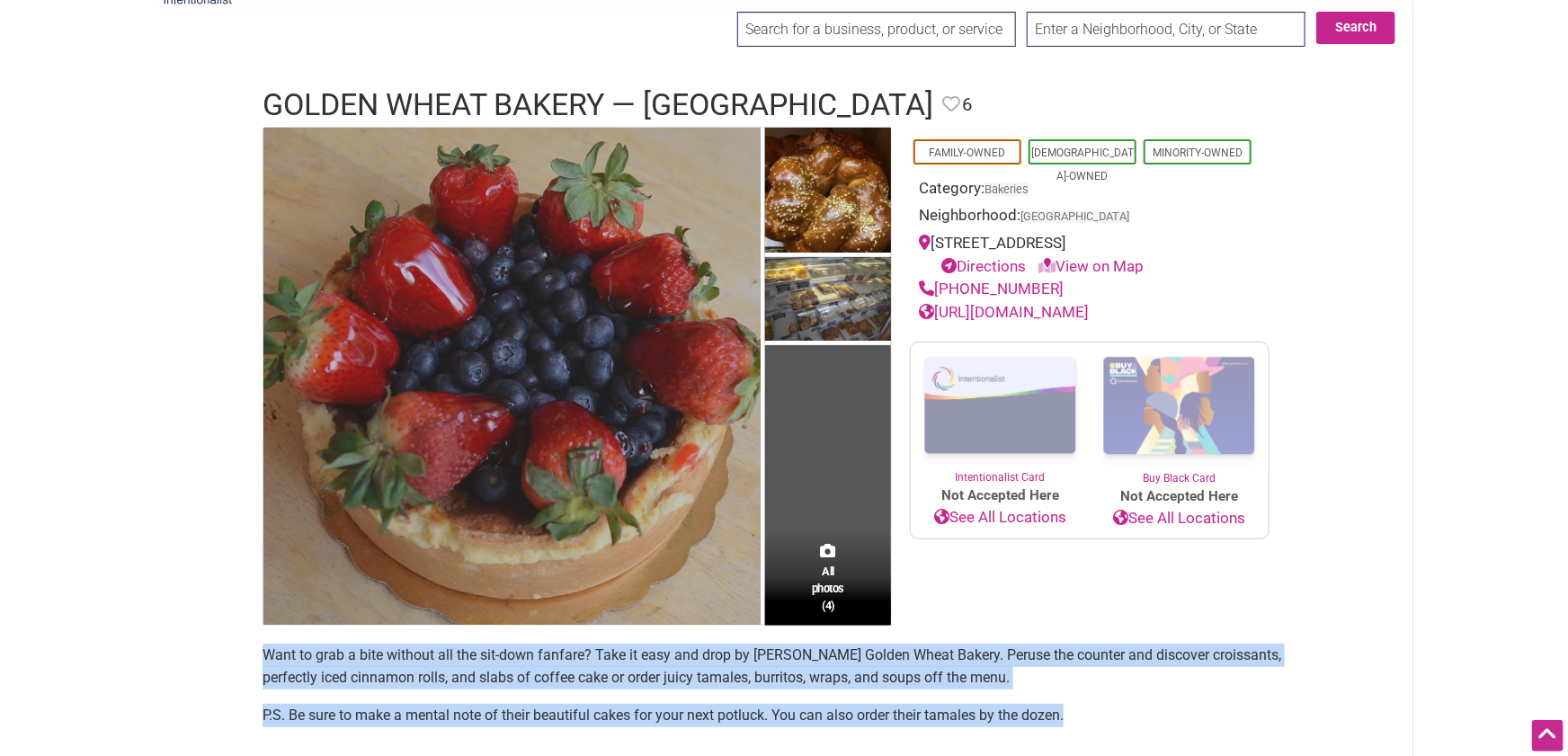
scroll to position [30, 0]
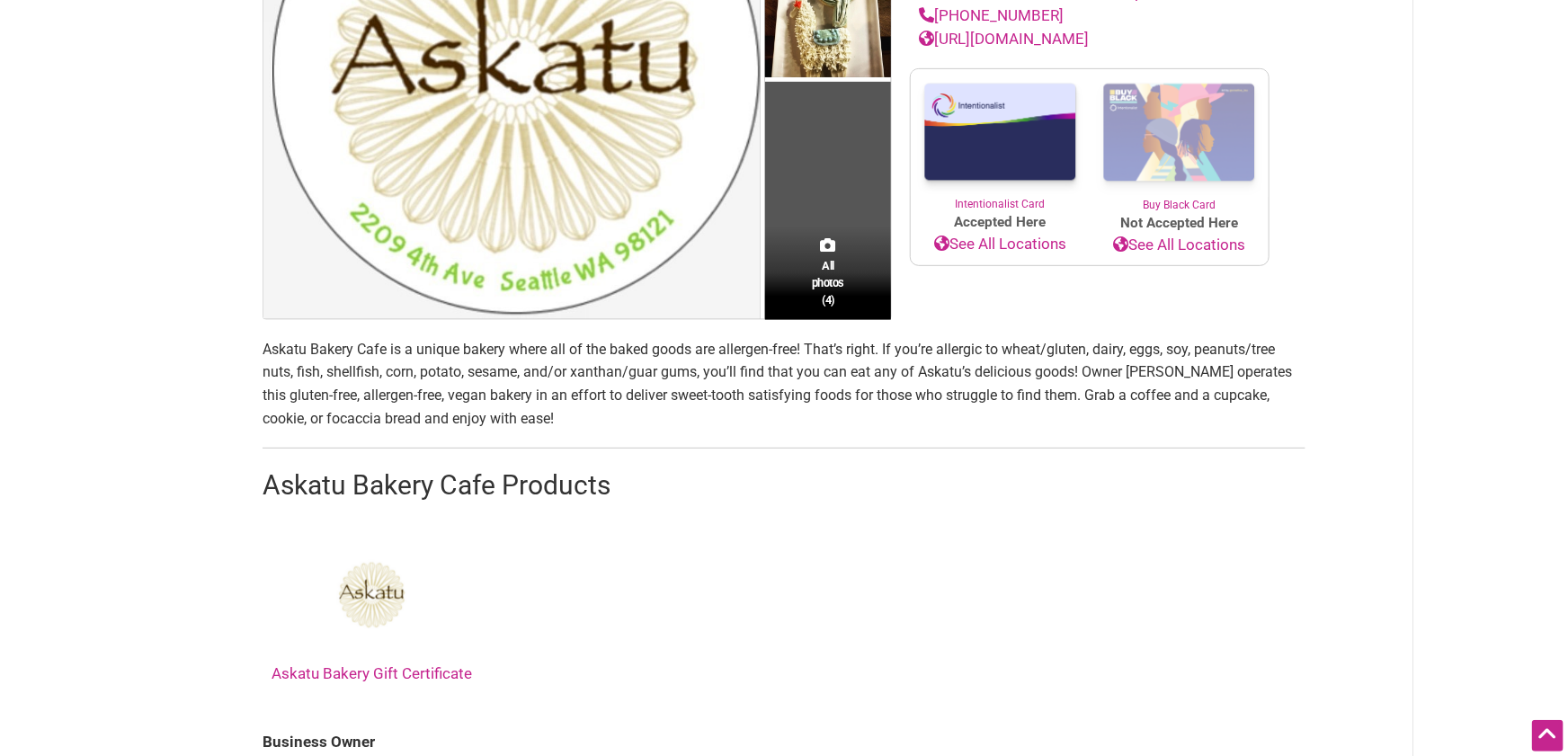
scroll to position [370, 0]
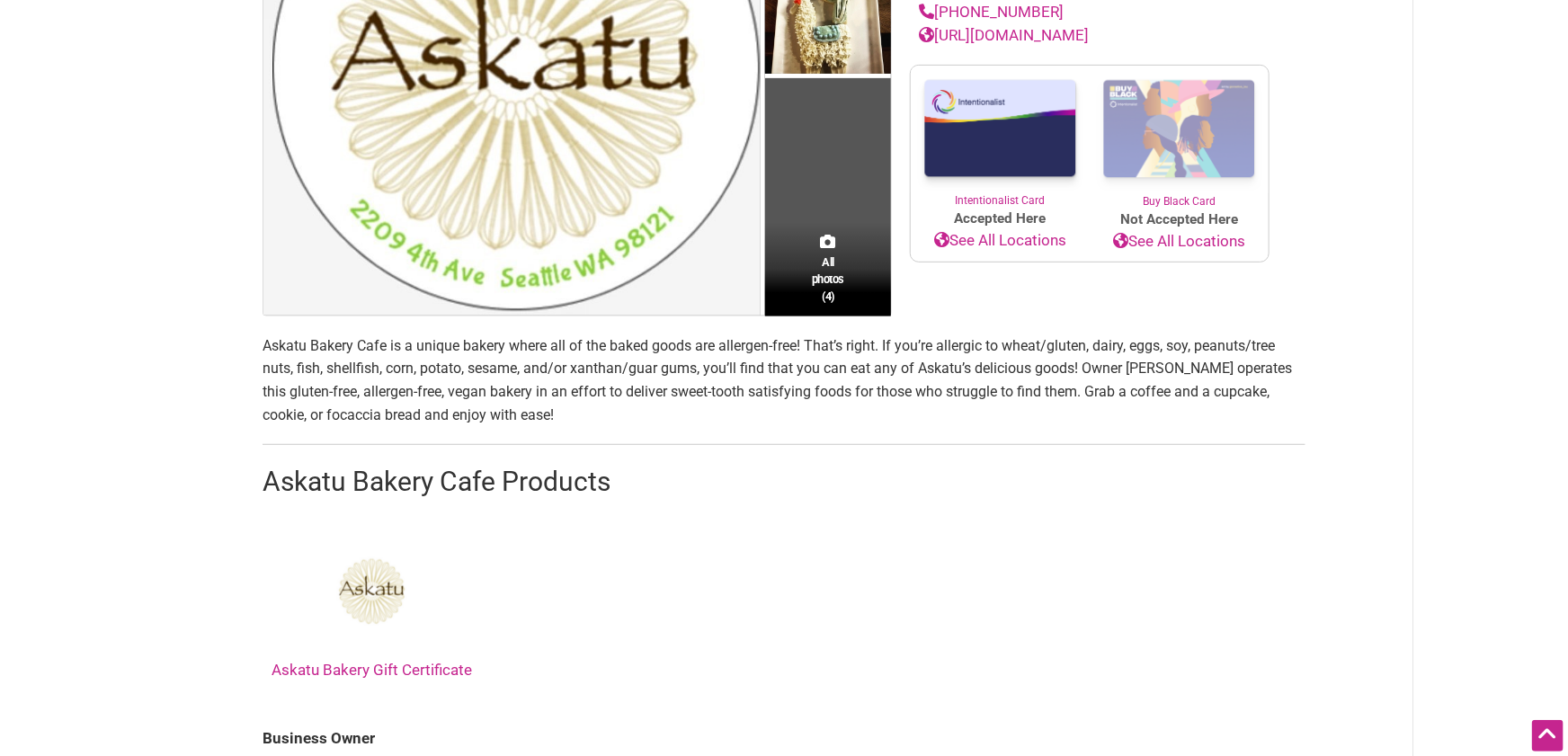
click at [549, 380] on p "Askatu Bakery Cafe is a unique bakery where all of the baked goods are allergen…" at bounding box center [784, 380] width 1043 height 91
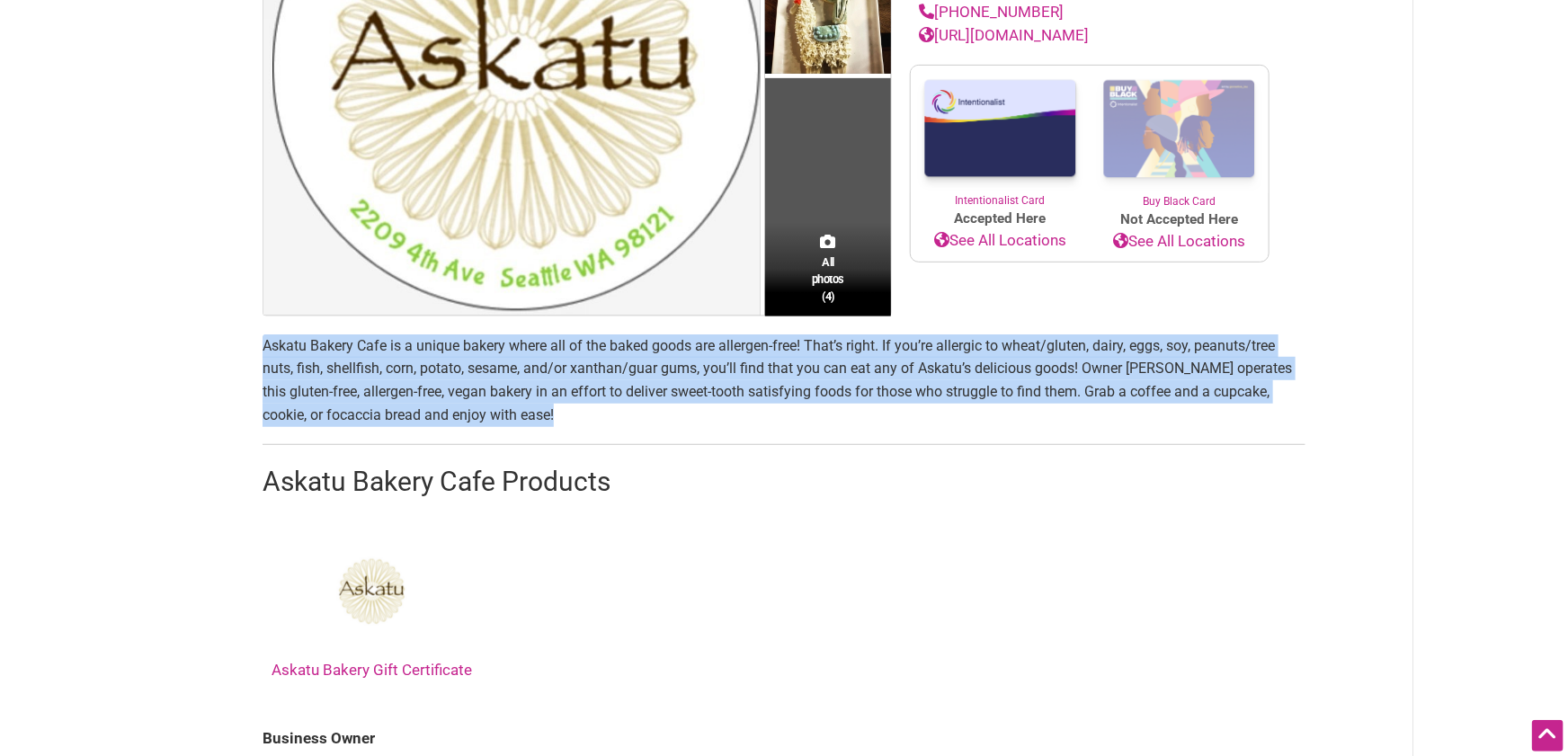
click at [549, 380] on p "Askatu Bakery Cafe is a unique bakery where all of the baked goods are allergen…" at bounding box center [784, 380] width 1043 height 91
copy p "Askatu Bakery Cafe is a unique bakery where all of the baked goods are allergen…"
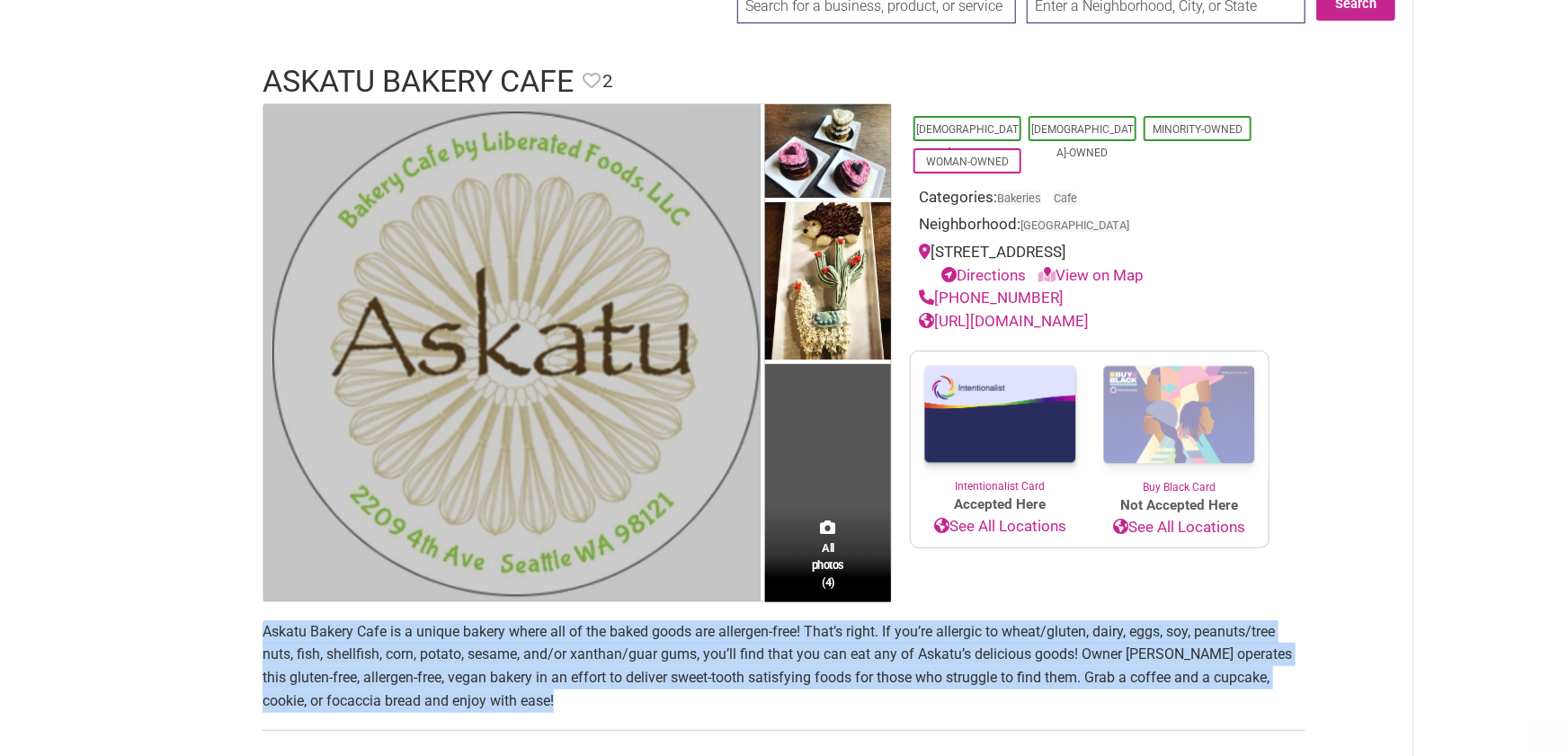
scroll to position [83, 0]
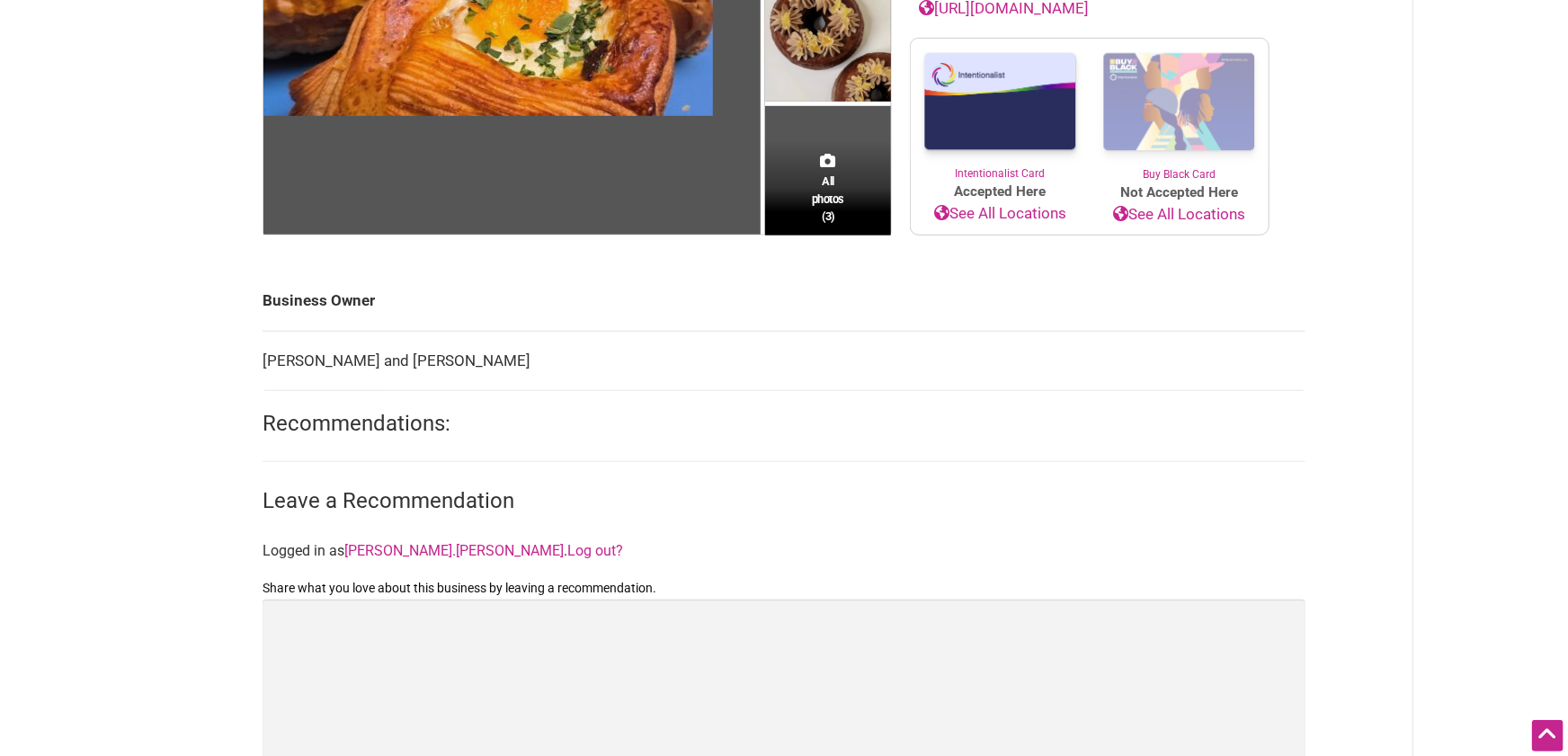
scroll to position [574, 0]
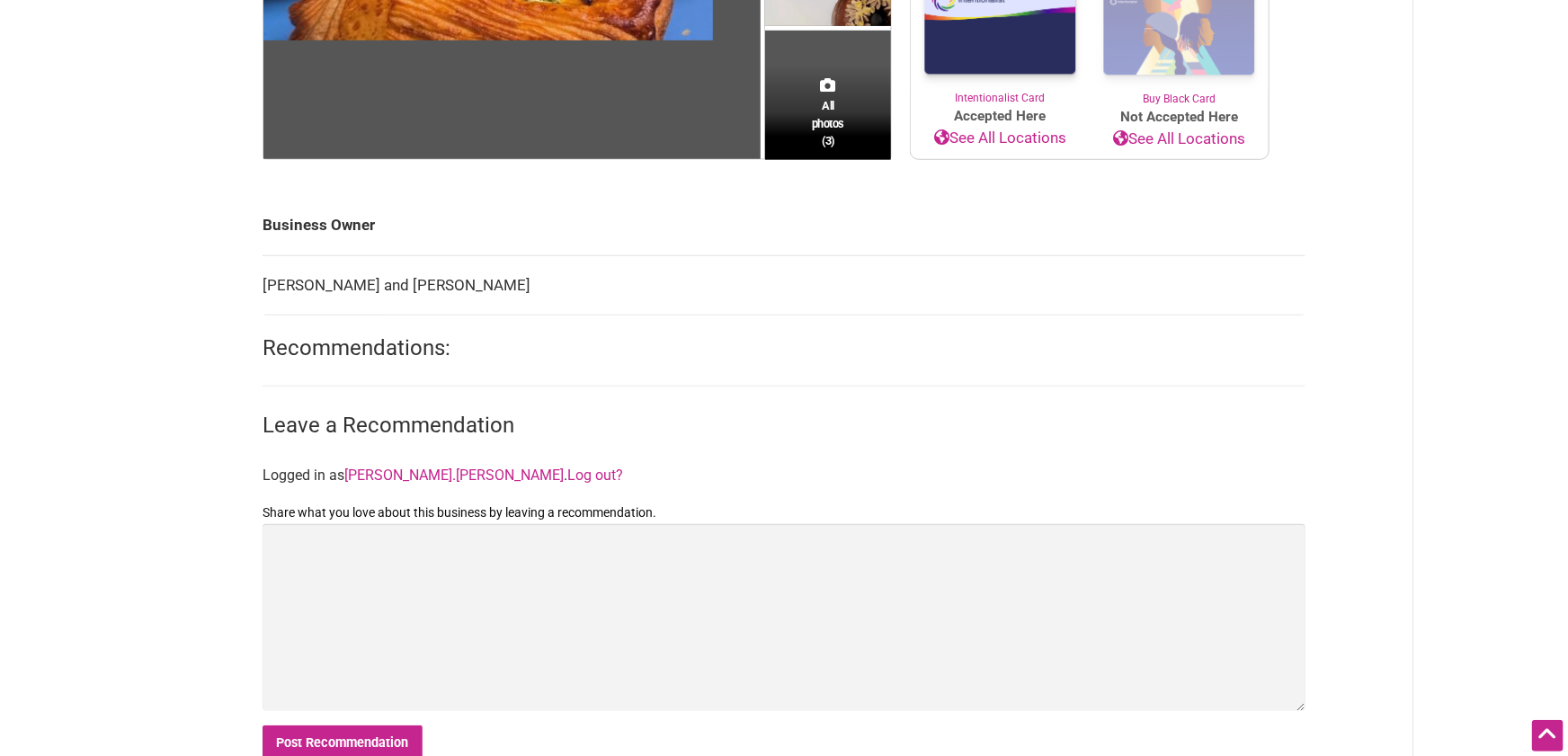
click at [536, 287] on td "[PERSON_NAME] and [PERSON_NAME]" at bounding box center [784, 285] width 1043 height 60
drag, startPoint x: 526, startPoint y: 280, endPoint x: 257, endPoint y: 291, distance: 269.2
click at [257, 291] on div "All photos (3) [DEMOGRAPHIC_DATA]-Owned Woman-Owned Category: Bakeries Neighbor…" at bounding box center [784, 275] width 1079 height 1010
drag, startPoint x: 338, startPoint y: 281, endPoint x: 436, endPoint y: 280, distance: 98.0
click at [342, 281] on td "[PERSON_NAME] and [PERSON_NAME]" at bounding box center [784, 285] width 1043 height 60
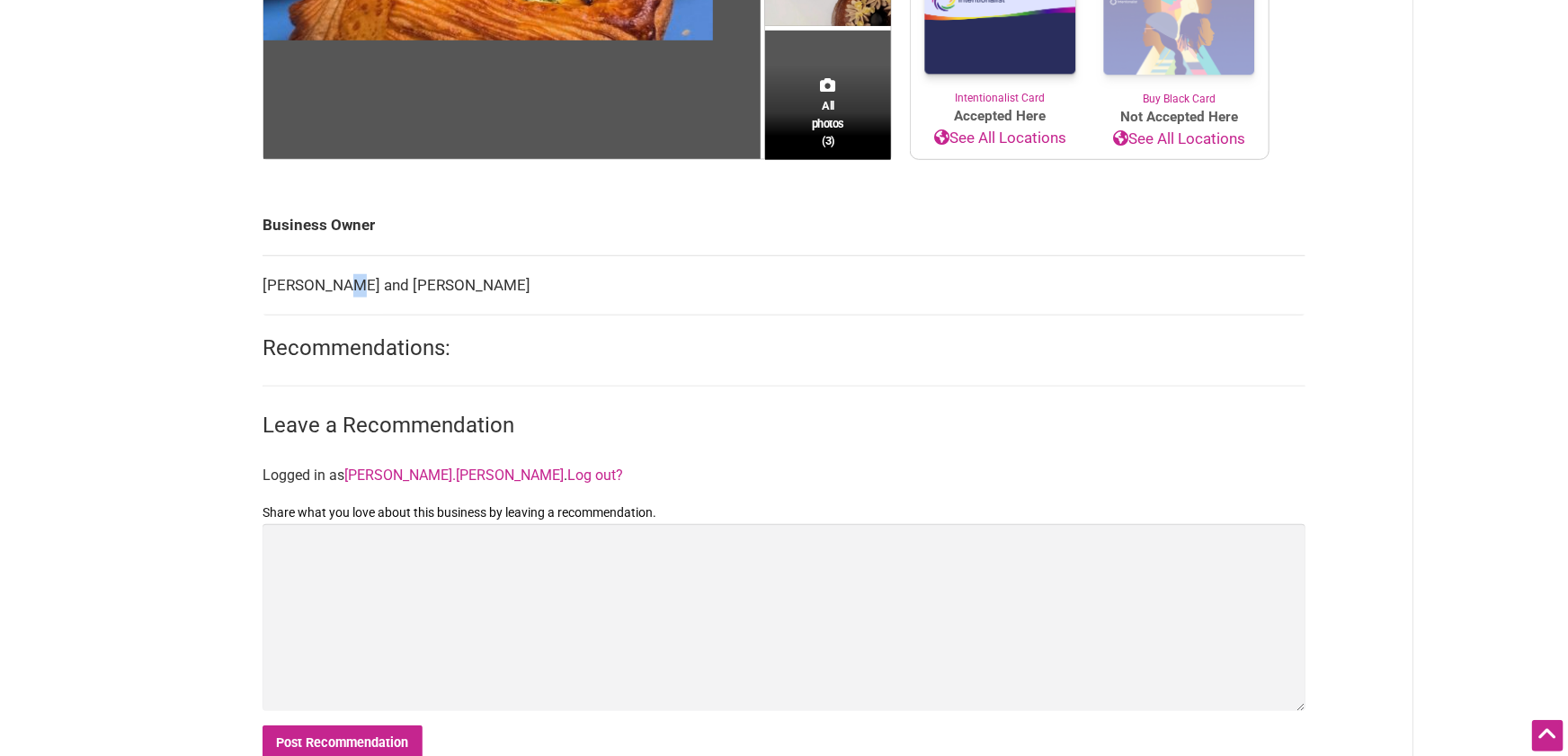
drag, startPoint x: 421, startPoint y: 288, endPoint x: 261, endPoint y: 235, distance: 168.5
click at [262, 235] on tbody "Business Owner [PERSON_NAME] and [PERSON_NAME]" at bounding box center [784, 255] width 1043 height 119
copy tbody "Business Owner [PERSON_NAME] and [PERSON_NAME]"
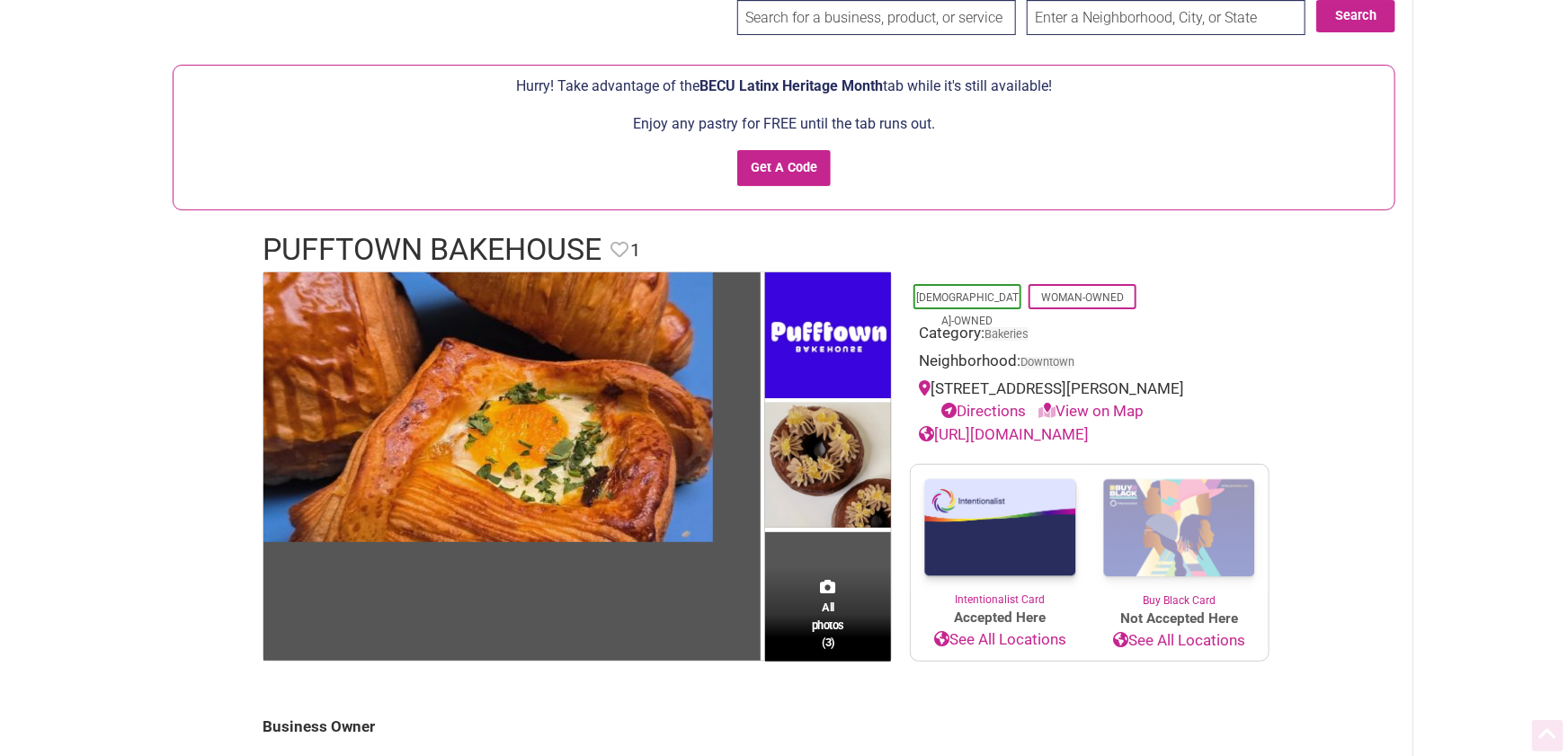
scroll to position [69, 0]
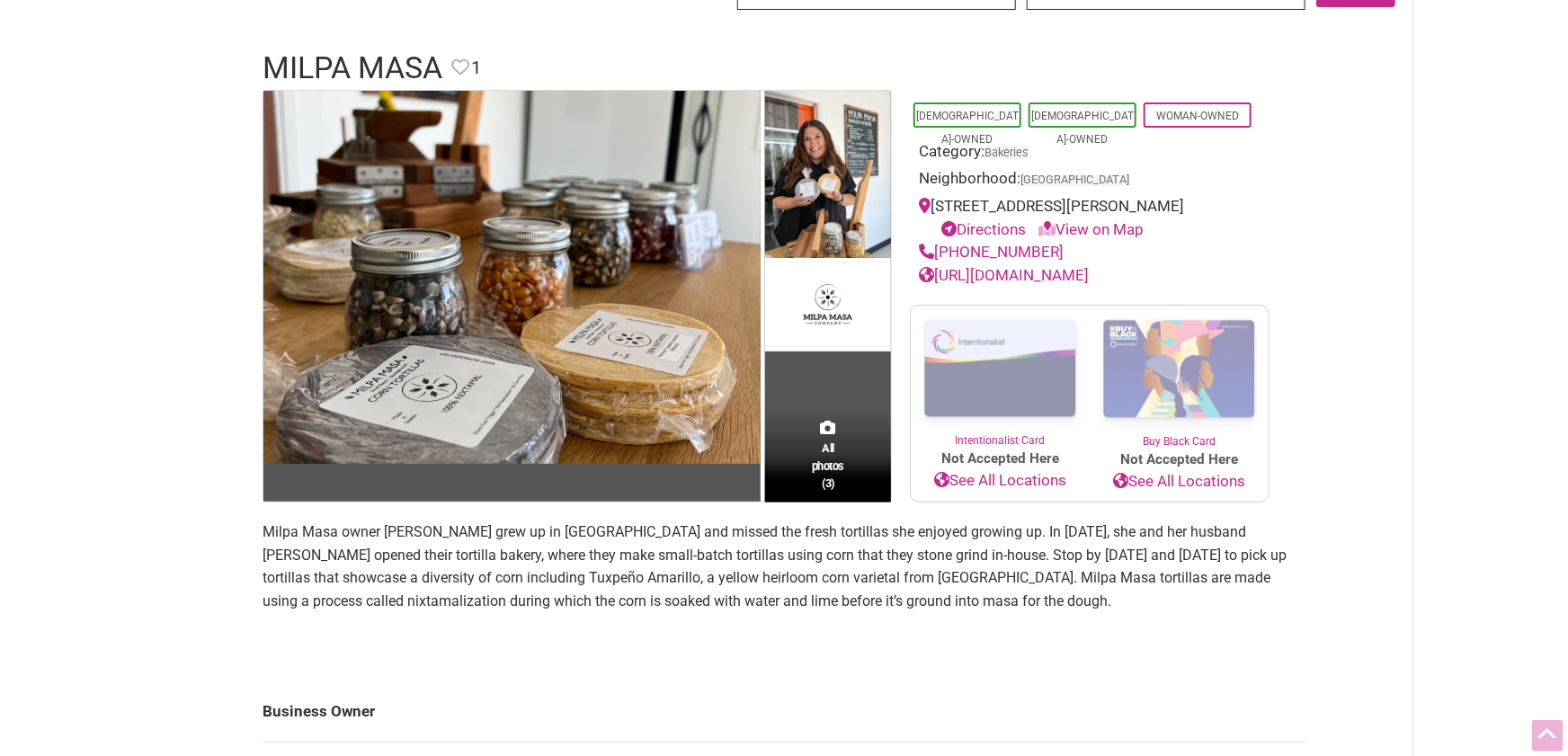
scroll to position [99, 0]
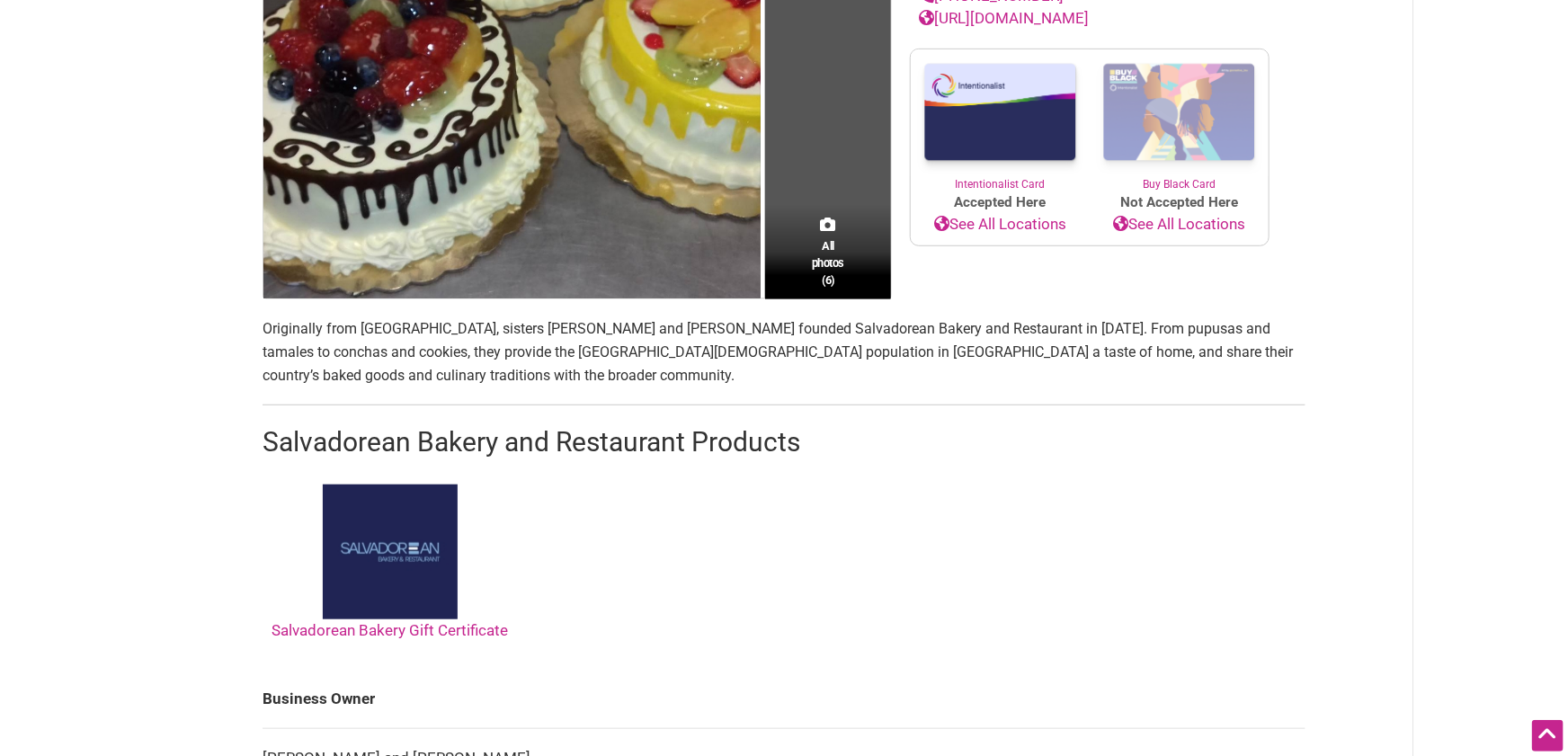
scroll to position [573, 0]
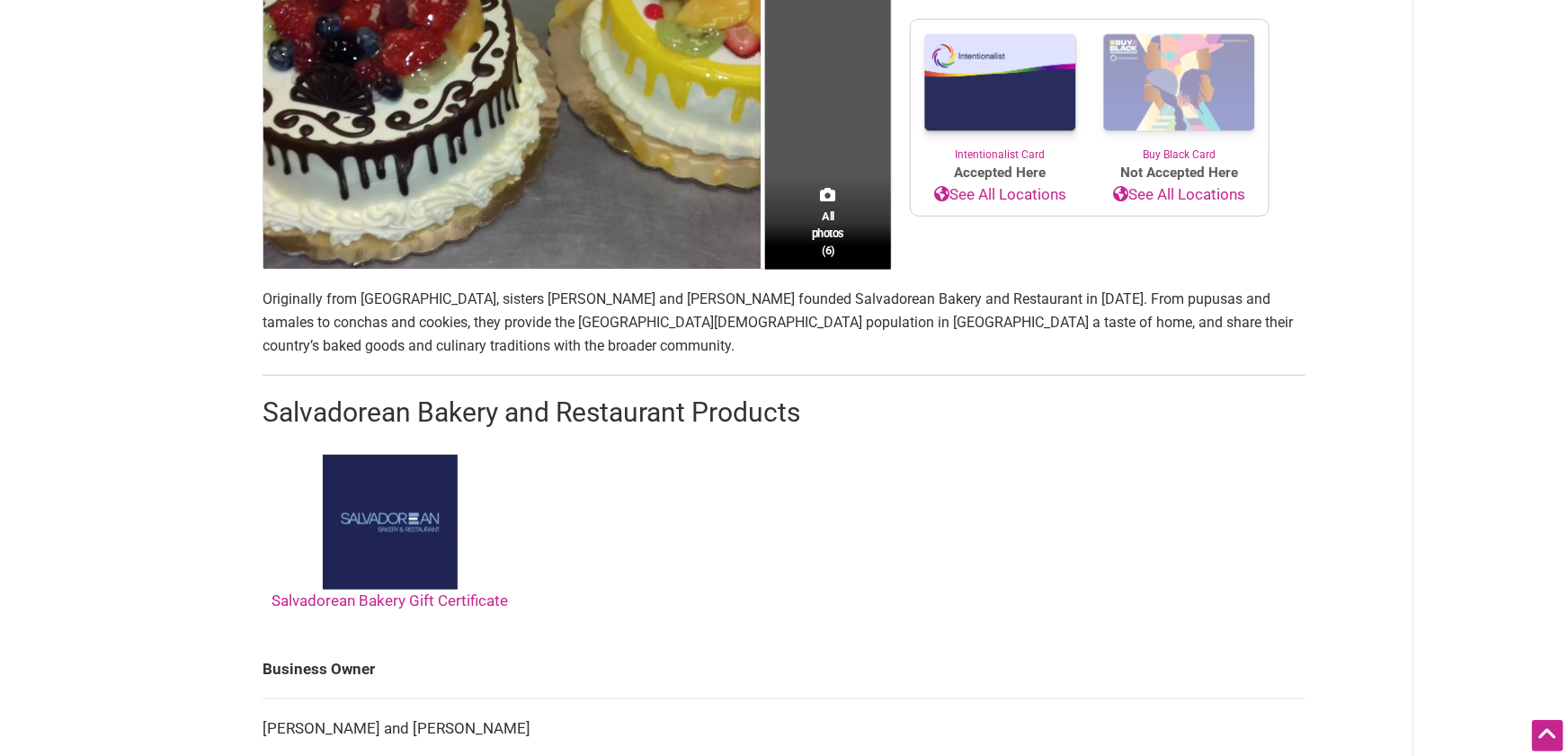
click at [350, 315] on p "Originally from [GEOGRAPHIC_DATA], sisters [PERSON_NAME] and [PERSON_NAME] foun…" at bounding box center [784, 323] width 1043 height 70
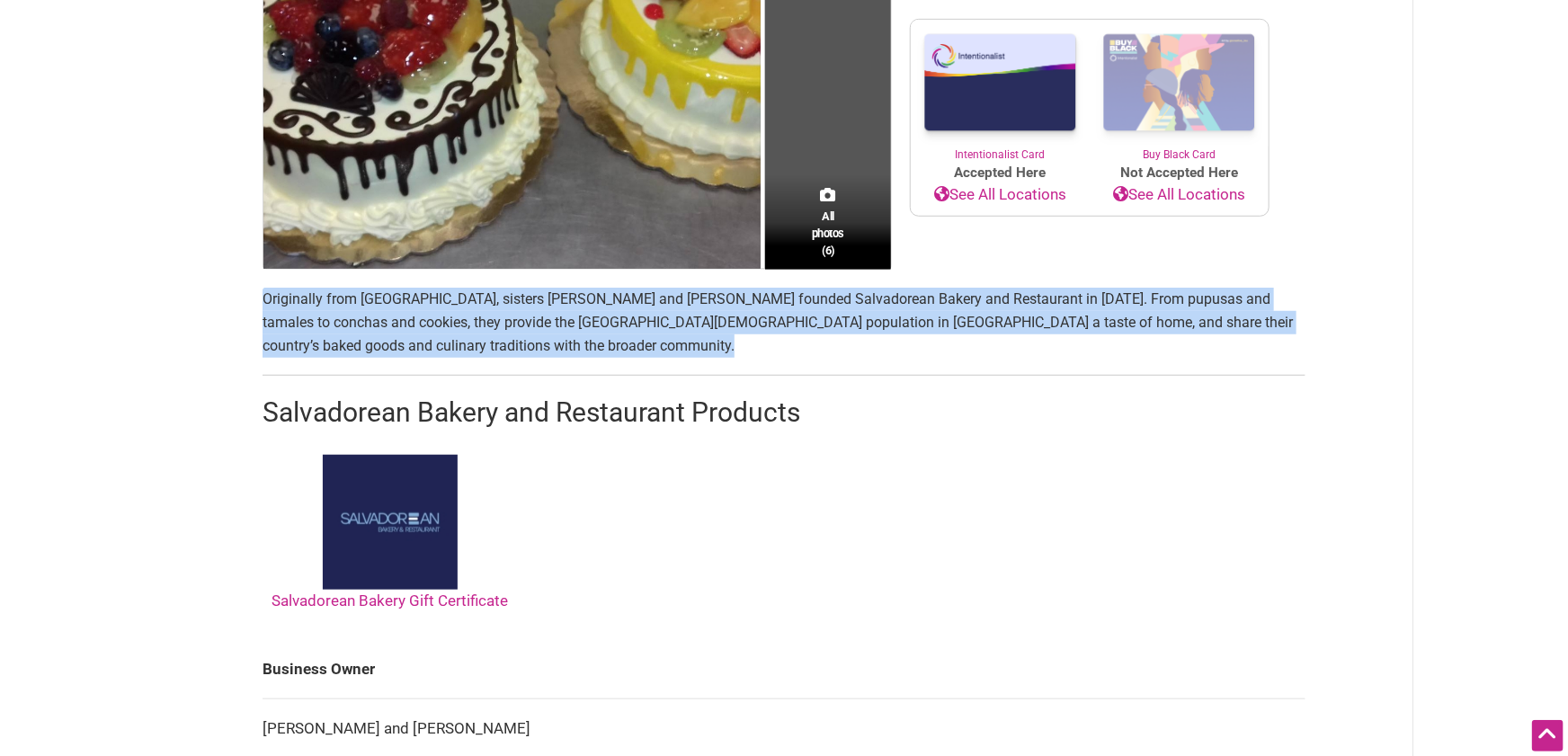
click at [350, 315] on p "Originally from [GEOGRAPHIC_DATA], sisters [PERSON_NAME] and [PERSON_NAME] foun…" at bounding box center [784, 323] width 1043 height 70
copy p "Originally from [GEOGRAPHIC_DATA], sisters [PERSON_NAME] and [PERSON_NAME] foun…"
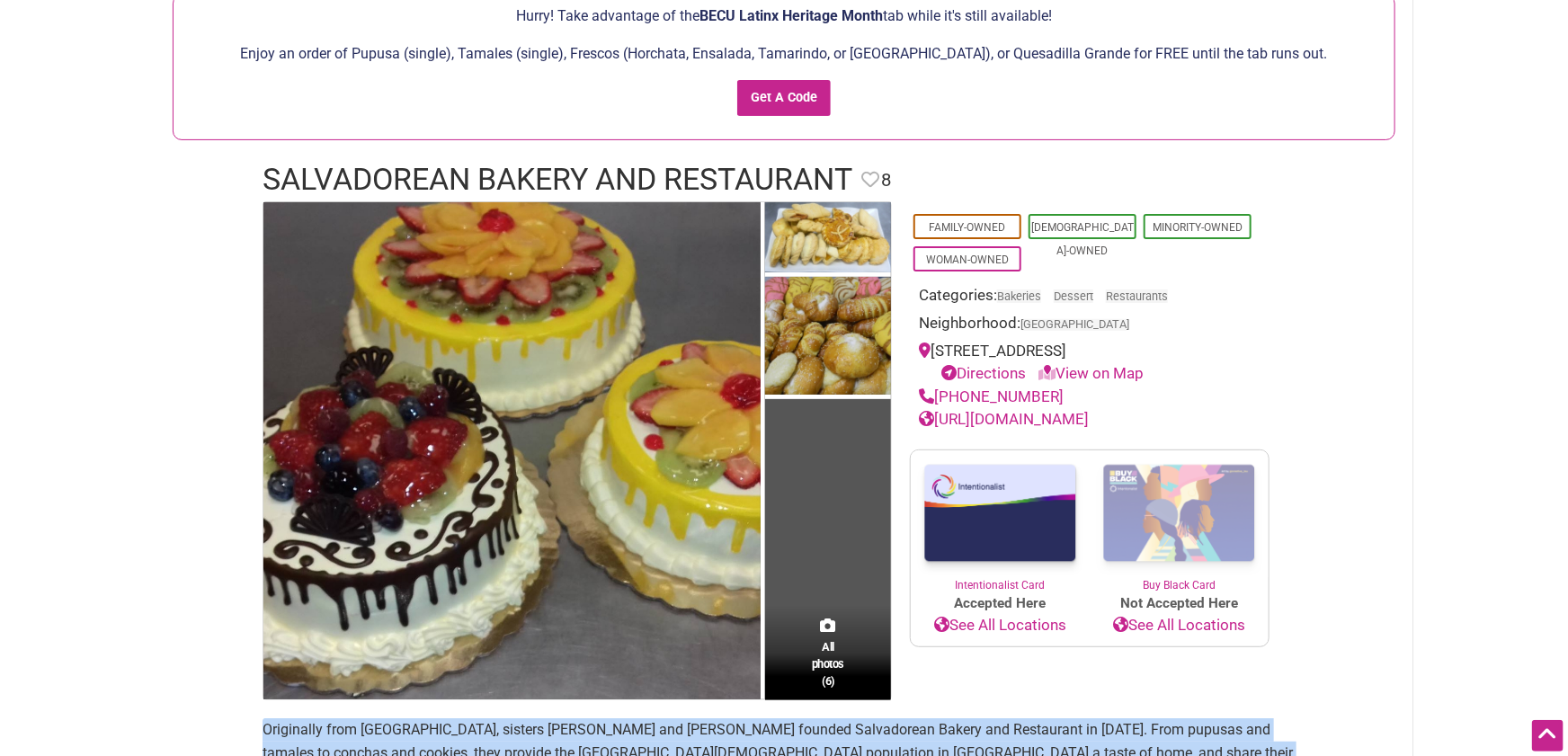
scroll to position [127, 0]
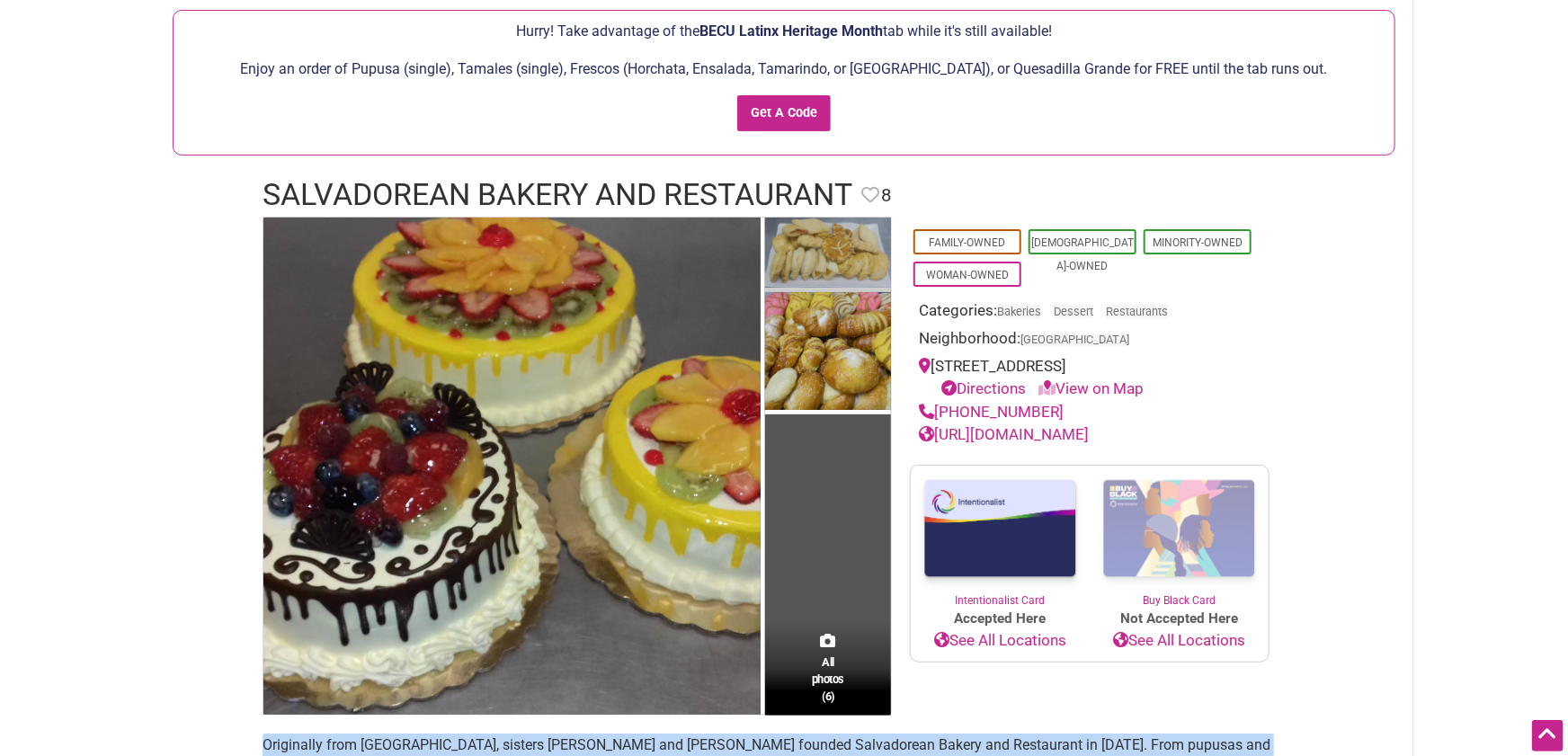
click at [800, 254] on img at bounding box center [828, 254] width 126 height 74
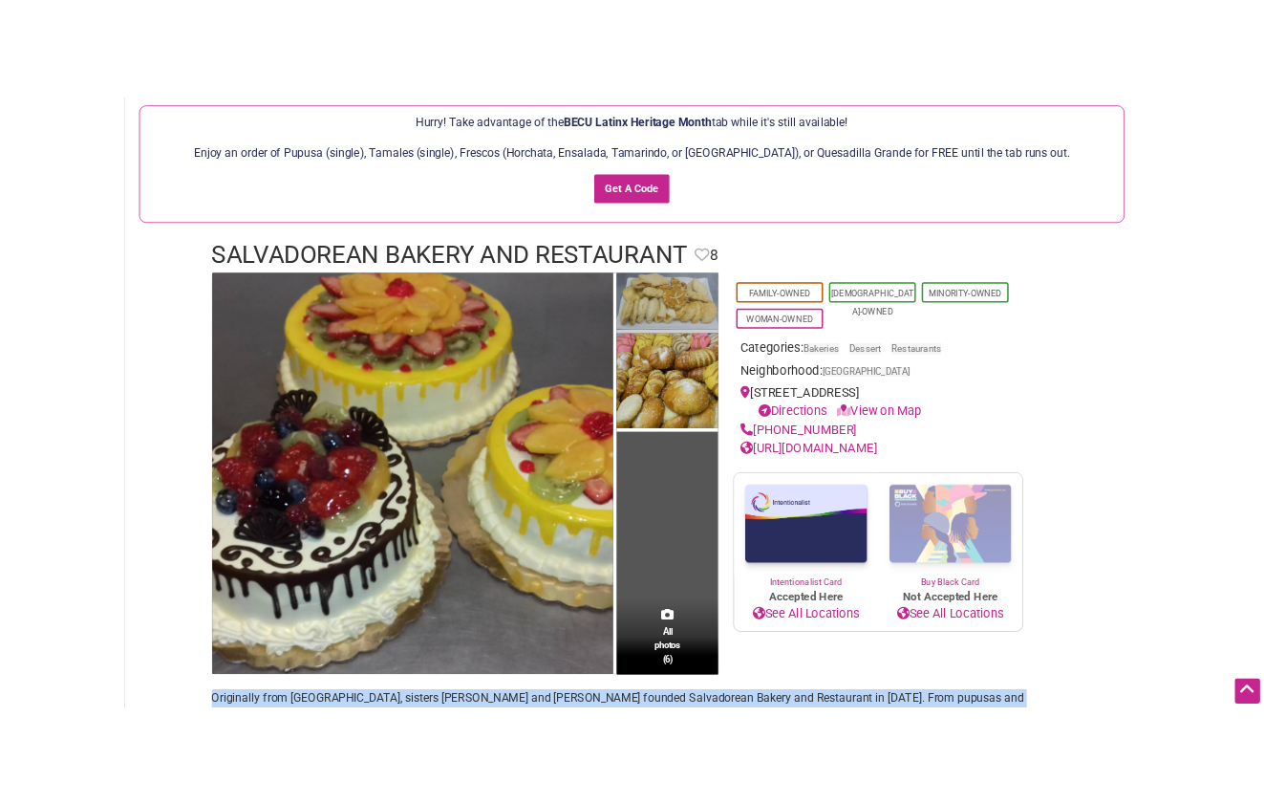
scroll to position [134, 0]
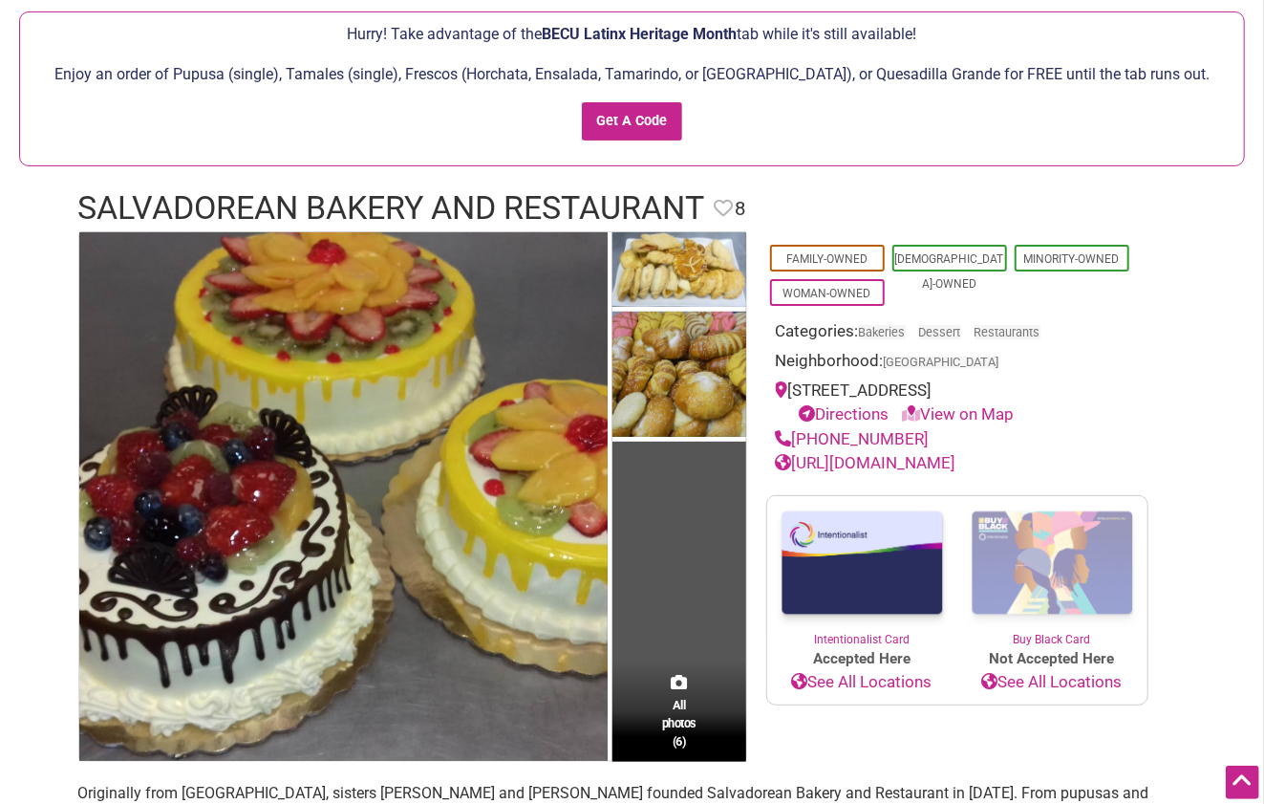
drag, startPoint x: 1139, startPoint y: 452, endPoint x: 1153, endPoint y: 472, distance: 24.1
click at [1138, 455] on div "Family-Owned [DEMOGRAPHIC_DATA]-Owned Minority-Owned Woman-Owned Categories: Ba…" at bounding box center [958, 353] width 382 height 245
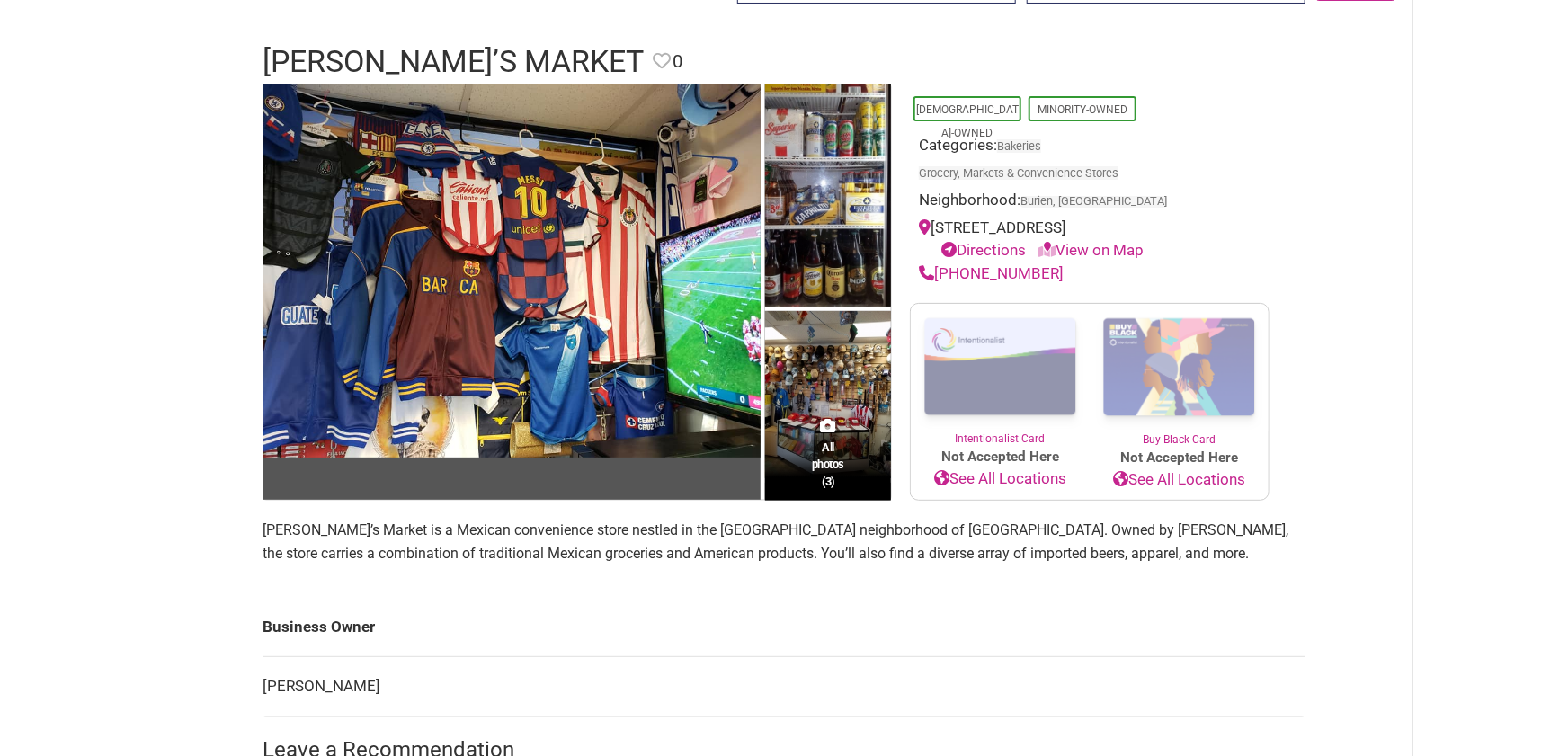
scroll to position [253, 0]
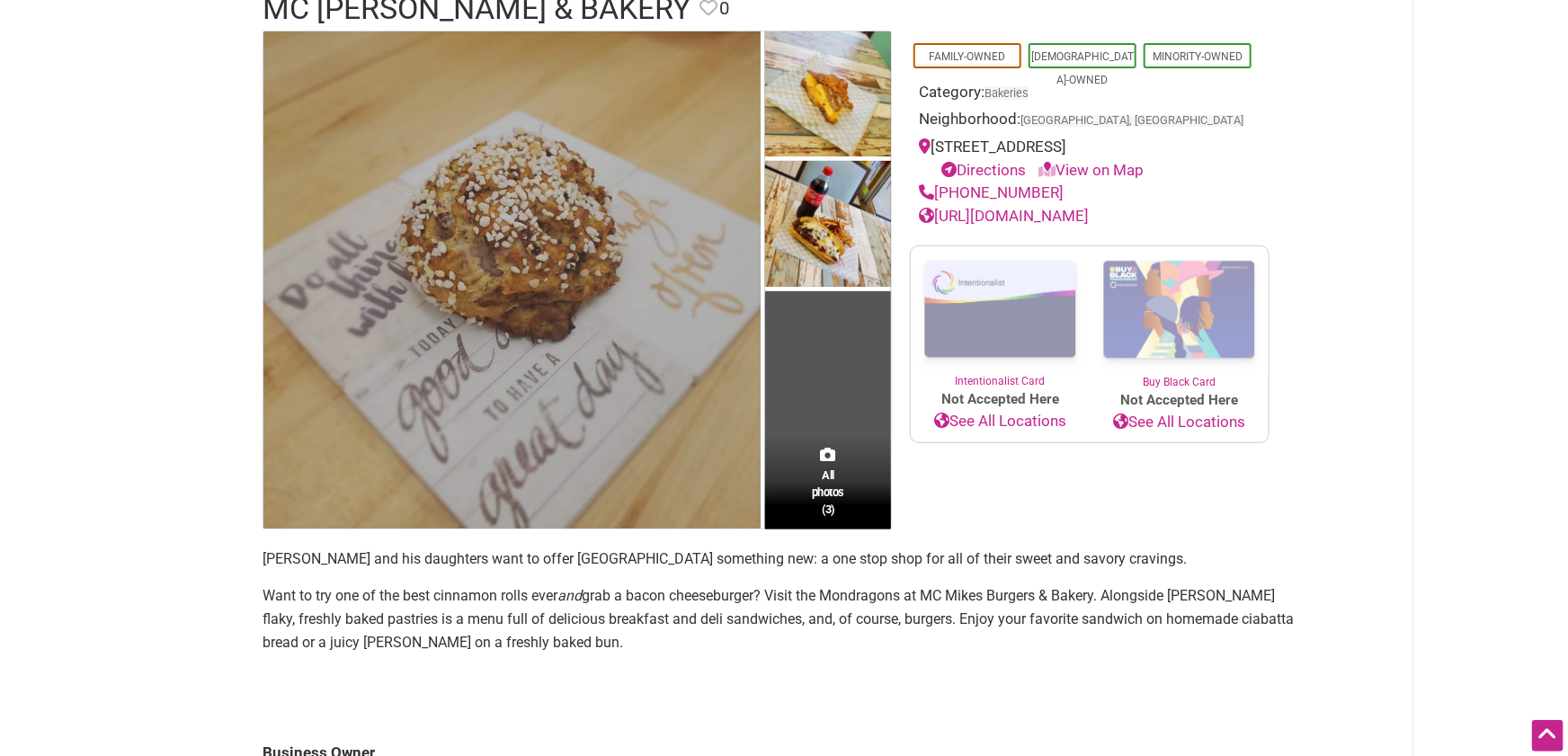
scroll to position [93, 0]
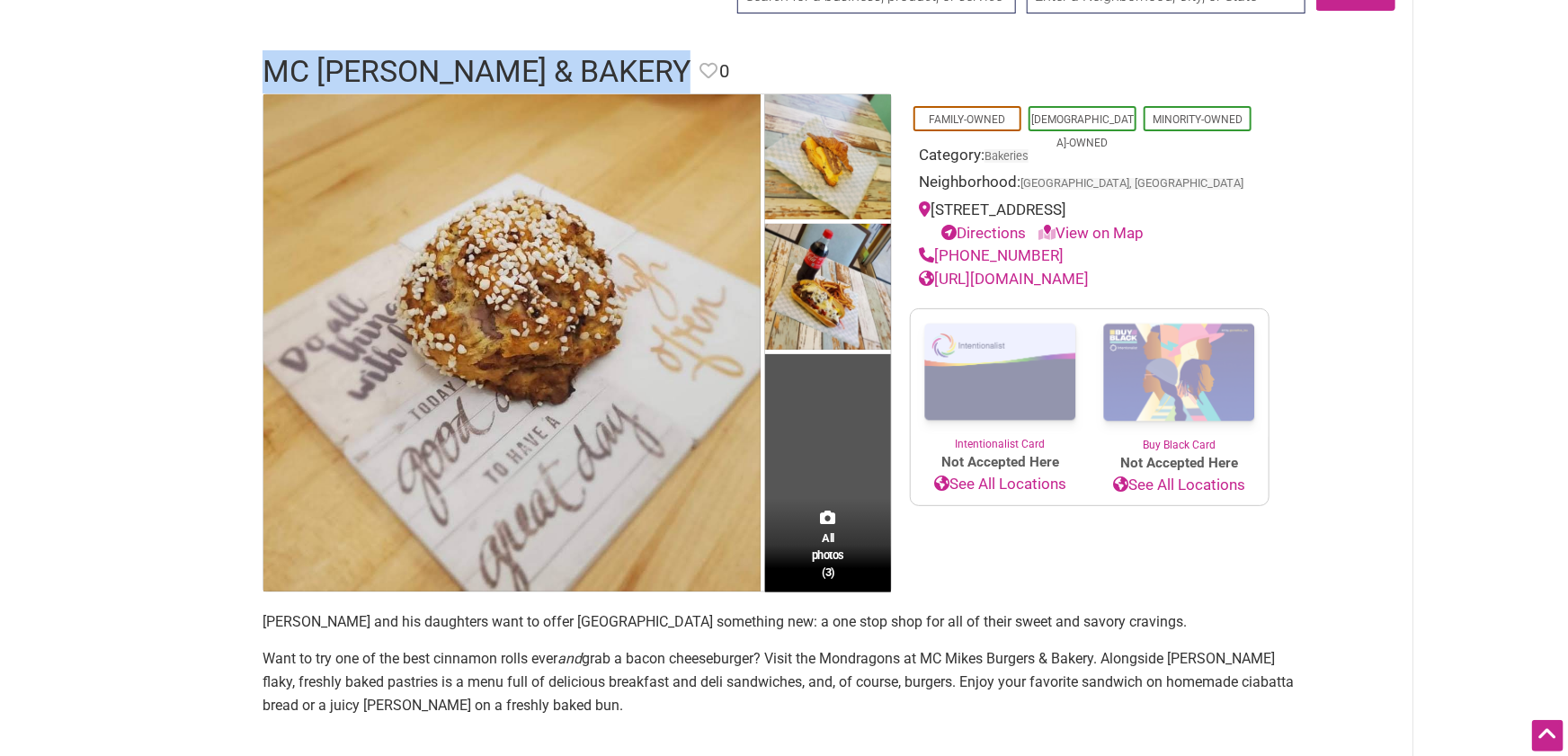
drag, startPoint x: 660, startPoint y: 64, endPoint x: 275, endPoint y: 72, distance: 385.1
click at [275, 72] on h1 "MC [PERSON_NAME] & Bakery" at bounding box center [476, 72] width 428 height 43
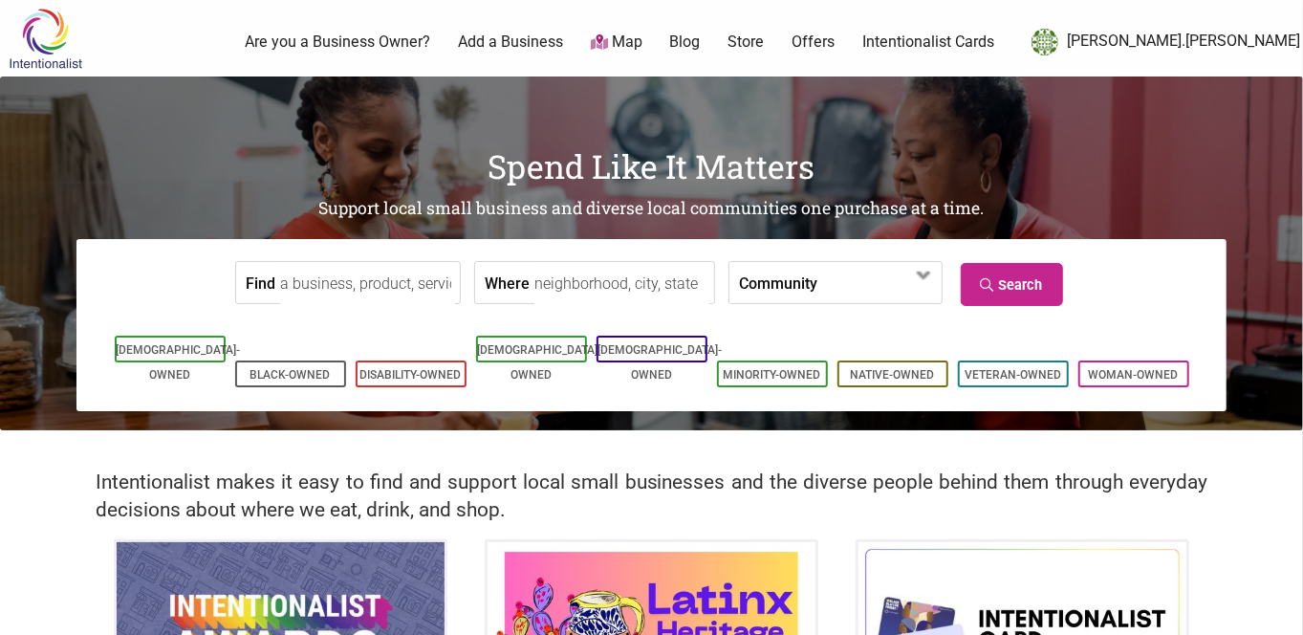
click at [334, 283] on input "Find" at bounding box center [367, 283] width 175 height 43
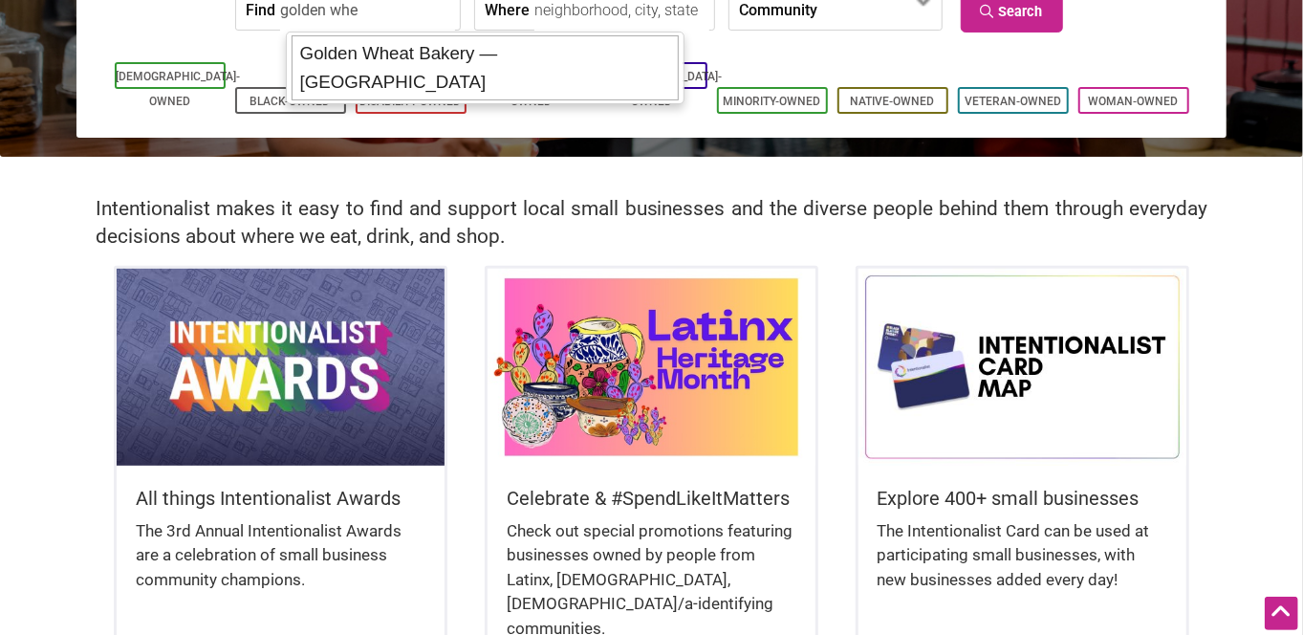
click at [411, 46] on div "Golden Wheat Bakery — [GEOGRAPHIC_DATA]" at bounding box center [485, 67] width 387 height 65
type input "Golden Wheat Bakery — [GEOGRAPHIC_DATA]"
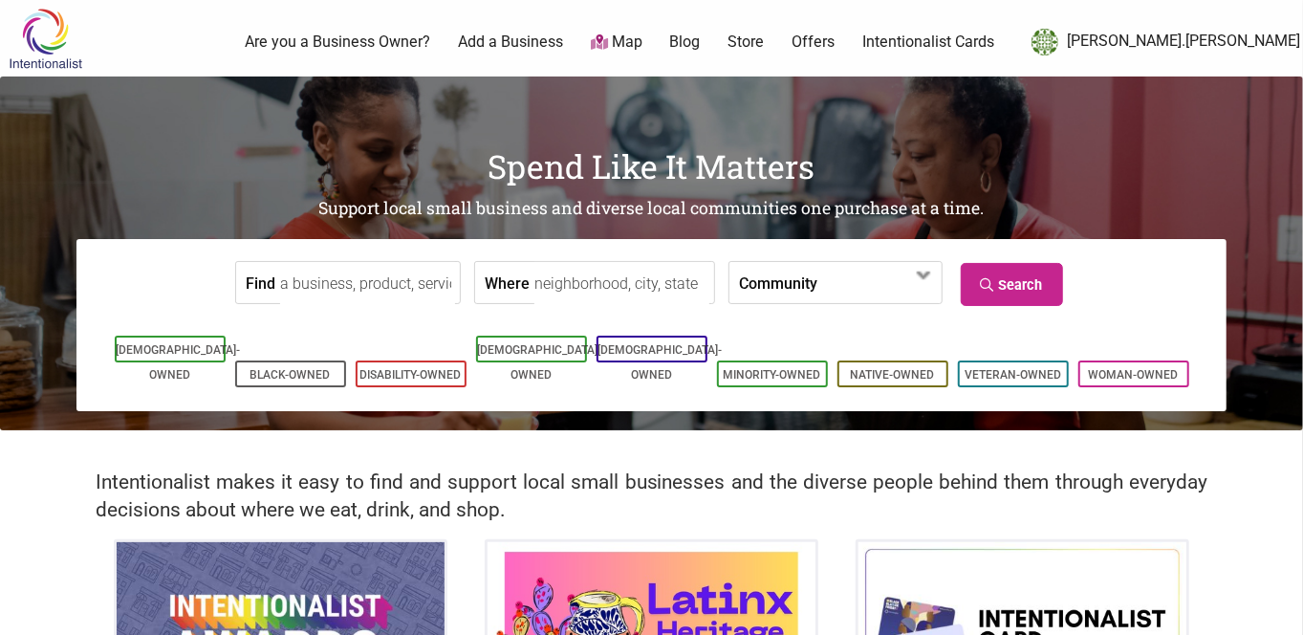
click at [395, 282] on input "Find" at bounding box center [367, 283] width 175 height 43
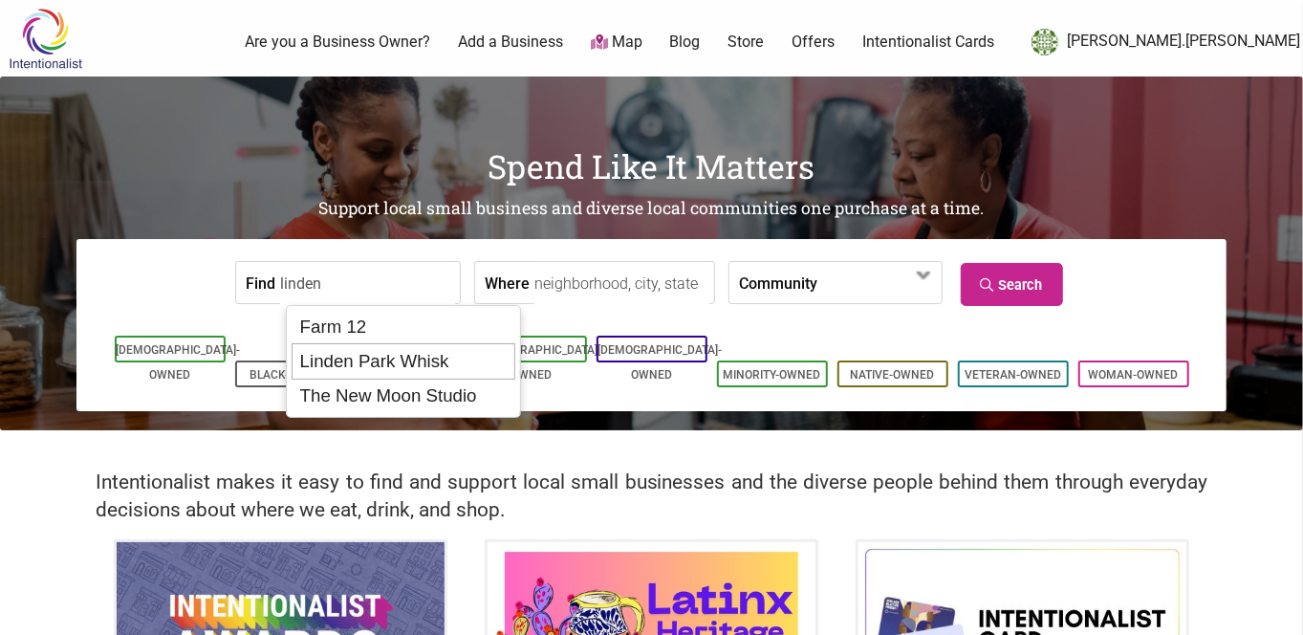
click at [431, 356] on div "Linden Park Whisk" at bounding box center [403, 361] width 223 height 36
type input "Linden Park Whisk"
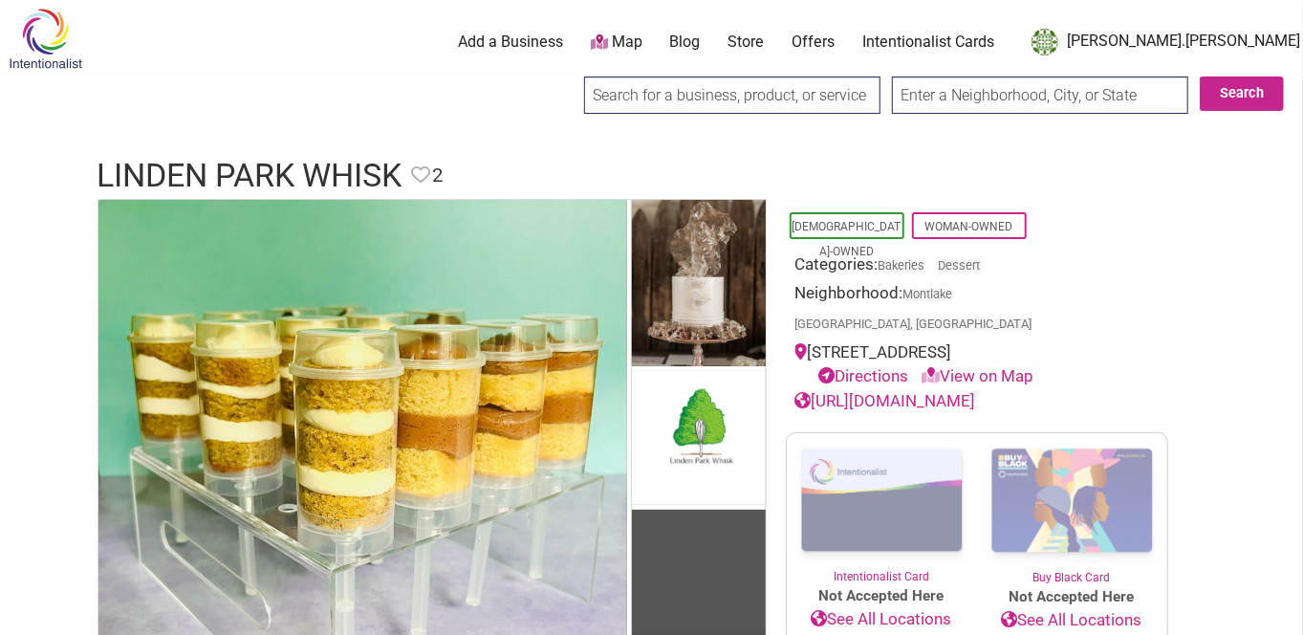
click at [917, 391] on link "[URL][DOMAIN_NAME]" at bounding box center [885, 400] width 181 height 19
click at [692, 87] on input "search" at bounding box center [732, 94] width 296 height 37
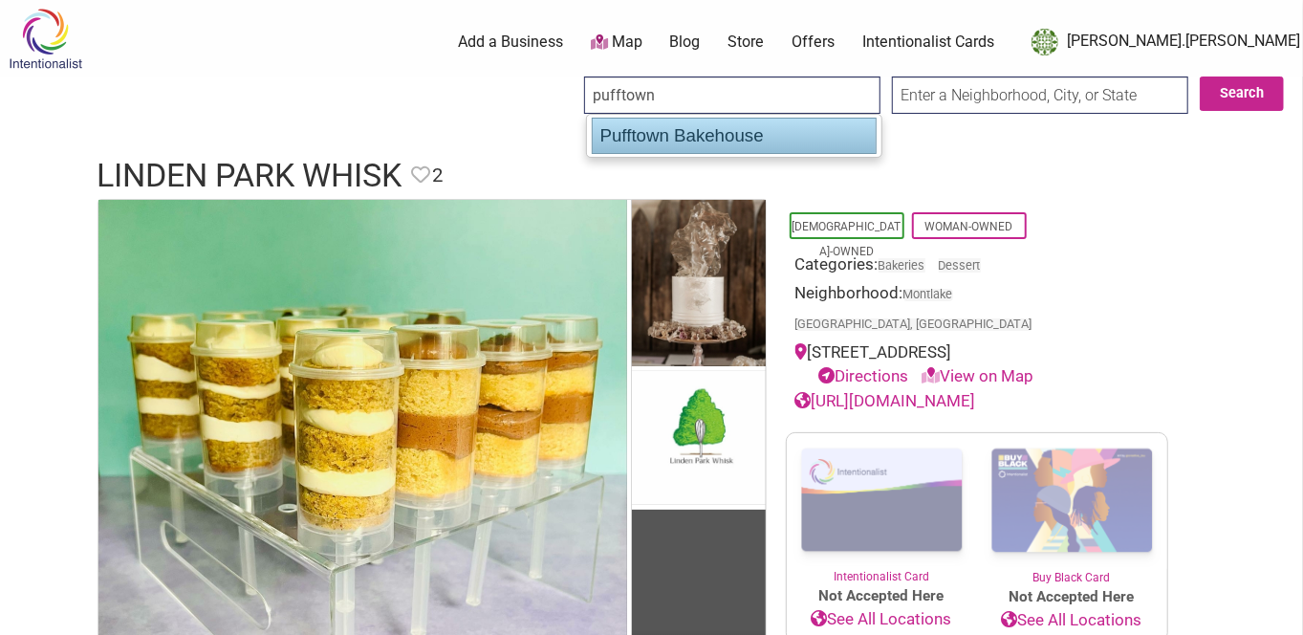
click at [698, 139] on div "Pufftown Bakehouse" at bounding box center [734, 136] width 285 height 36
type input "Pufftown Bakehouse"
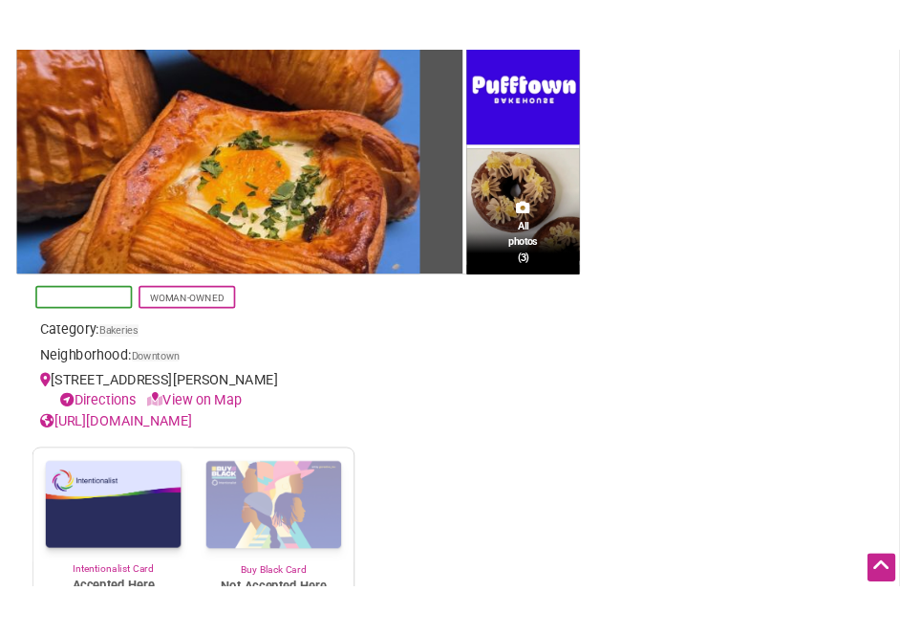
scroll to position [376, 0]
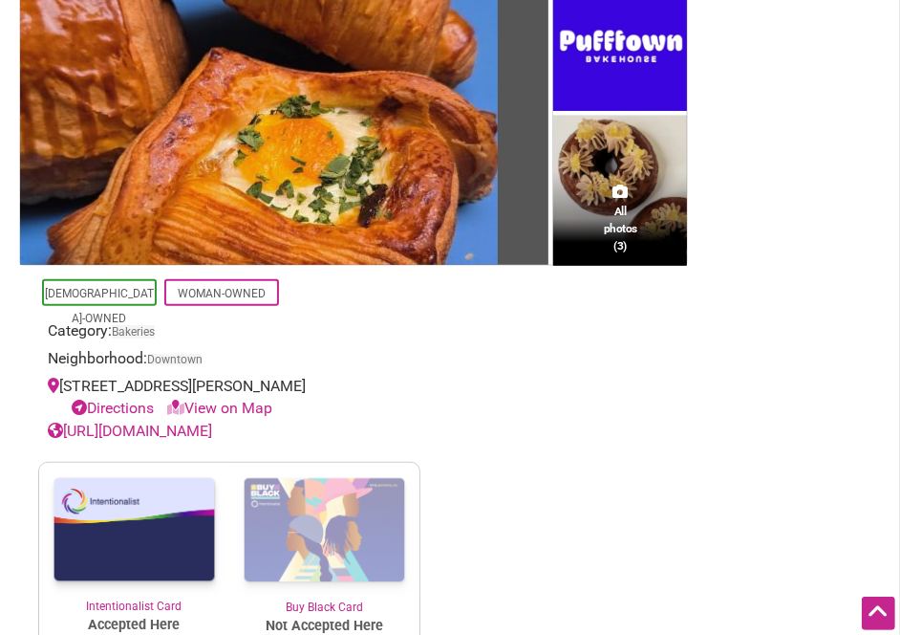
click at [785, 329] on section "All photos (3) [DEMOGRAPHIC_DATA]-Owned Woman-Owned Category: Bakeries Neighbor…" at bounding box center [450, 323] width 862 height 693
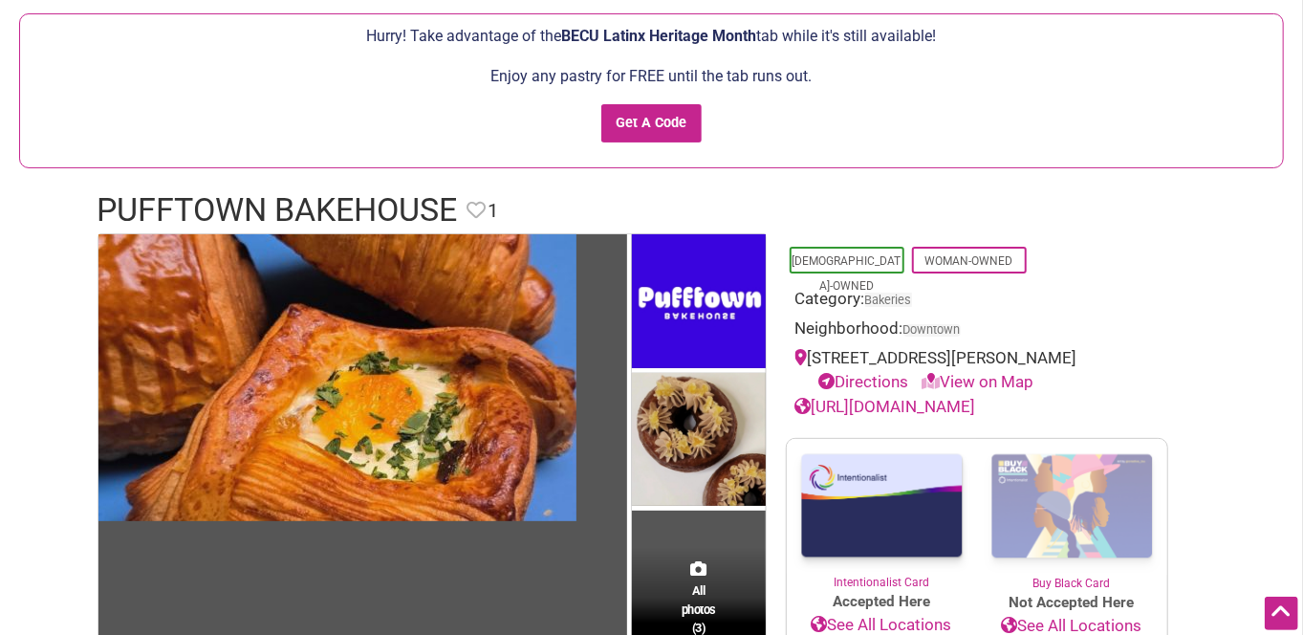
scroll to position [144, 0]
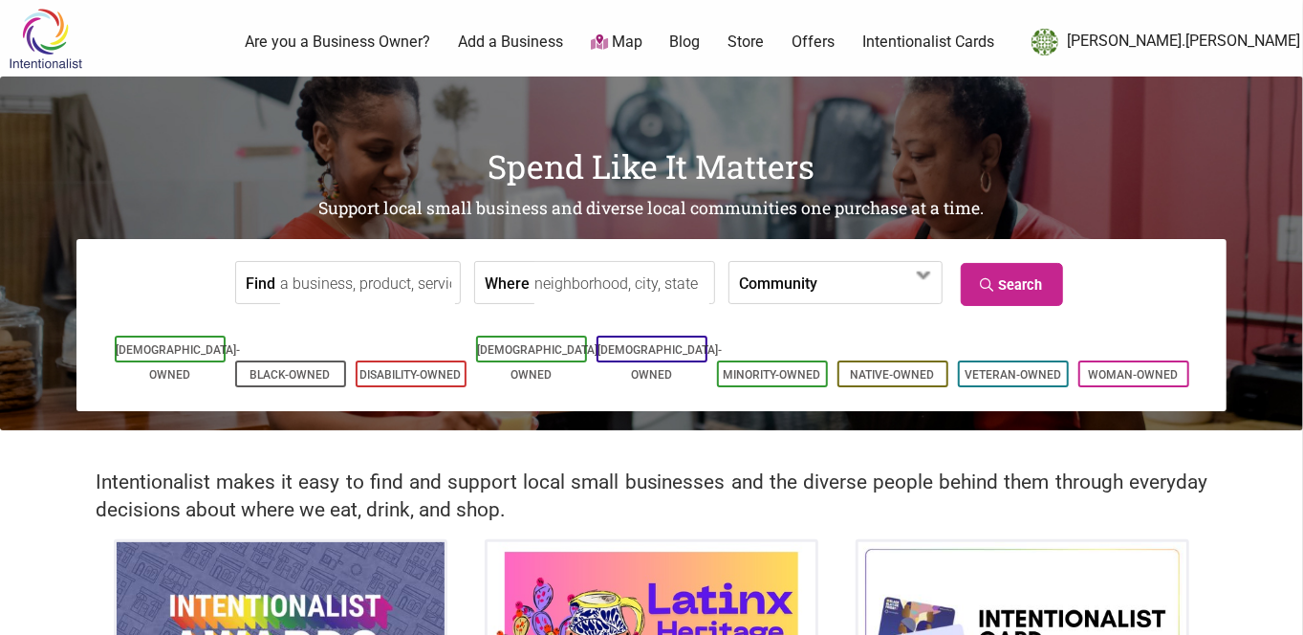
click at [345, 290] on input "Find" at bounding box center [367, 283] width 175 height 43
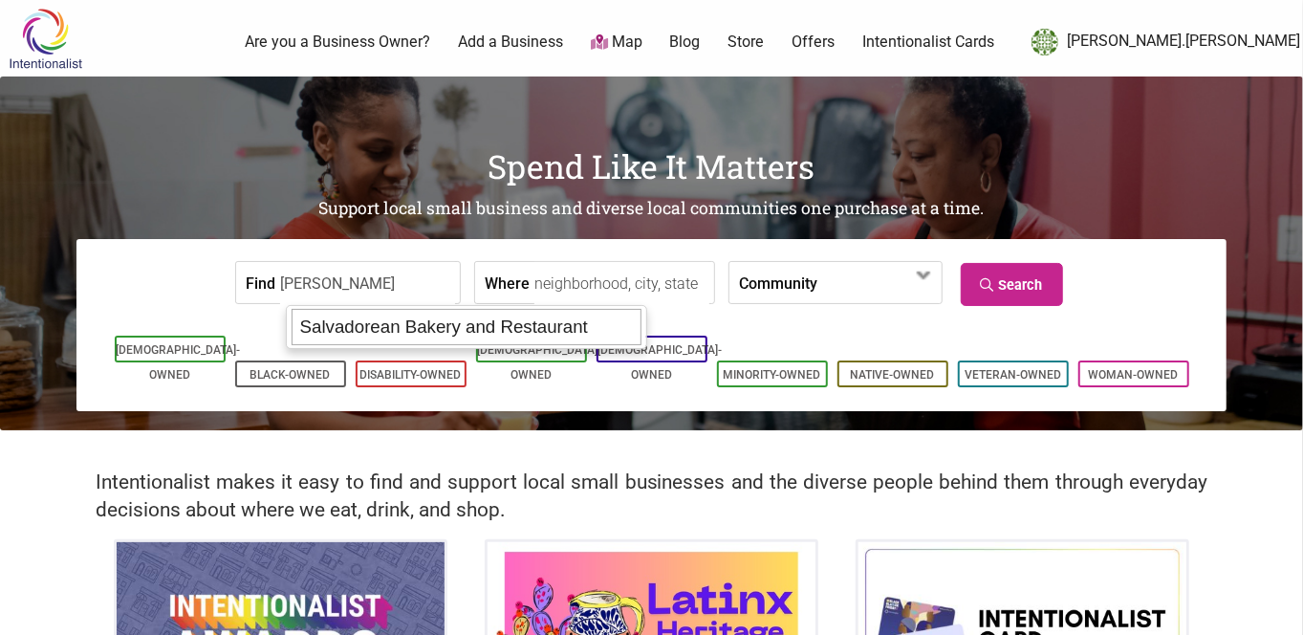
click at [364, 333] on div "Salvadorean Bakery and Restaurant" at bounding box center [467, 327] width 350 height 36
type input "Salvadorean Bakery and Restaurant"
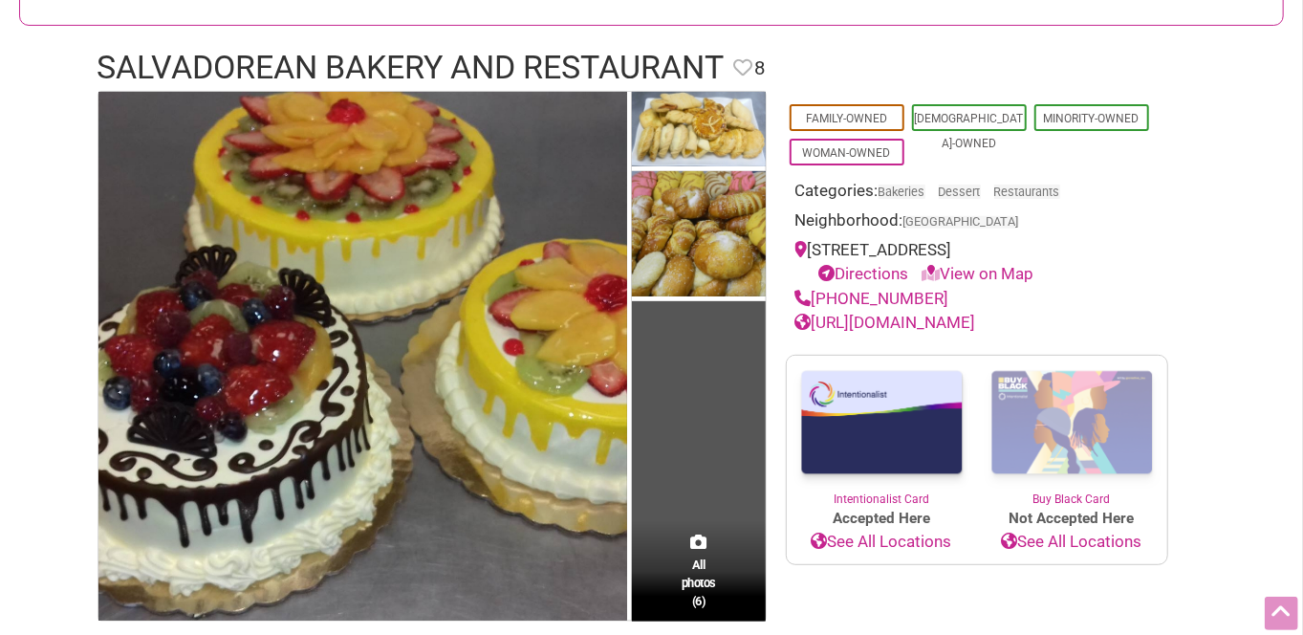
scroll to position [296, 0]
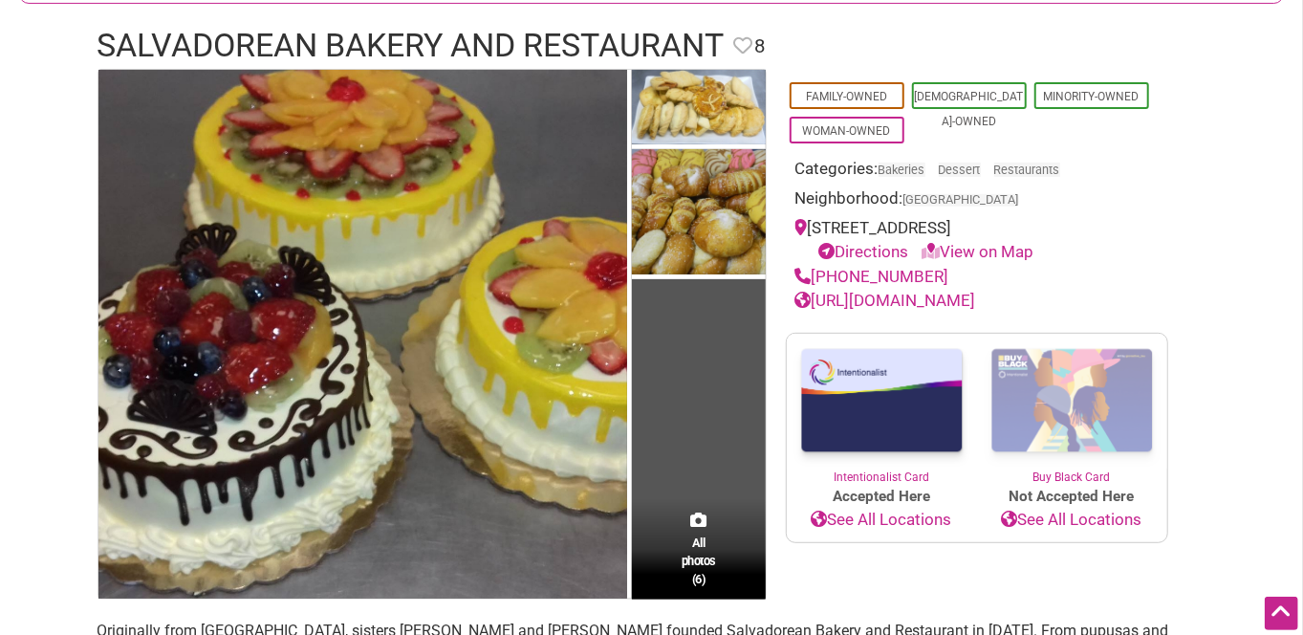
click at [911, 307] on div "[URL][DOMAIN_NAME]" at bounding box center [976, 301] width 363 height 25
click at [911, 301] on link "[URL][DOMAIN_NAME]" at bounding box center [885, 300] width 181 height 19
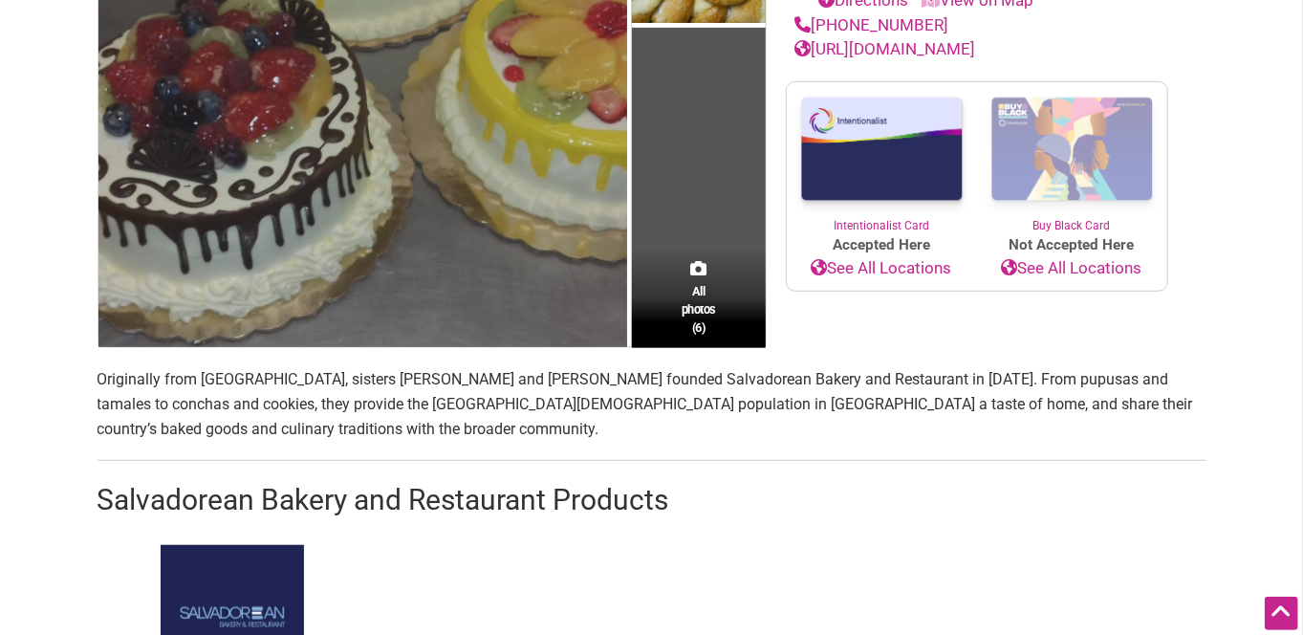
scroll to position [556, 0]
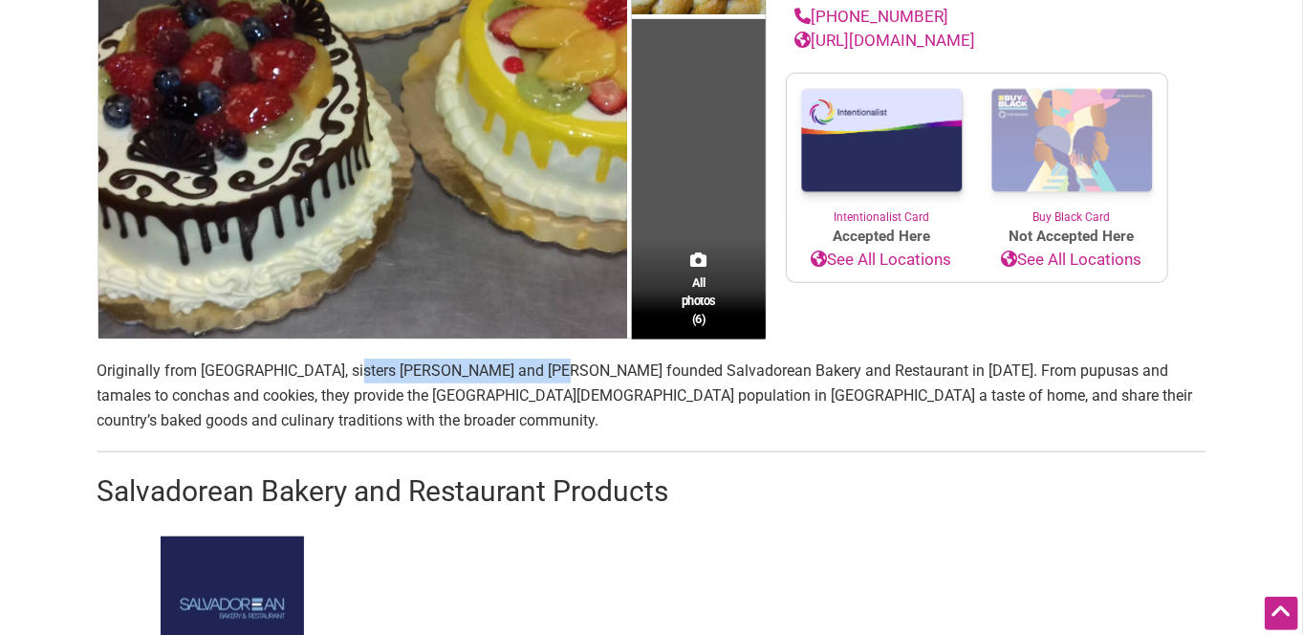
drag, startPoint x: 523, startPoint y: 367, endPoint x: 331, endPoint y: 371, distance: 192.2
click at [331, 371] on p "Originally from [GEOGRAPHIC_DATA], sisters [PERSON_NAME] and [PERSON_NAME] foun…" at bounding box center [651, 395] width 1109 height 74
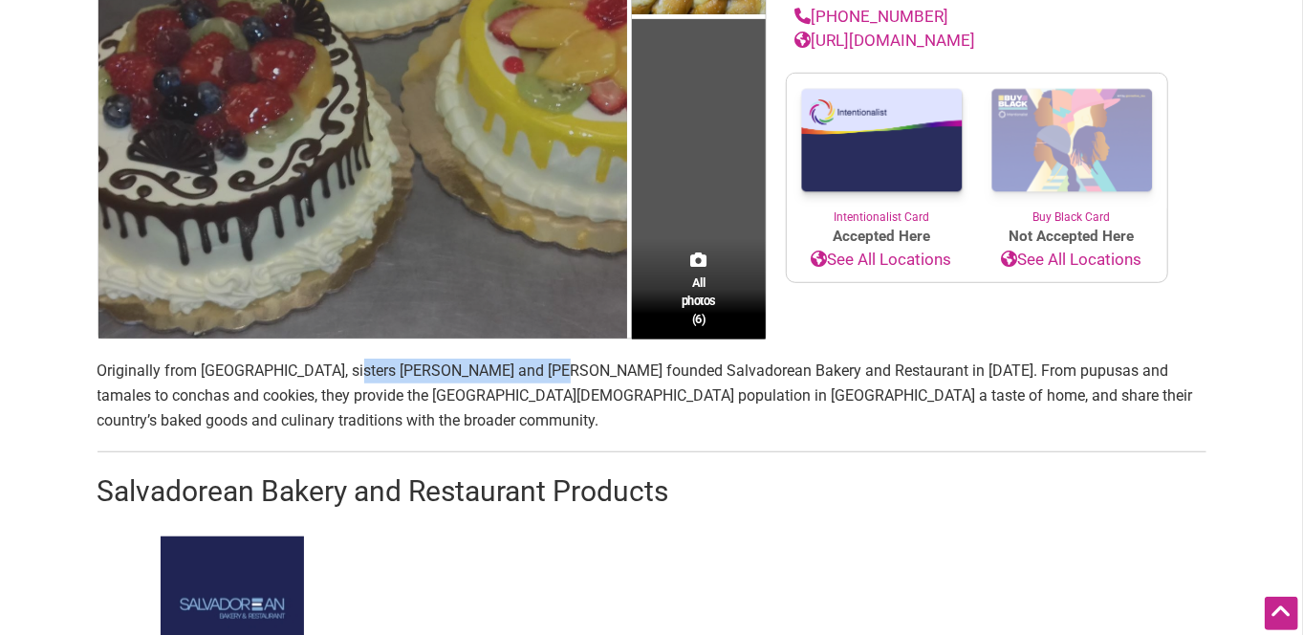
copy p "[PERSON_NAME] and [PERSON_NAME]"
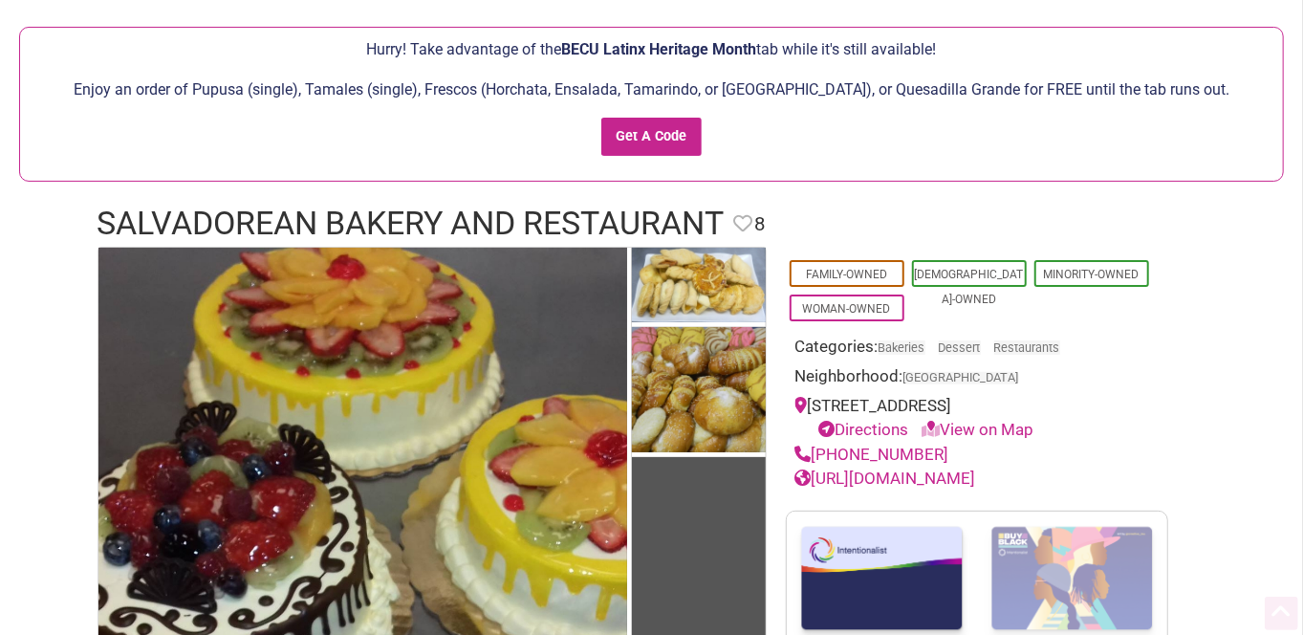
scroll to position [0, 0]
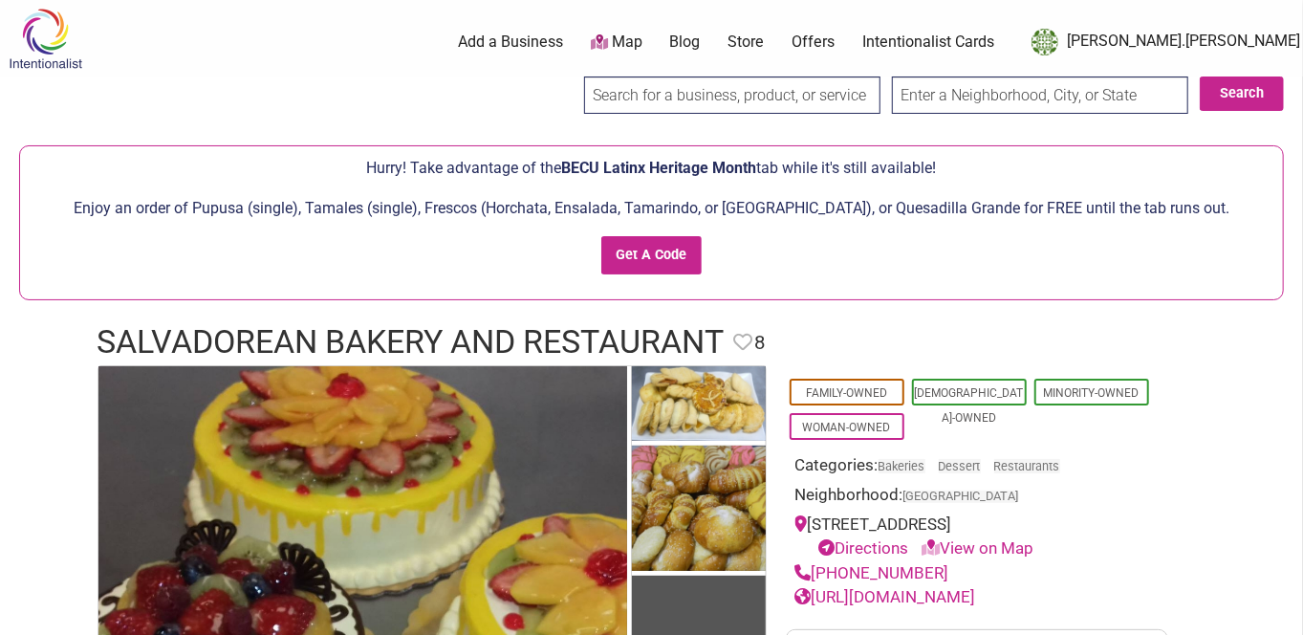
click at [687, 91] on input "search" at bounding box center [732, 94] width 296 height 37
type input "r"
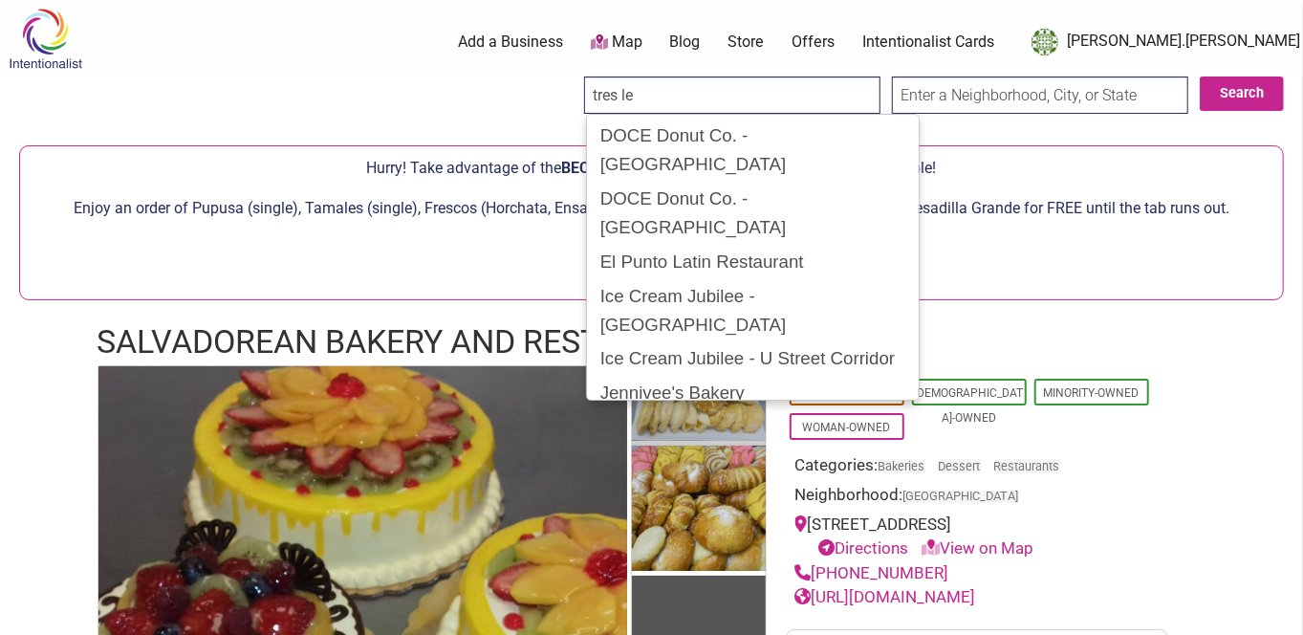
click at [690, 443] on div "Tres Lecheria" at bounding box center [753, 461] width 322 height 36
type input "Tres Lecheria"
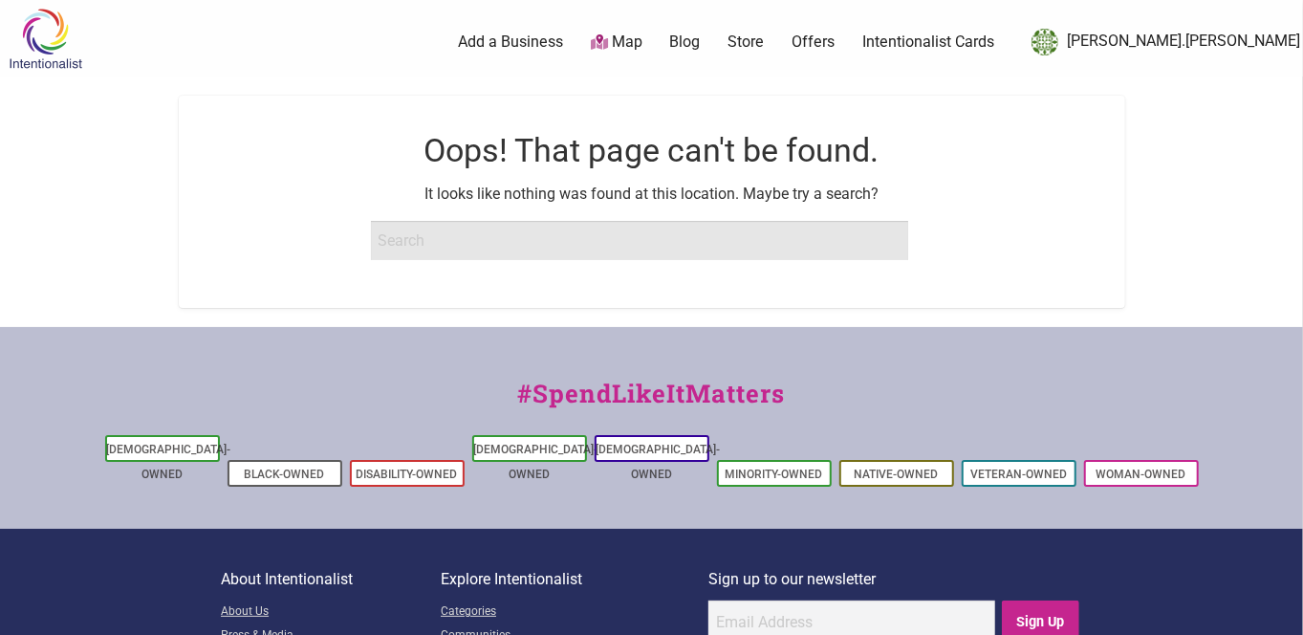
click at [557, 247] on input "search" at bounding box center [639, 240] width 537 height 38
type input "salvadorean"
click at [0, 0] on input "Search" at bounding box center [37, 19] width 74 height 39
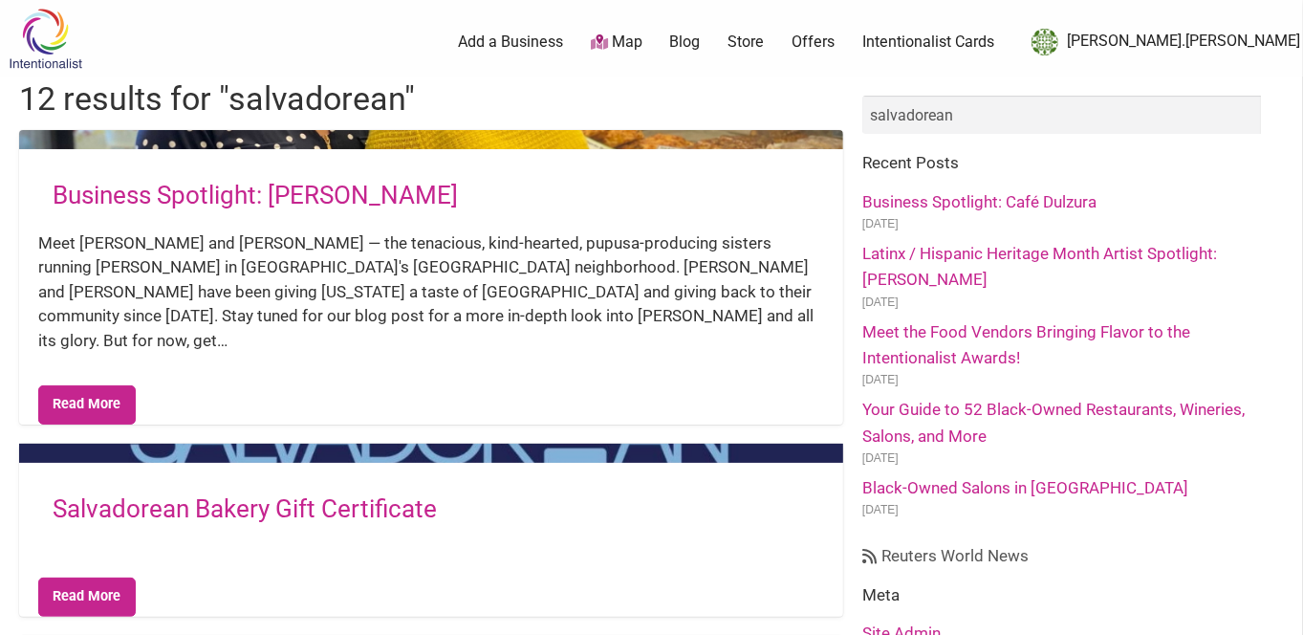
click at [279, 191] on link "Business Spotlight: [PERSON_NAME]" at bounding box center [255, 195] width 405 height 29
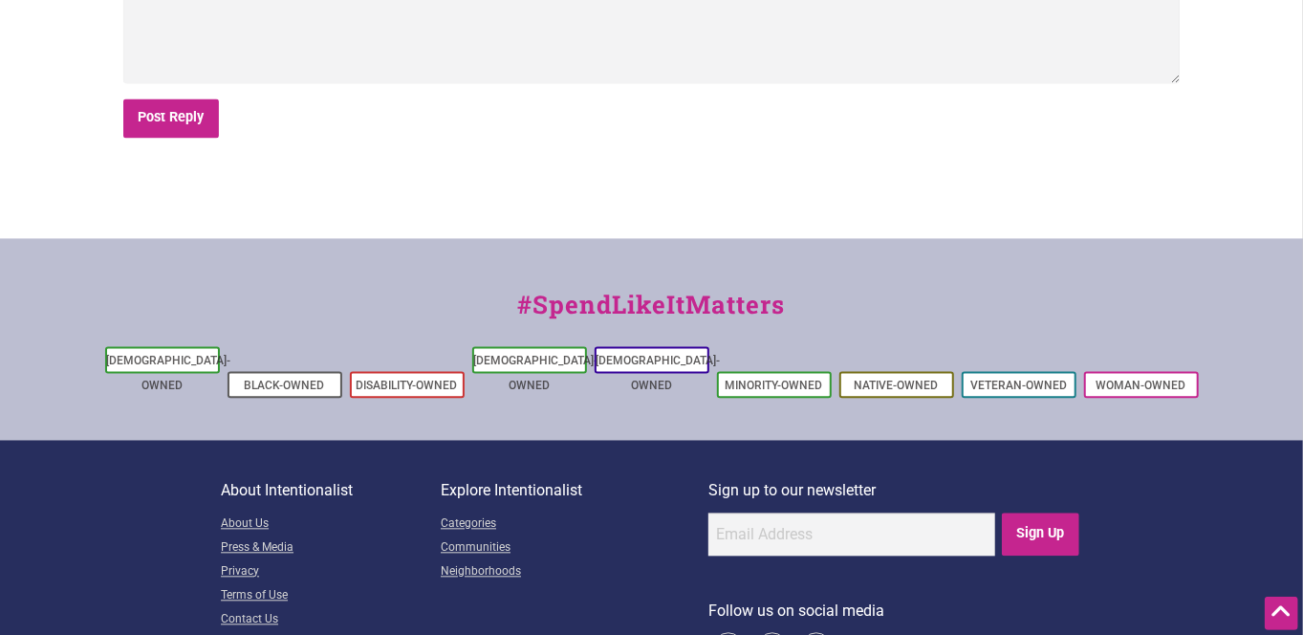
scroll to position [2078, 0]
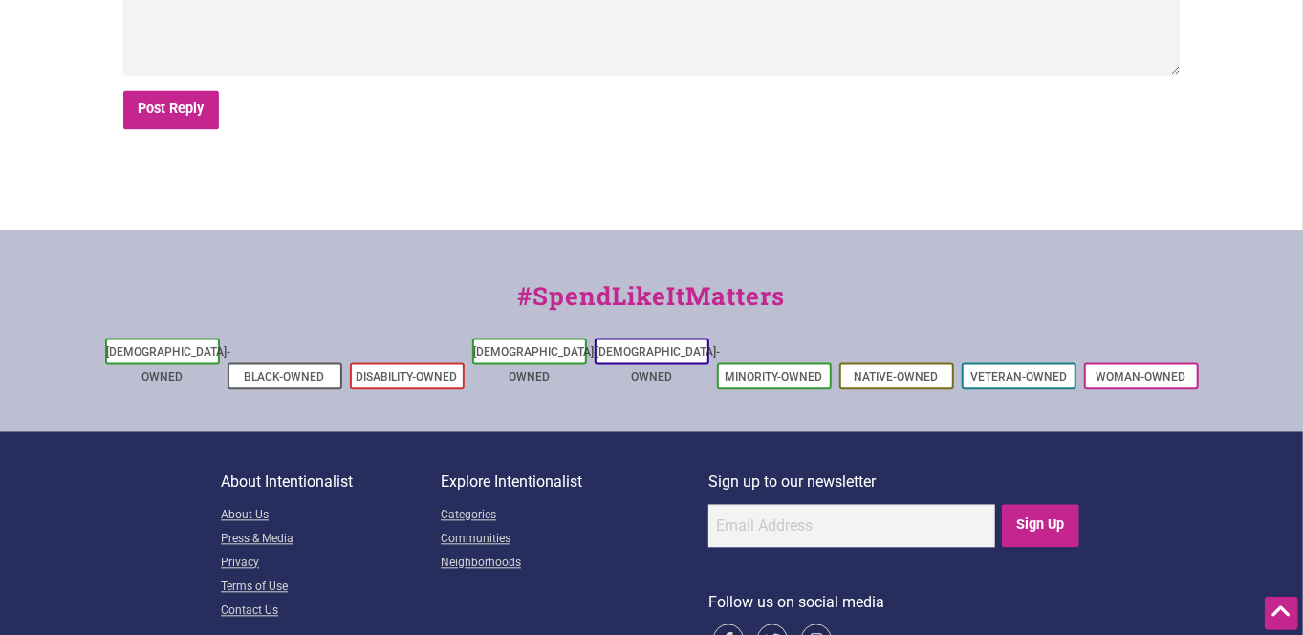
drag, startPoint x: 511, startPoint y: 257, endPoint x: 1294, endPoint y: 265, distance: 782.8
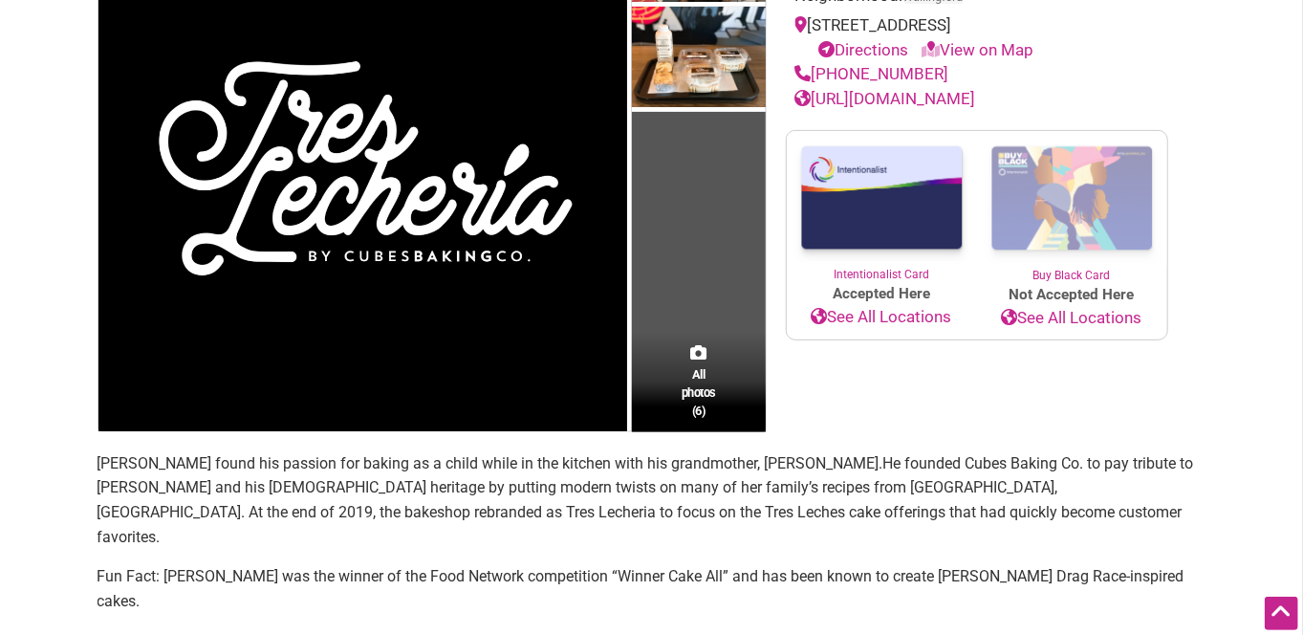
scroll to position [270, 0]
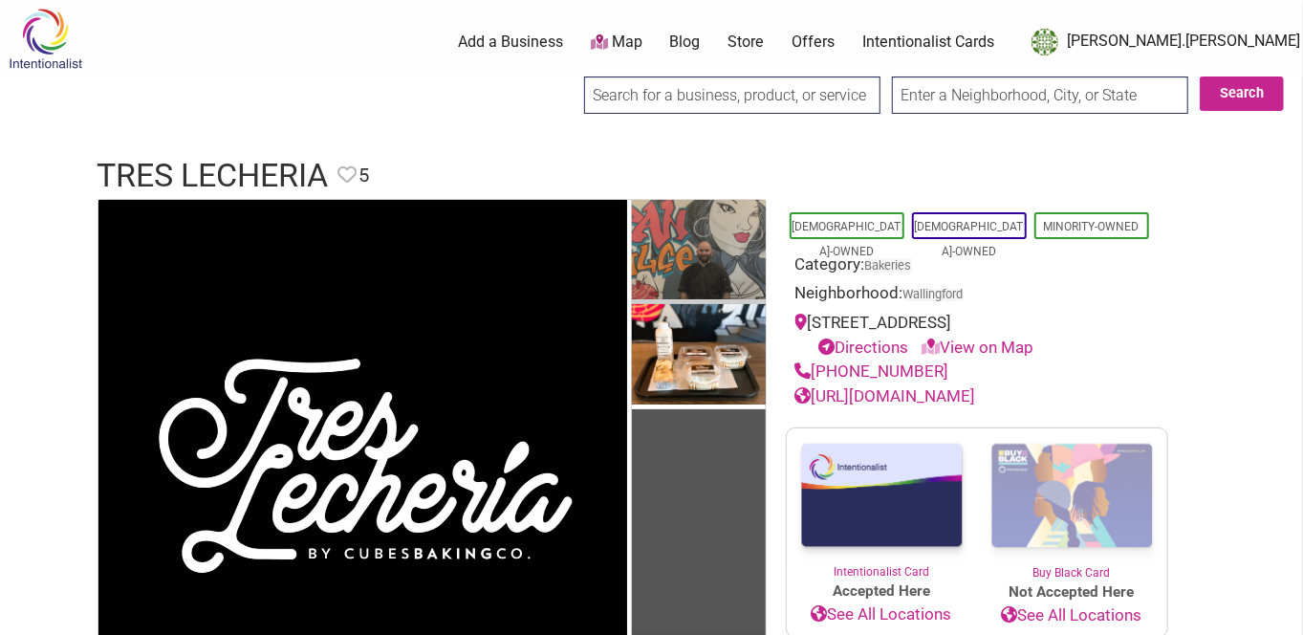
click at [719, 257] on img at bounding box center [699, 252] width 134 height 105
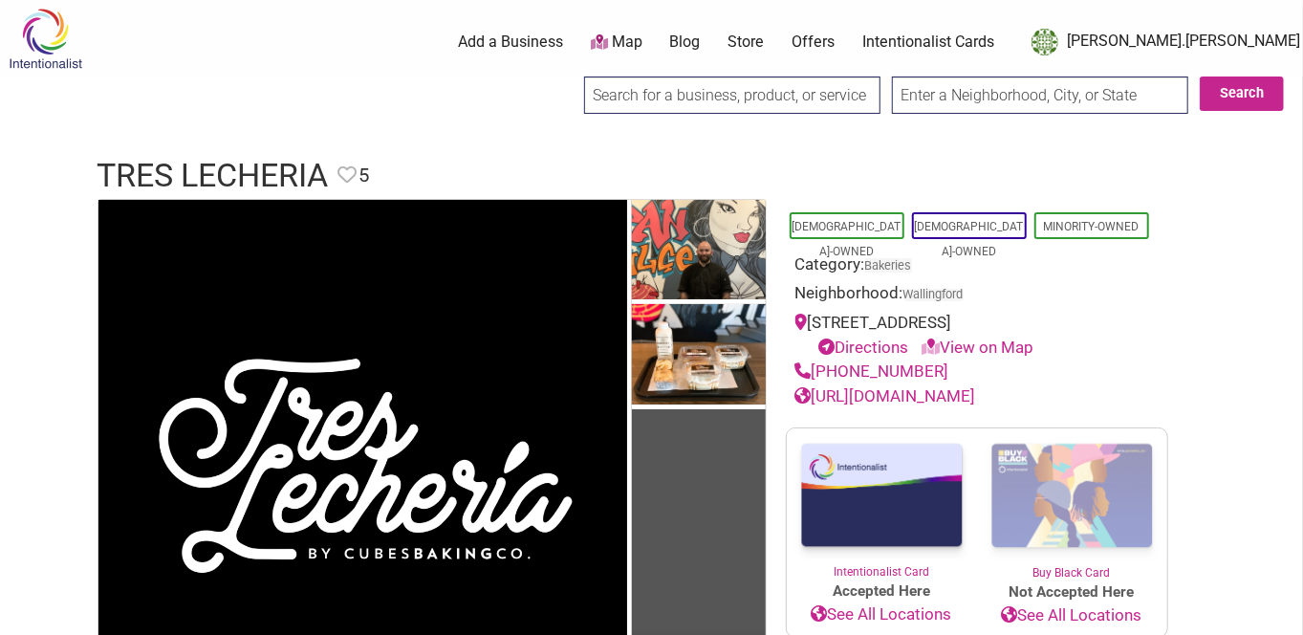
click at [62, 43] on img at bounding box center [45, 39] width 91 height 62
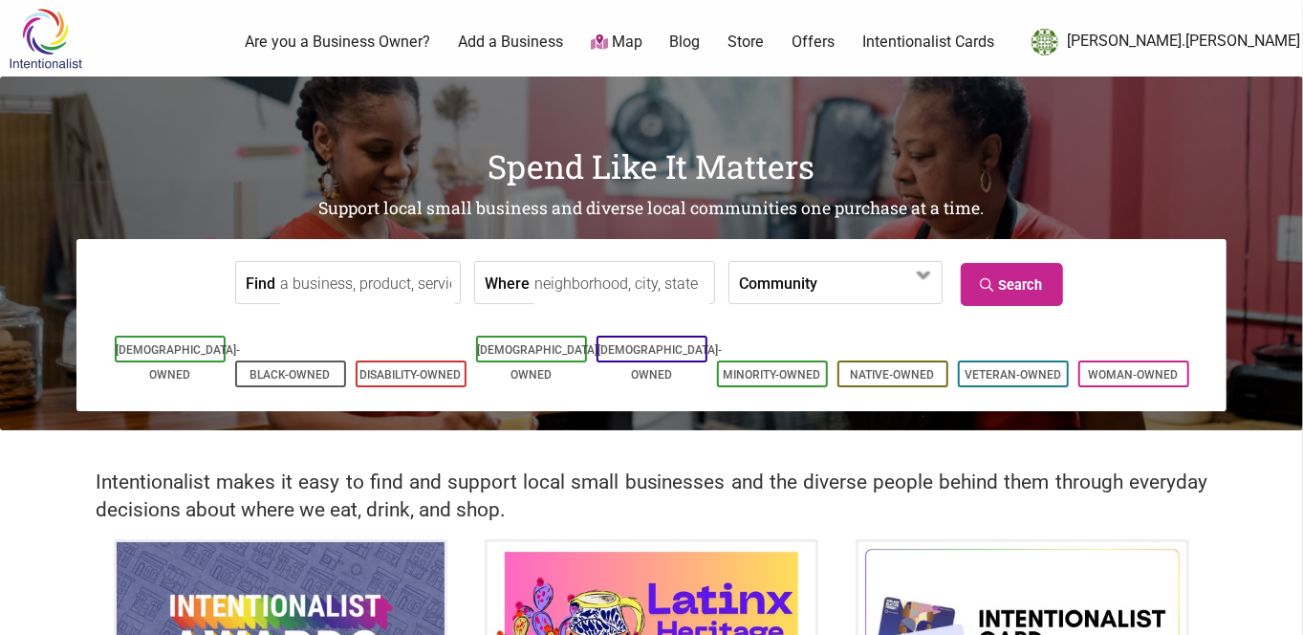
scroll to position [465, 0]
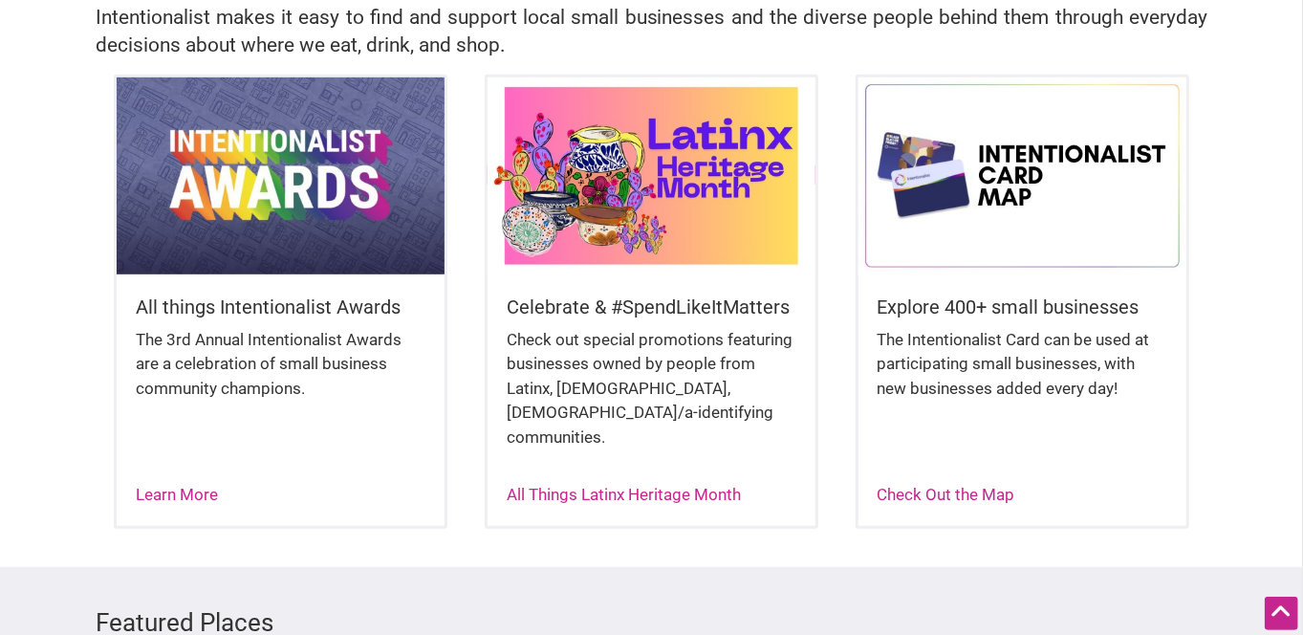
drag, startPoint x: 661, startPoint y: 184, endPoint x: 652, endPoint y: 184, distance: 9.6
click at [661, 184] on img at bounding box center [651, 175] width 328 height 197
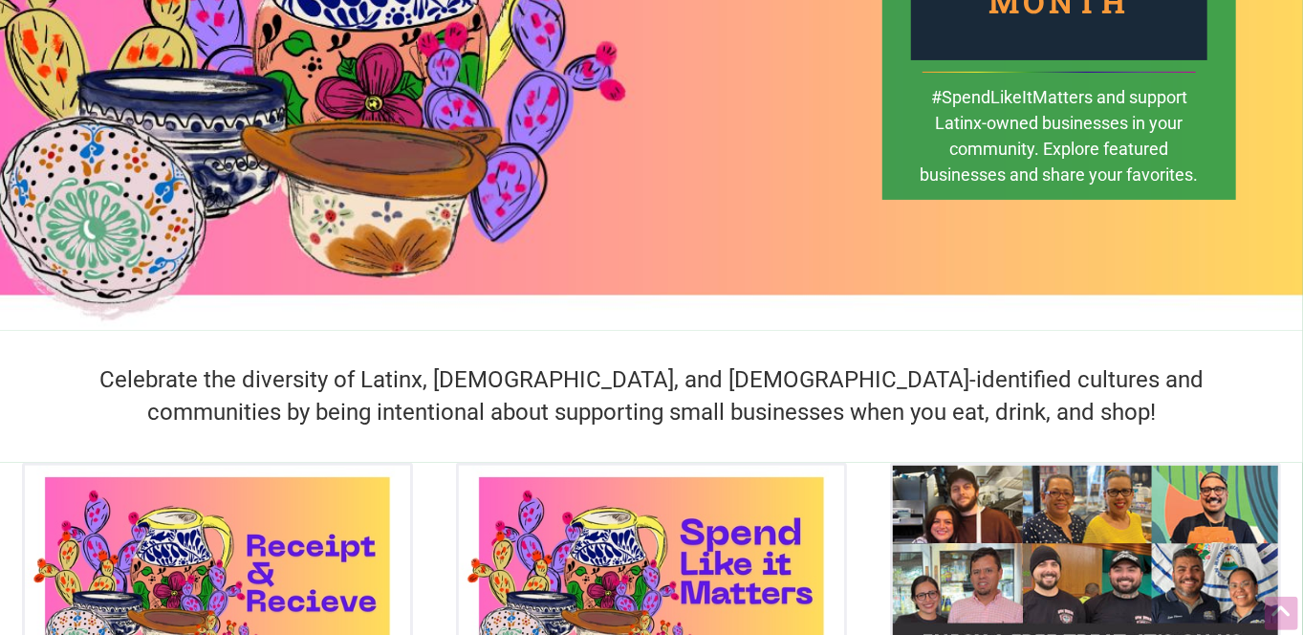
scroll to position [804, 0]
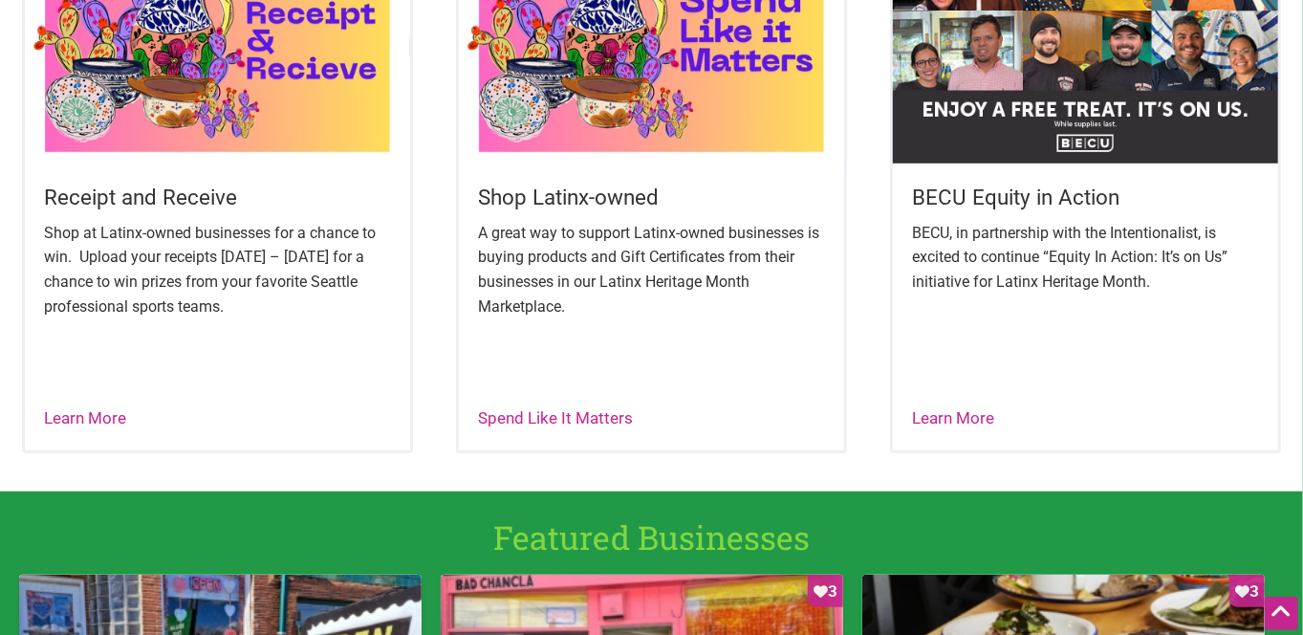
click at [214, 72] on img at bounding box center [217, 48] width 385 height 231
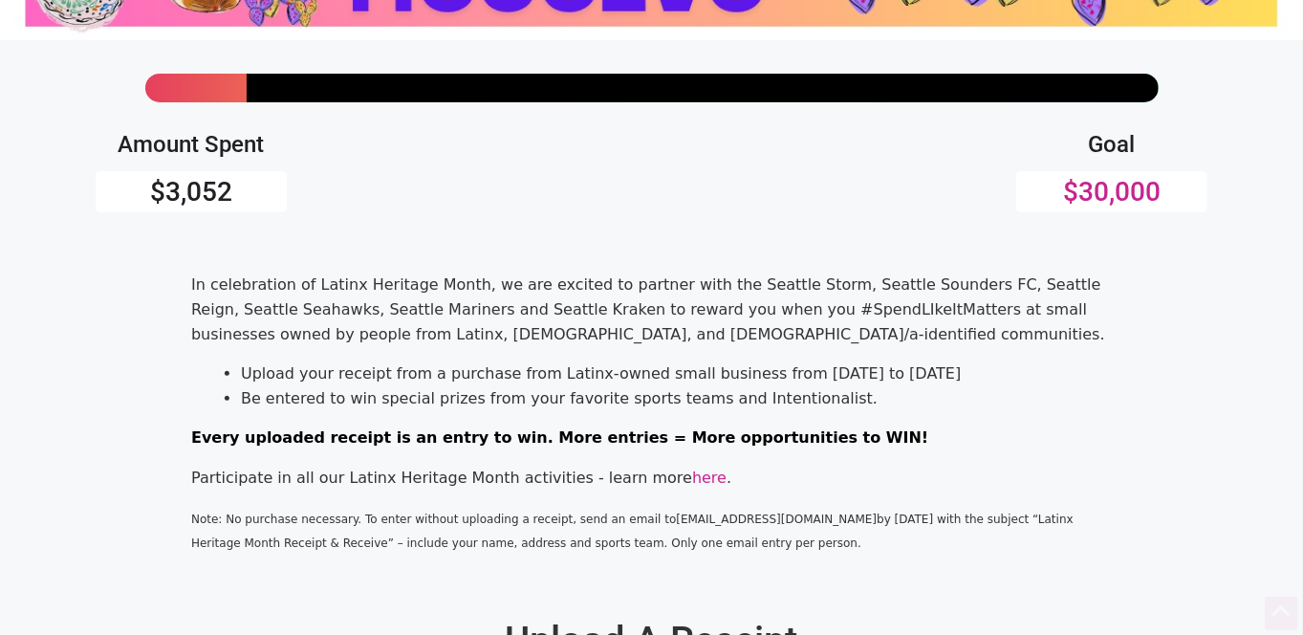
scroll to position [393, 0]
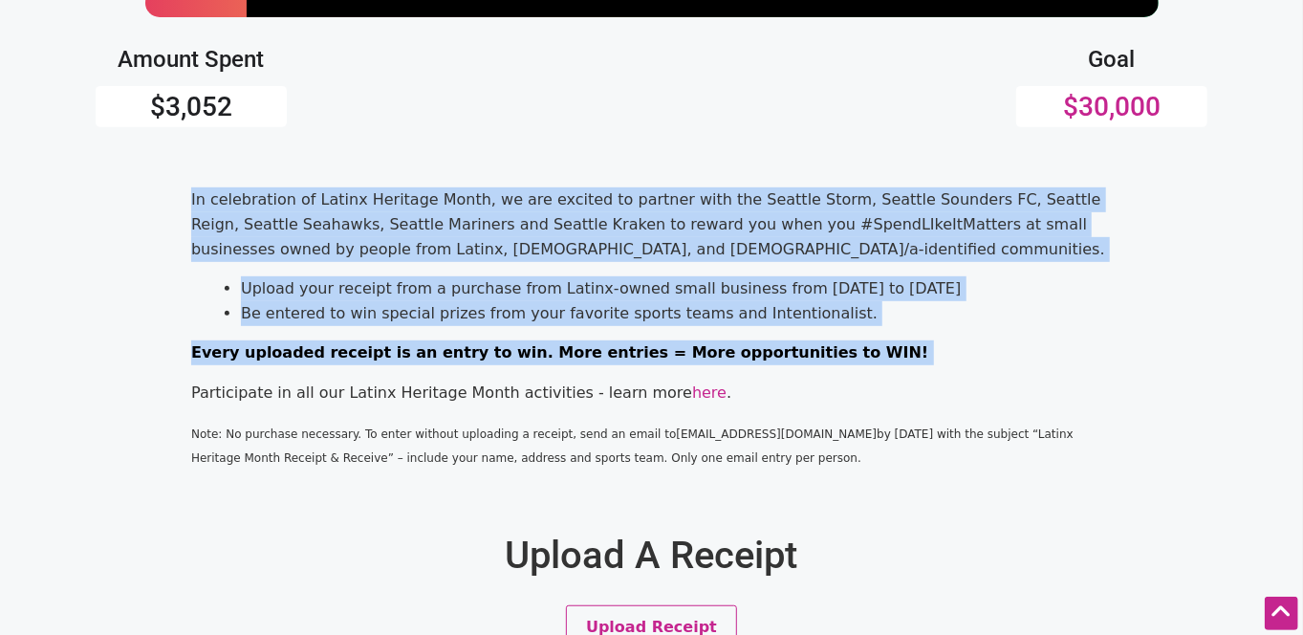
drag, startPoint x: 188, startPoint y: 201, endPoint x: 806, endPoint y: 366, distance: 639.2
click at [806, 366] on div "In celebration of Latinx Heritage Month, we are excited to partner with the Sea…" at bounding box center [652, 335] width 1112 height 296
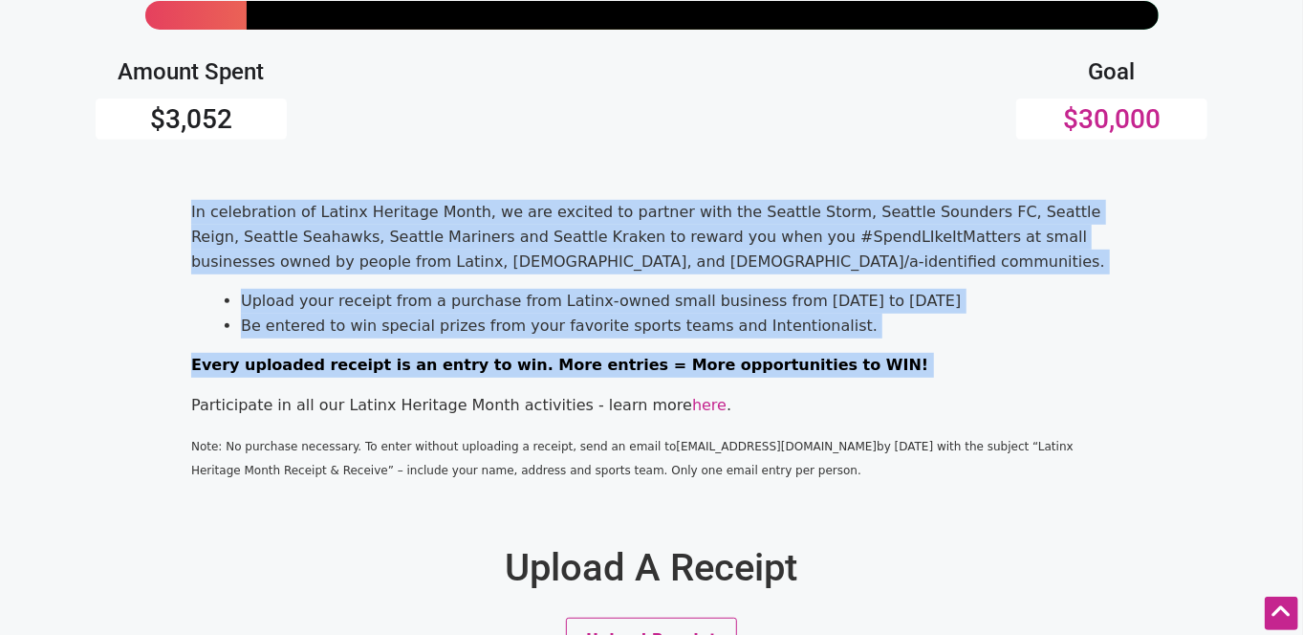
scroll to position [379, 0]
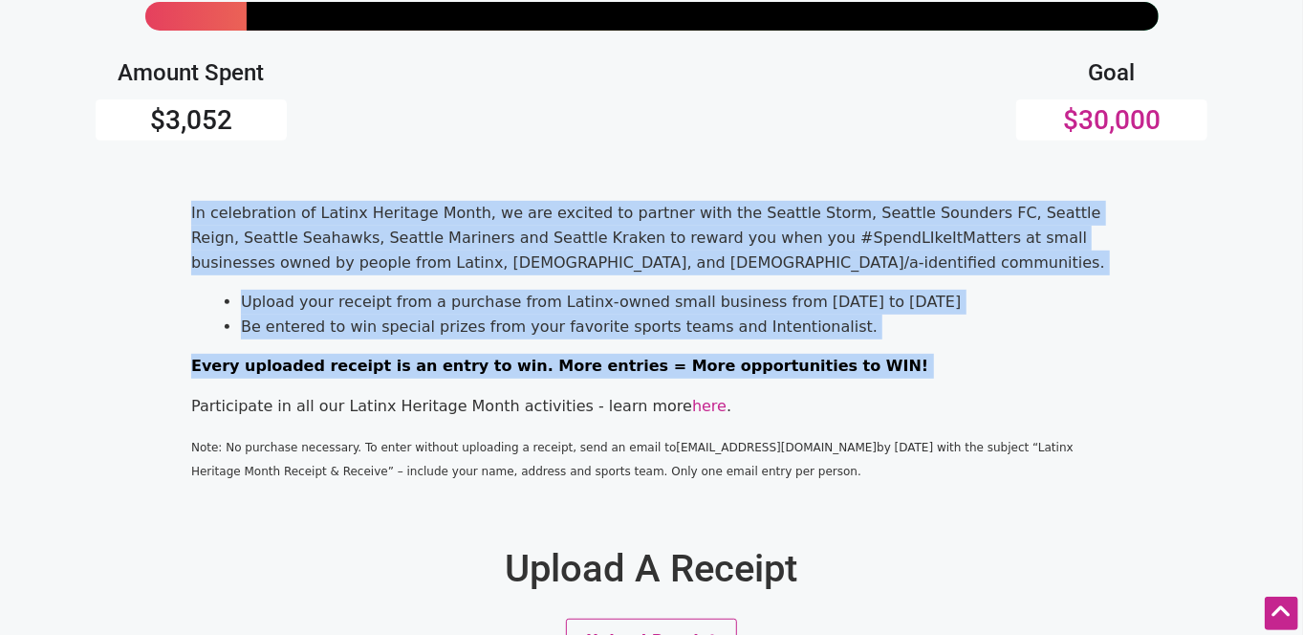
copy div "In celebration of Latinx Heritage Month, we are excited to partner with the Sea…"
